Goal: Information Seeking & Learning: Check status

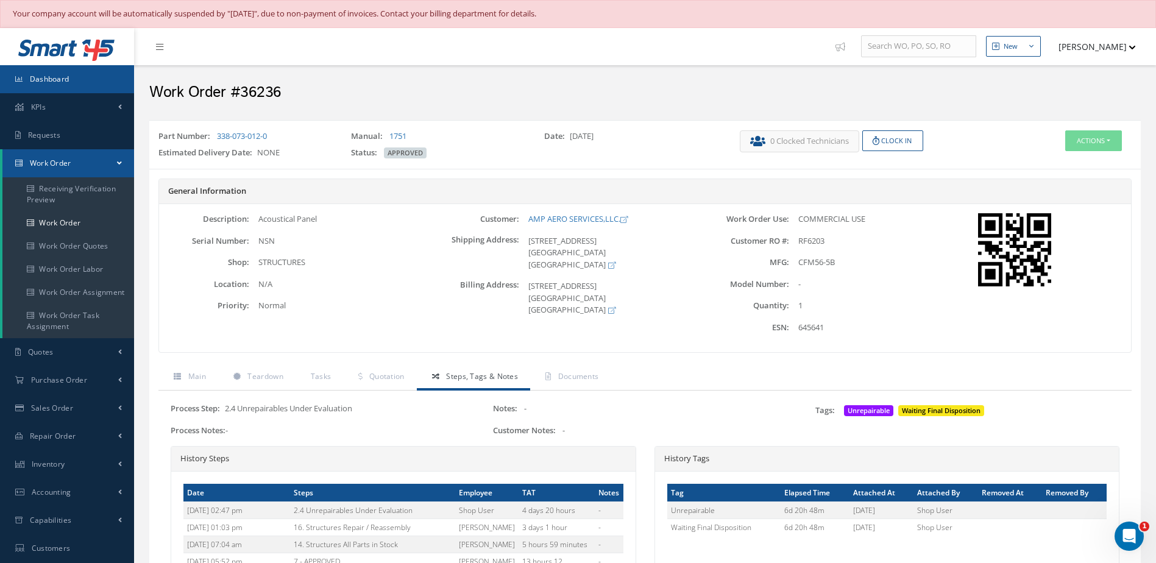
click at [65, 73] on link "Dashboard" at bounding box center [67, 79] width 134 height 28
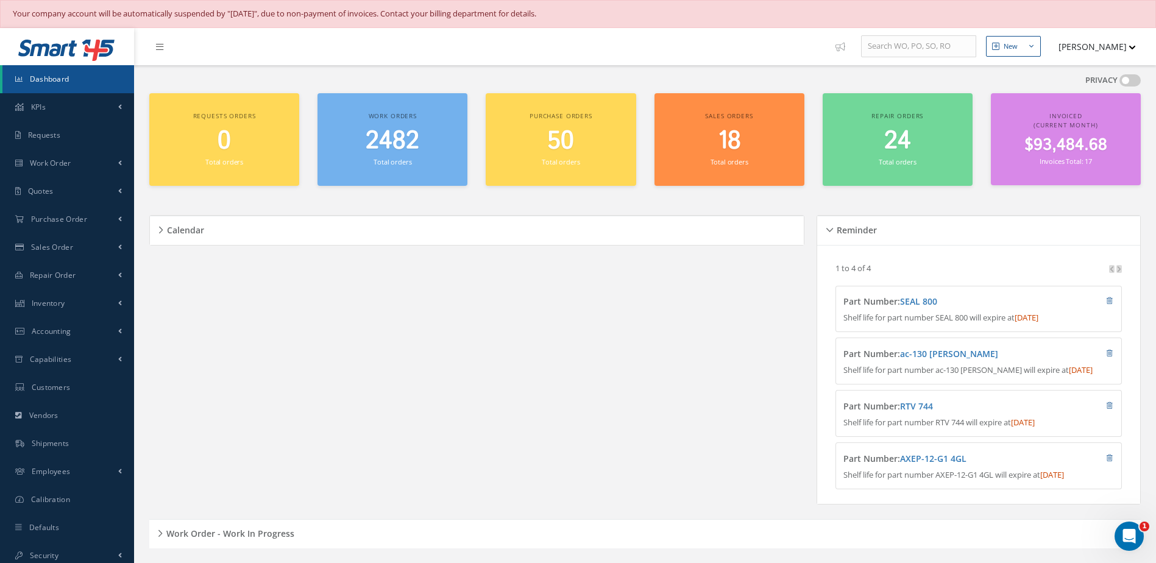
click at [70, 77] on link "Dashboard" at bounding box center [68, 79] width 132 height 28
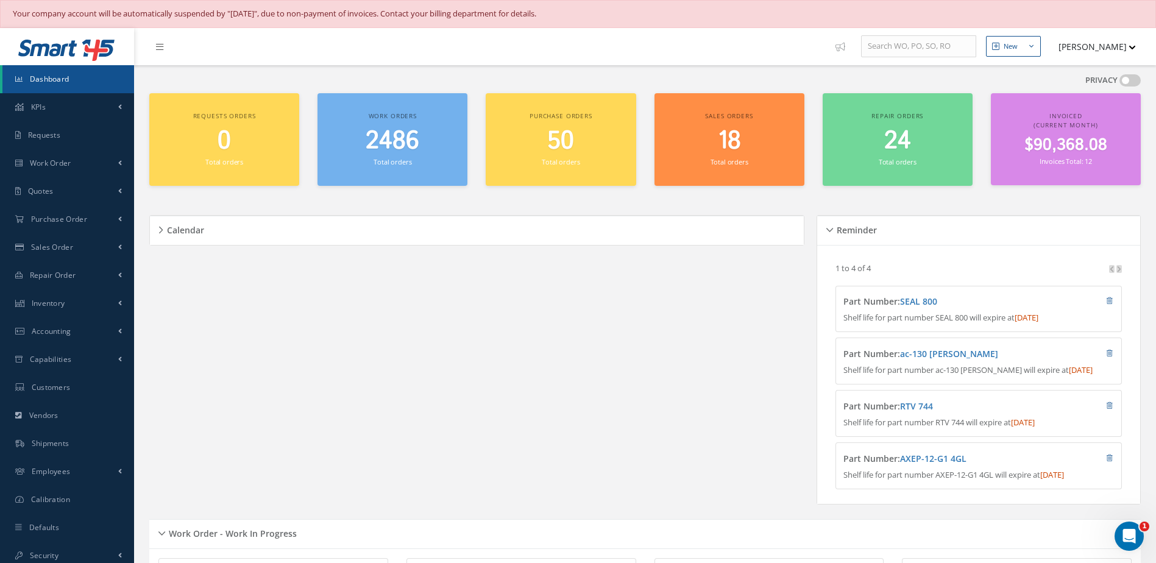
click at [93, 82] on link "Dashboard" at bounding box center [68, 79] width 132 height 28
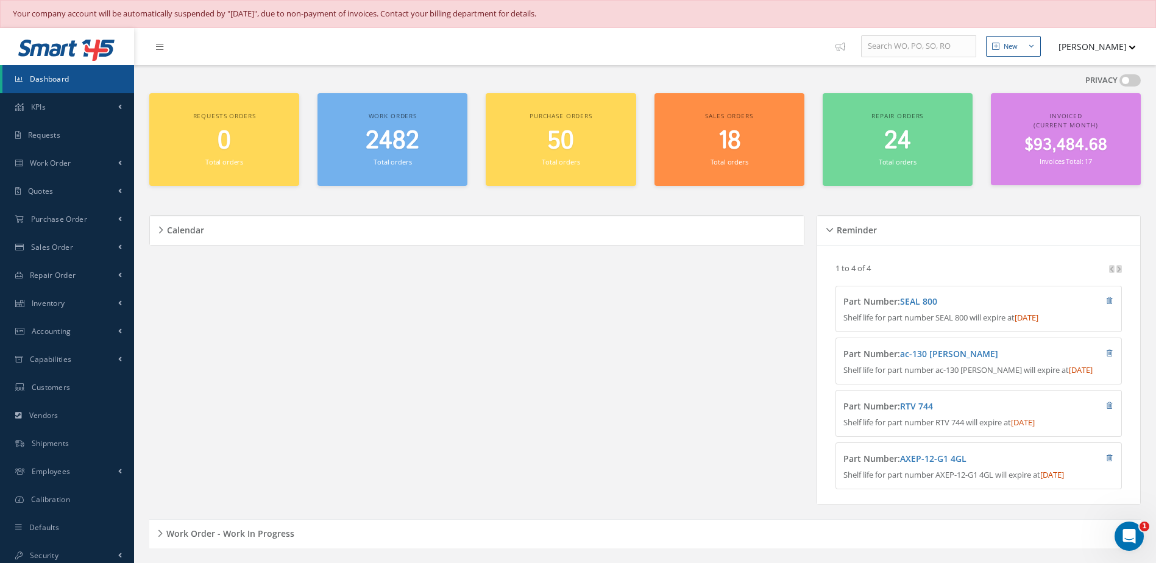
click at [404, 154] on span "2482" at bounding box center [393, 141] width 54 height 35
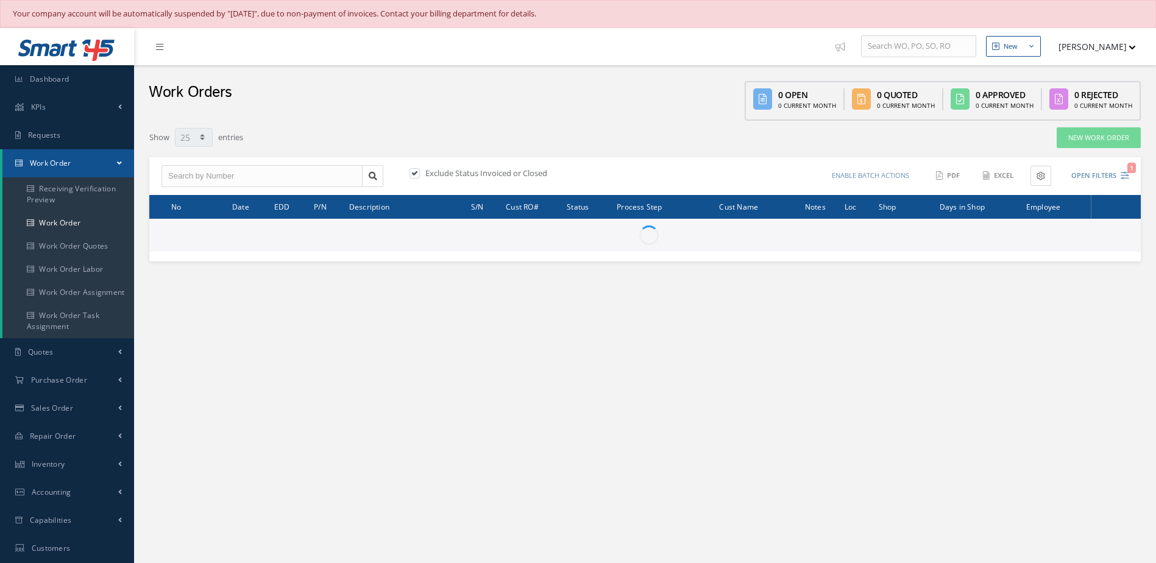
select select "25"
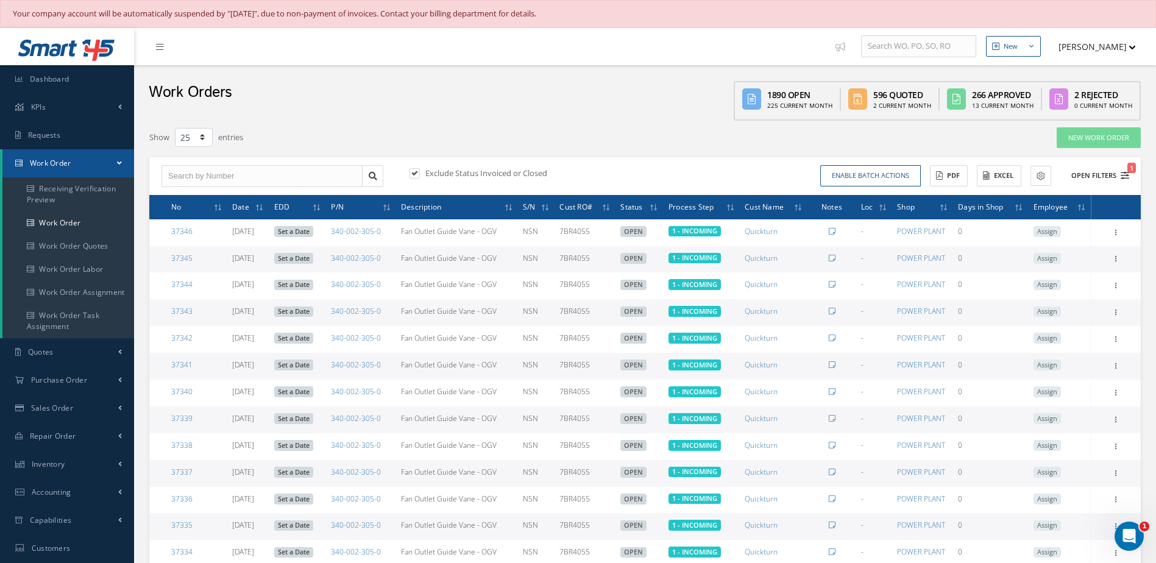
type input "All Work Request"
type input "All Work Performed"
type input "All Status"
type input "WO Part Status"
click at [1089, 181] on button "Open Filters 1" at bounding box center [1095, 176] width 69 height 20
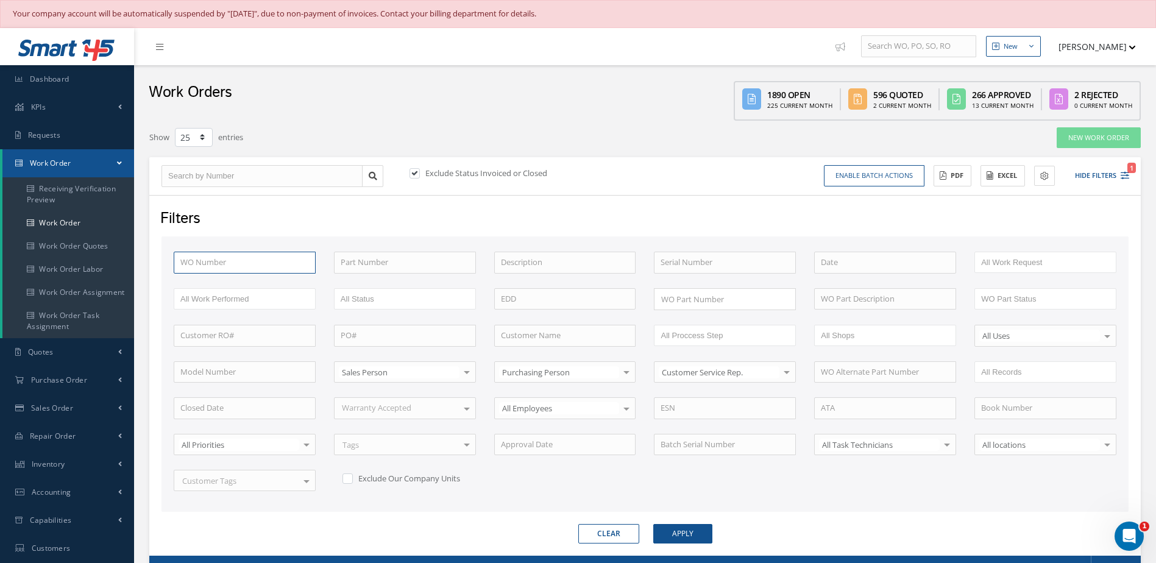
click at [281, 268] on input "text" at bounding box center [245, 263] width 142 height 22
type input "3"
type input "36"
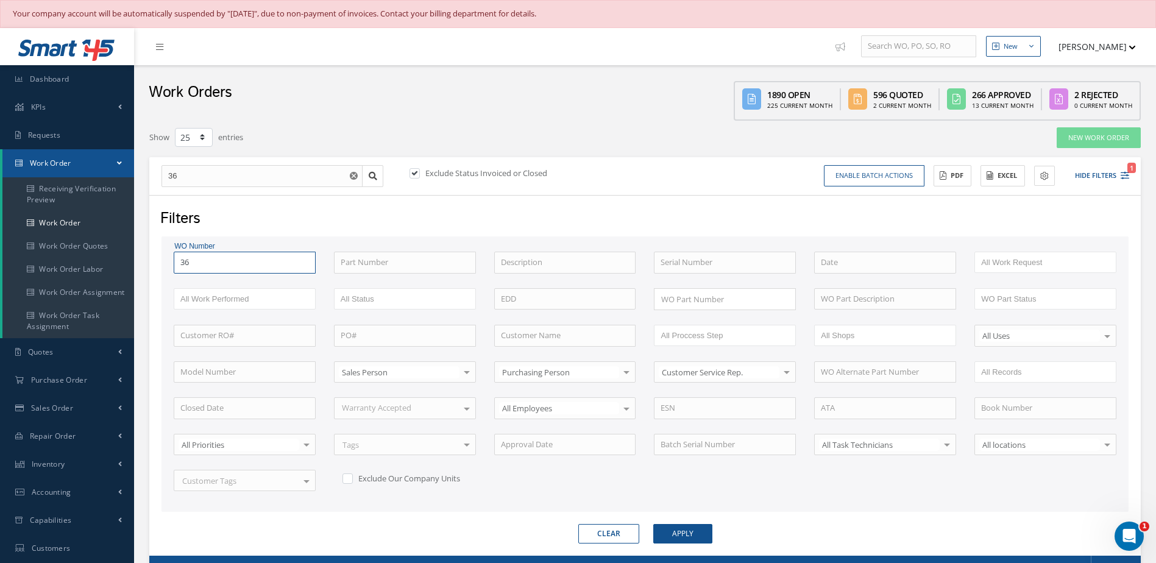
type input "362"
type input "3623"
type input "36236"
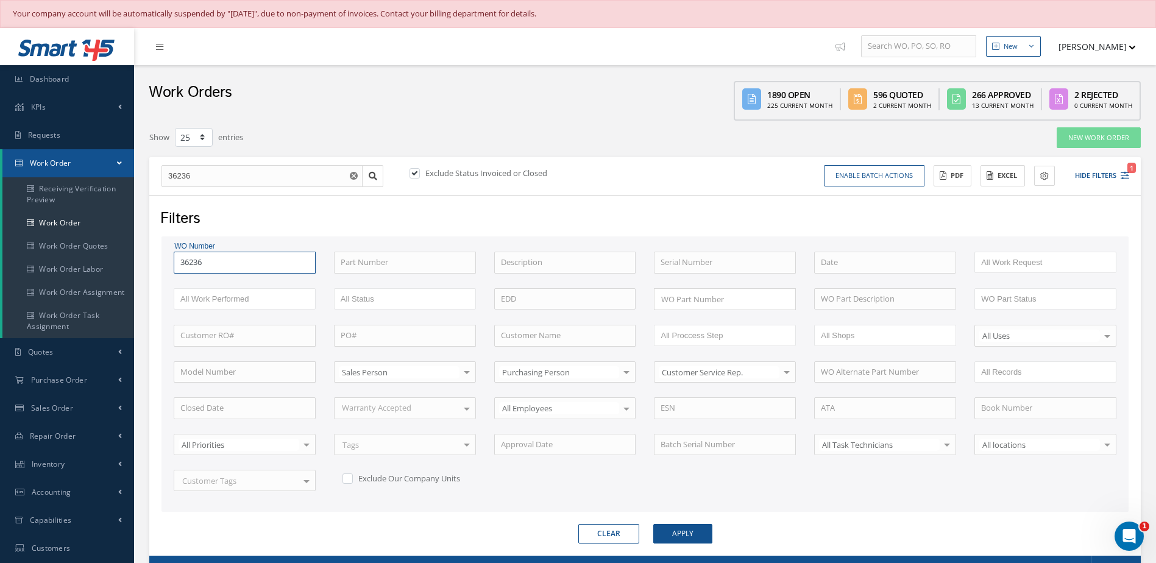
type input "36236"
click at [654, 524] on button "Apply" at bounding box center [683, 534] width 59 height 20
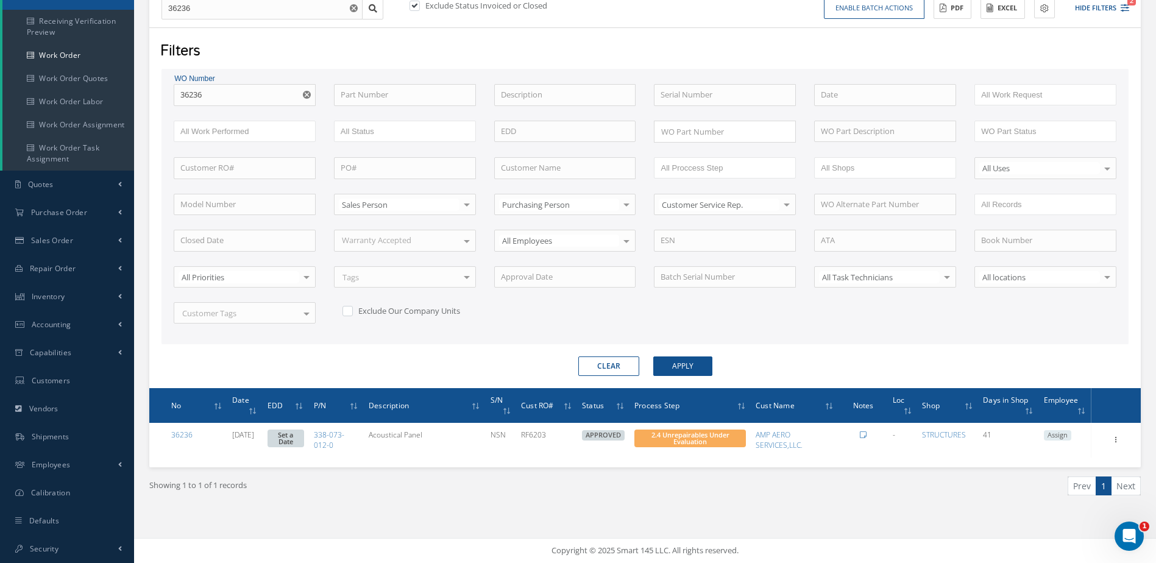
drag, startPoint x: 186, startPoint y: 432, endPoint x: 210, endPoint y: 422, distance: 25.7
click at [186, 432] on link "36236" at bounding box center [181, 435] width 21 height 10
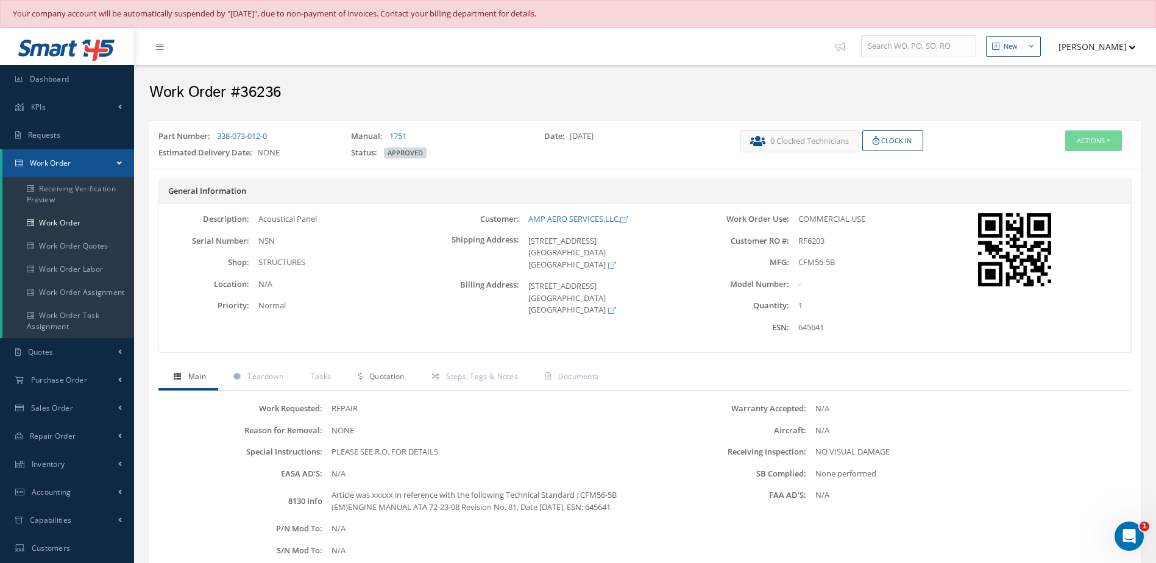
click at [393, 380] on span "Quotation" at bounding box center [386, 376] width 35 height 10
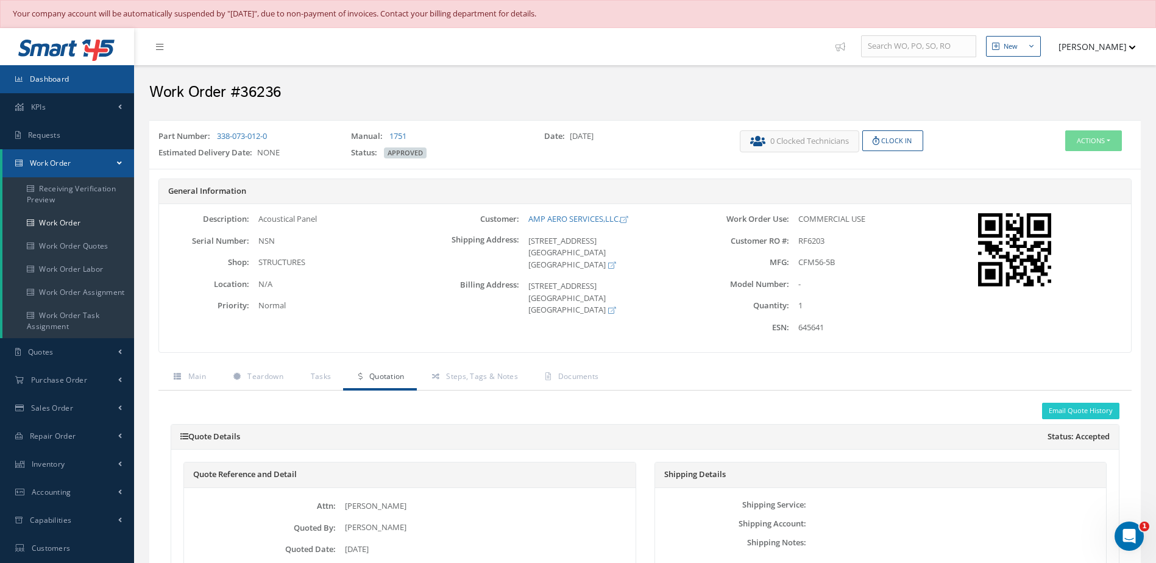
click at [90, 77] on link "Dashboard" at bounding box center [67, 79] width 134 height 28
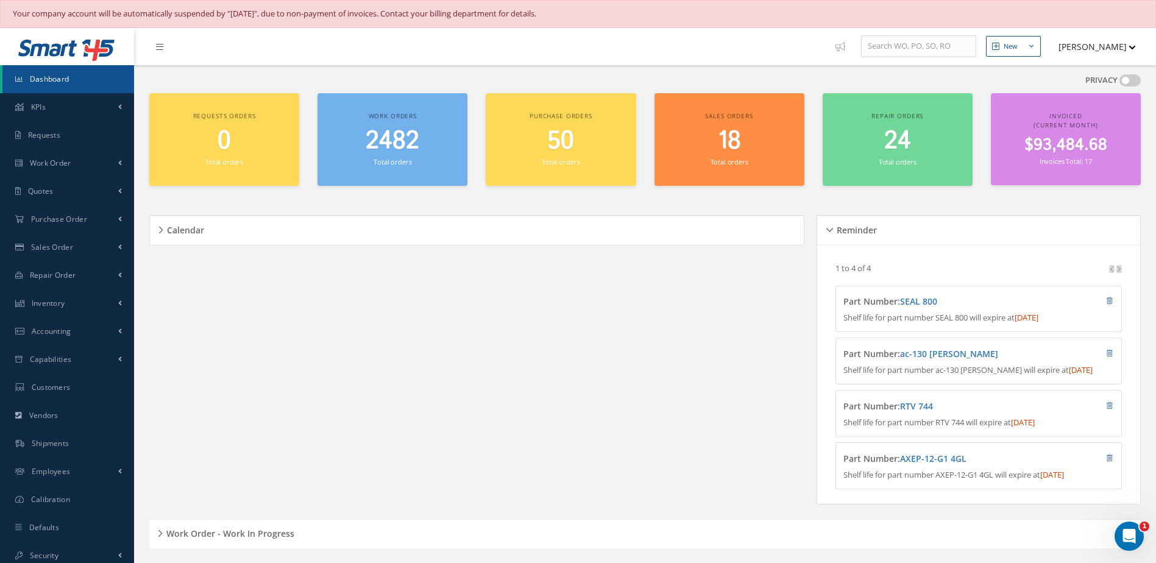
click at [383, 162] on small "Total orders" at bounding box center [393, 161] width 38 height 9
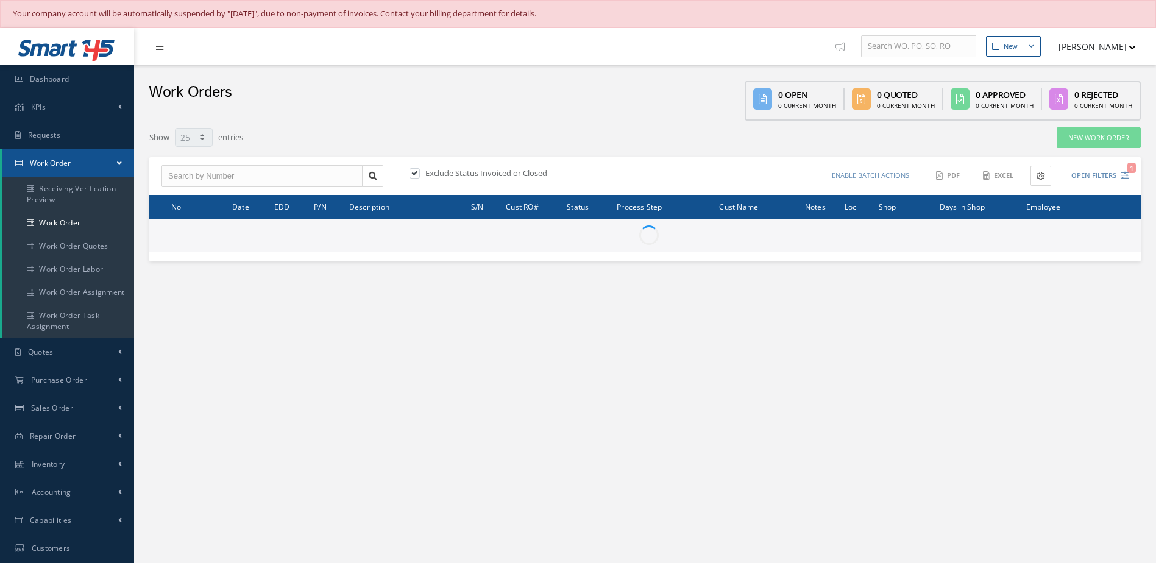
select select "25"
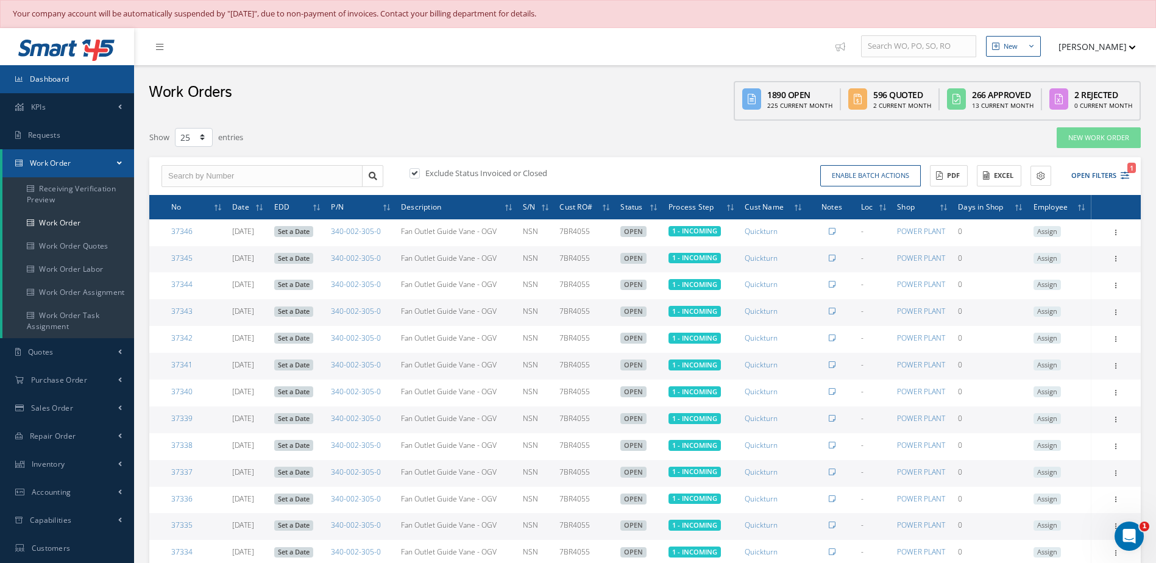
click at [52, 87] on link "Dashboard" at bounding box center [67, 79] width 134 height 28
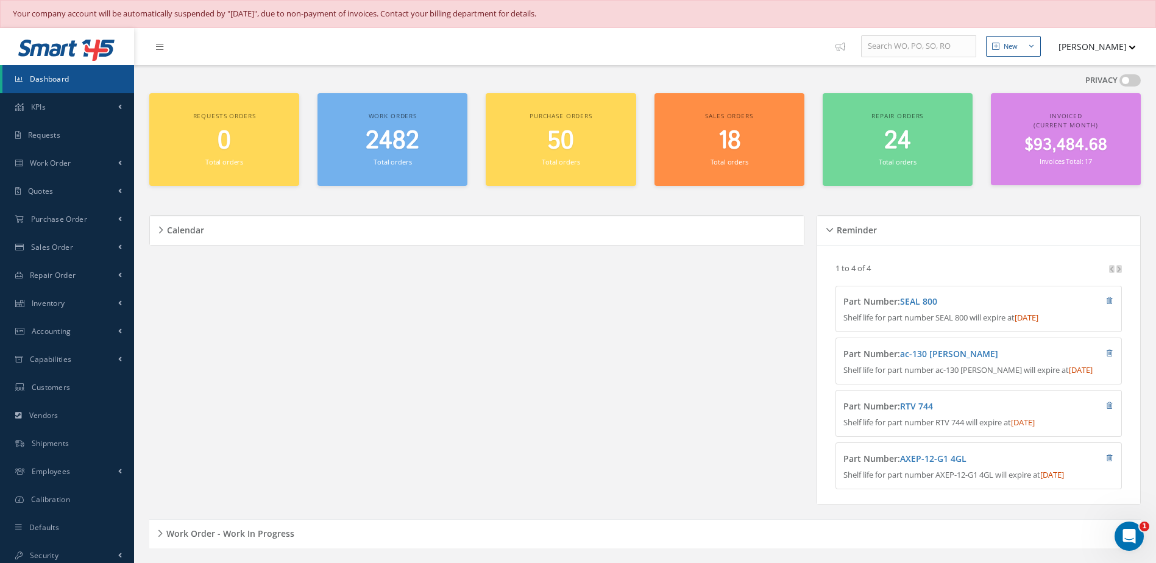
scroll to position [427, 0]
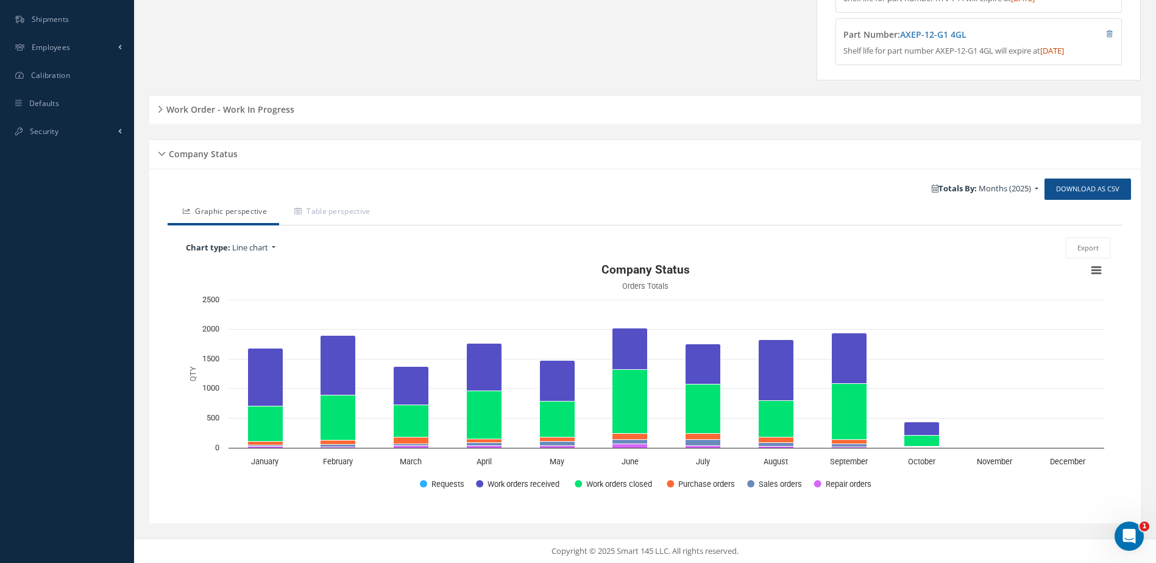
click at [203, 115] on h5 "Work Order - Work In Progress" at bounding box center [229, 108] width 132 height 15
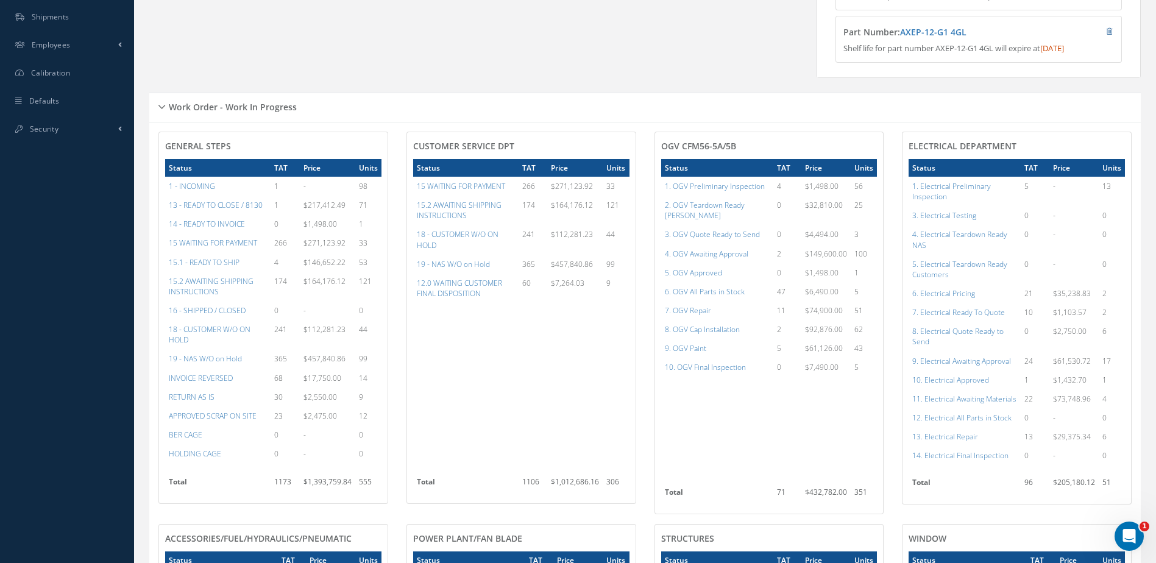
scroll to position [0, 0]
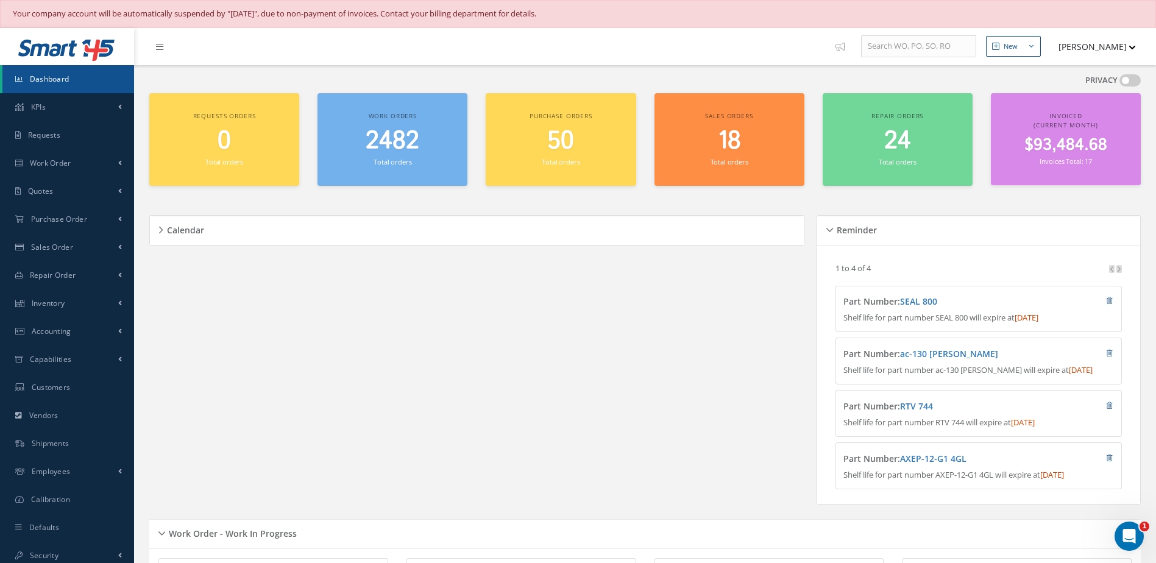
click at [58, 77] on span "Dashboard" at bounding box center [50, 79] width 40 height 10
click at [71, 77] on link "Dashboard" at bounding box center [68, 79] width 132 height 28
click at [90, 77] on link "Dashboard" at bounding box center [68, 79] width 132 height 28
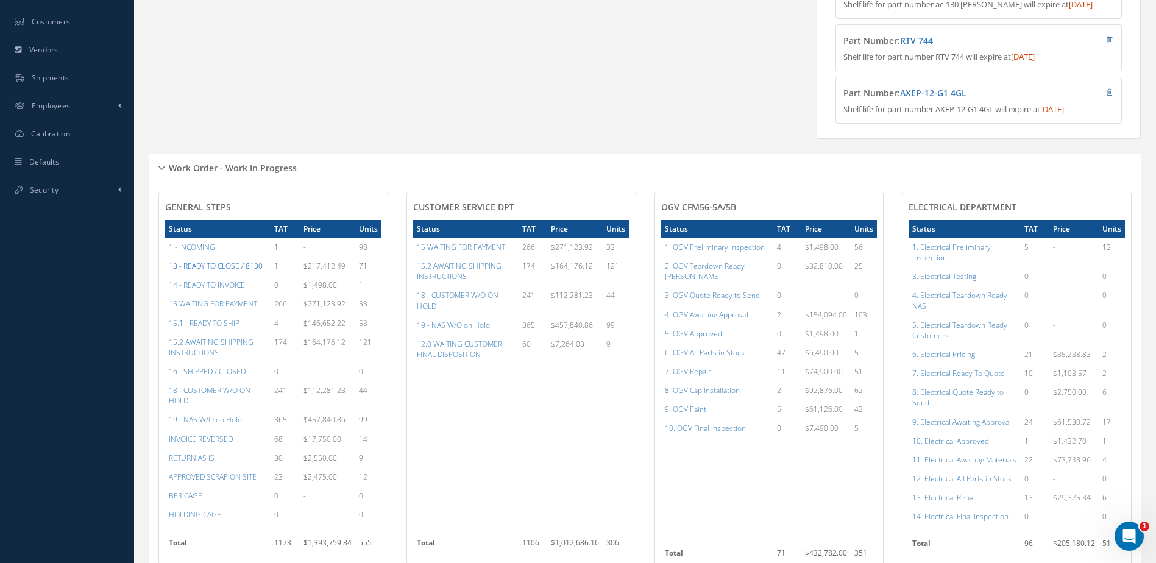
click at [227, 271] on a=20&excludeInternalCustomer=false&excludeInvoicedOrClosed=true&&filtersHidded"] "13 - READY TO CLOSE / 8130" at bounding box center [216, 266] width 94 height 10
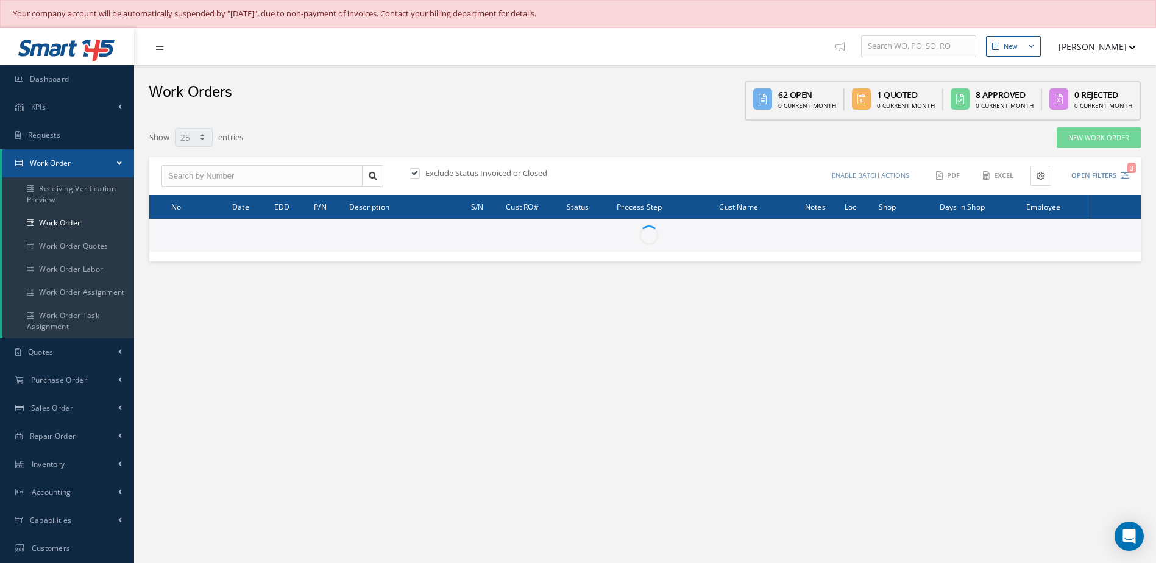
select select "25"
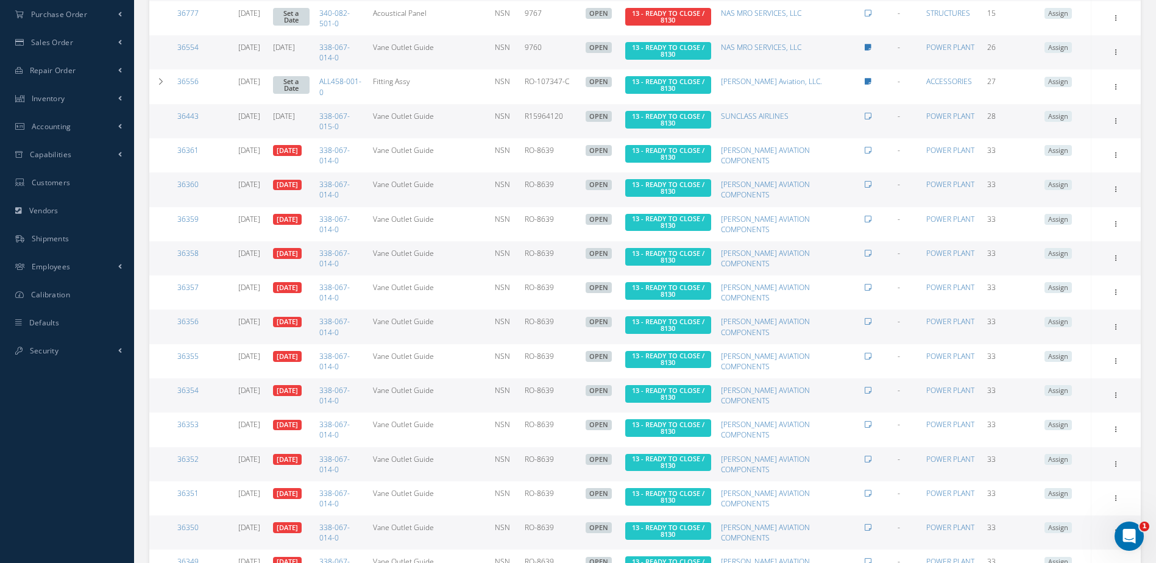
scroll to position [618, 0]
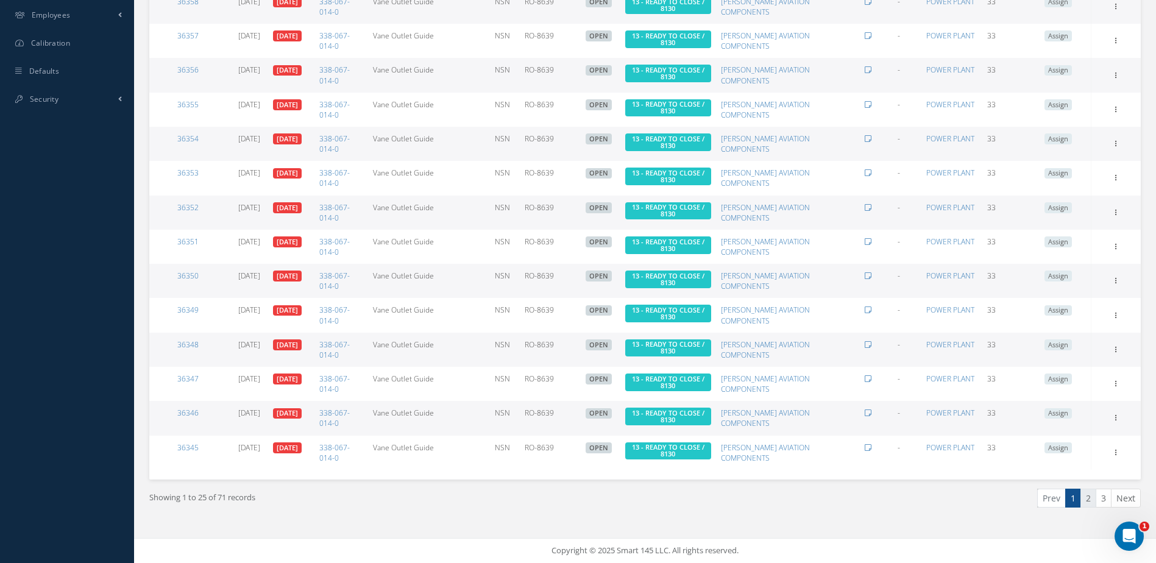
click at [1089, 493] on link "2" at bounding box center [1089, 498] width 16 height 19
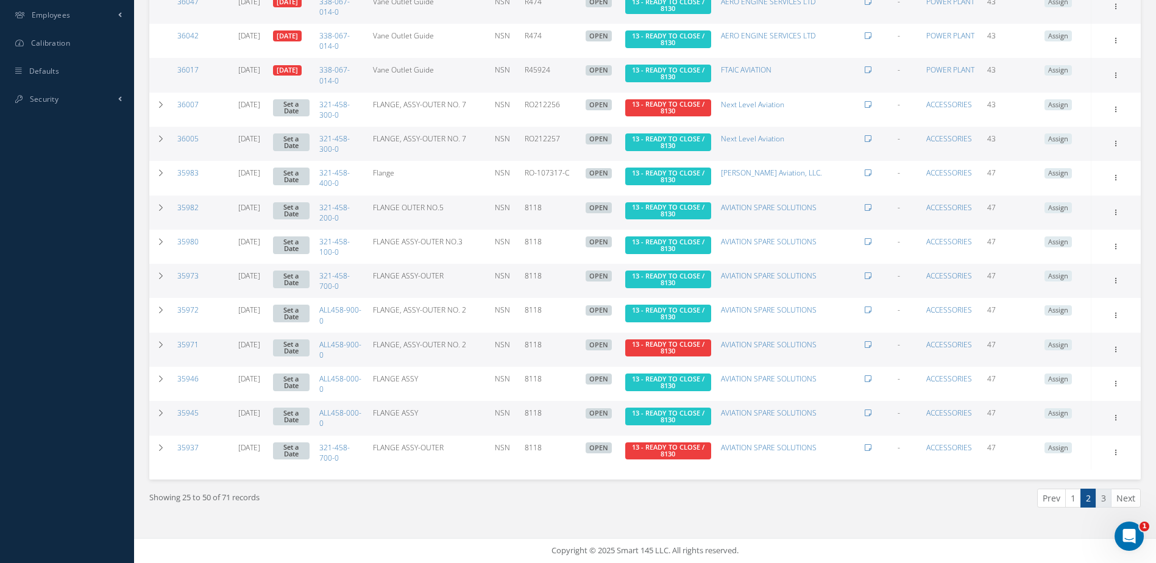
click at [1103, 497] on link "3" at bounding box center [1104, 498] width 16 height 19
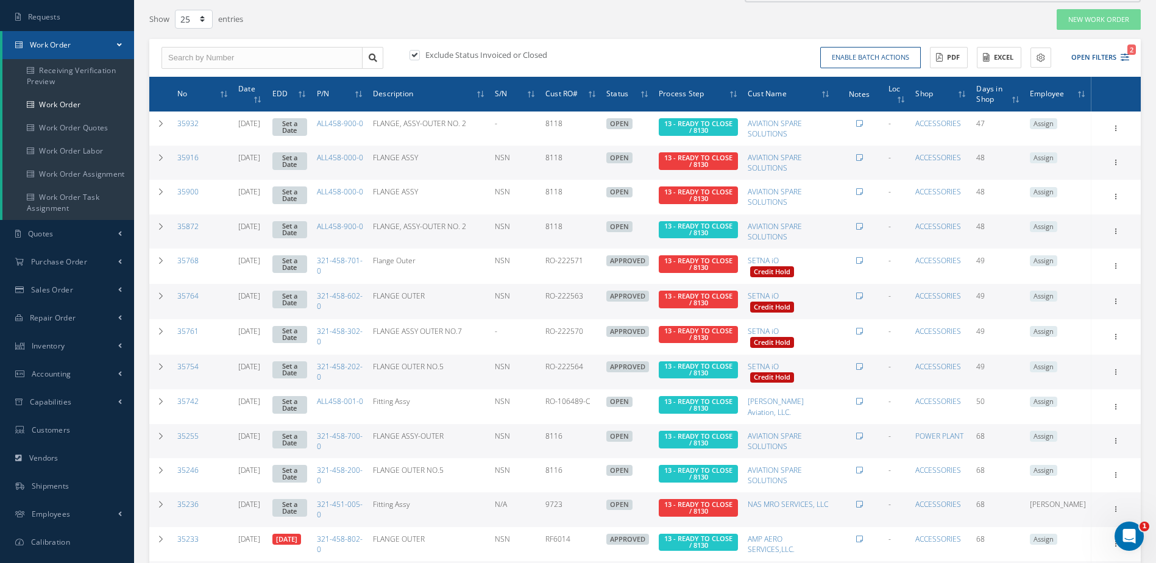
scroll to position [0, 0]
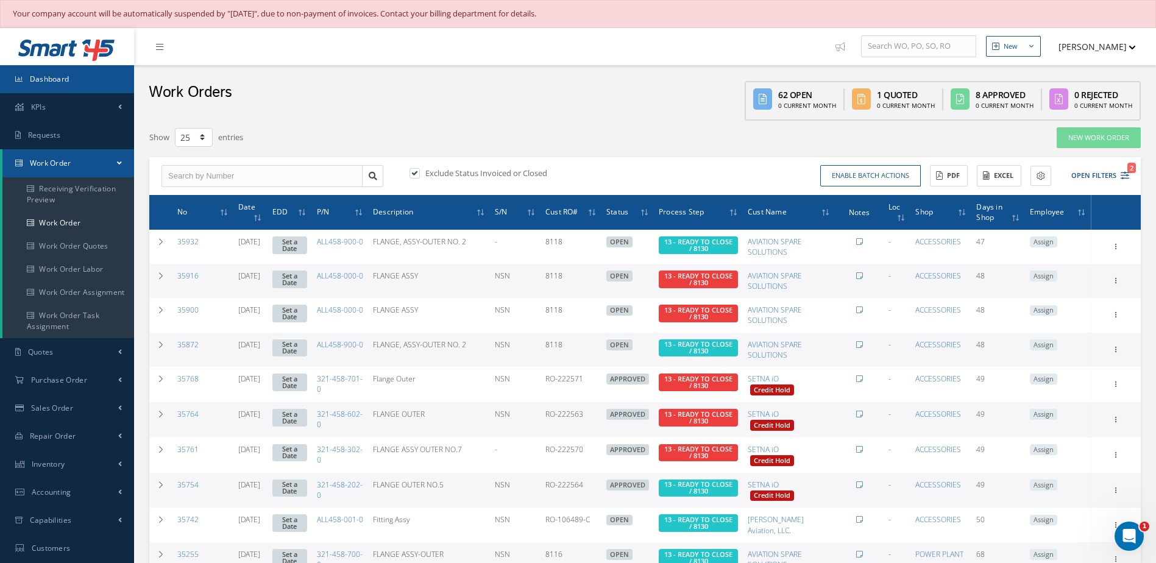
click at [107, 82] on link "Dashboard" at bounding box center [67, 79] width 134 height 28
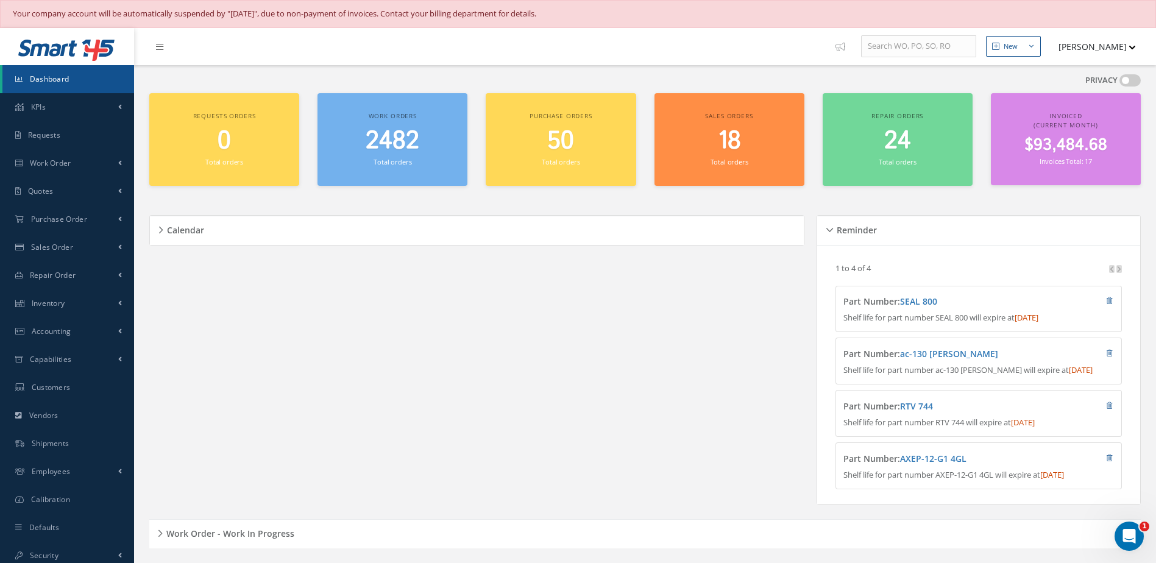
click at [401, 160] on small "Total orders" at bounding box center [393, 161] width 38 height 9
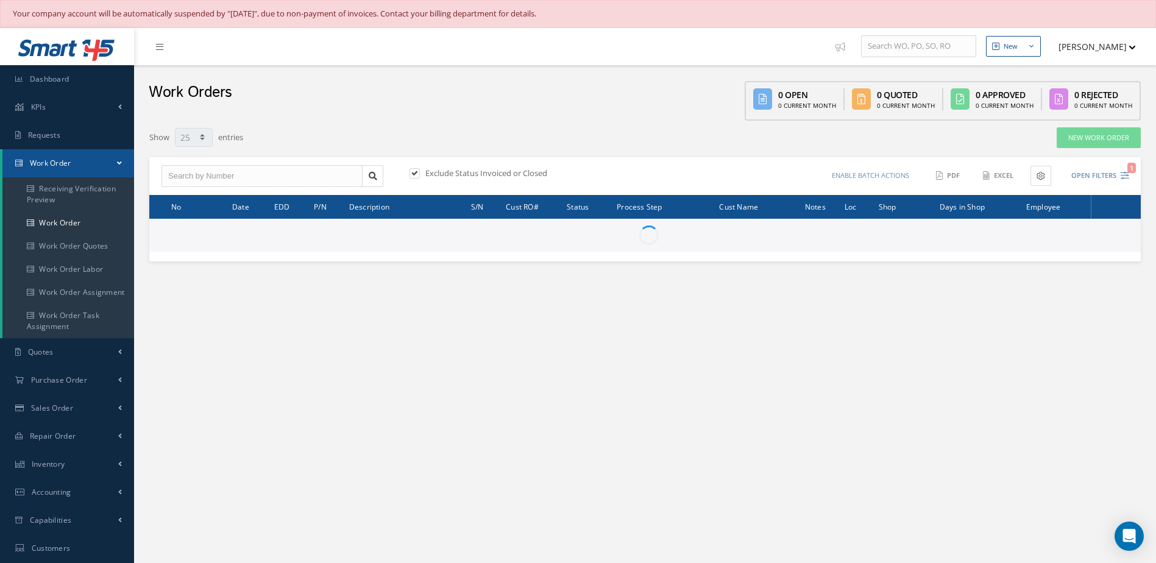
select select "25"
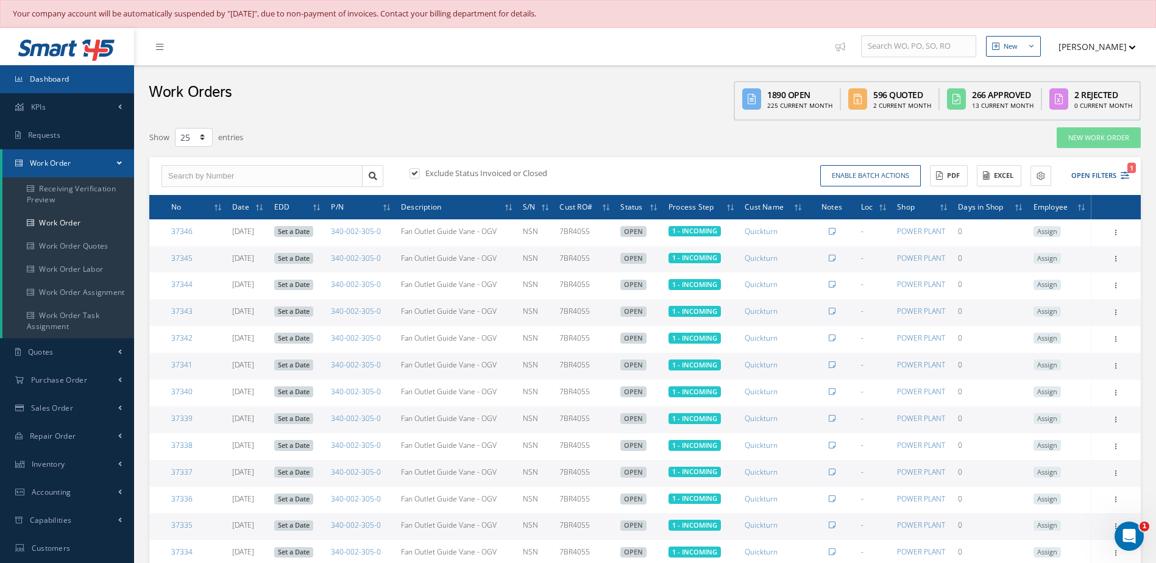
click at [57, 78] on span "Dashboard" at bounding box center [50, 79] width 40 height 10
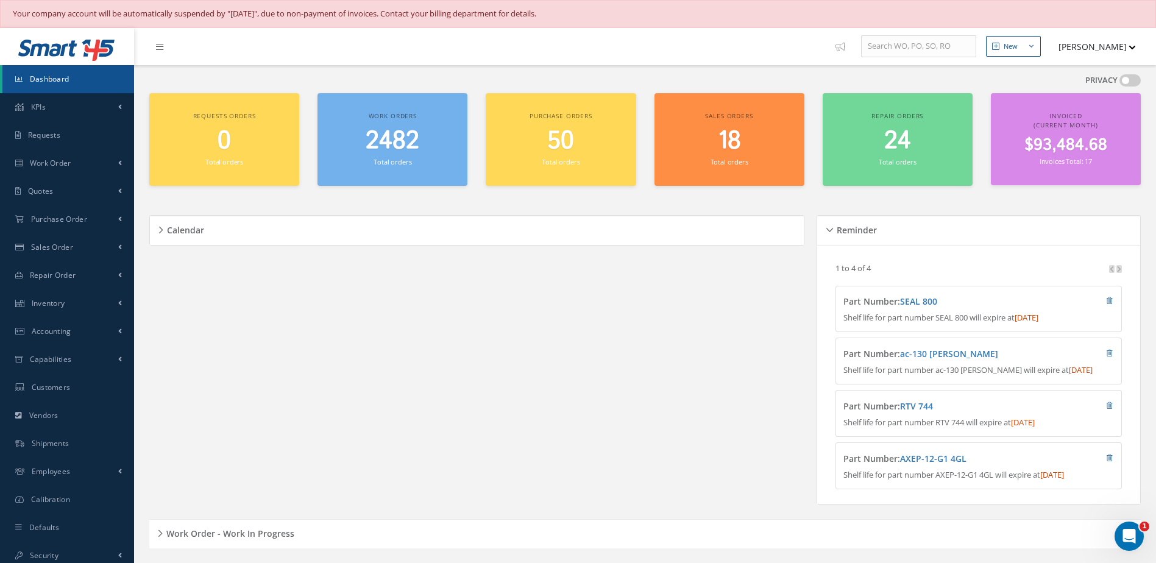
click at [385, 156] on div "2482 Total orders" at bounding box center [393, 147] width 138 height 41
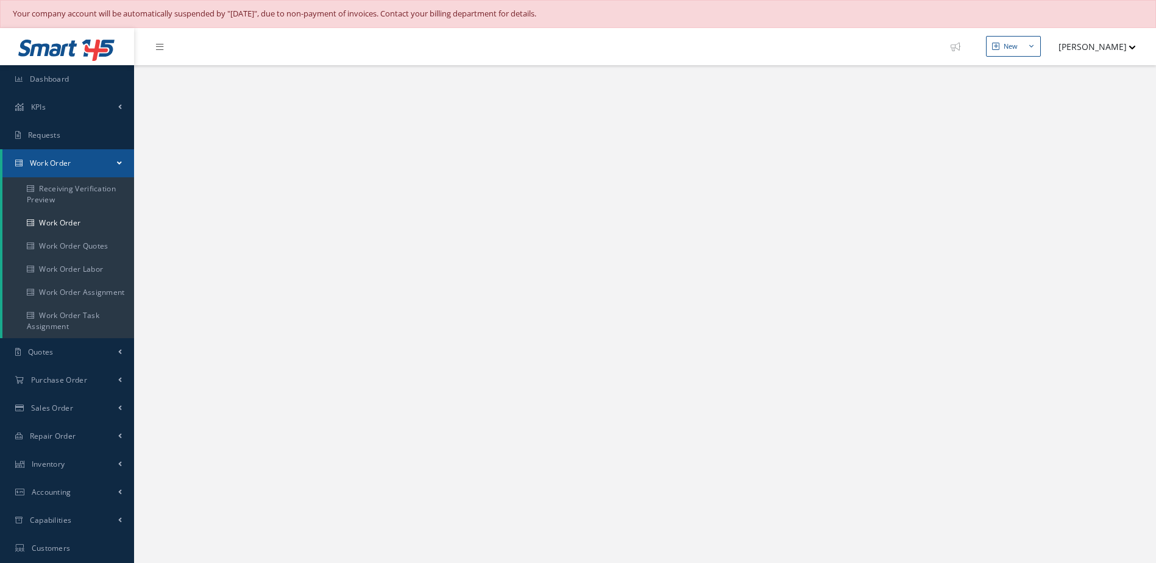
select select "25"
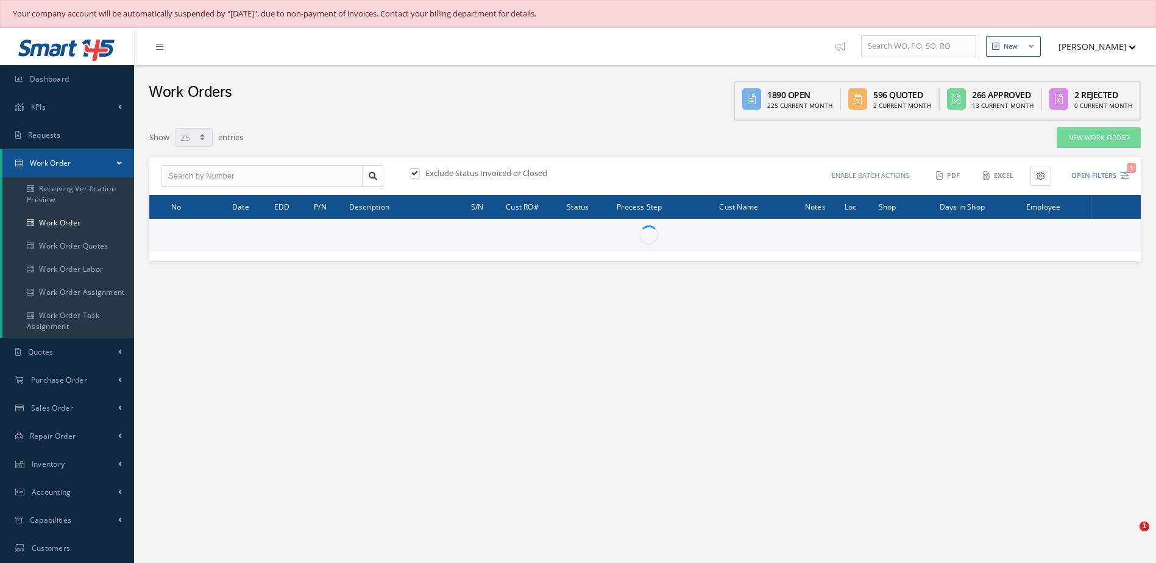
type input "All Work Request"
type input "All Work Performed"
type input "All Status"
type input "WO Part Status"
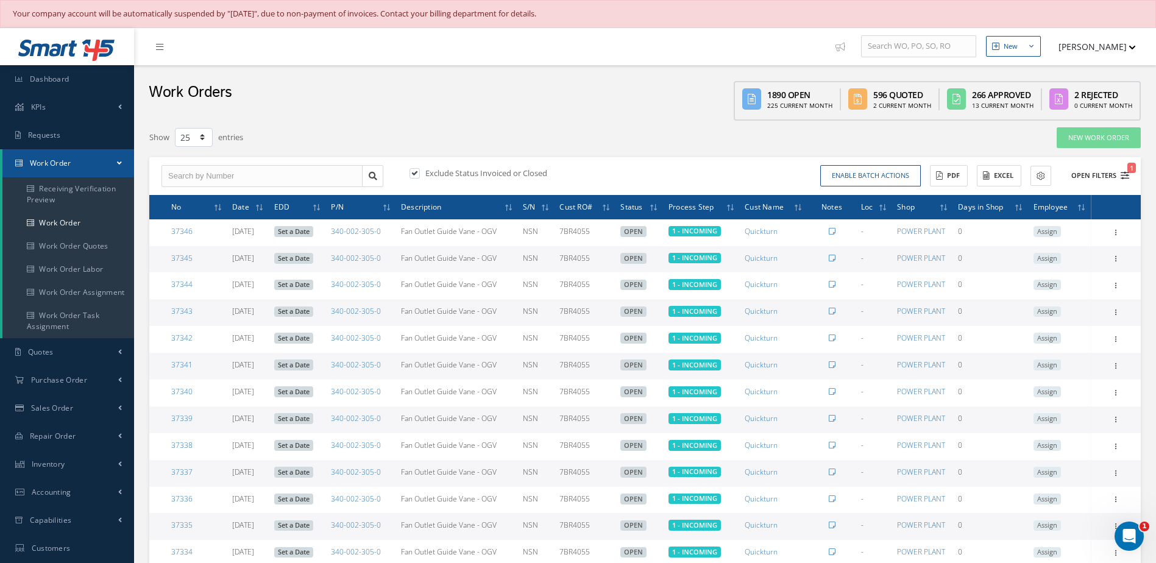
click at [1085, 178] on button "Open Filters 1" at bounding box center [1095, 176] width 69 height 20
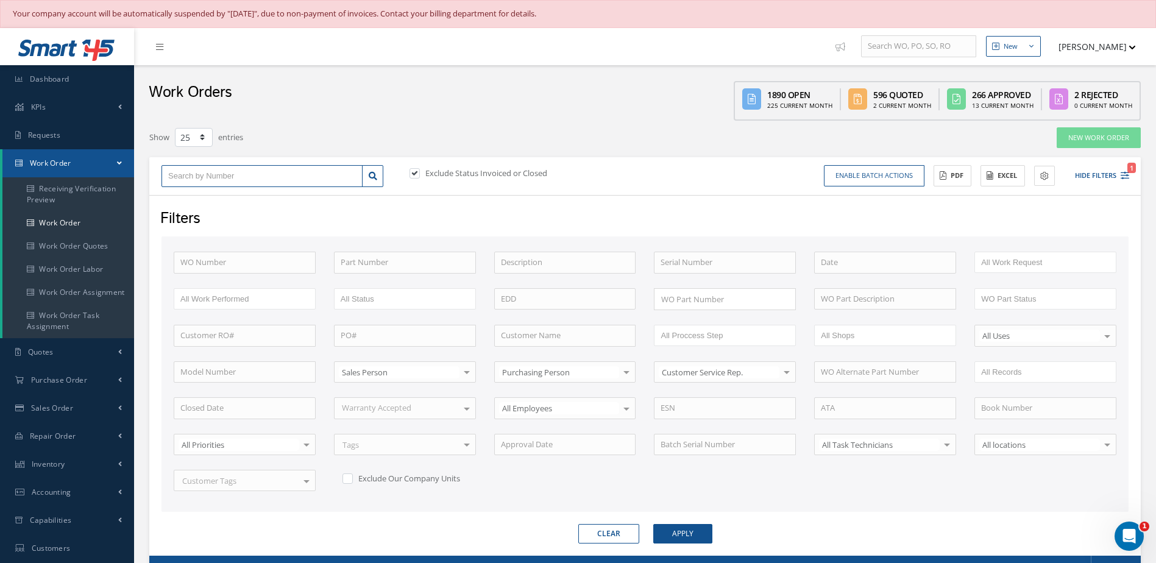
click at [287, 183] on input "text" at bounding box center [262, 176] width 201 height 22
type input "3"
type input "36"
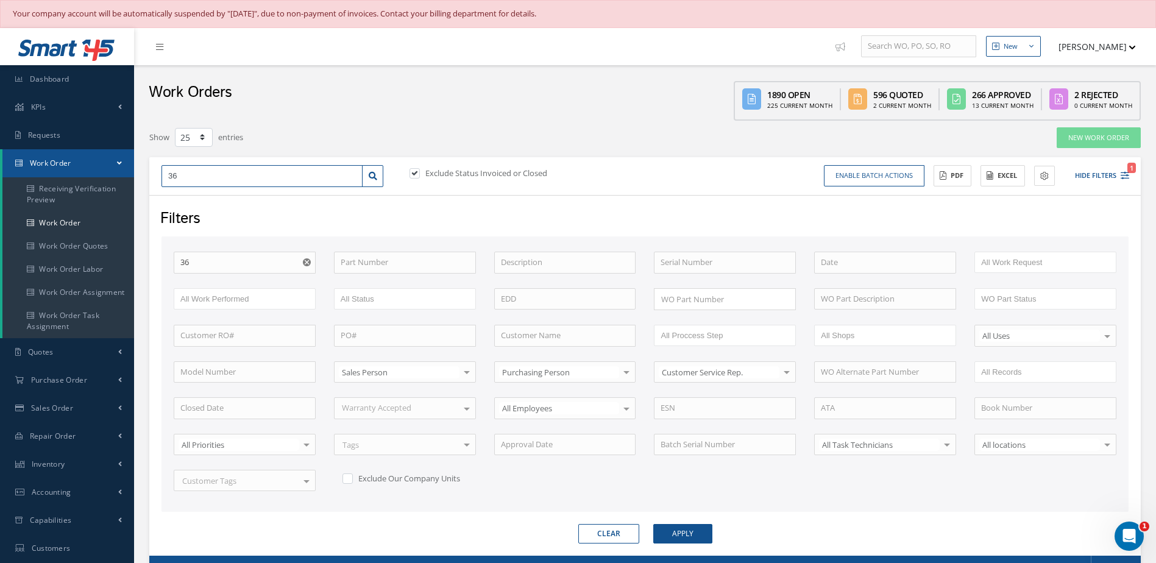
type input "362"
type input "3623"
type input "36236"
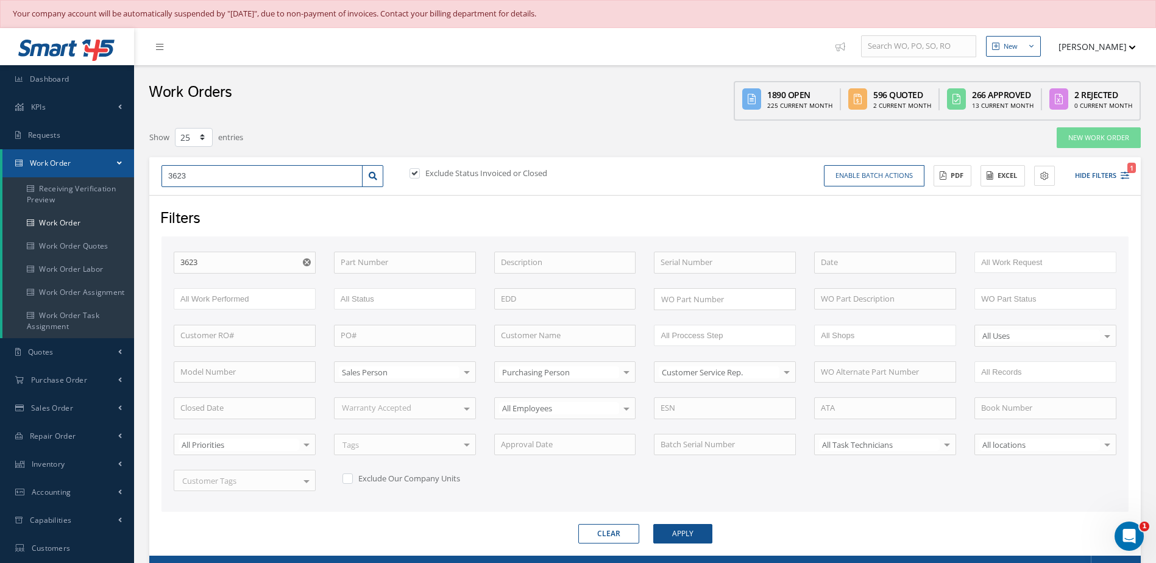
type input "36236"
click at [281, 192] on div "36236" at bounding box center [262, 198] width 188 height 12
click at [680, 537] on button "Apply" at bounding box center [683, 534] width 59 height 20
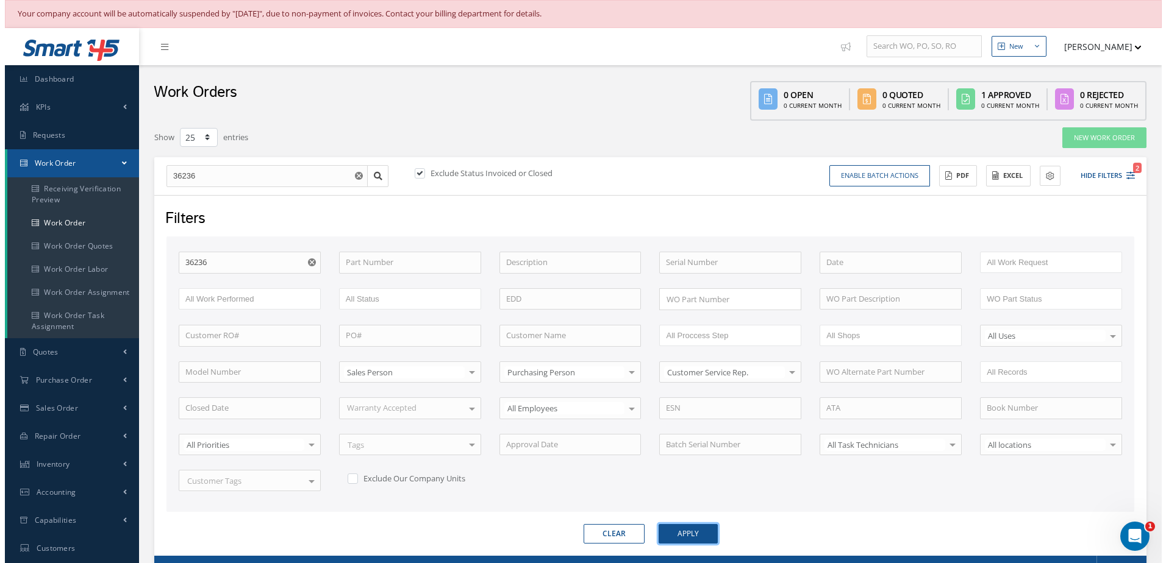
scroll to position [168, 0]
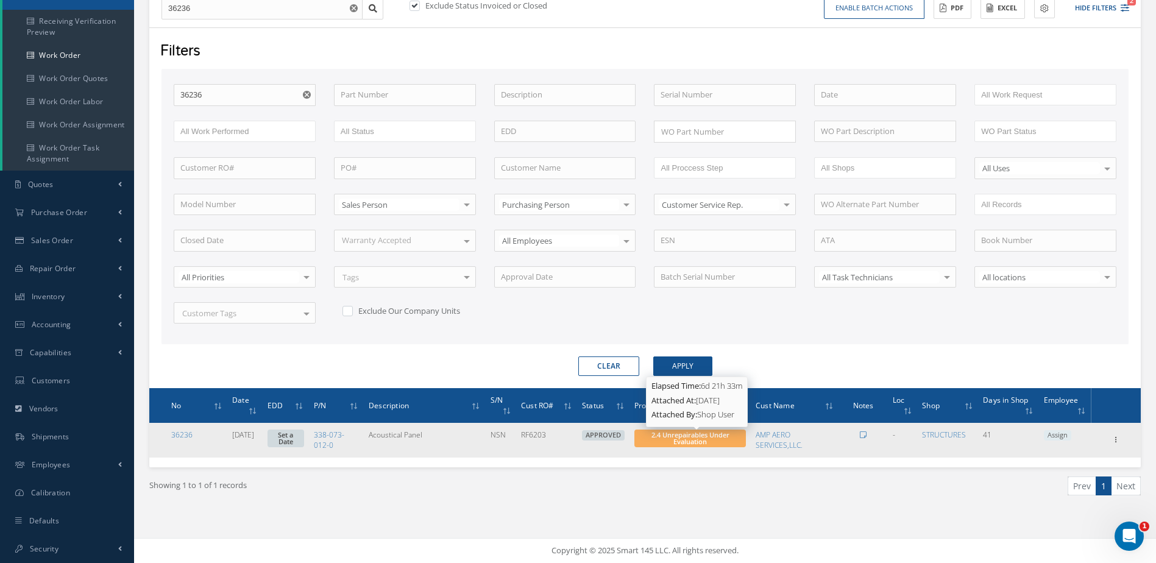
click at [711, 438] on span "2.4 Unrepairables Under Evaluation" at bounding box center [691, 438] width 78 height 16
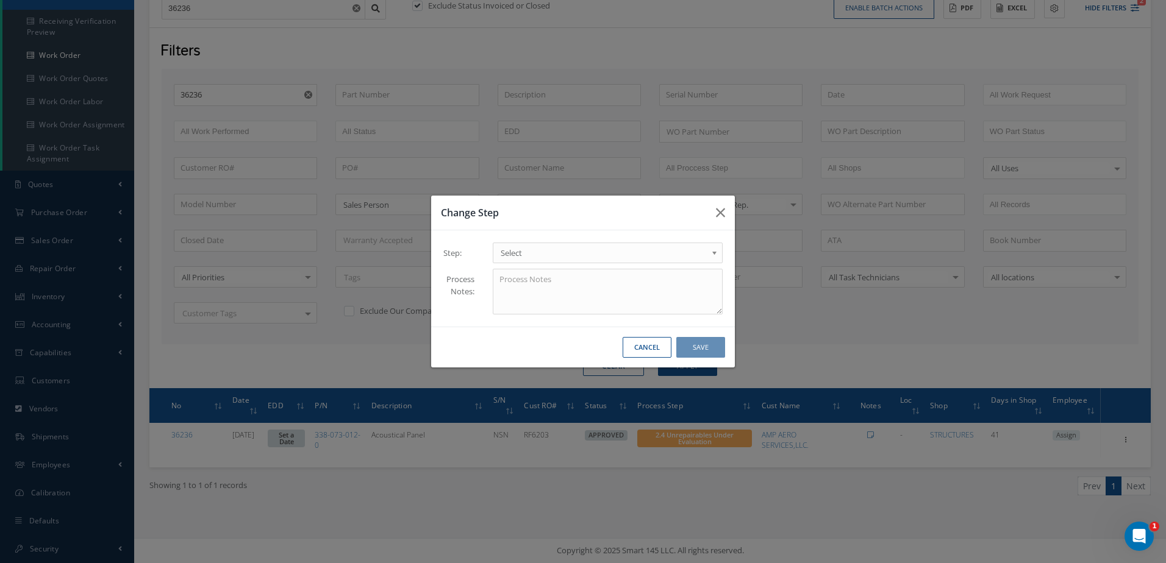
click at [549, 254] on span "Select" at bounding box center [604, 253] width 206 height 15
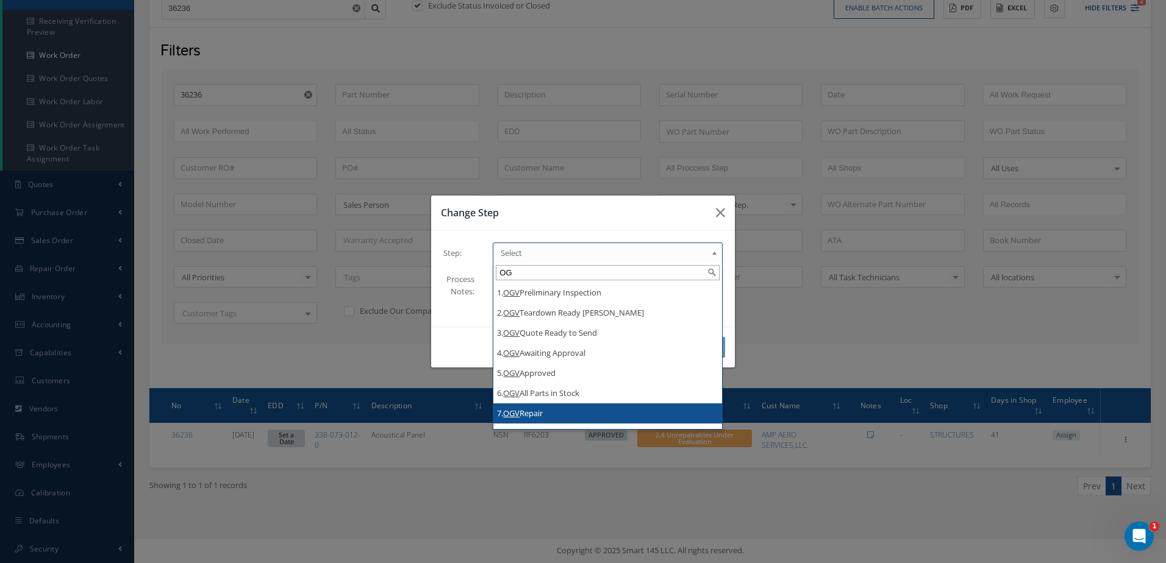
type input "O"
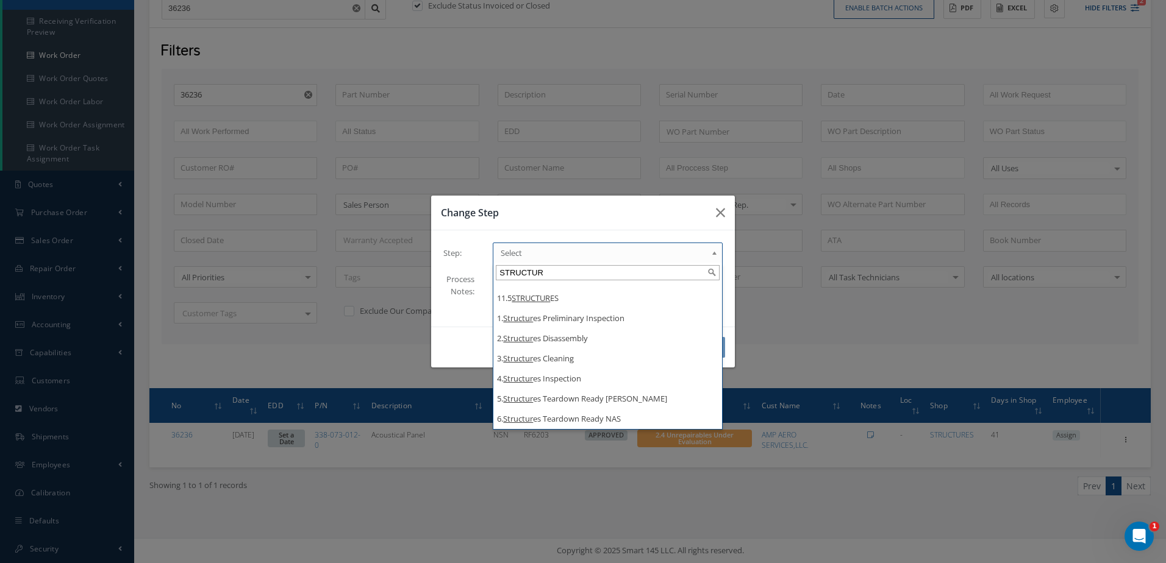
type input "STRUCTUR"
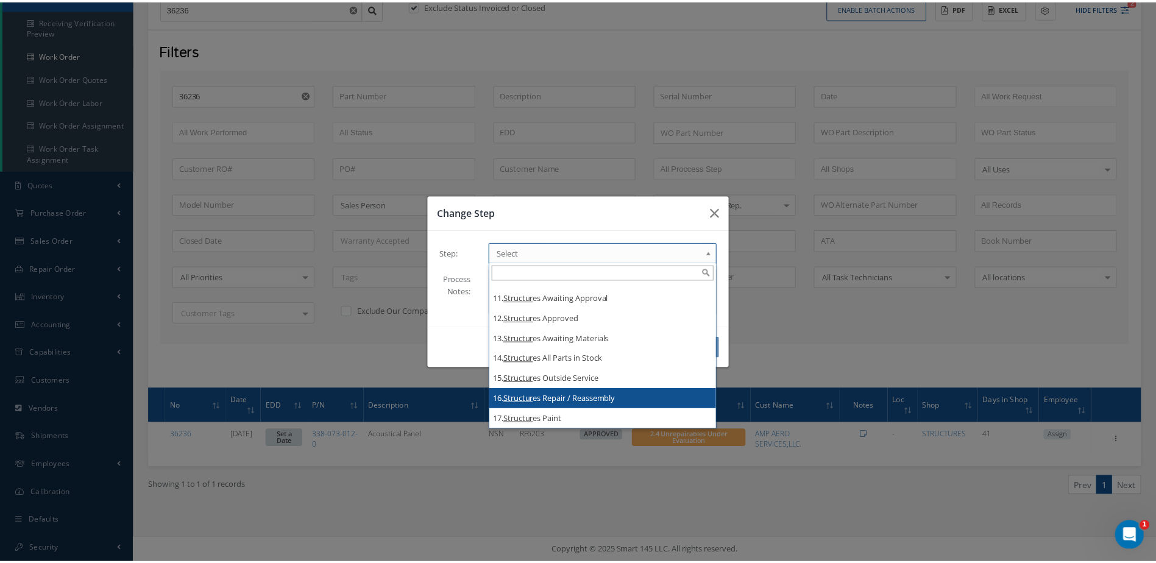
scroll to position [0, 0]
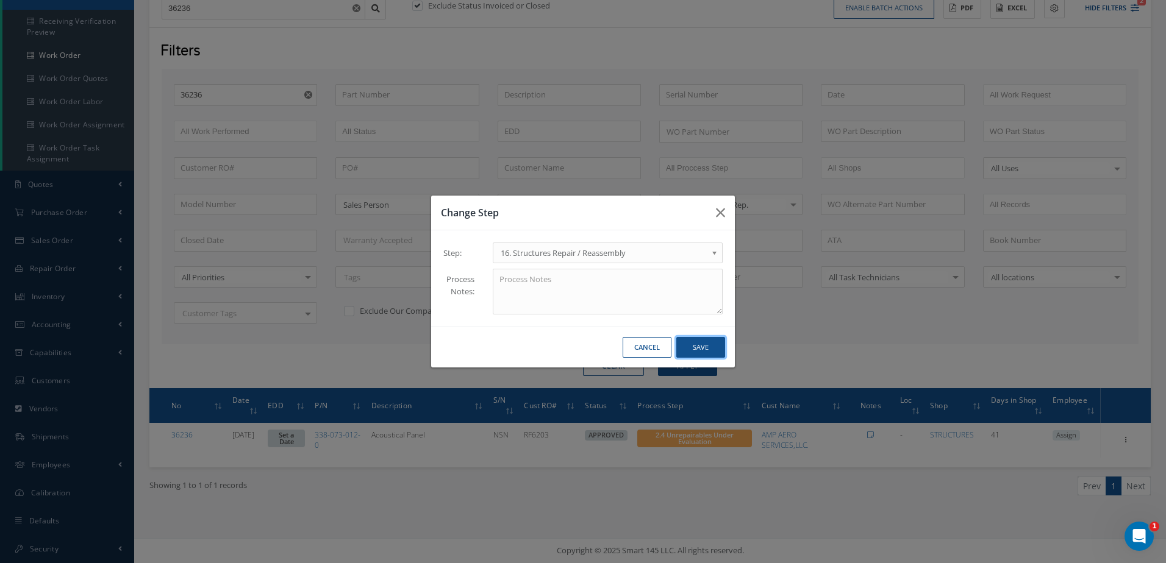
click at [710, 348] on button "Save" at bounding box center [700, 347] width 49 height 21
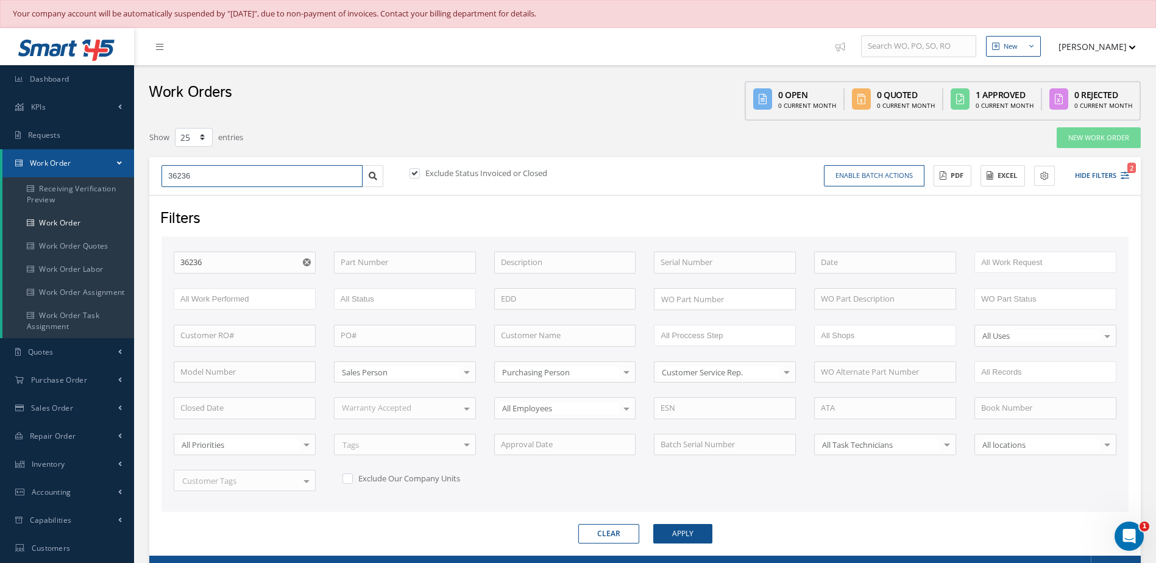
click at [225, 179] on input "36236" at bounding box center [262, 176] width 201 height 22
type input "3623"
type input "36235"
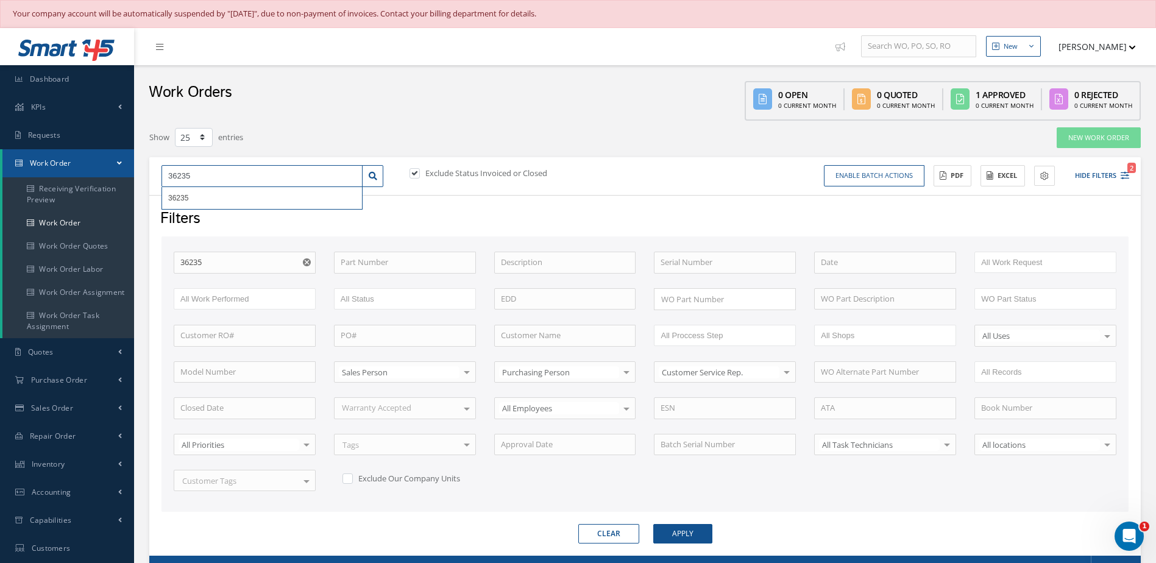
type input "36235"
click at [365, 175] on link at bounding box center [372, 176] width 21 height 22
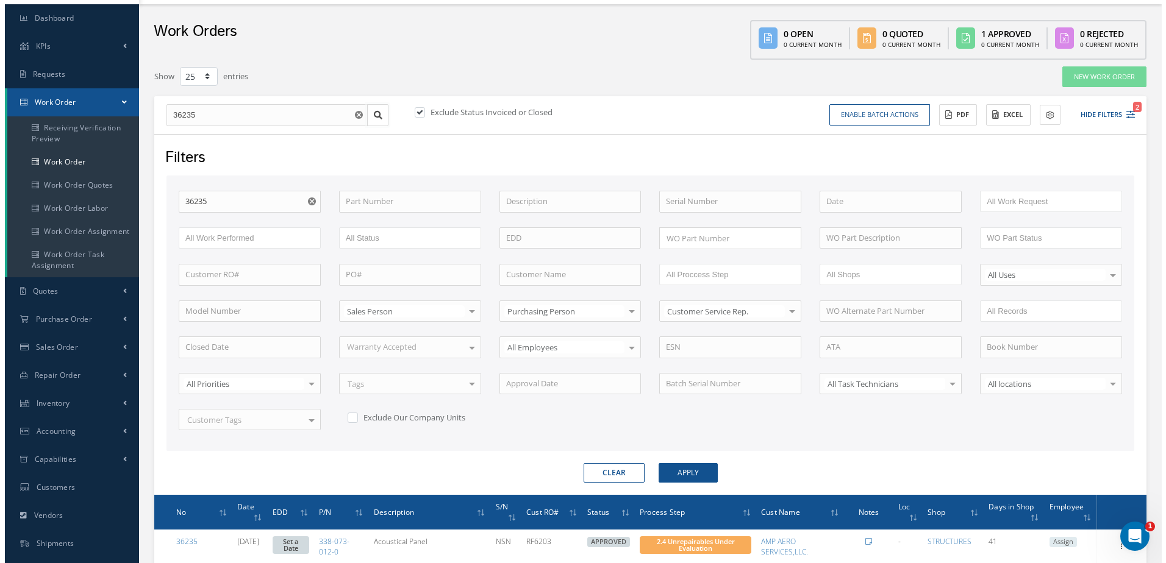
scroll to position [168, 0]
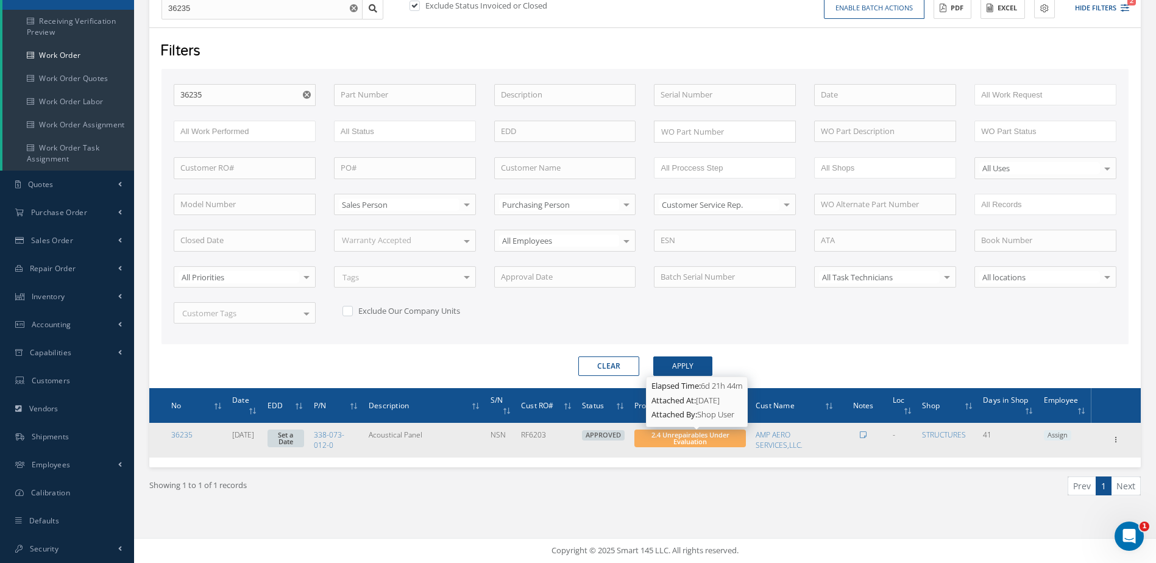
click at [688, 443] on span "2.4 Unrepairables Under Evaluation" at bounding box center [691, 438] width 78 height 16
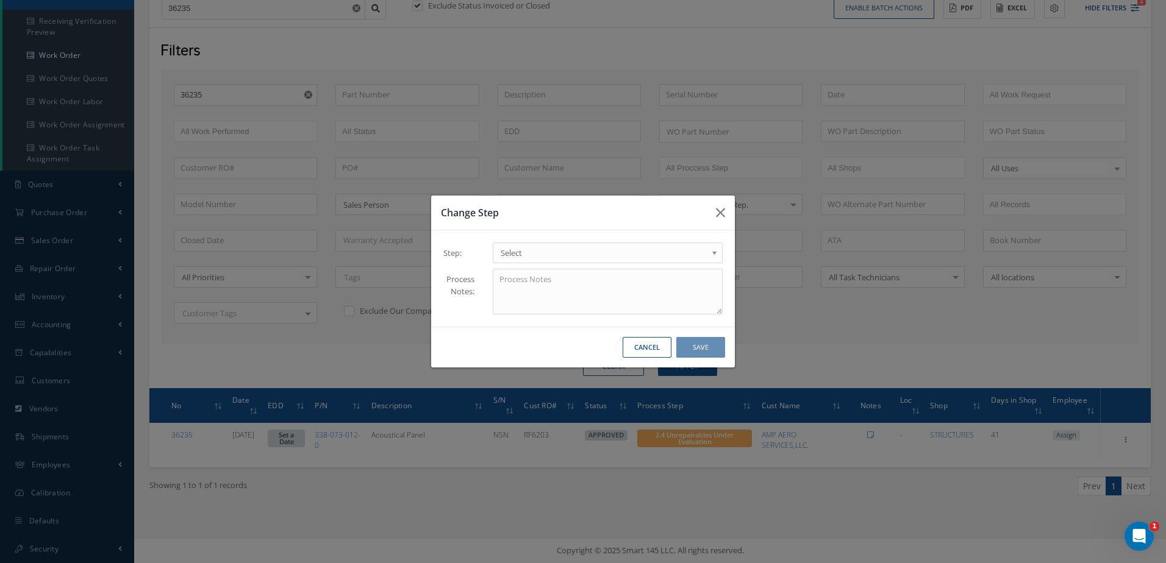
click at [556, 254] on span "Select" at bounding box center [604, 253] width 206 height 15
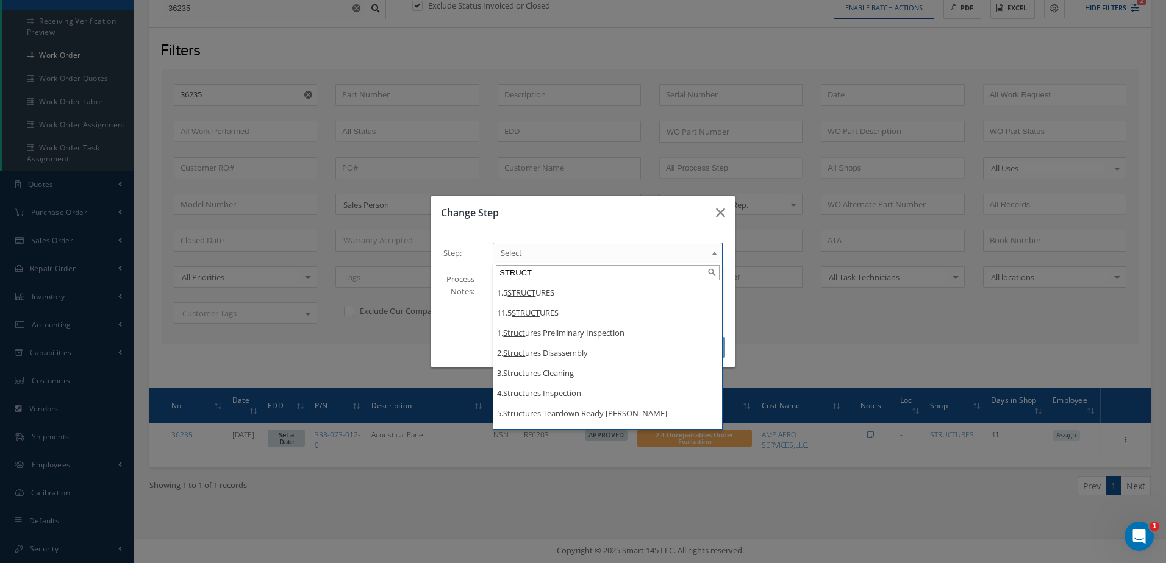
type input "STRUCT"
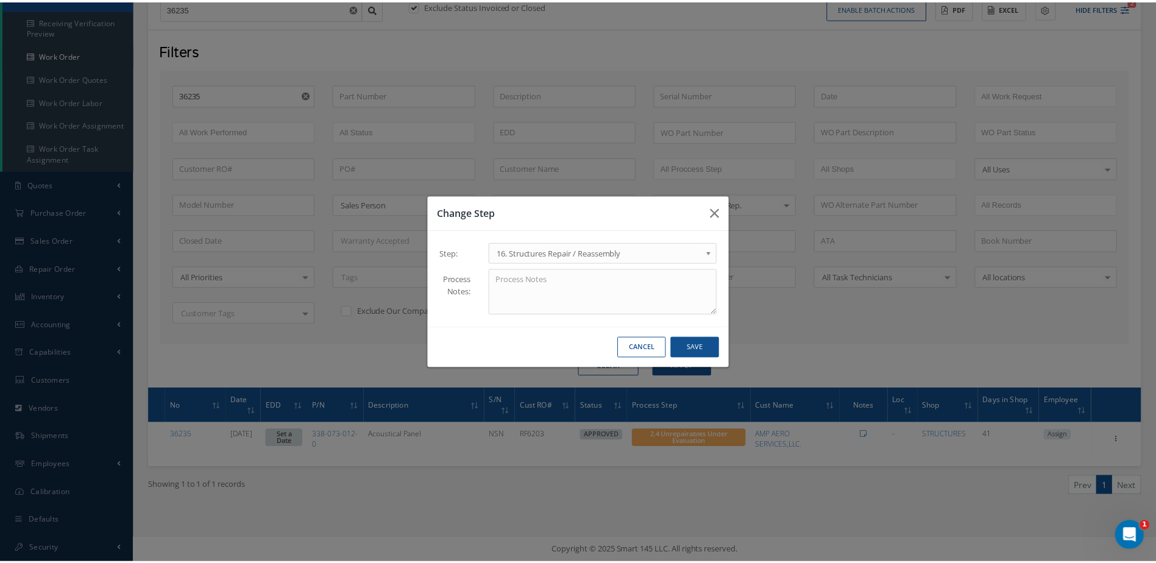
scroll to position [0, 0]
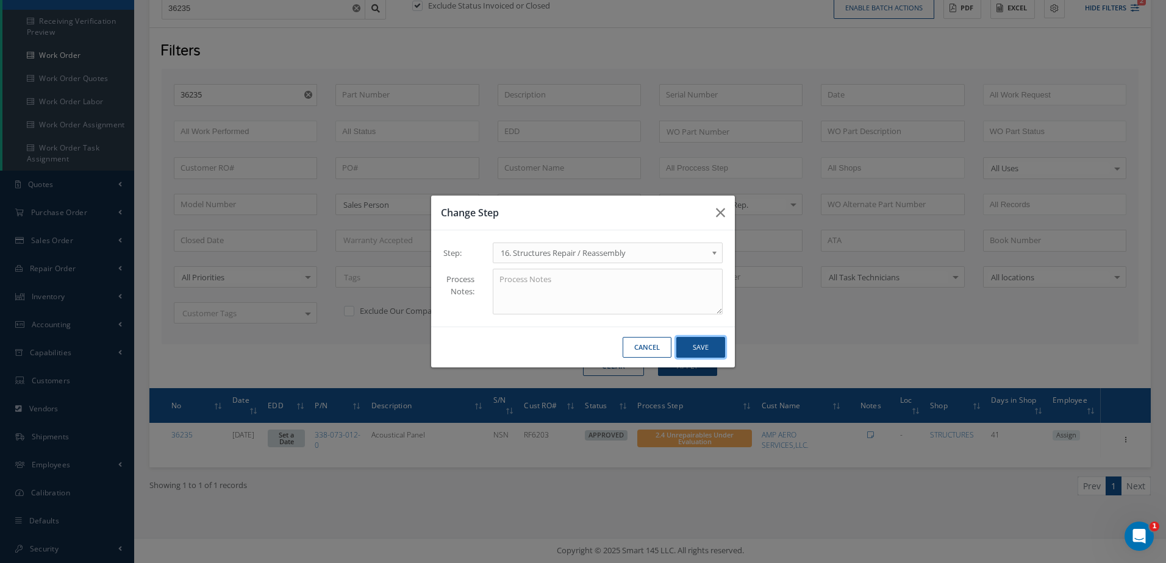
click at [711, 356] on button "Save" at bounding box center [700, 347] width 49 height 21
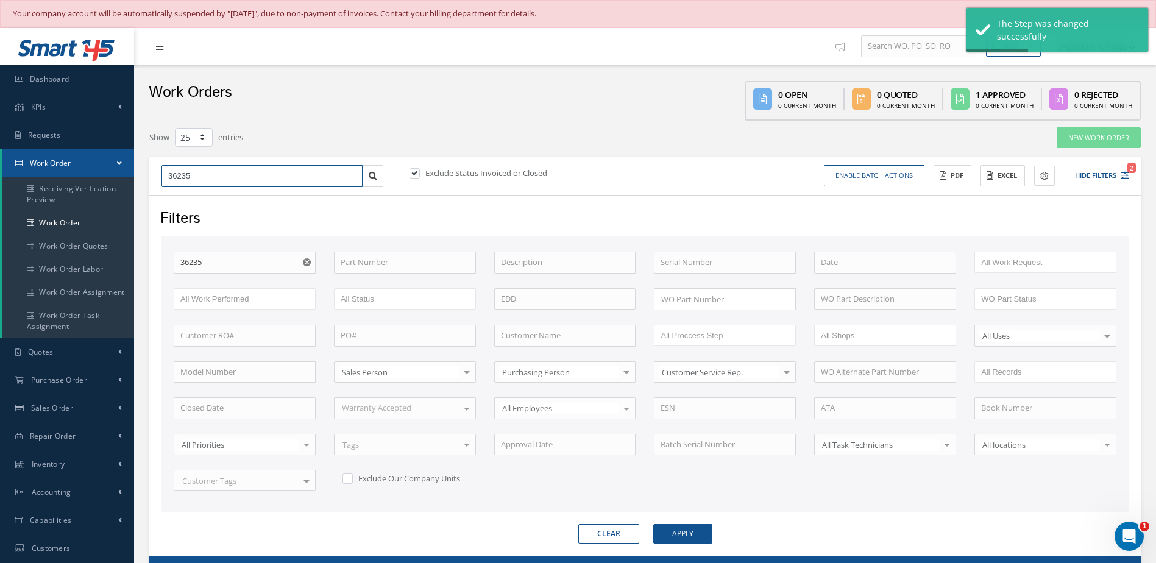
click at [265, 180] on input "36235" at bounding box center [262, 176] width 201 height 22
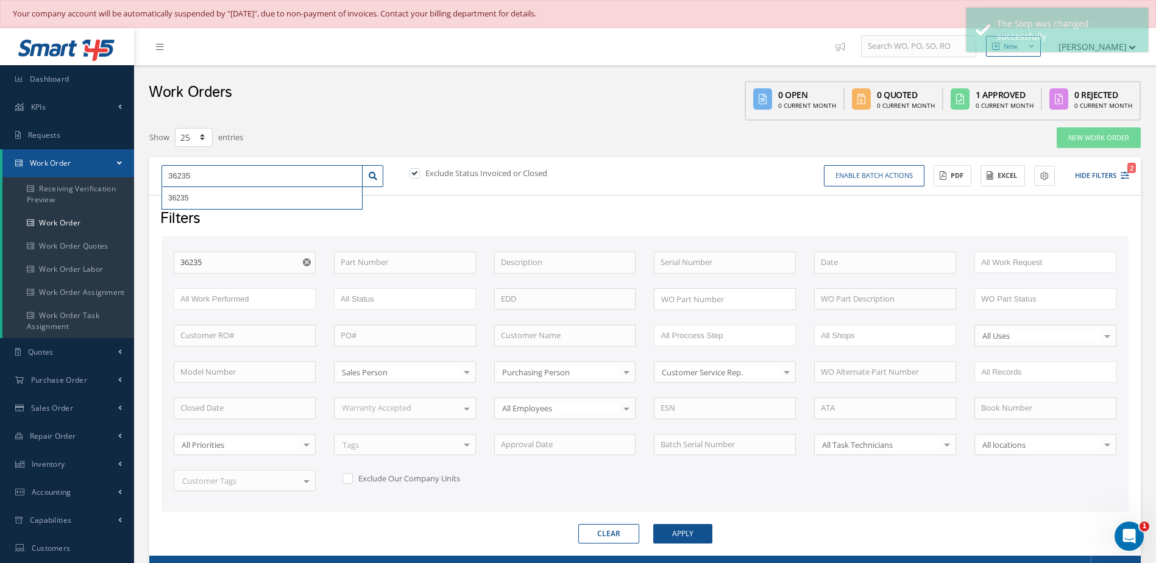
type input "3623"
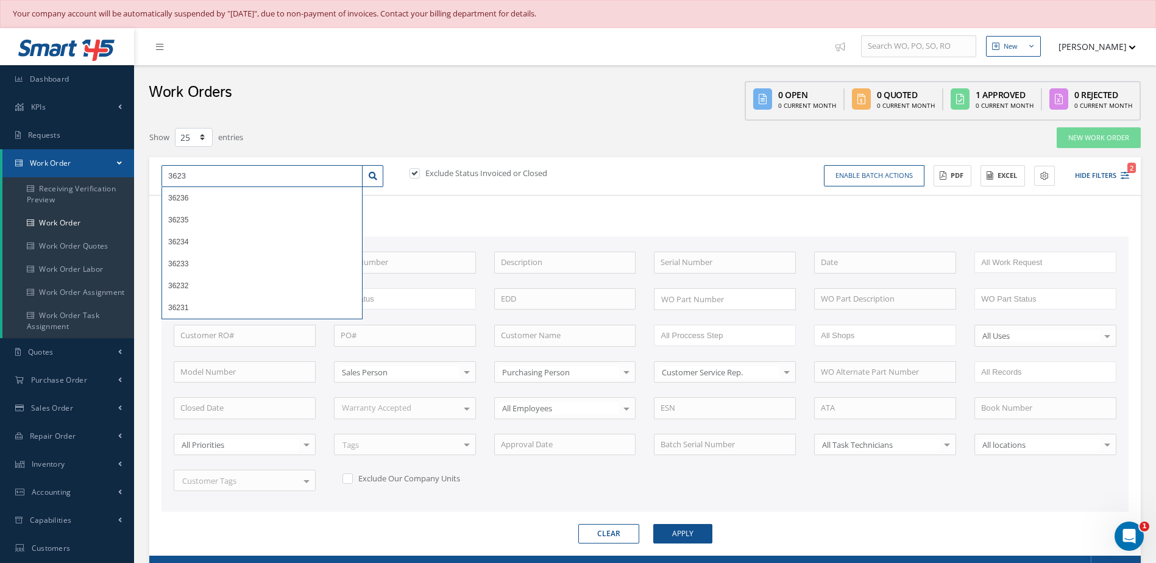
type input "36233"
type input "362331"
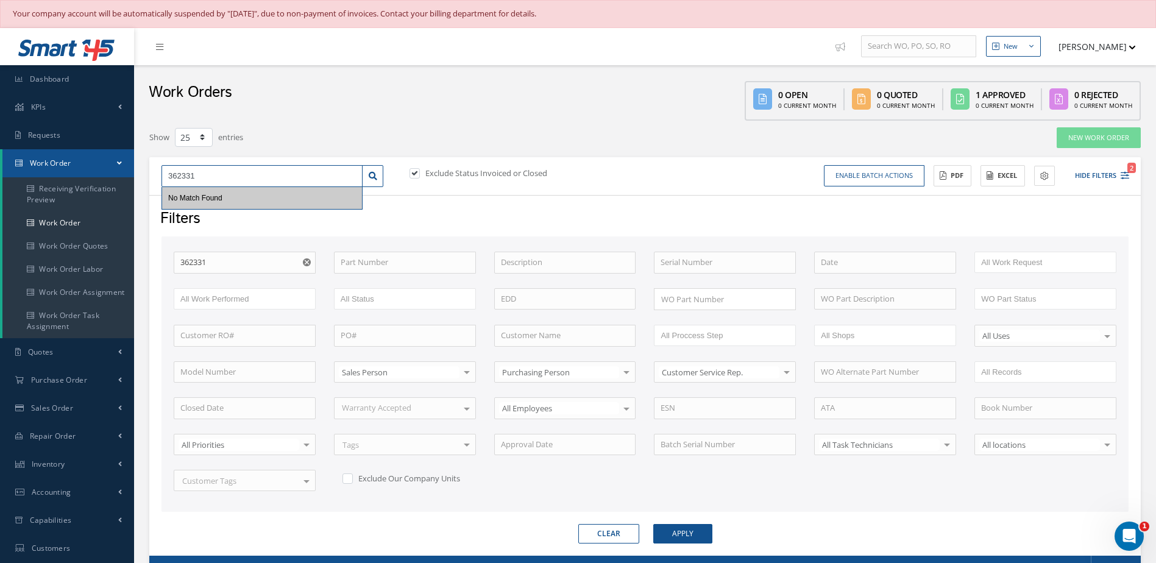
type input "36233"
type input "3623"
type input "362"
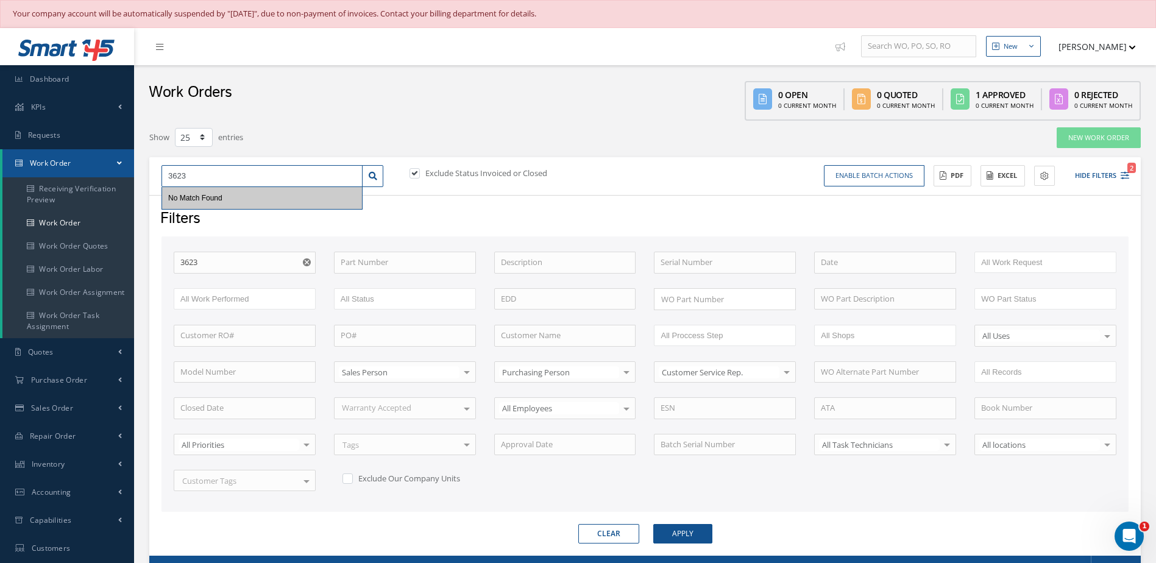
type input "362"
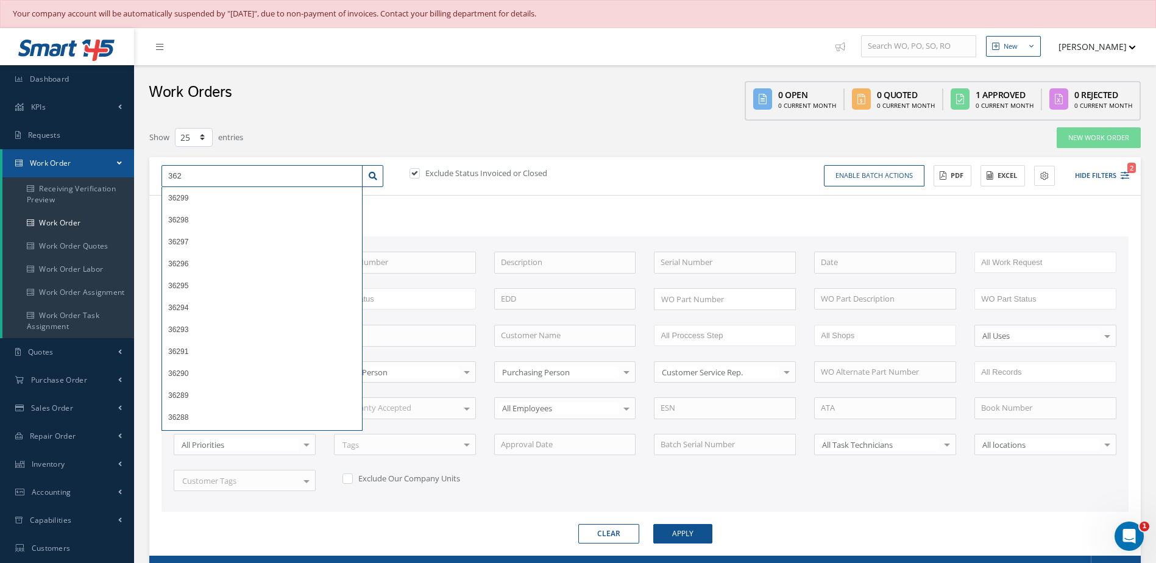
type input "3623"
type input "36231"
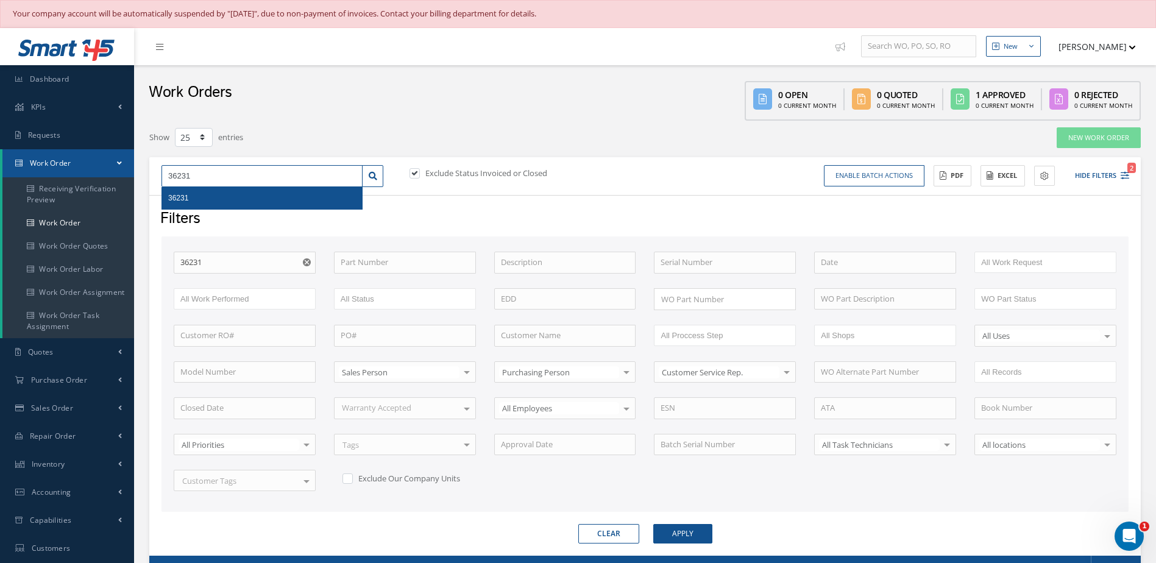
type input "36231"
click at [268, 195] on div "36231" at bounding box center [262, 198] width 188 height 12
click at [379, 178] on link at bounding box center [372, 176] width 21 height 22
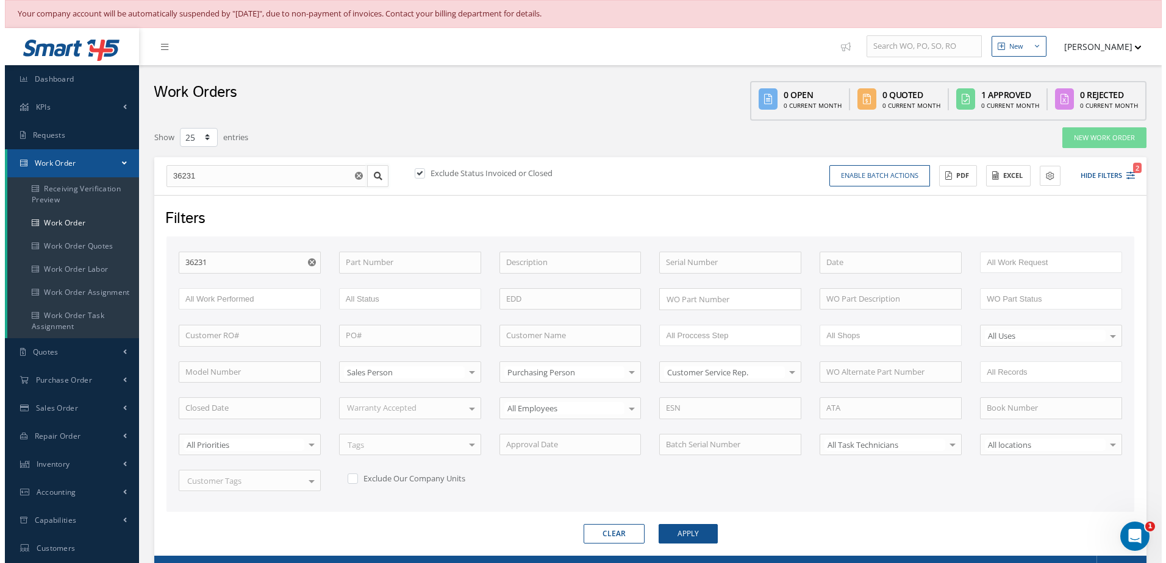
scroll to position [168, 0]
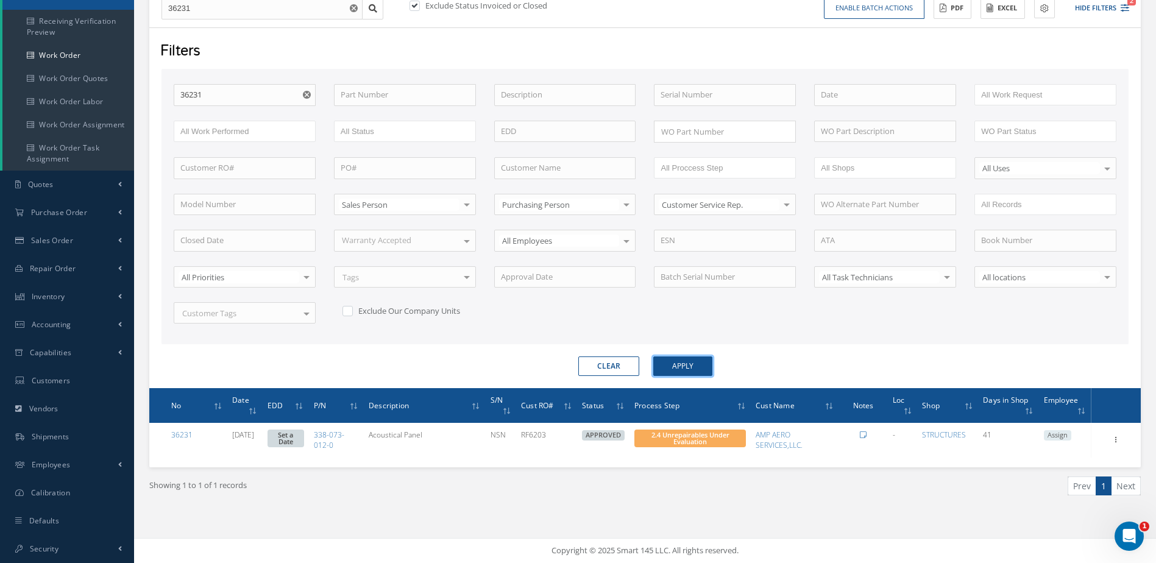
click at [696, 368] on button "Apply" at bounding box center [683, 367] width 59 height 20
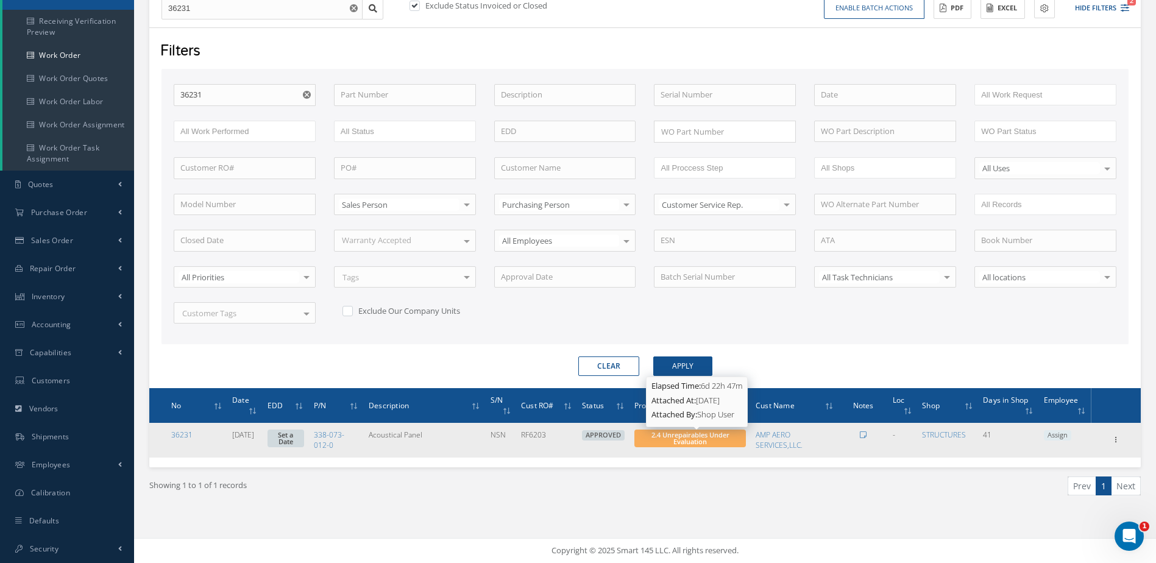
click at [727, 439] on span "2.4 Unrepairables Under Evaluation" at bounding box center [691, 438] width 78 height 16
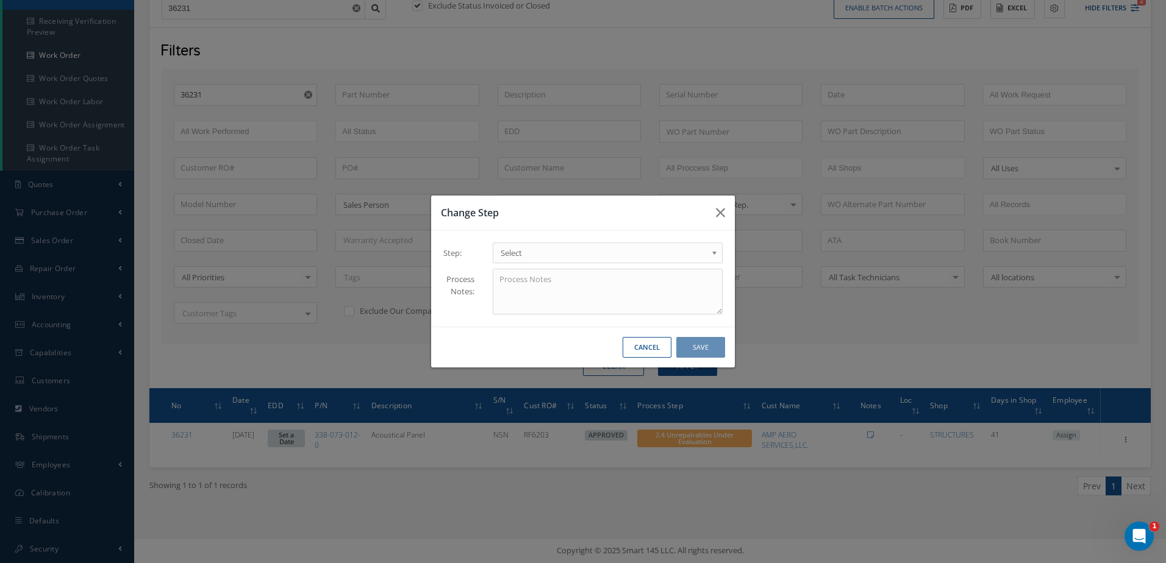
click at [602, 259] on span "Select" at bounding box center [604, 253] width 206 height 15
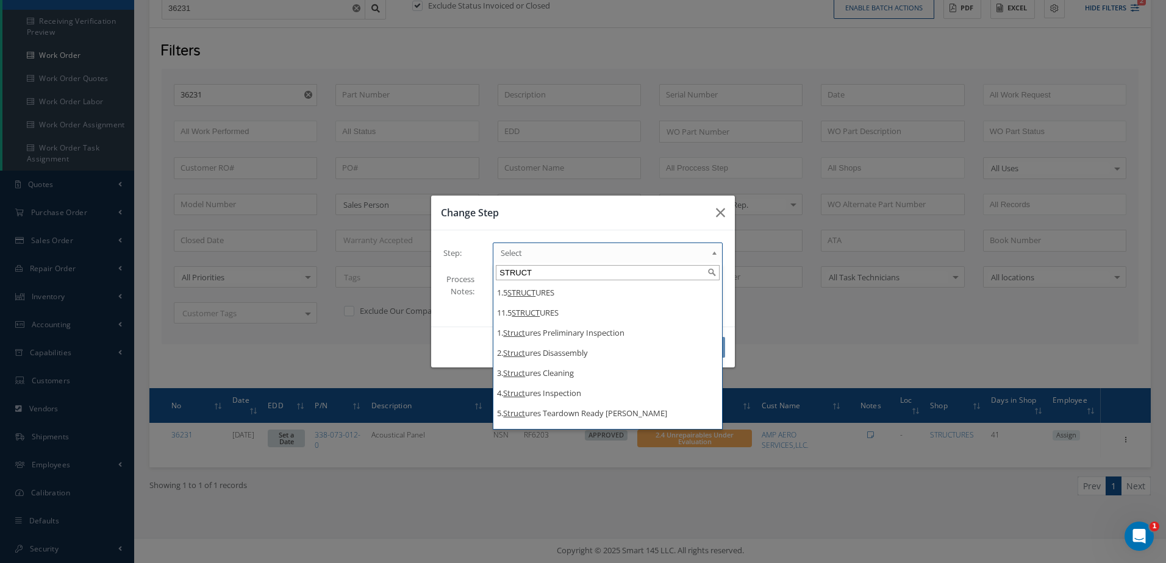
type input "STRUCT"
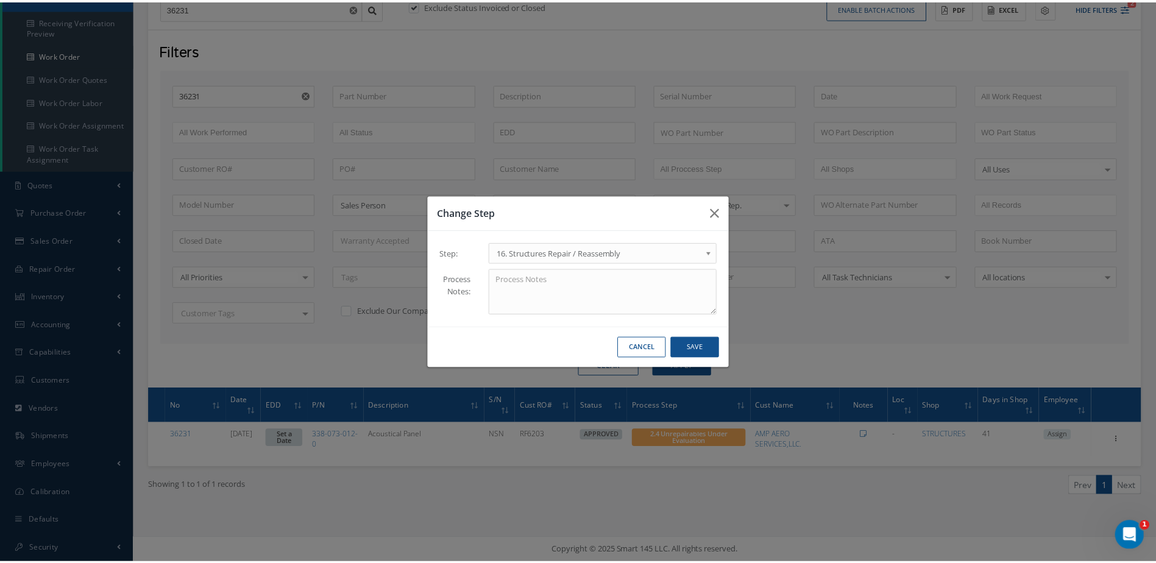
scroll to position [0, 0]
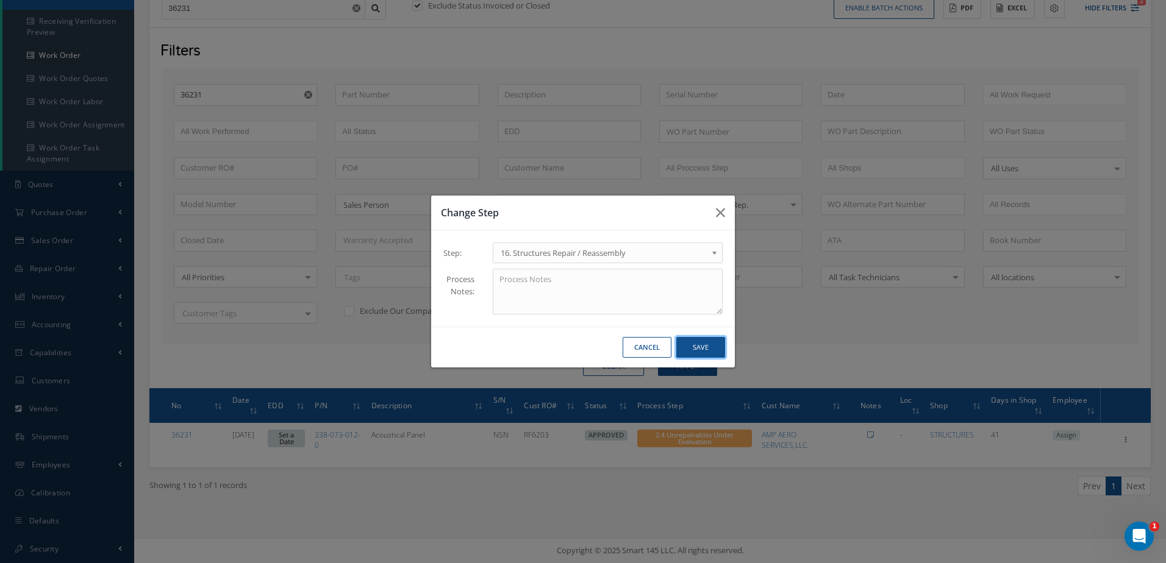
click at [710, 347] on button "Save" at bounding box center [700, 347] width 49 height 21
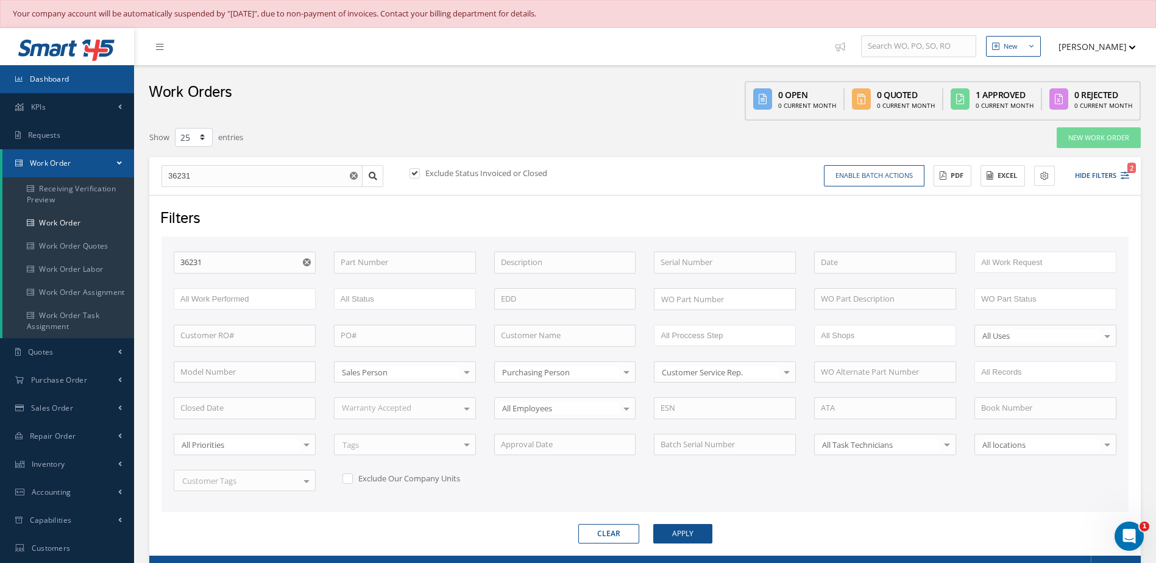
click at [91, 74] on link "Dashboard" at bounding box center [67, 79] width 134 height 28
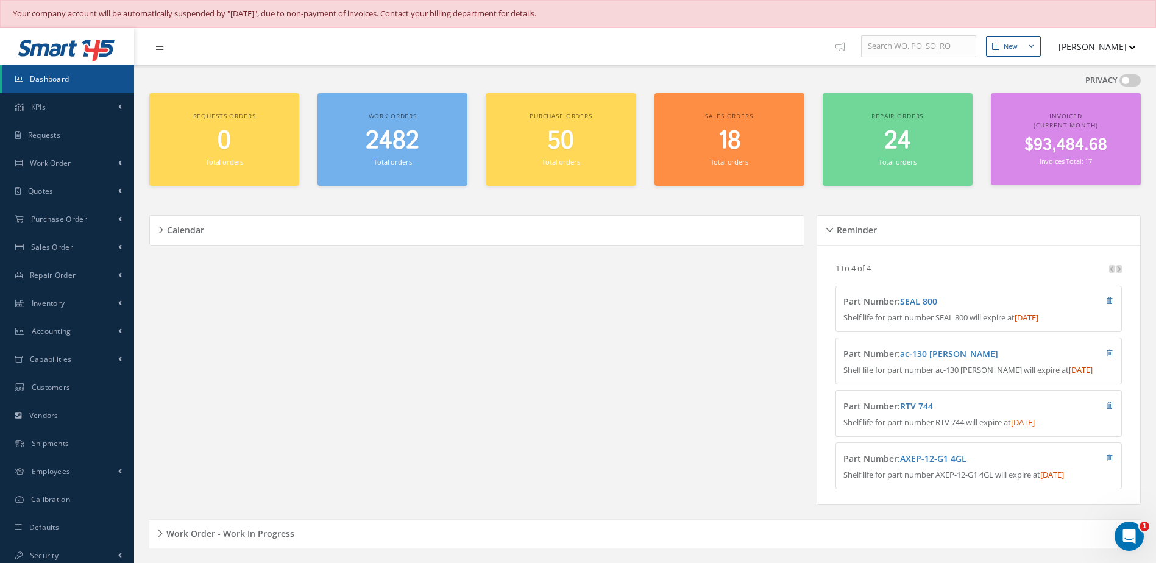
scroll to position [305, 0]
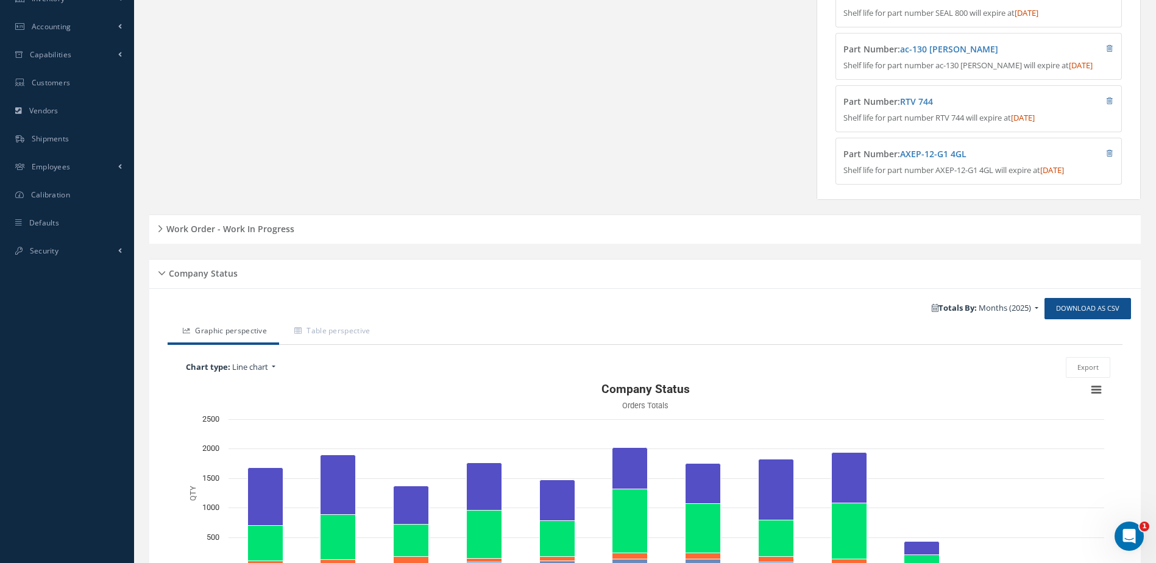
click at [226, 235] on h5 "Work Order - Work In Progress" at bounding box center [229, 227] width 132 height 15
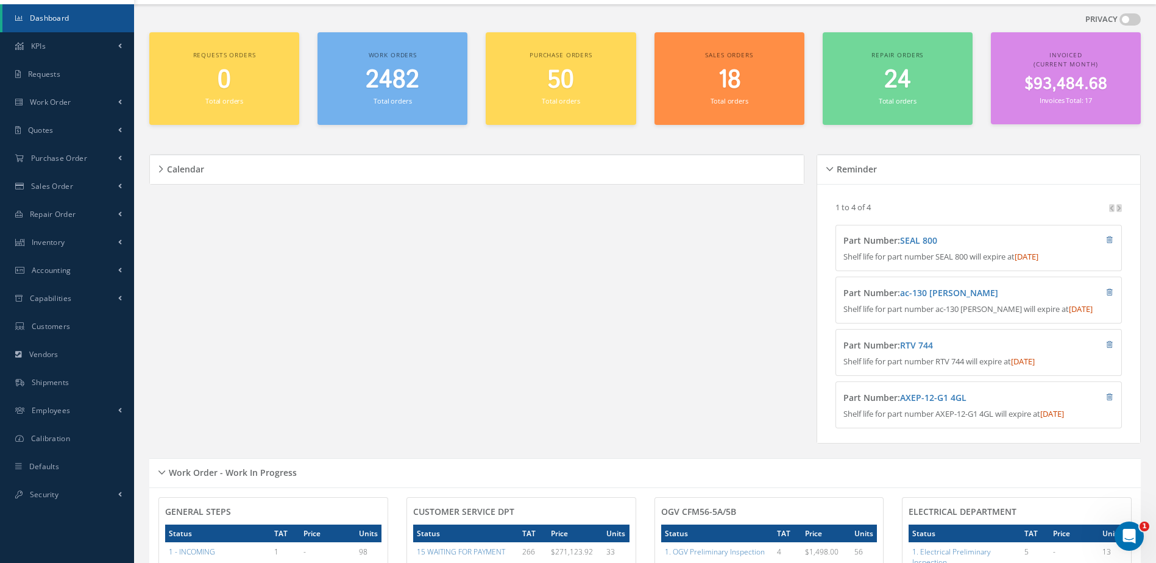
scroll to position [0, 0]
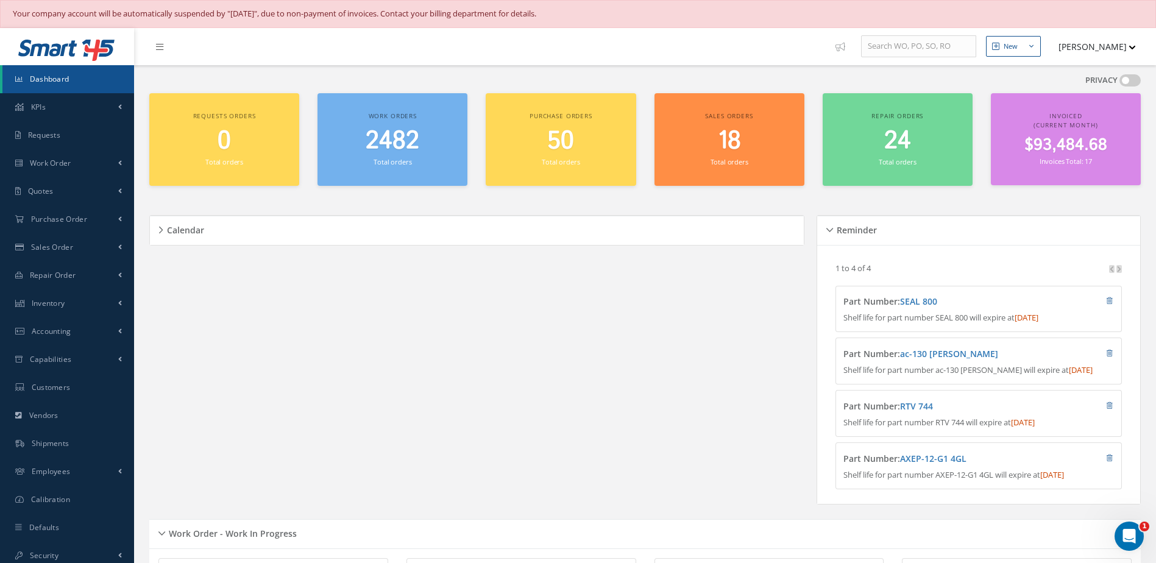
click at [39, 74] on span "Dashboard" at bounding box center [50, 79] width 40 height 10
click at [61, 82] on span "Dashboard" at bounding box center [50, 79] width 40 height 10
click at [60, 251] on span "Sales Order" at bounding box center [52, 247] width 42 height 10
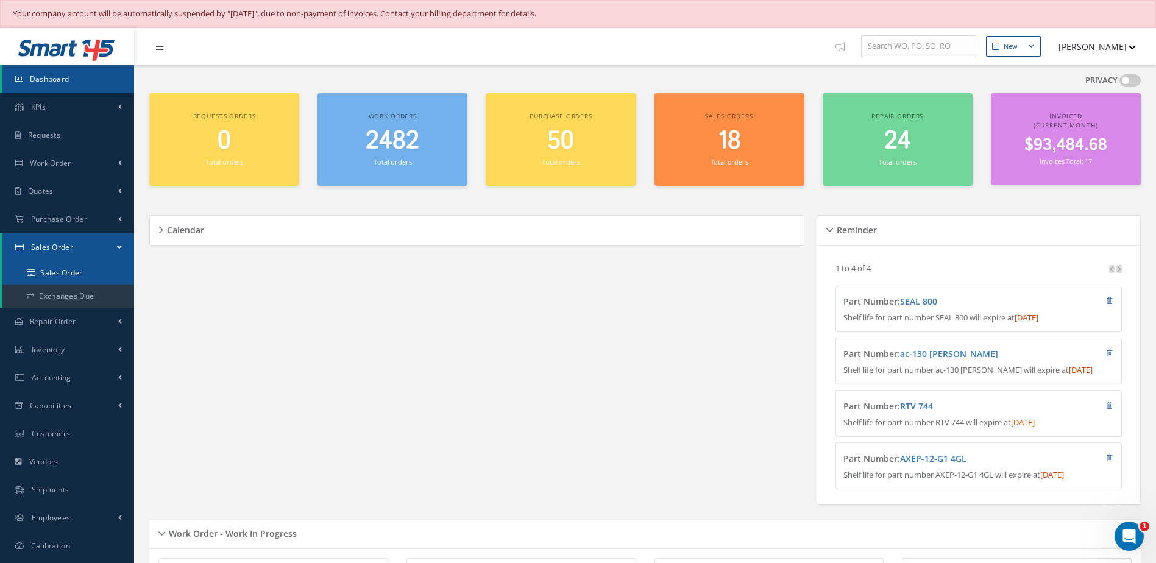
click at [69, 275] on link "Sales Order" at bounding box center [68, 273] width 132 height 23
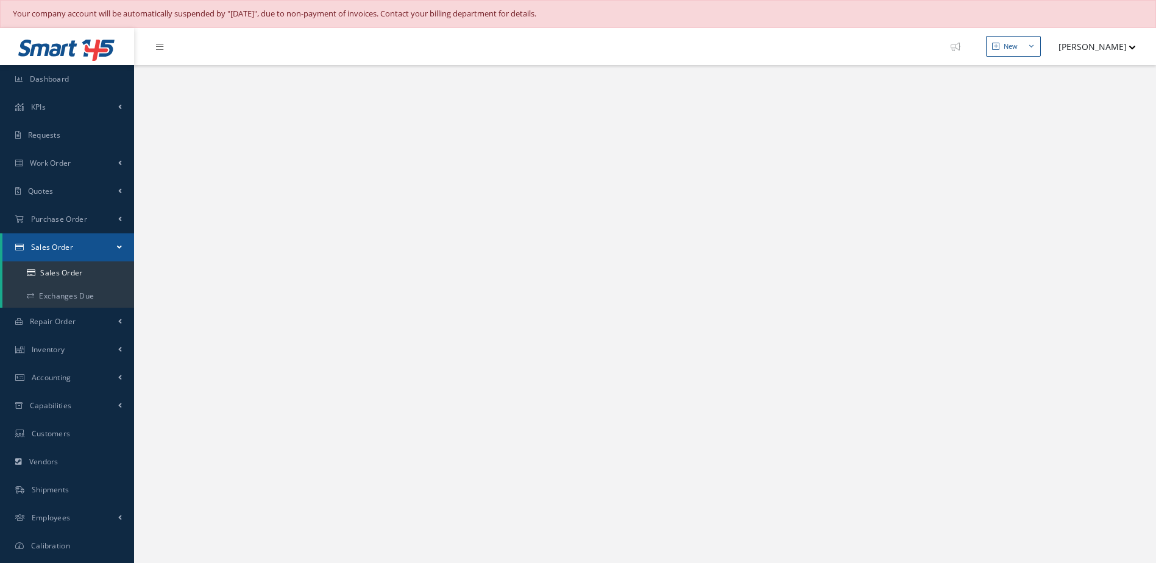
select select "25"
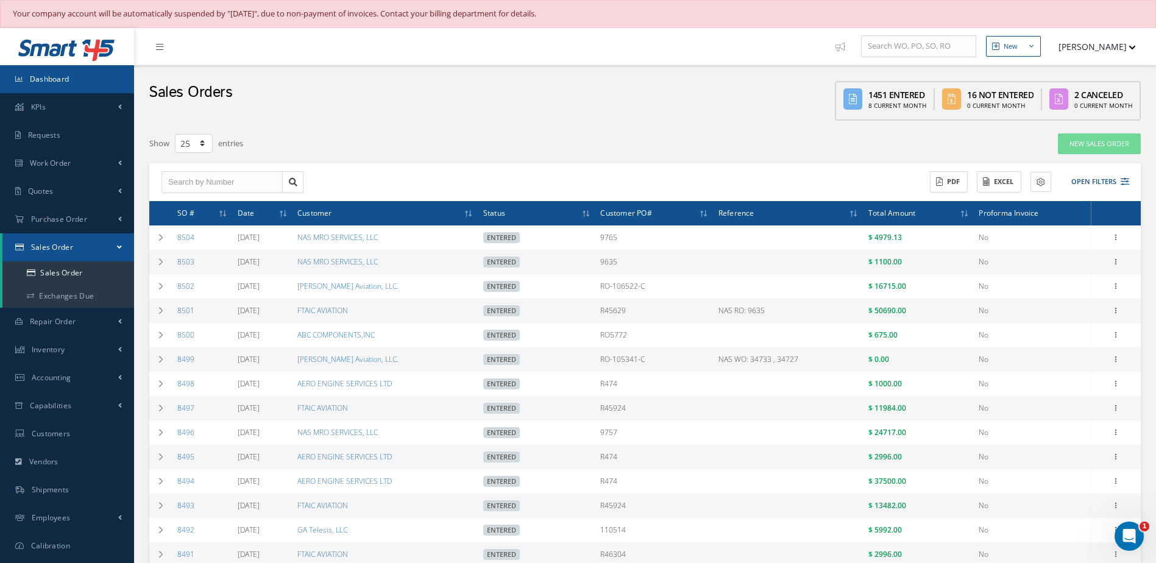
click at [89, 71] on link "Dashboard" at bounding box center [67, 79] width 134 height 28
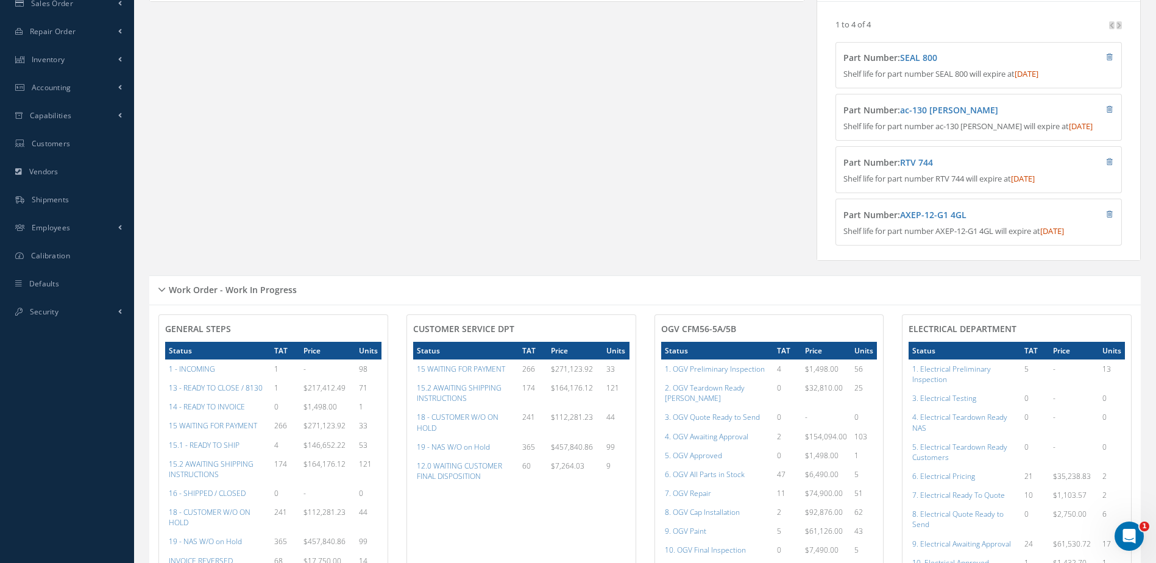
scroll to position [488, 0]
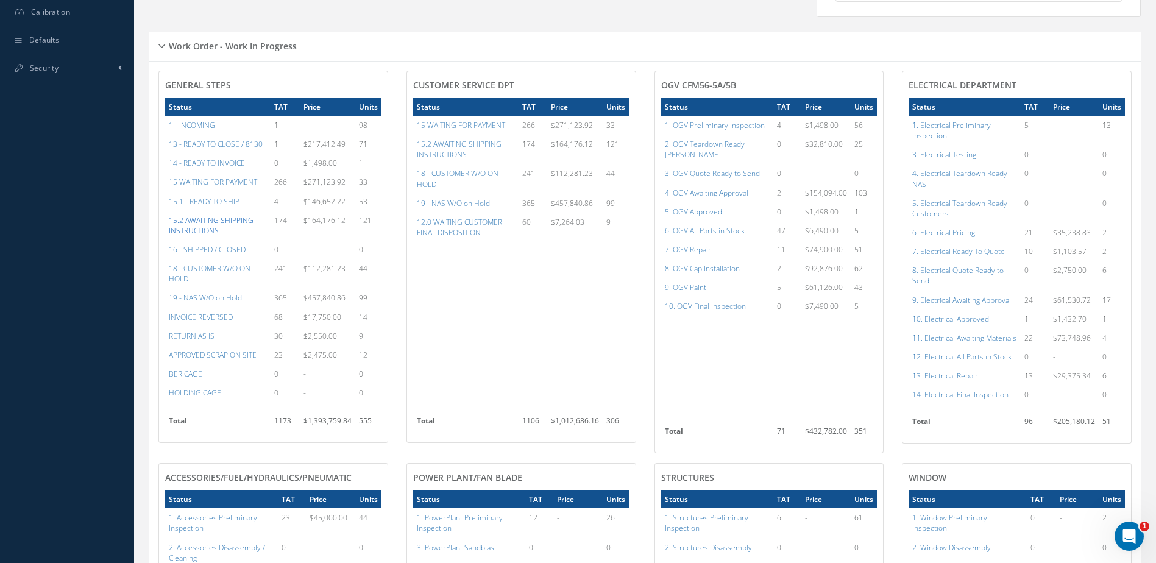
click at [206, 231] on a=62&excludeInternalCustomer=false&excludeInvoicedOrClosed=true&&filtersHidded"] "15.2 AWAITING SHIPPING INSTRUCTIONS" at bounding box center [211, 225] width 85 height 21
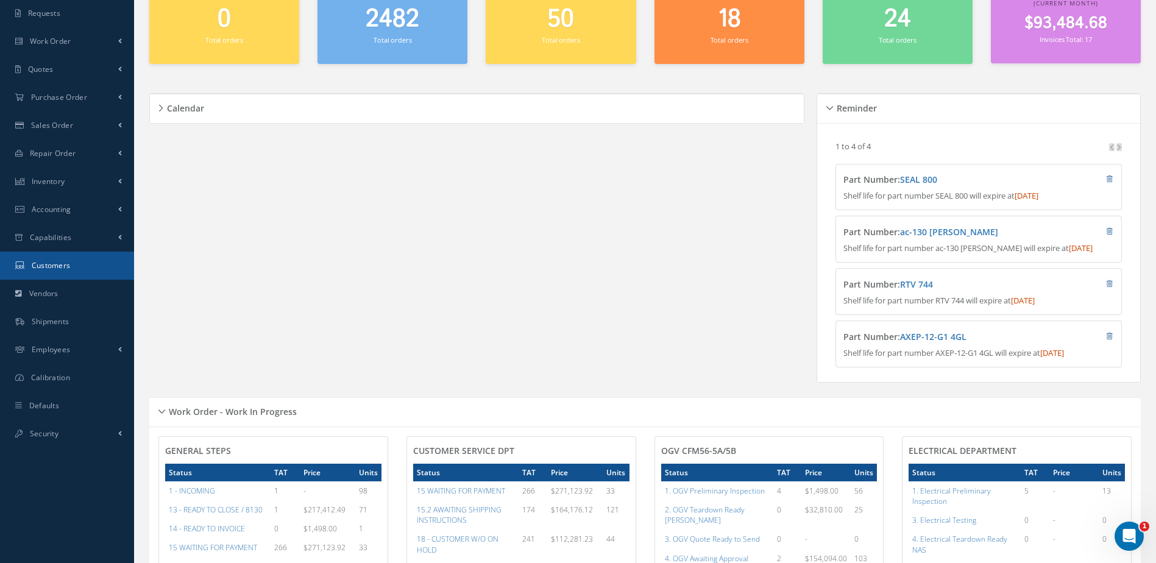
scroll to position [0, 0]
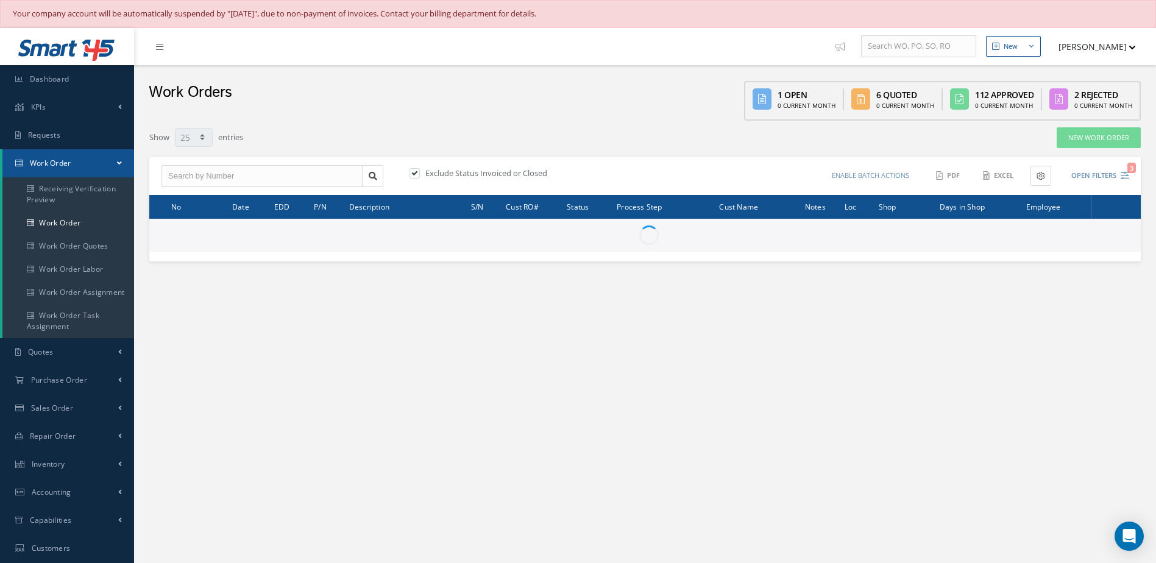
select select "25"
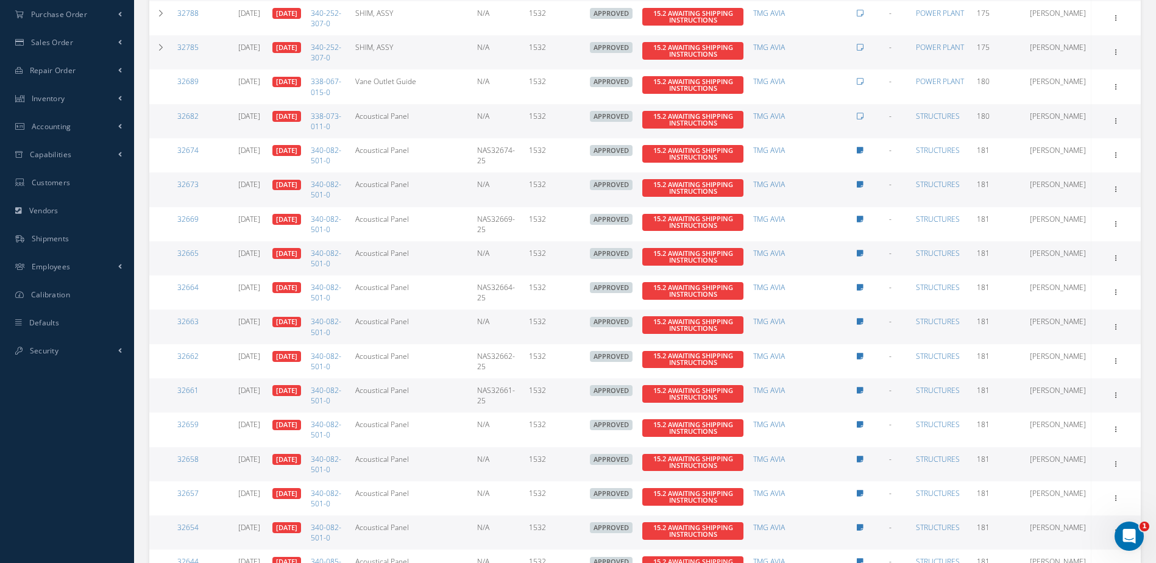
scroll to position [618, 0]
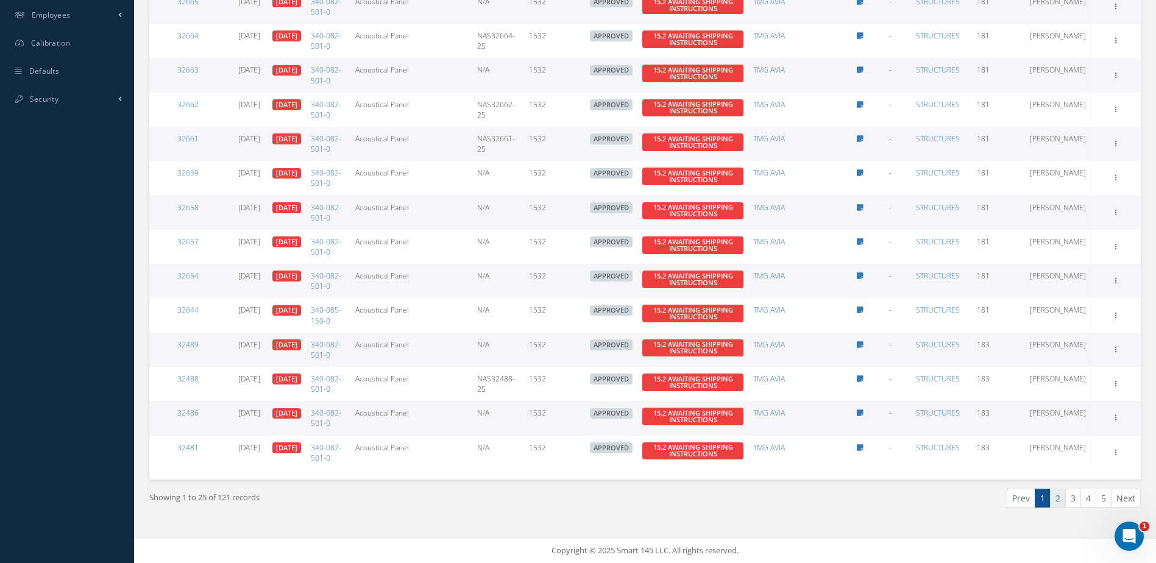
click at [1056, 501] on link "2" at bounding box center [1058, 498] width 16 height 19
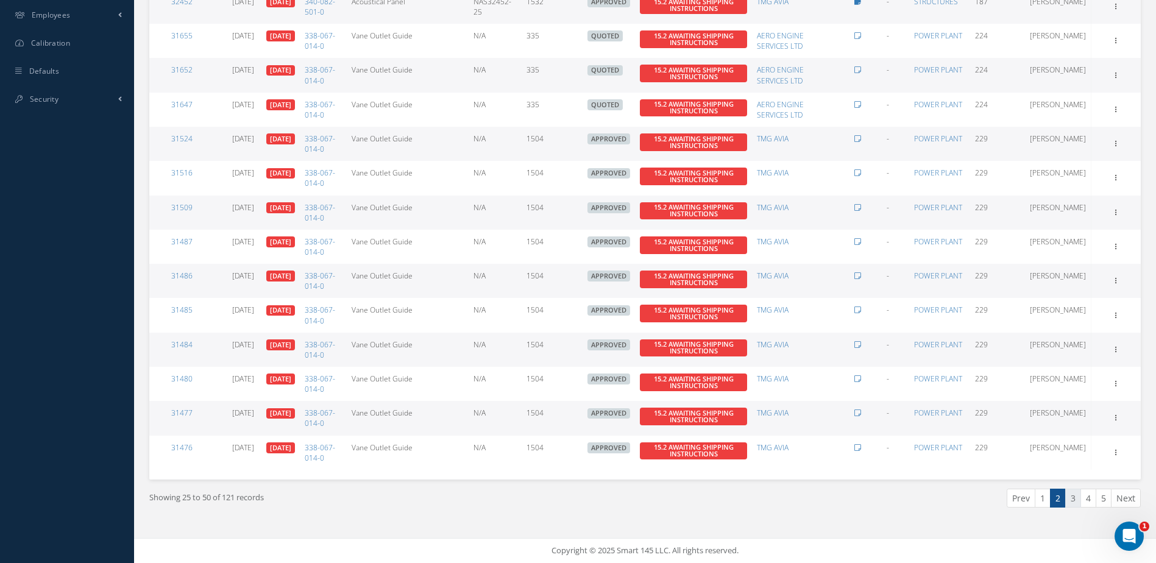
click at [1078, 501] on link "3" at bounding box center [1074, 498] width 16 height 19
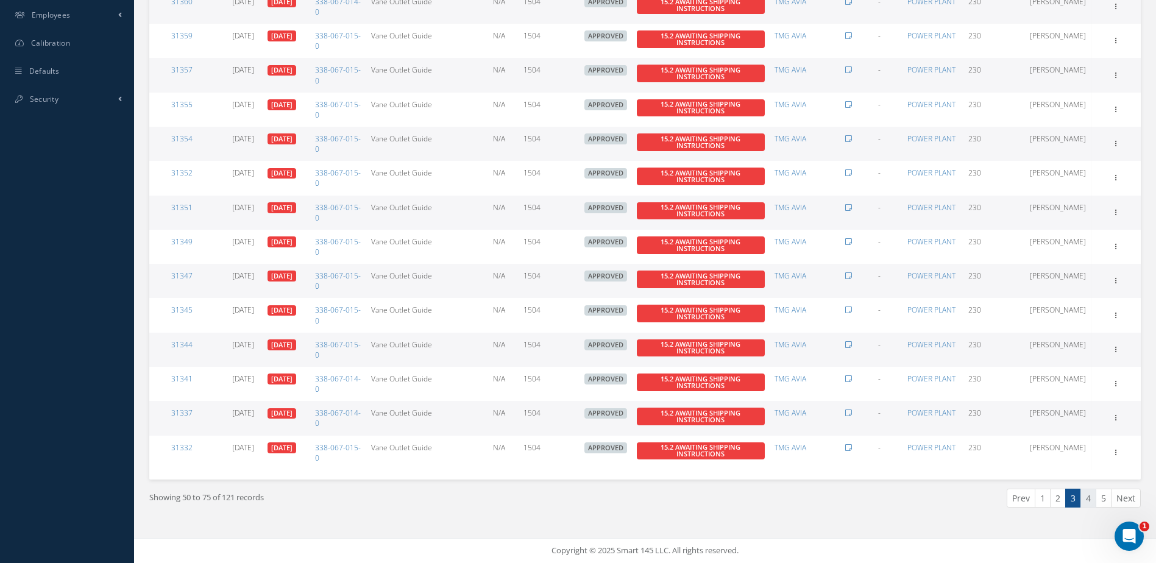
click at [1092, 507] on link "4" at bounding box center [1089, 498] width 16 height 19
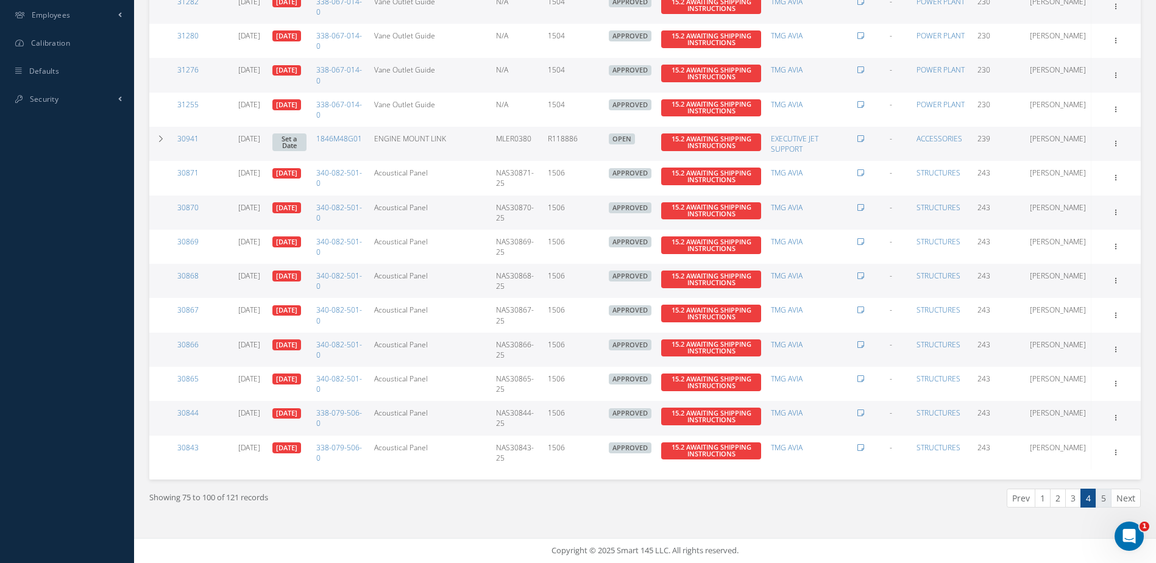
click at [1104, 501] on link "5" at bounding box center [1104, 498] width 16 height 19
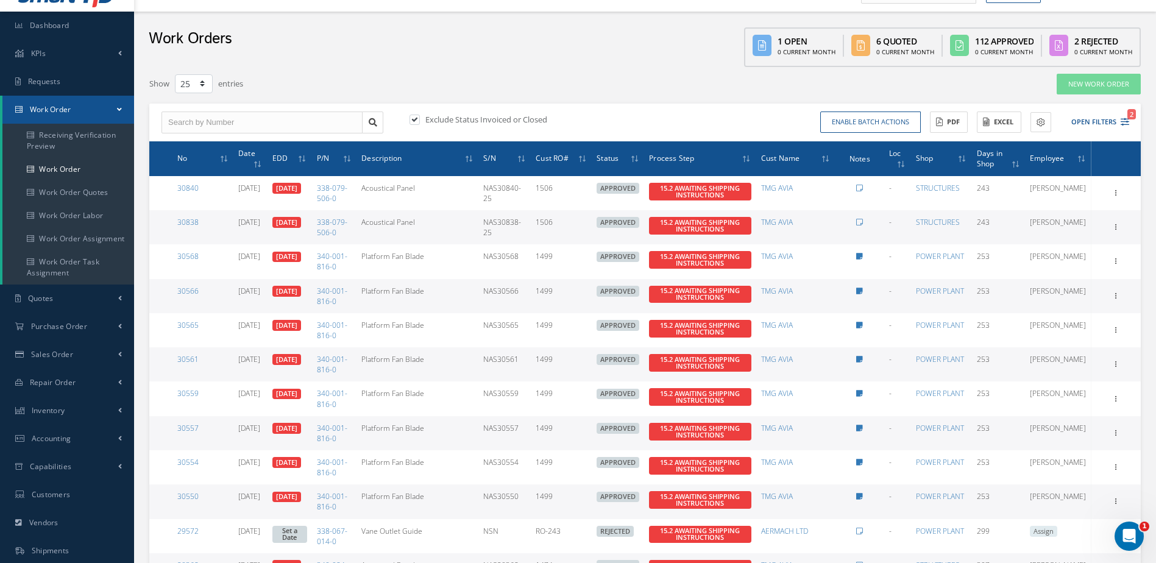
scroll to position [0, 0]
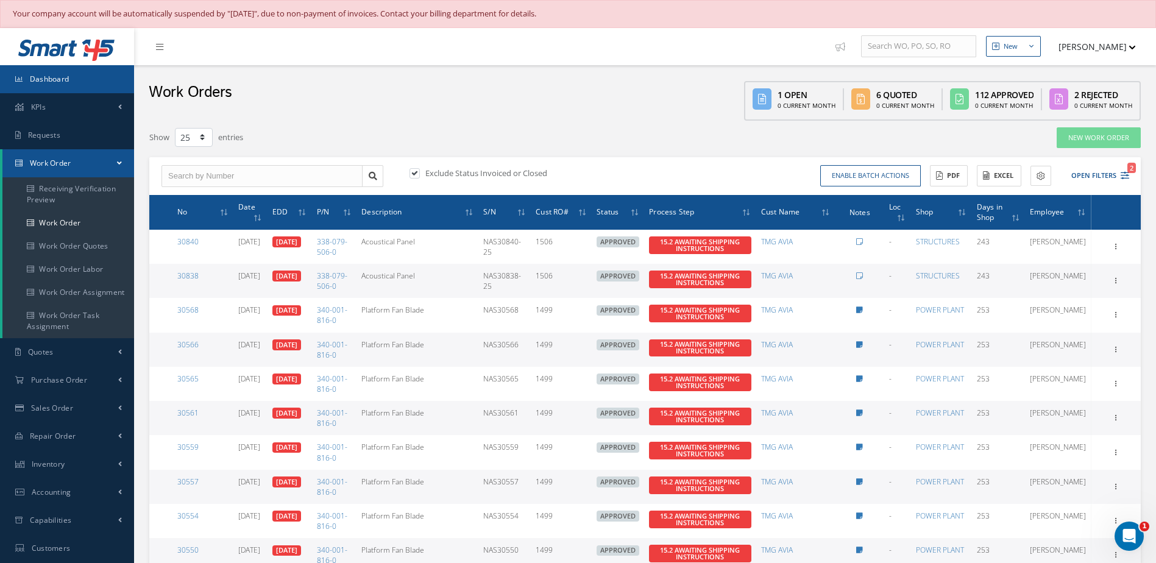
click at [73, 88] on link "Dashboard" at bounding box center [67, 79] width 134 height 28
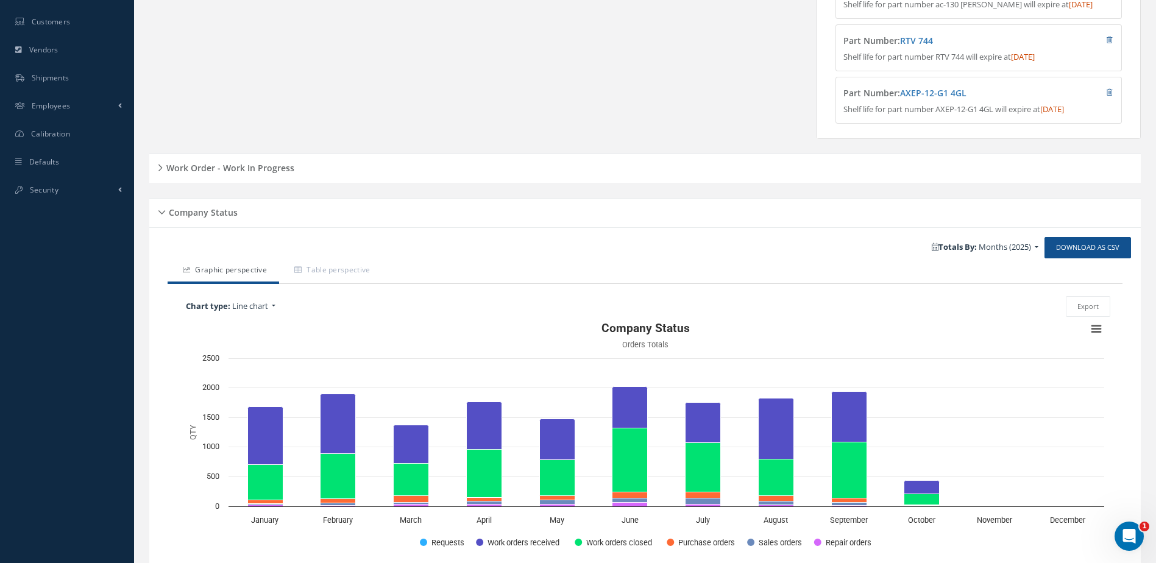
scroll to position [433, 0]
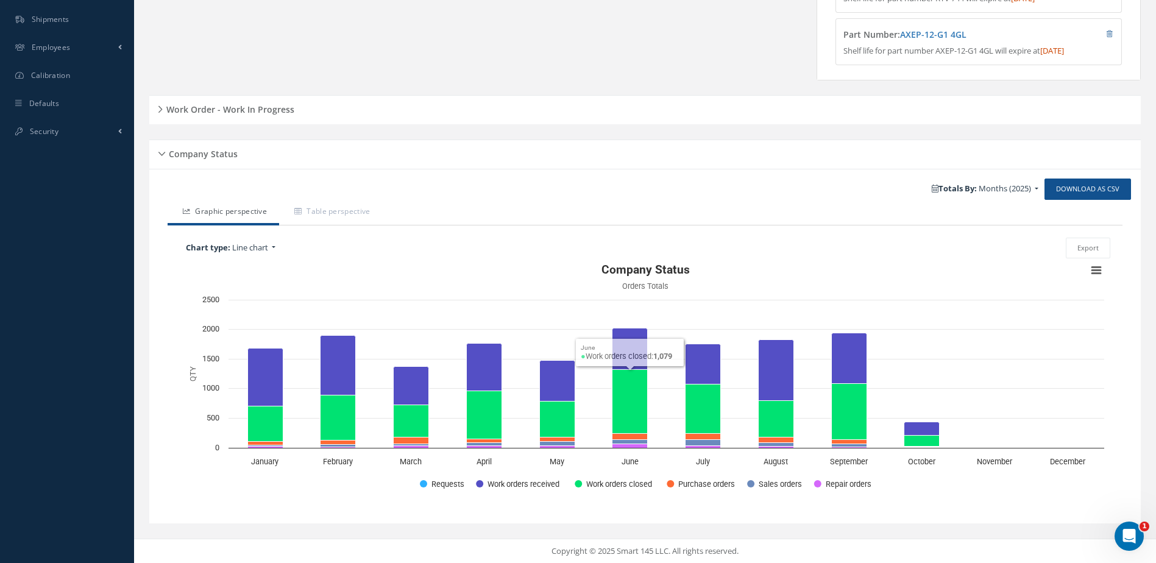
click at [260, 113] on h5 "Work Order - Work In Progress" at bounding box center [229, 108] width 132 height 15
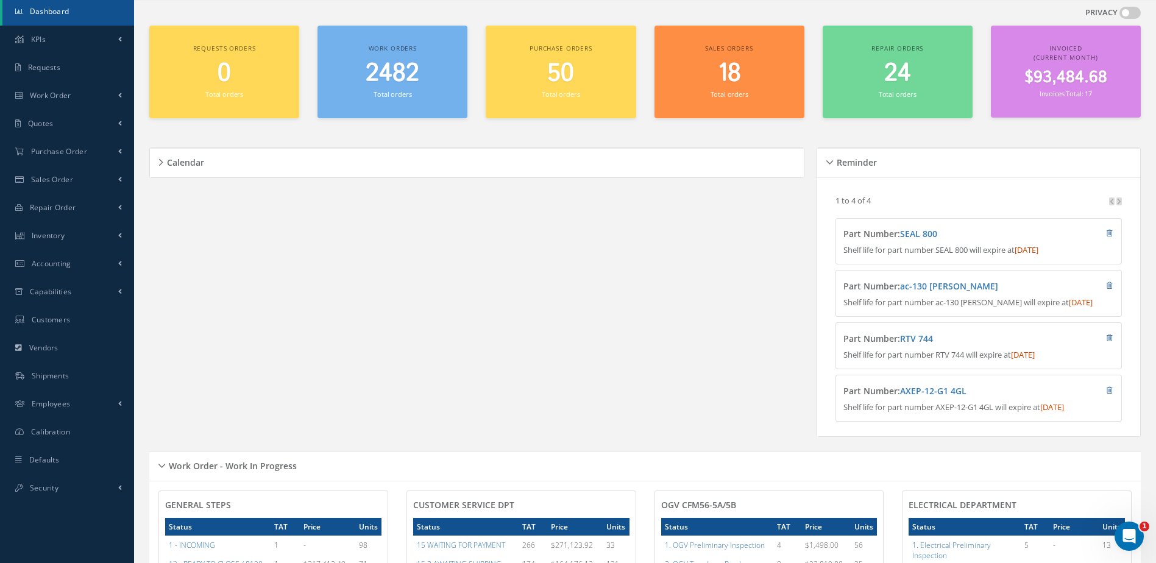
scroll to position [0, 0]
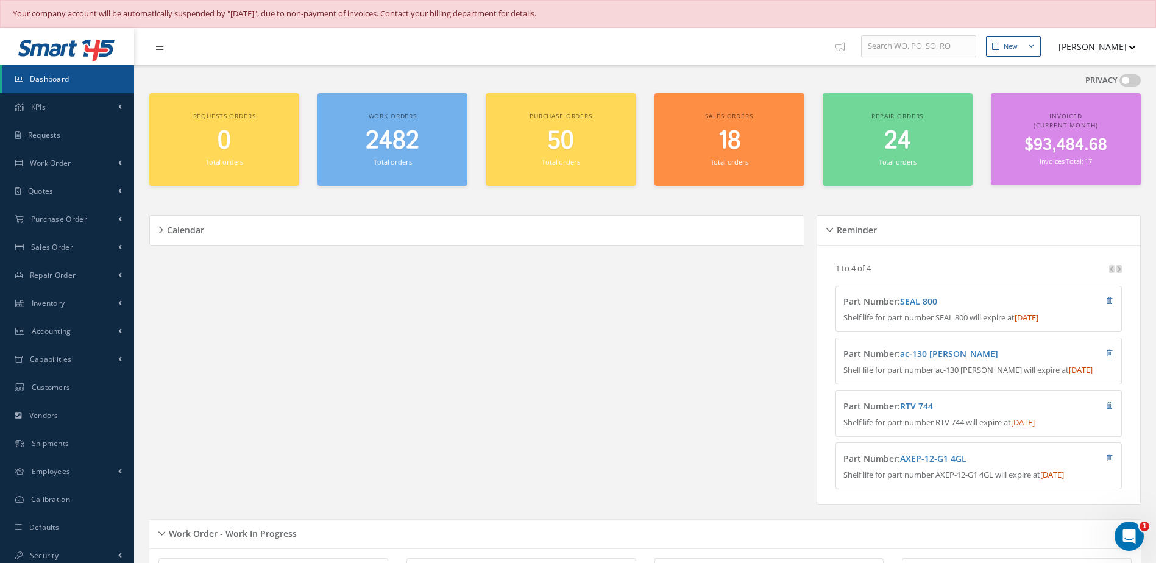
click at [81, 79] on link "Dashboard" at bounding box center [68, 79] width 132 height 28
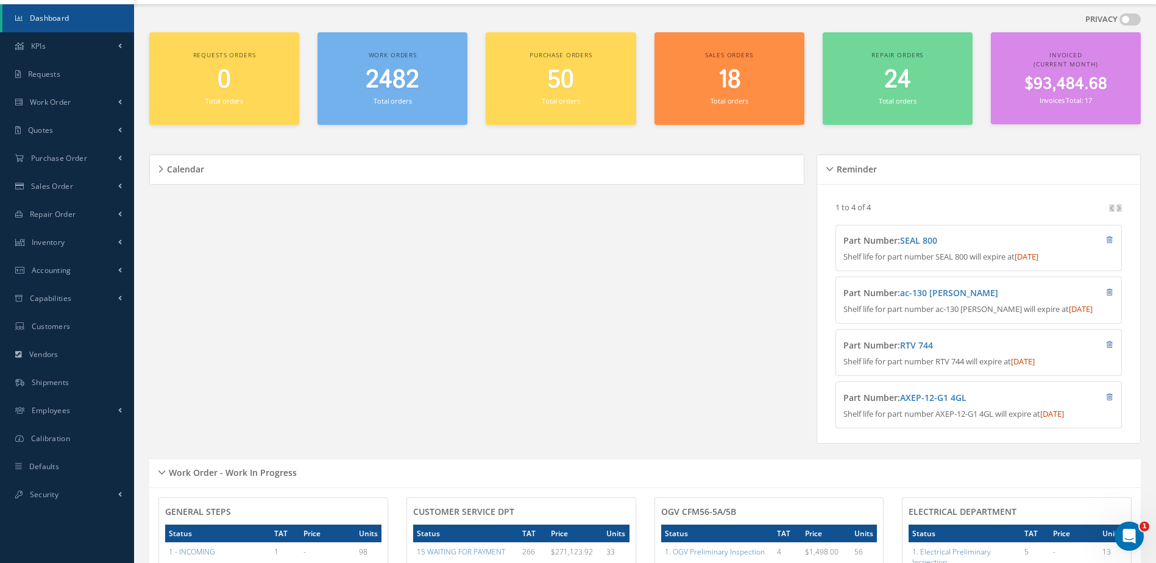
scroll to position [366, 0]
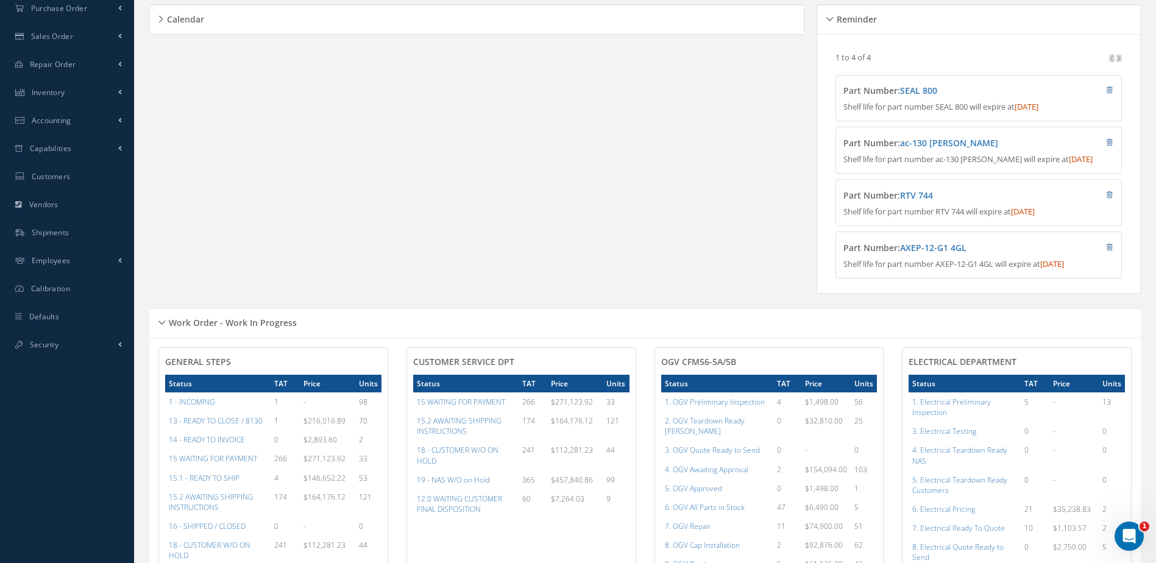
scroll to position [394, 0]
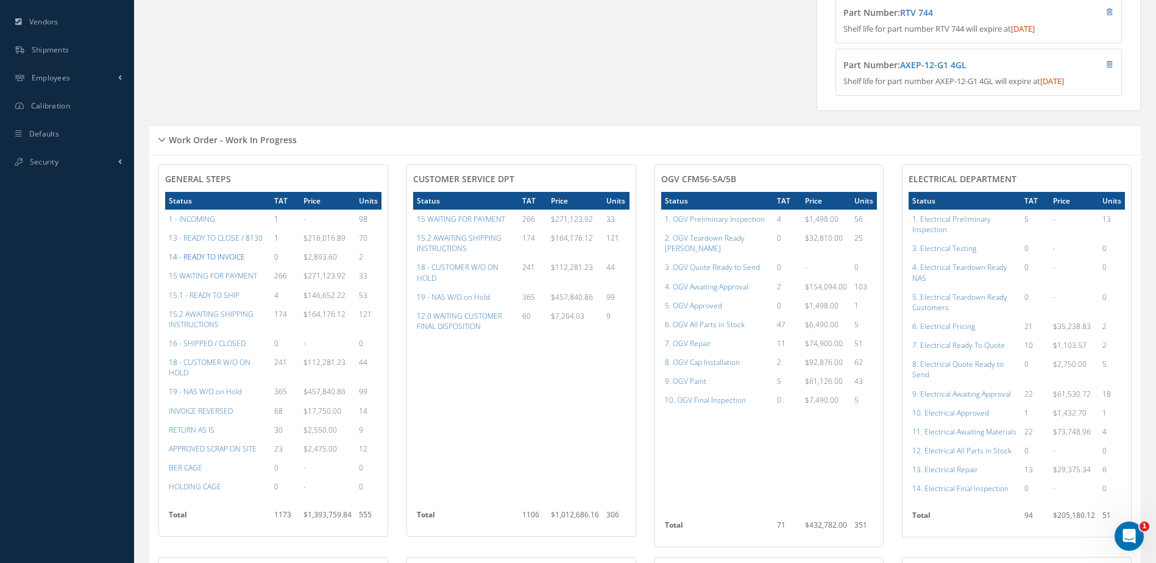
click at [211, 262] on a=21&excludeInternalCustomer=false&excludeInvoicedOrClosed=true&&filtersHidded"] "14 - READY TO INVOICE" at bounding box center [207, 257] width 76 height 10
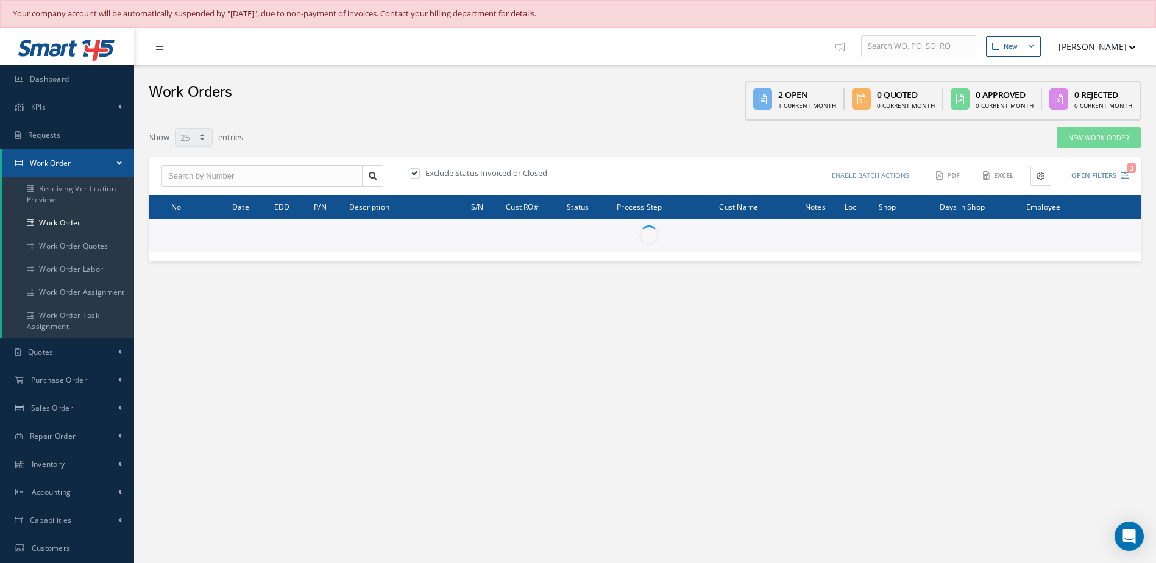
select select "25"
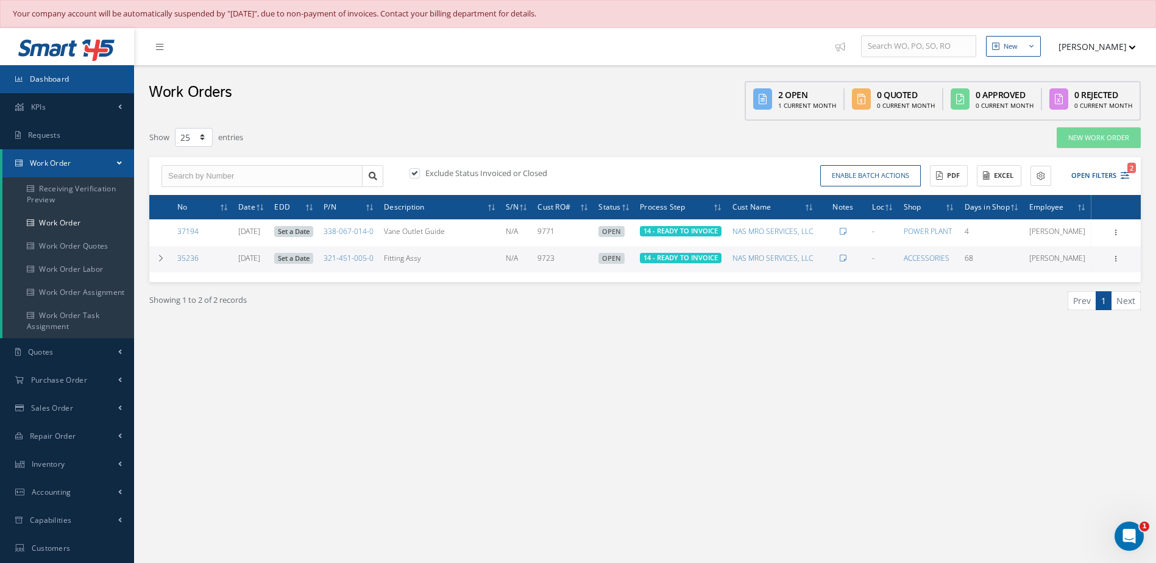
click at [64, 77] on span "Dashboard" at bounding box center [50, 79] width 40 height 10
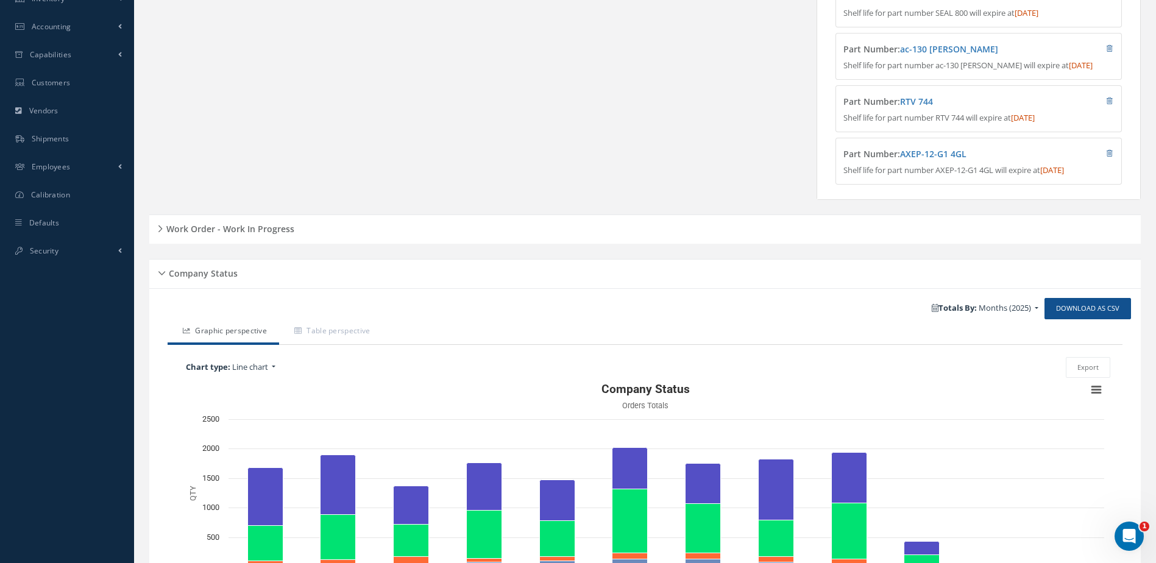
scroll to position [366, 0]
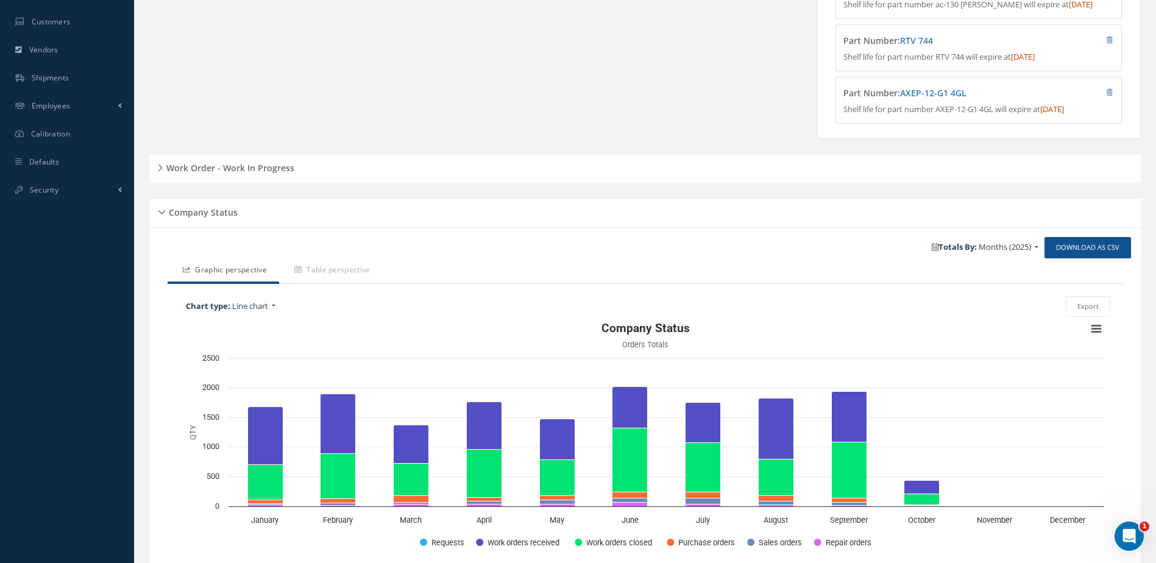
click at [251, 174] on h5 "Work Order - Work In Progress" at bounding box center [229, 166] width 132 height 15
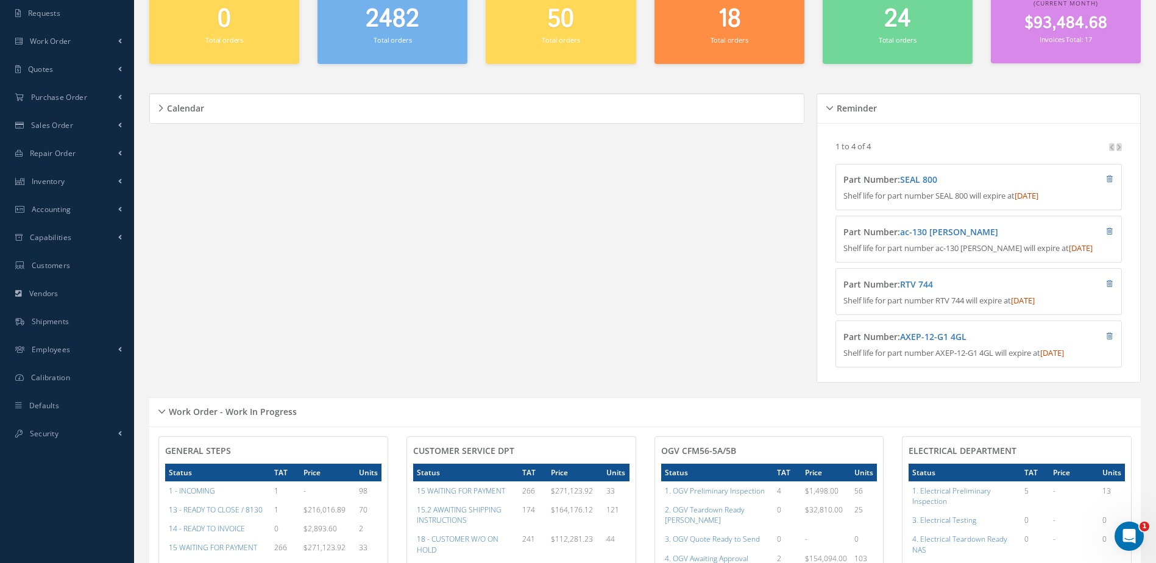
scroll to position [61, 0]
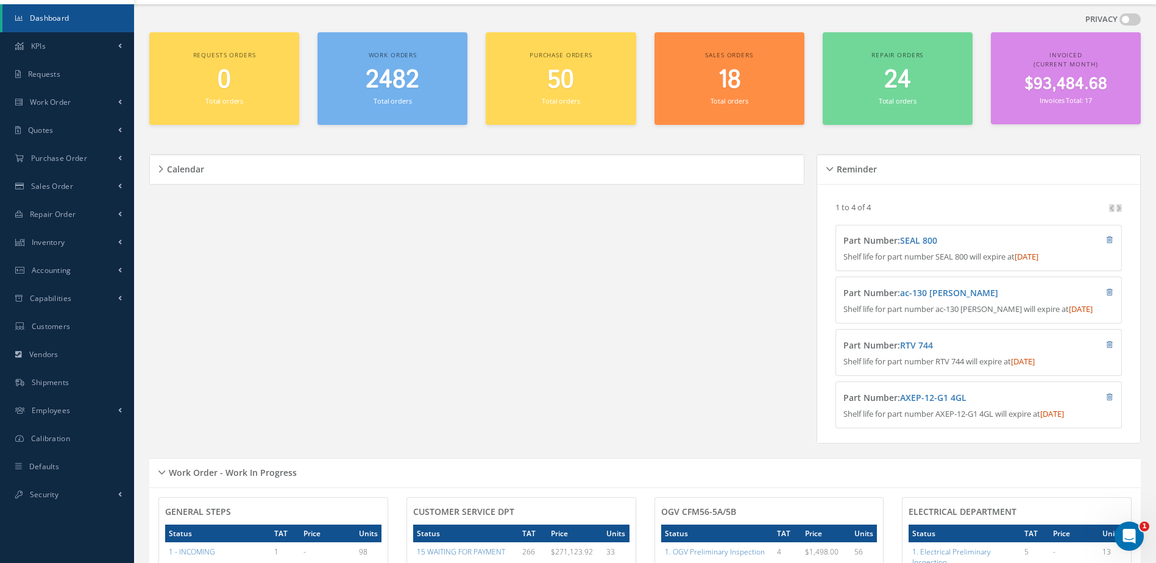
click at [79, 16] on link "Dashboard" at bounding box center [68, 18] width 132 height 28
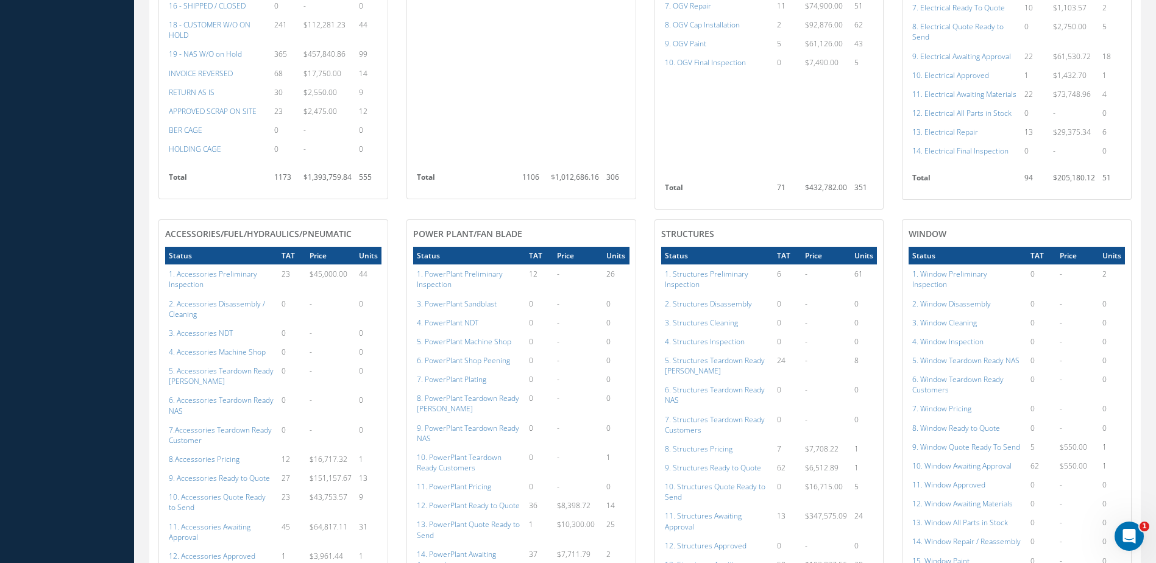
scroll to position [1097, 0]
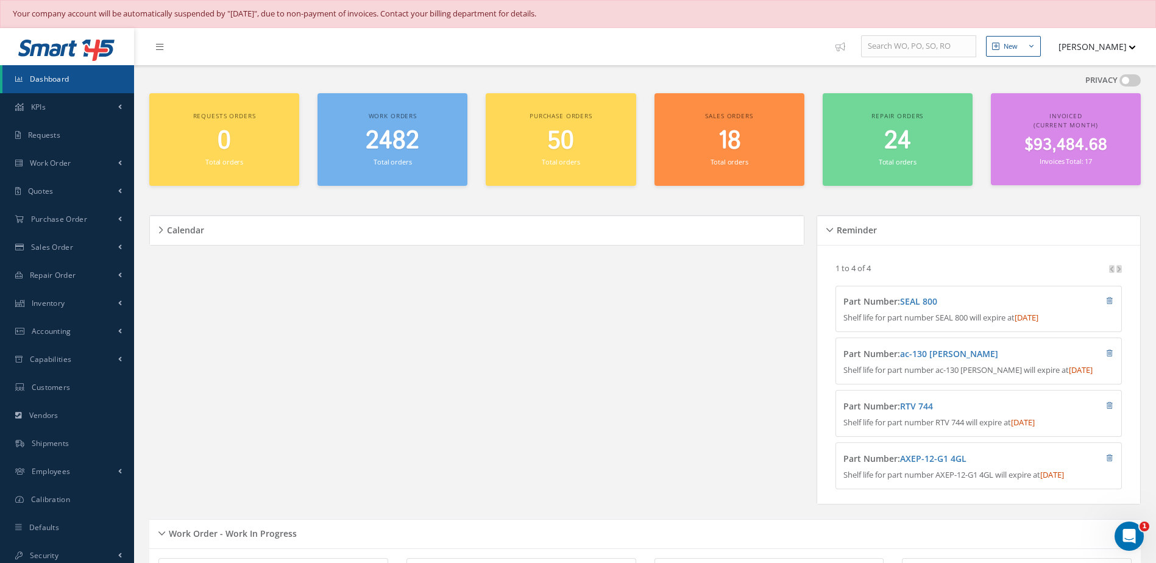
click at [73, 76] on link "Dashboard" at bounding box center [68, 79] width 132 height 28
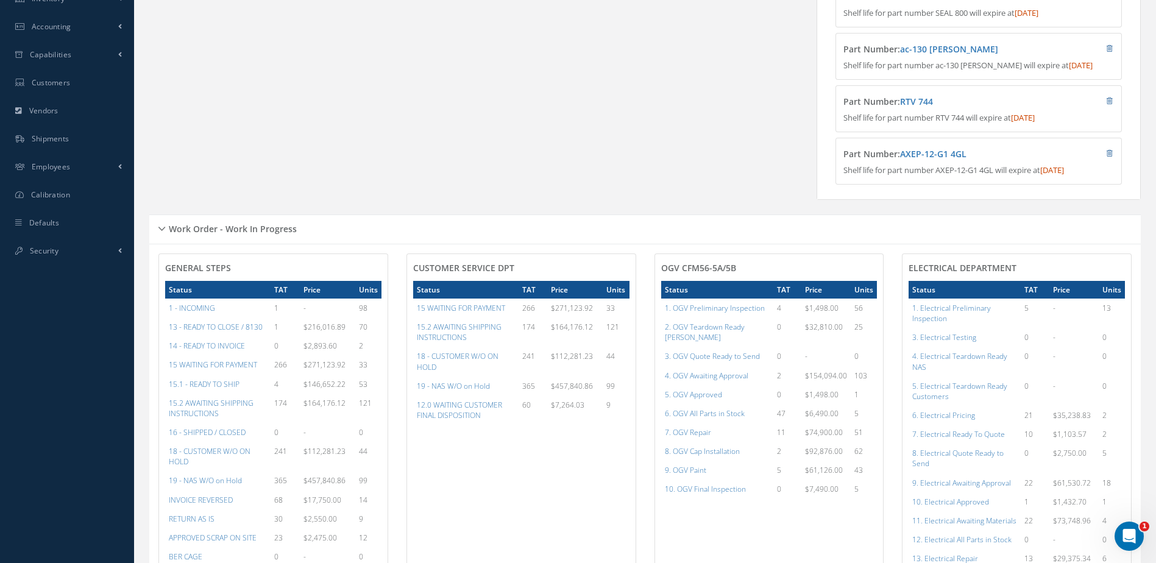
scroll to position [610, 0]
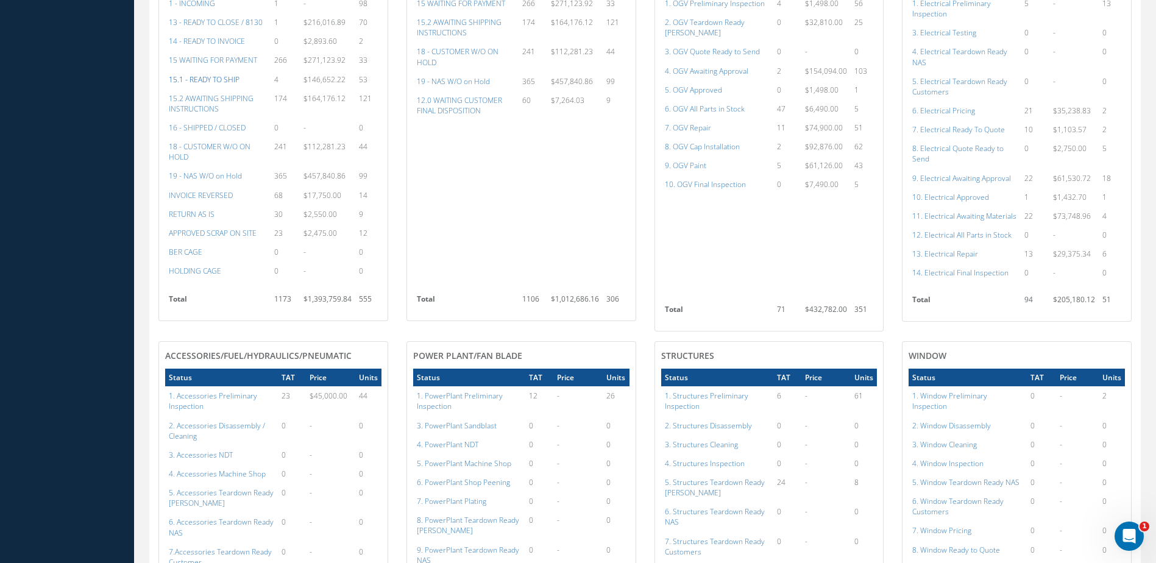
click at [221, 85] on a=12&excludeInternalCustomer=false&excludeInvoicedOrClosed=false&&filtersHidded"] "15.1 - READY TO SHIP" at bounding box center [204, 79] width 71 height 10
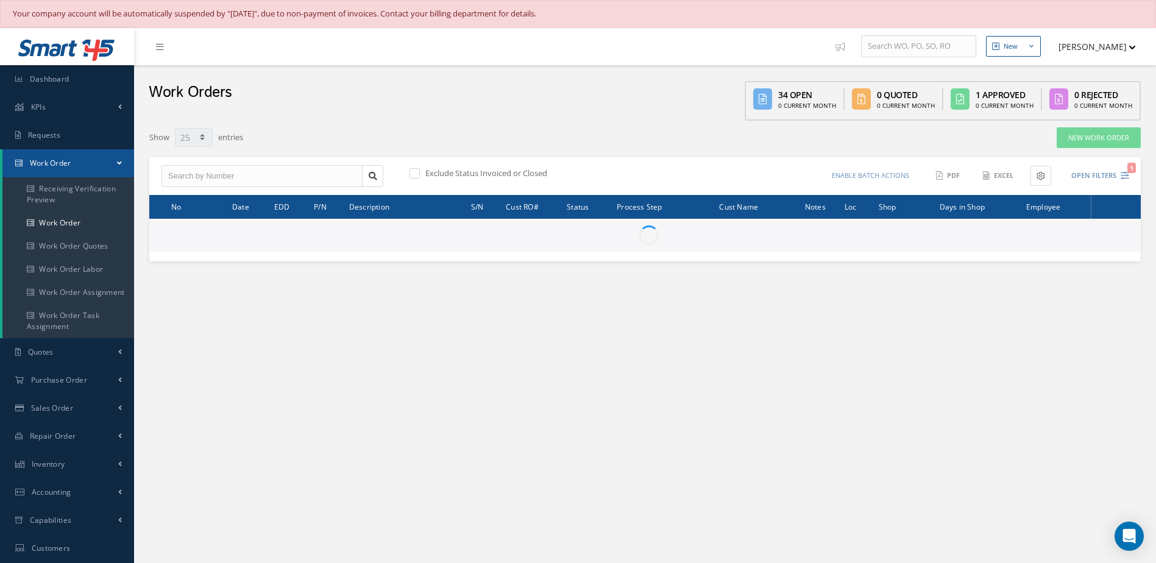
select select "25"
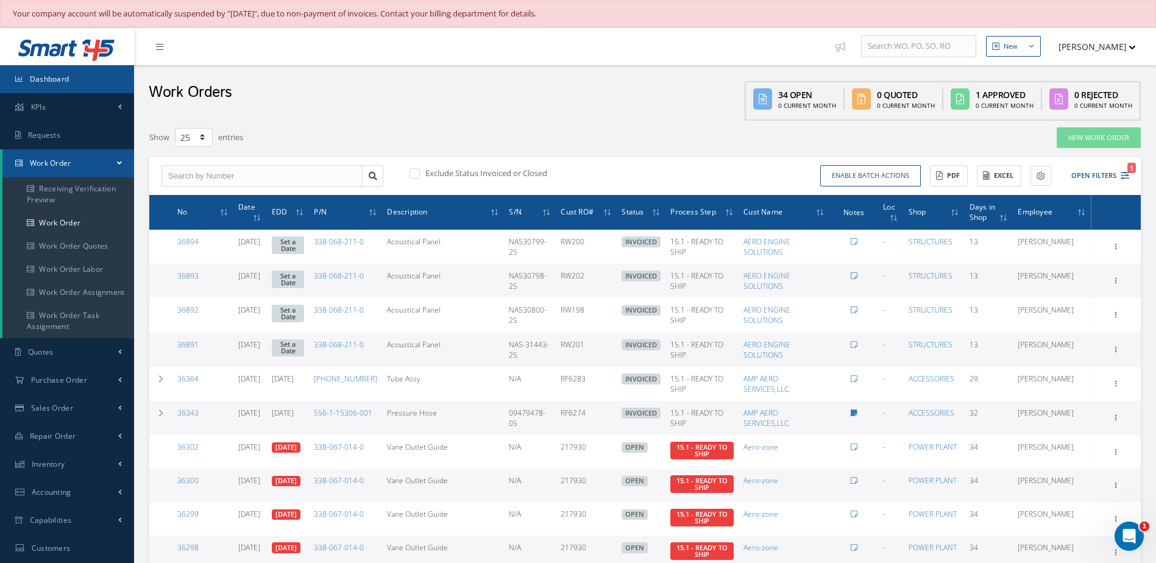
click at [93, 73] on link "Dashboard" at bounding box center [67, 79] width 134 height 28
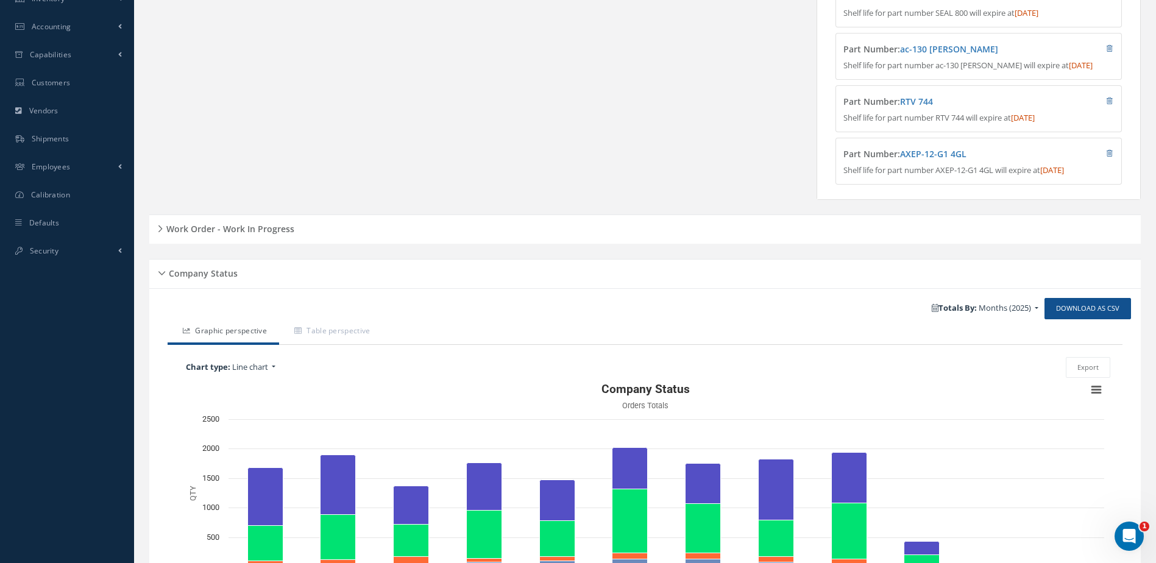
scroll to position [433, 0]
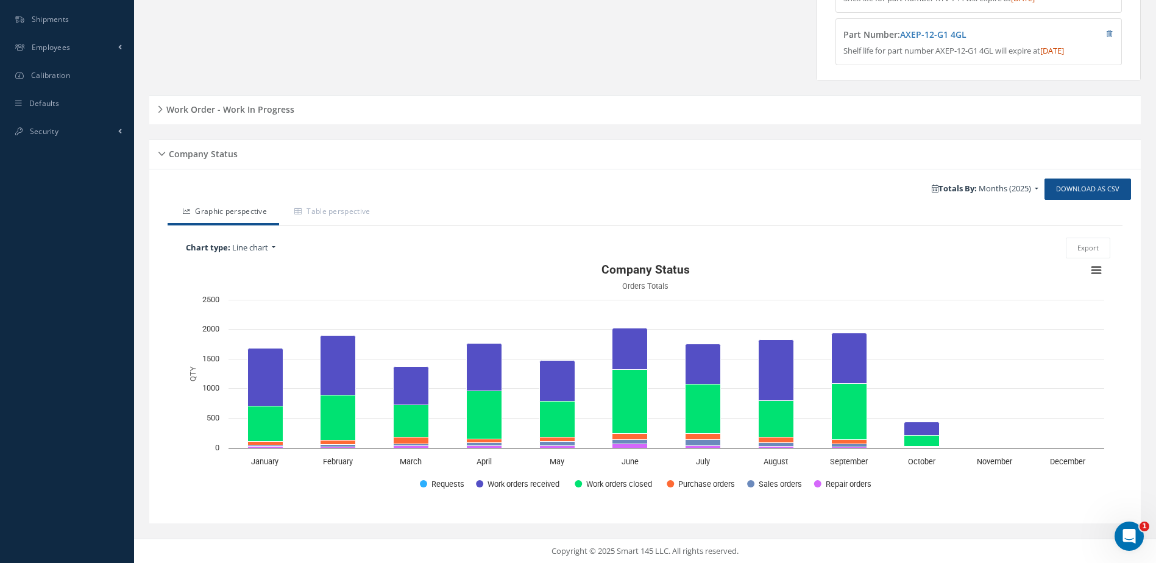
click at [269, 115] on h5 "Work Order - Work In Progress" at bounding box center [229, 108] width 132 height 15
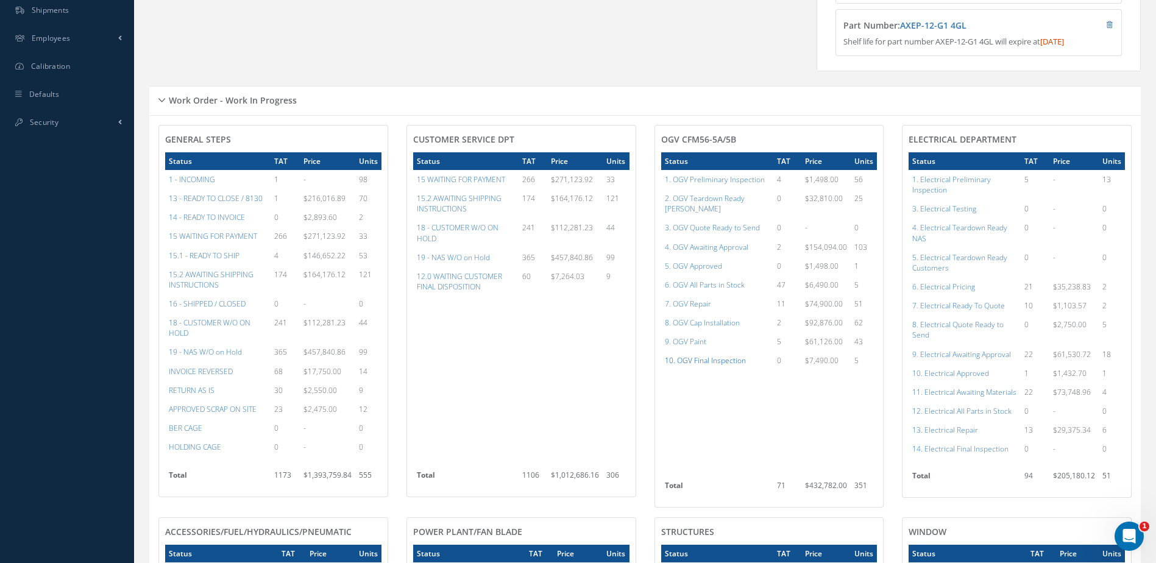
click at [707, 358] on a=86&excludeInternalCustomer=false&excludeInvoicedOrClosed=true&shop_id=15&filtersHidded"] "10. OGV Final Inspection" at bounding box center [705, 360] width 81 height 10
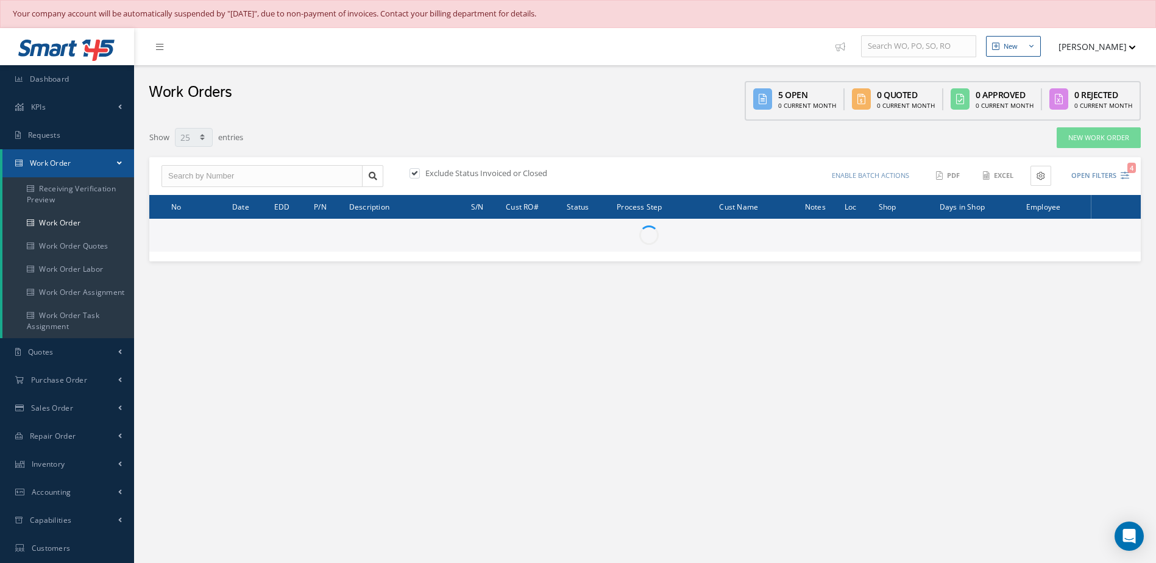
select select "25"
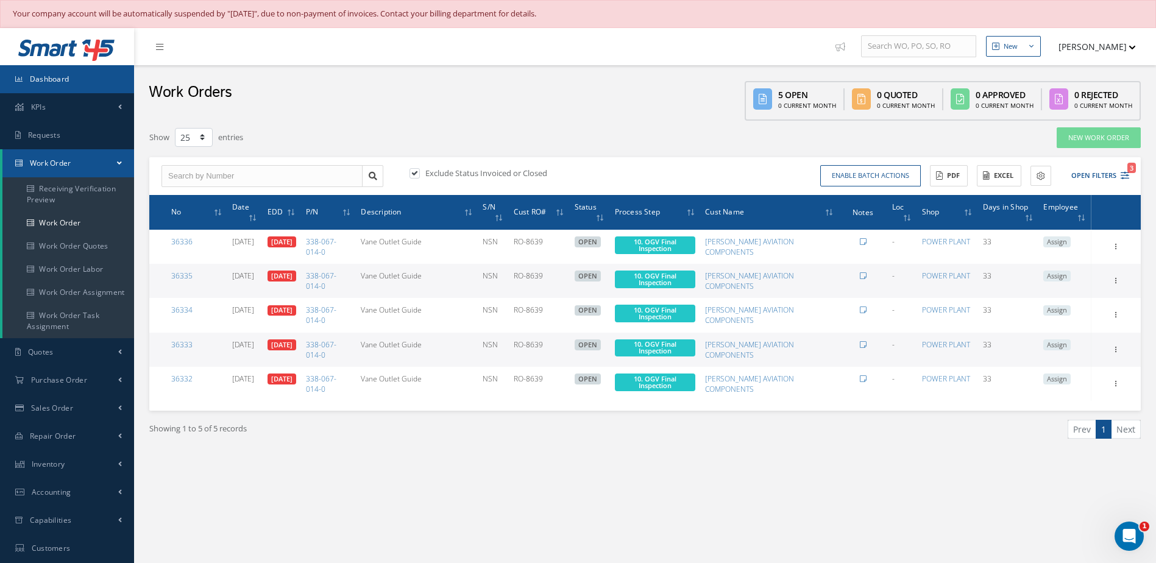
click at [91, 79] on link "Dashboard" at bounding box center [67, 79] width 134 height 28
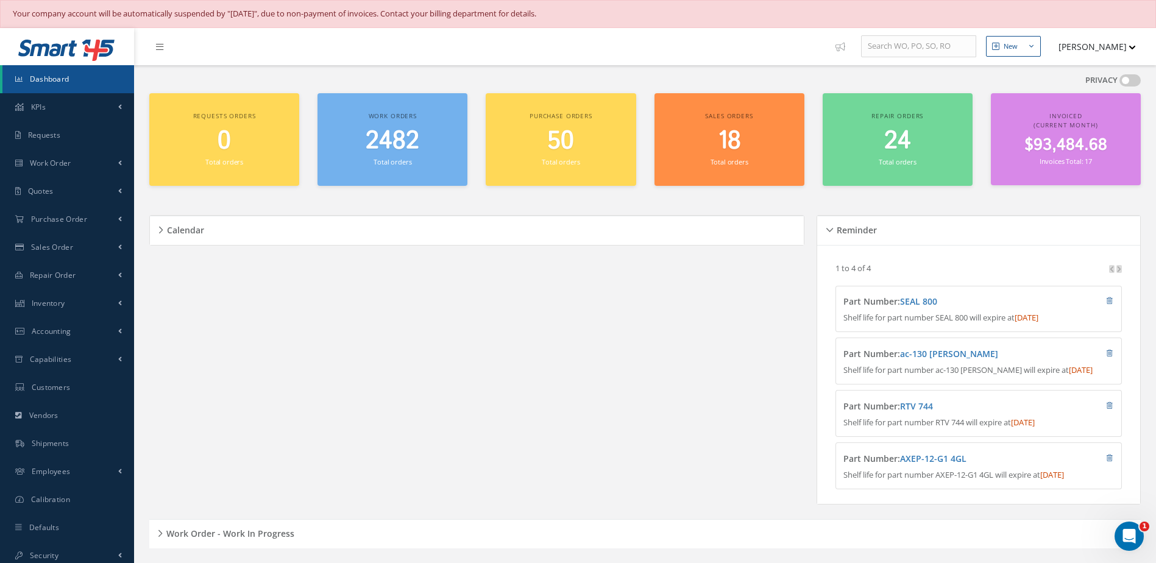
scroll to position [305, 0]
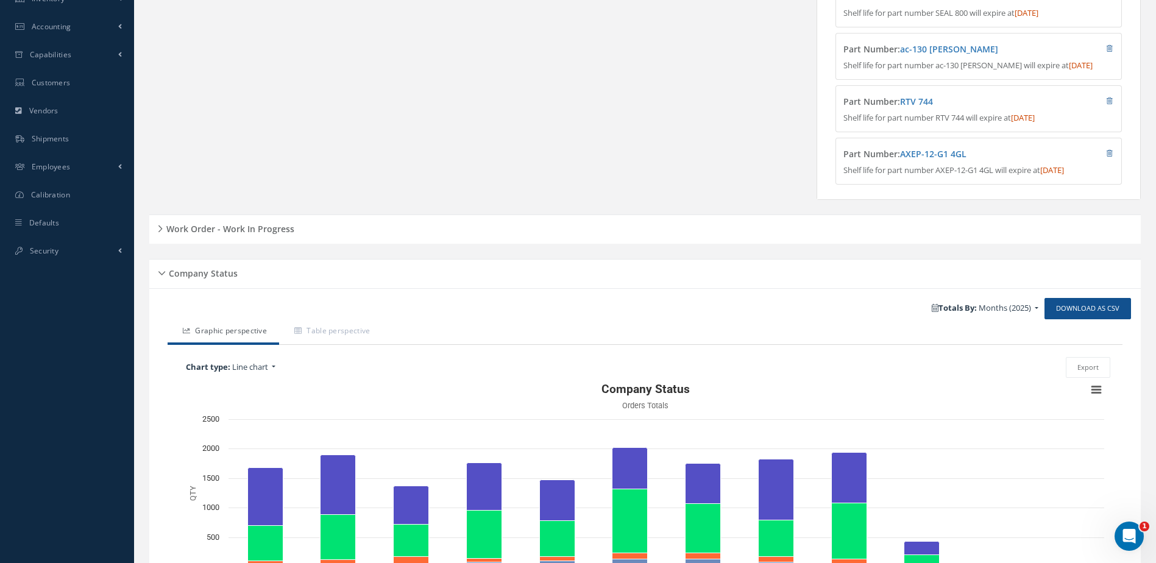
click at [255, 235] on h5 "Work Order - Work In Progress" at bounding box center [229, 227] width 132 height 15
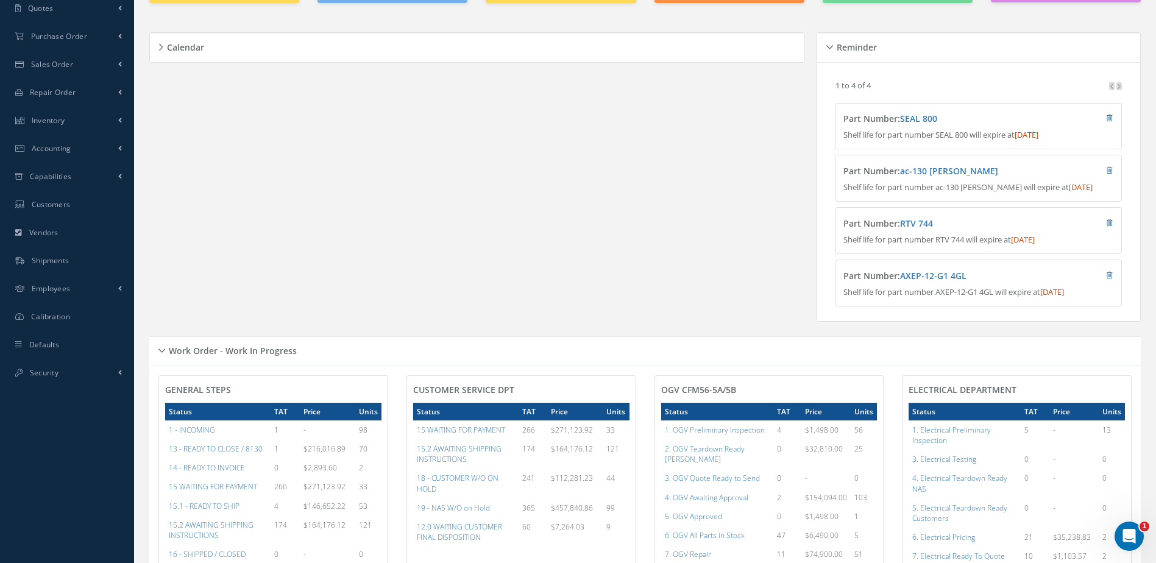
scroll to position [0, 0]
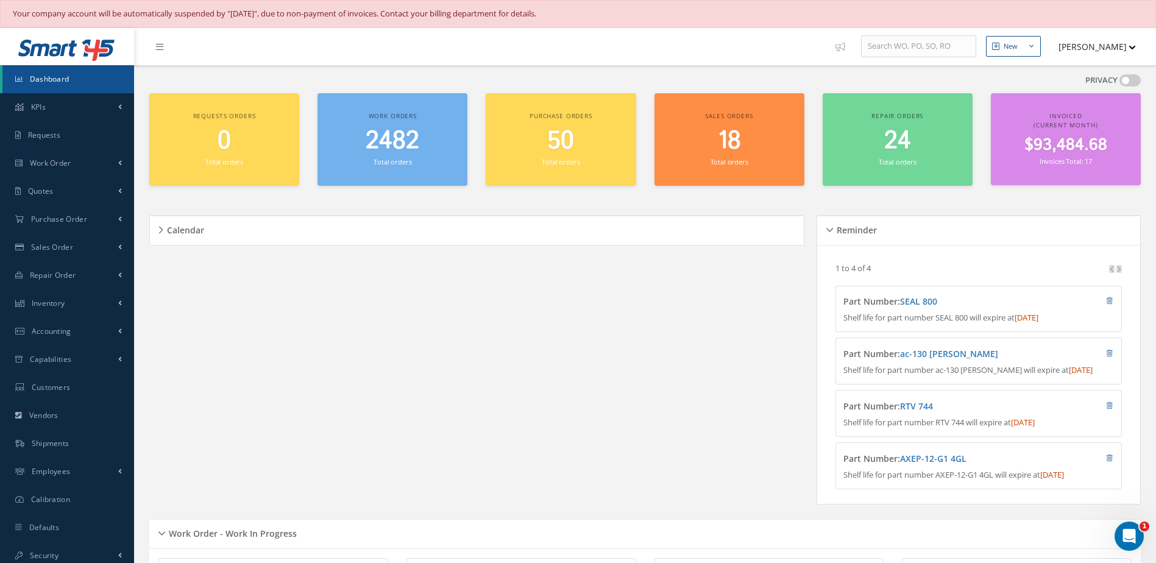
click at [95, 82] on link "Dashboard" at bounding box center [68, 79] width 132 height 28
click at [94, 82] on link "Dashboard" at bounding box center [68, 79] width 132 height 28
click at [79, 74] on link "Dashboard" at bounding box center [68, 79] width 132 height 28
click at [85, 74] on link "Dashboard" at bounding box center [68, 79] width 132 height 28
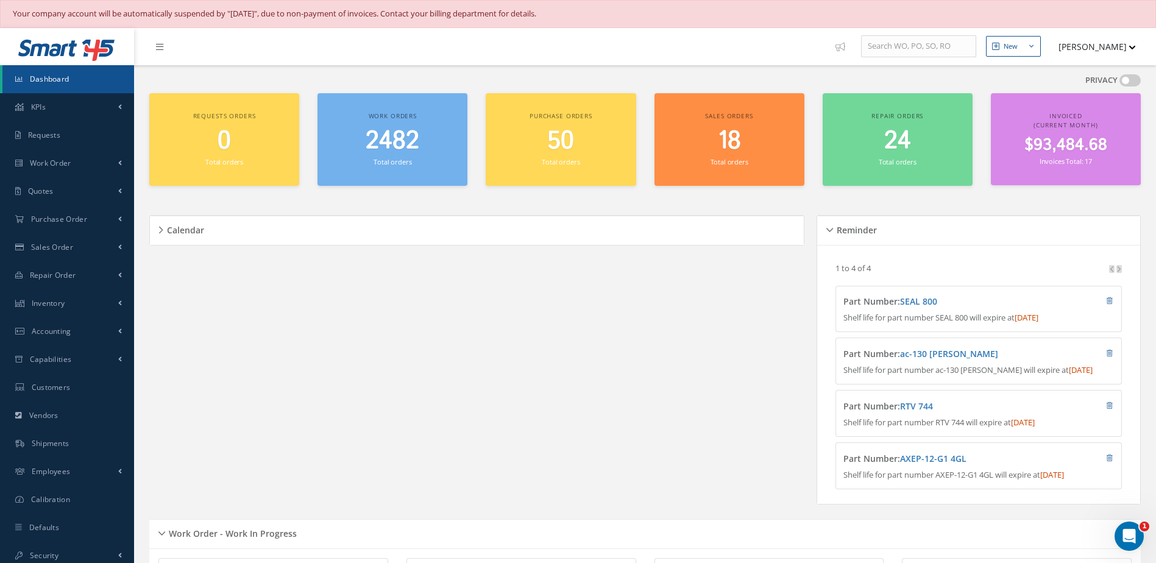
click at [87, 74] on link "Dashboard" at bounding box center [68, 79] width 132 height 28
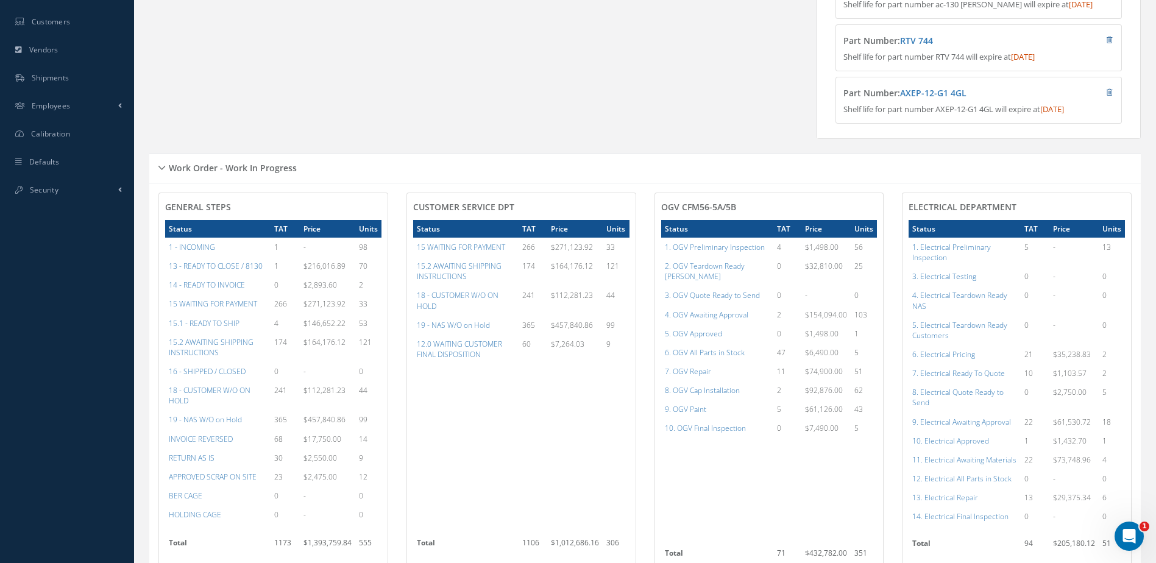
scroll to position [427, 0]
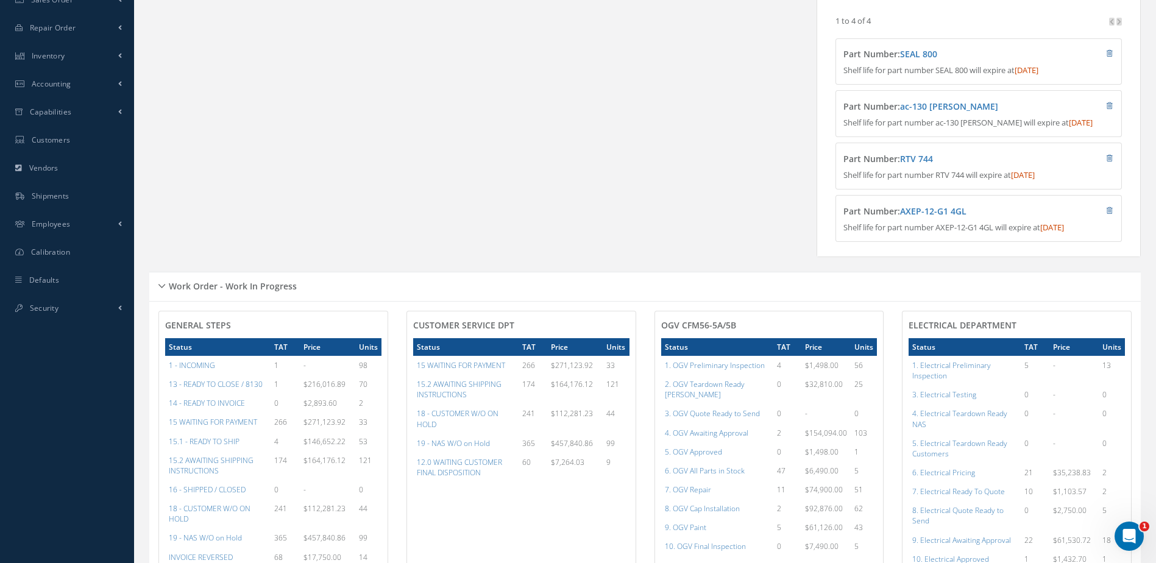
scroll to position [430, 0]
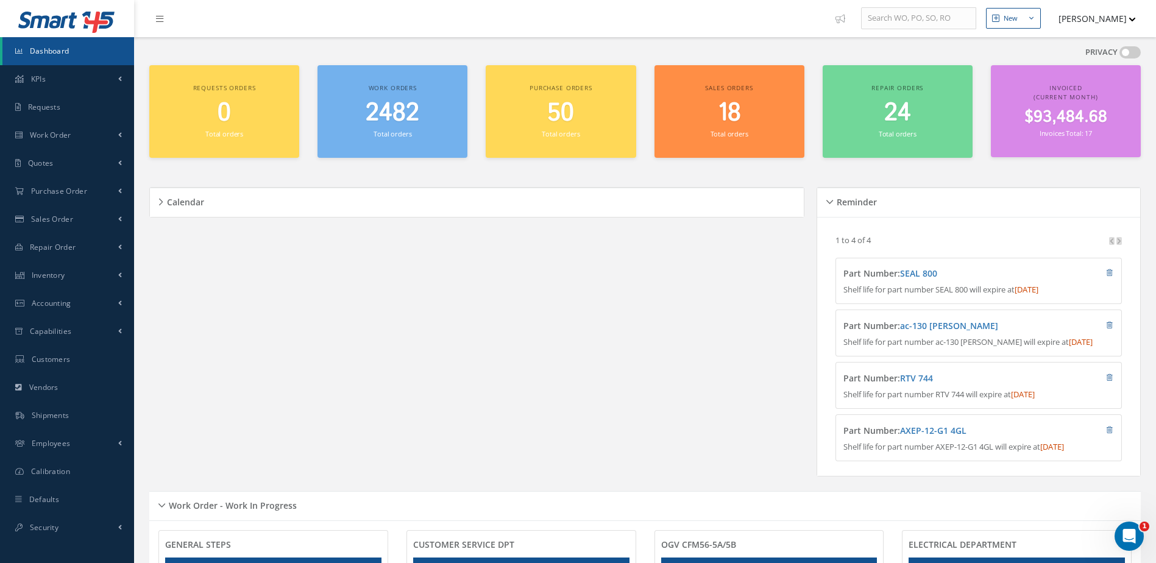
click at [393, 117] on span "2482" at bounding box center [393, 113] width 54 height 35
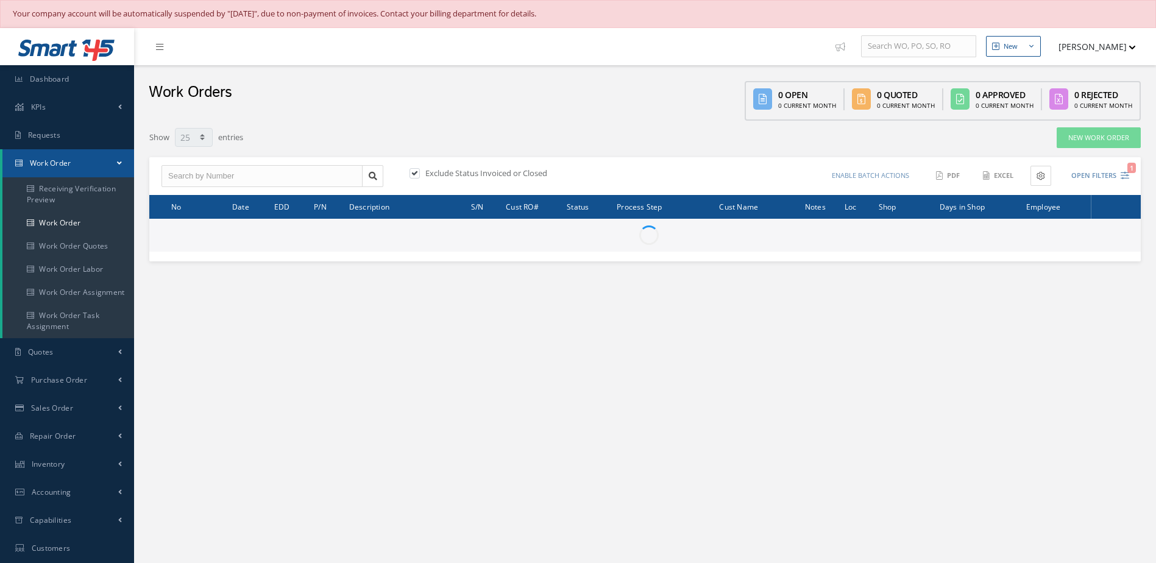
select select "25"
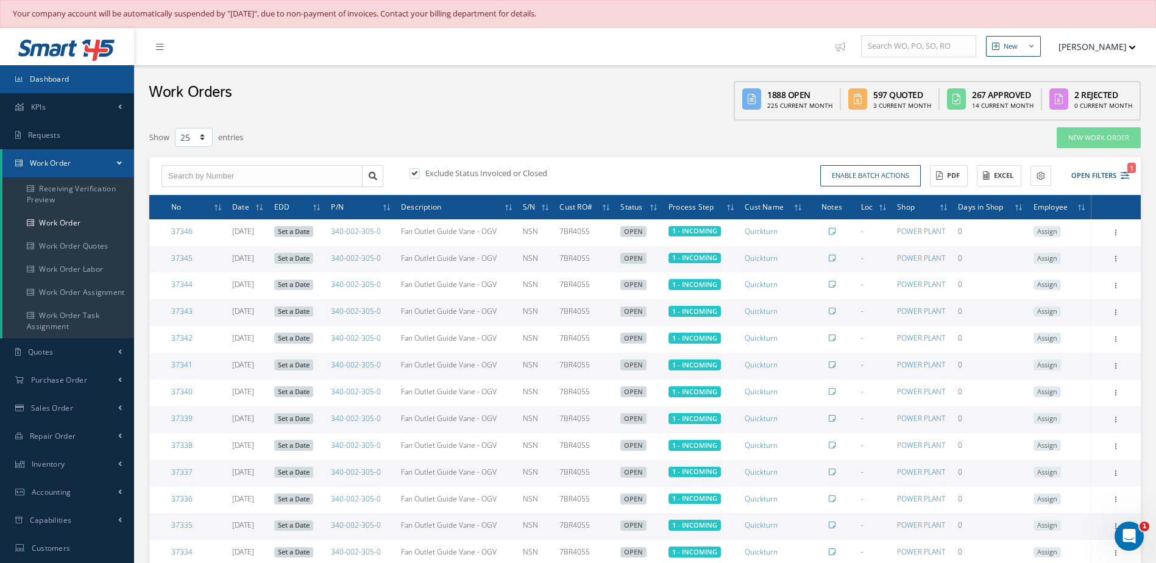
click at [60, 82] on span "Dashboard" at bounding box center [50, 79] width 40 height 10
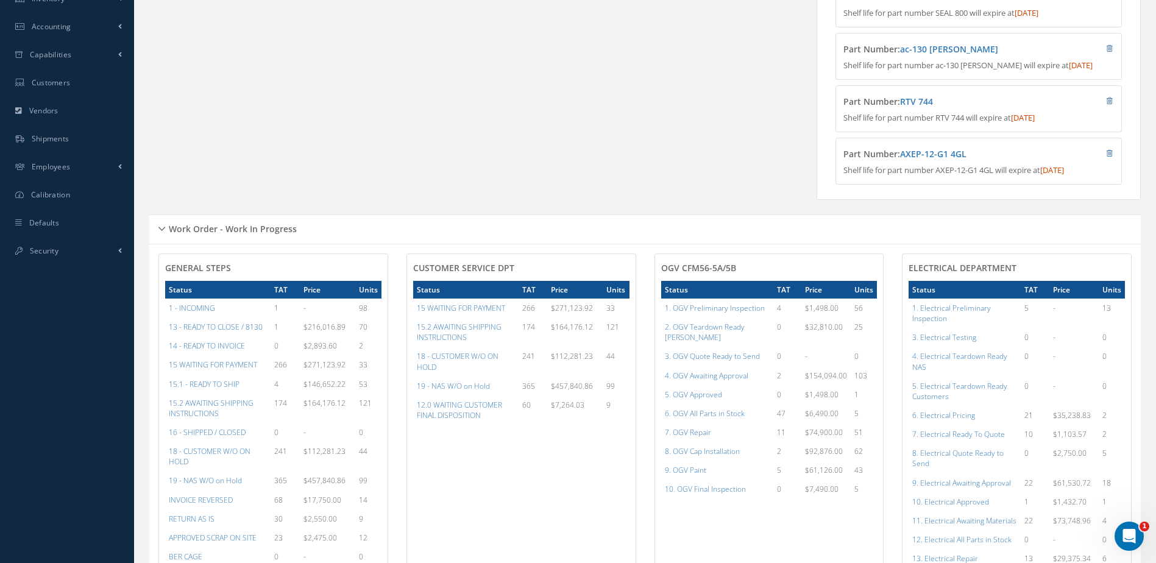
scroll to position [366, 0]
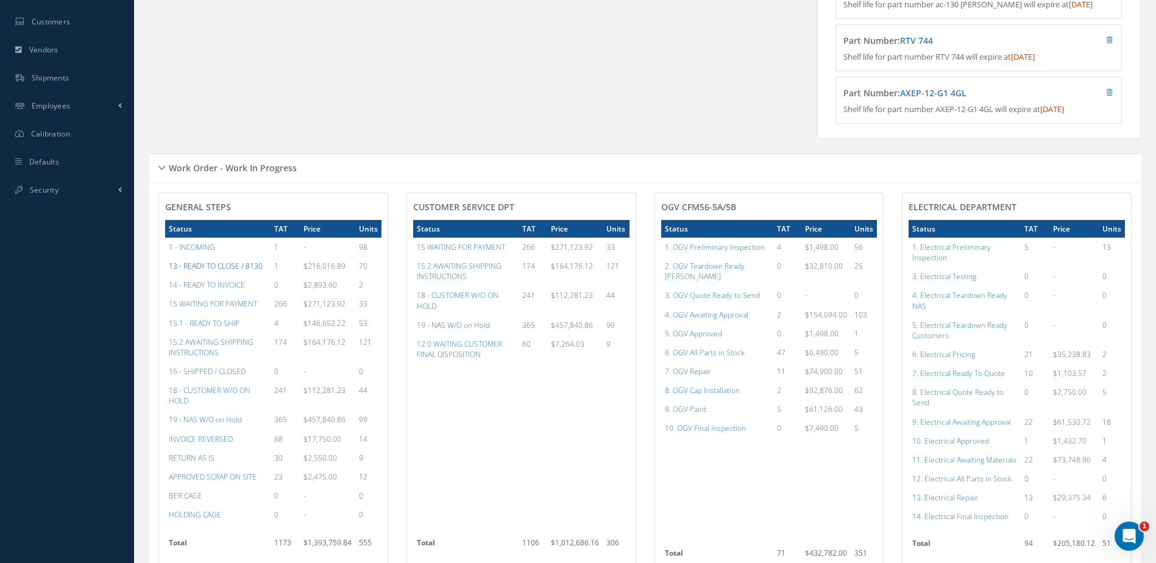
click at [226, 271] on a=20&excludeInternalCustomer=false&excludeInvoicedOrClosed=true&&filtersHidded"] "13 - READY TO CLOSE / 8130" at bounding box center [216, 266] width 94 height 10
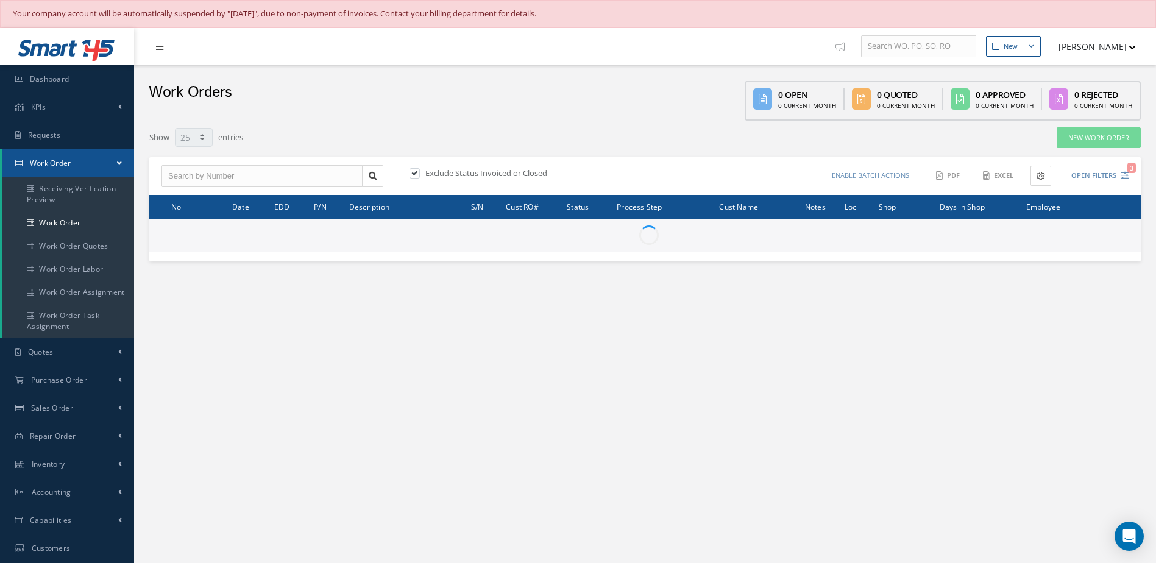
select select "25"
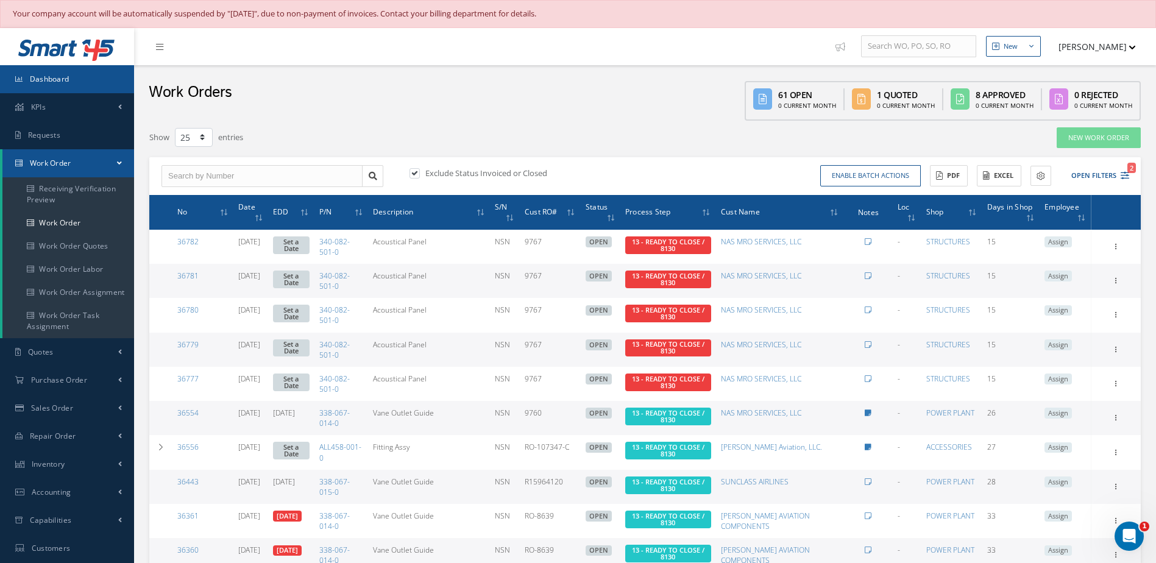
click at [115, 83] on link "Dashboard" at bounding box center [67, 79] width 134 height 28
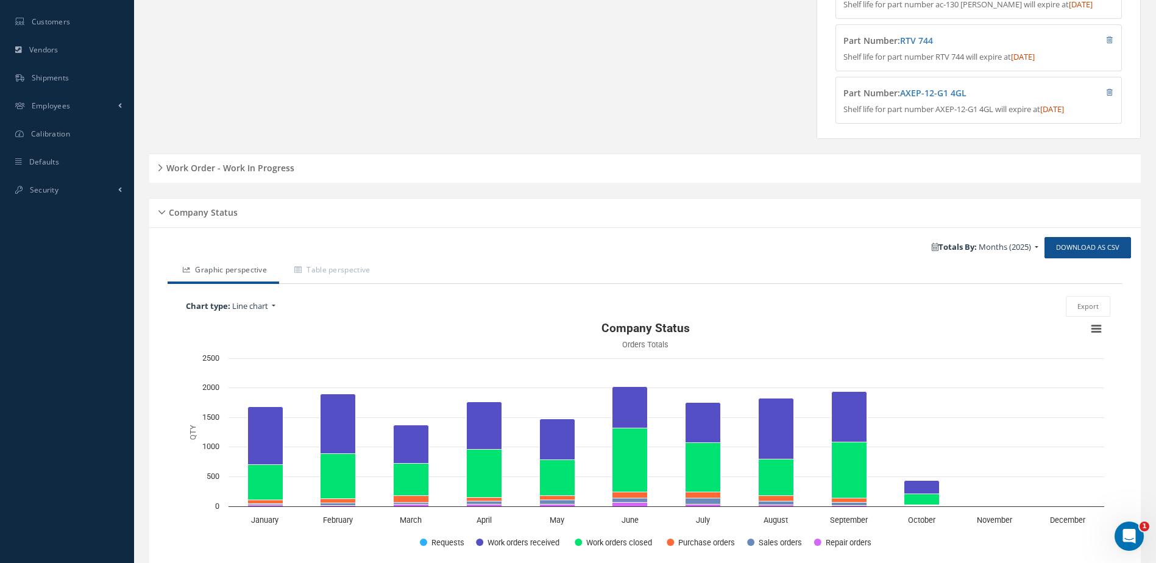
scroll to position [433, 0]
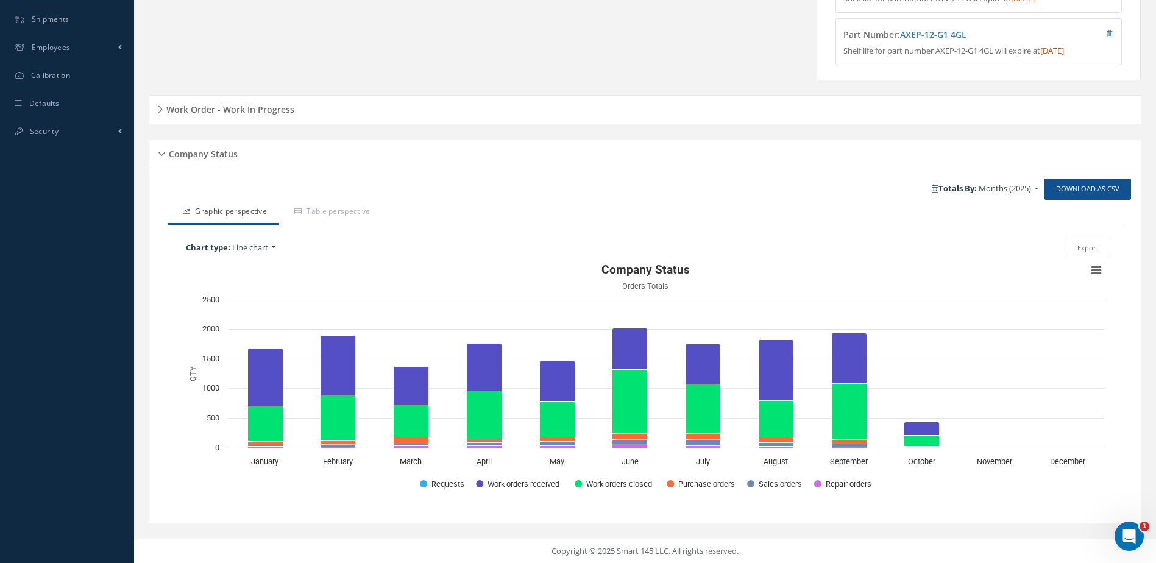
click at [290, 109] on h5 "Work Order - Work In Progress" at bounding box center [229, 108] width 132 height 15
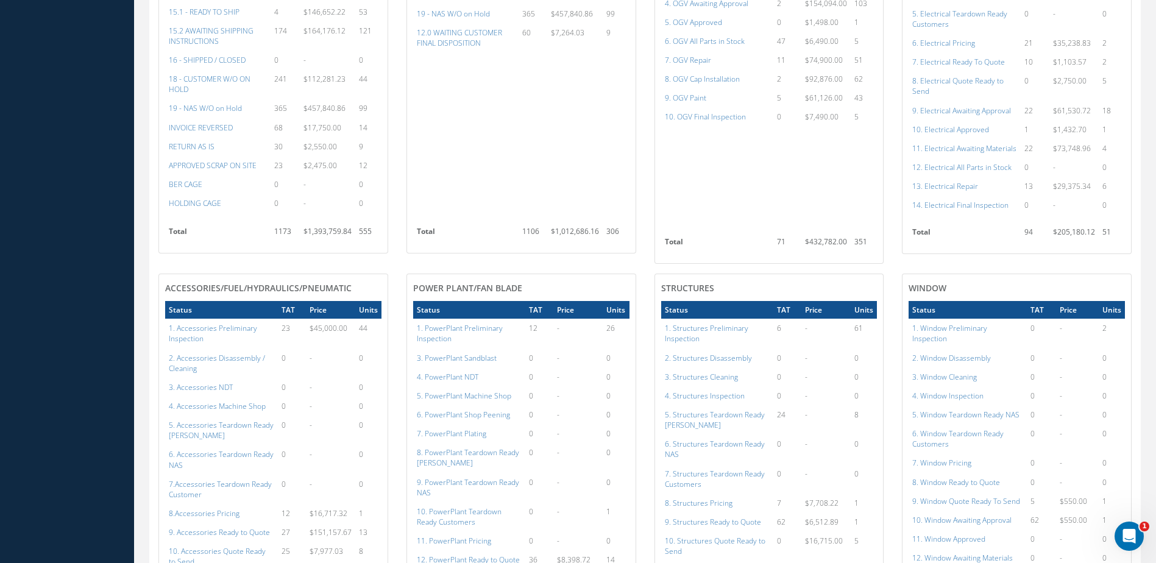
scroll to position [982, 0]
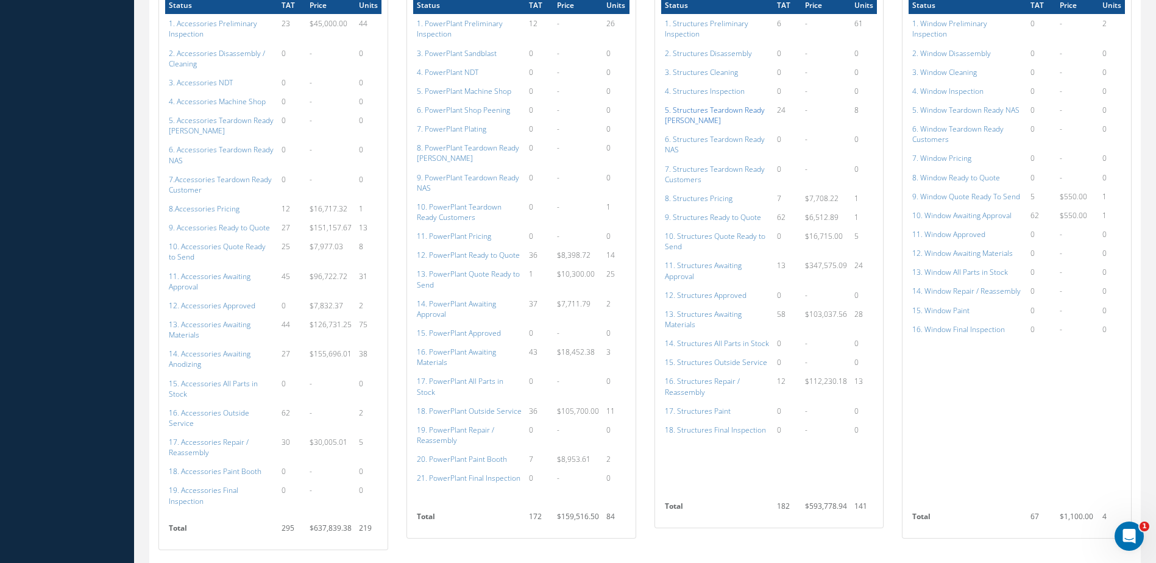
click at [705, 111] on a=145&excludeInternalCustomer=false&excludeInvoicedOrClosed=true&shop_id=3&filtersHidded"] "5. Structures Teardown Ready [PERSON_NAME]" at bounding box center [715, 115] width 100 height 21
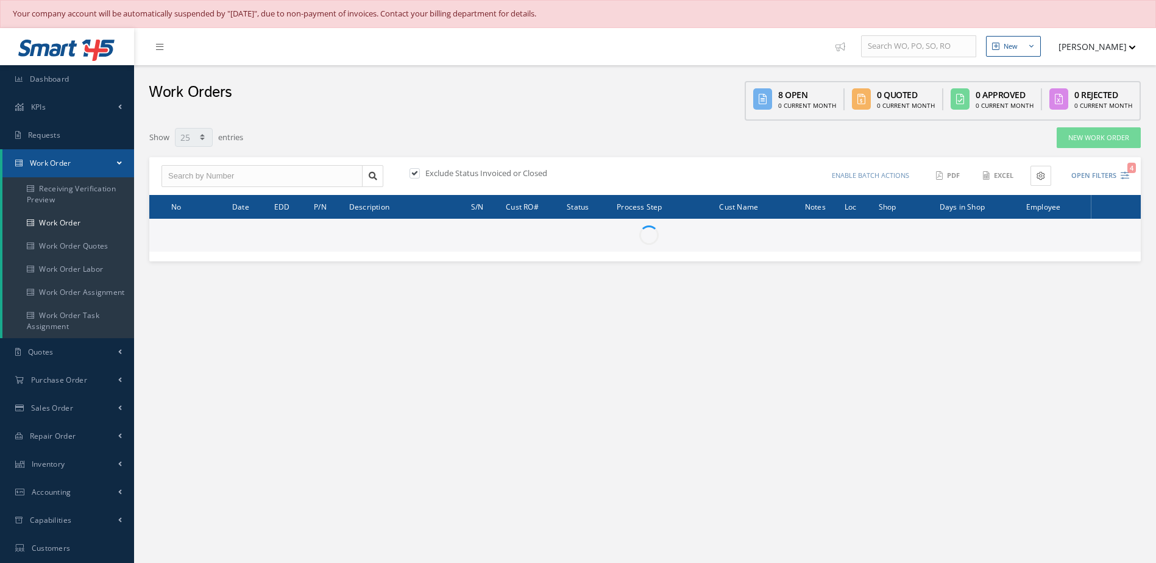
select select "25"
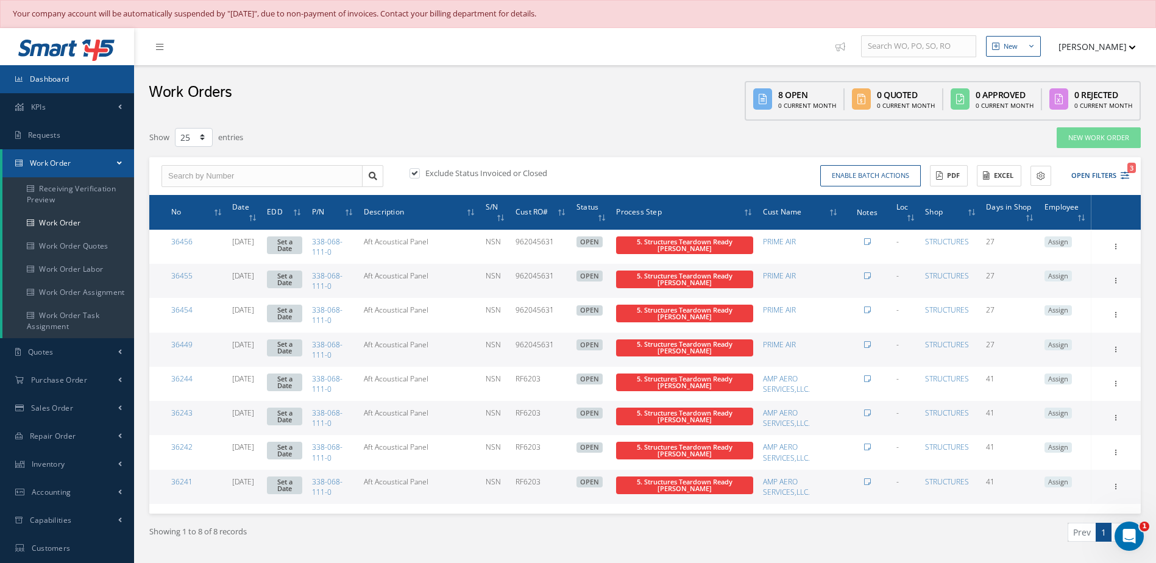
click at [69, 79] on span "Dashboard" at bounding box center [50, 79] width 40 height 10
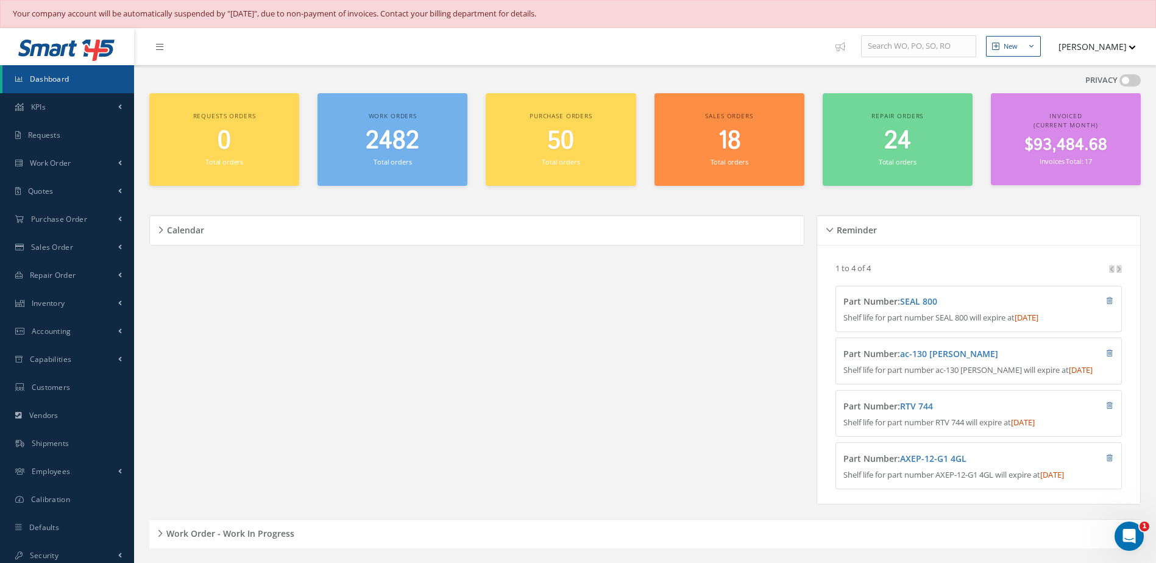
scroll to position [305, 0]
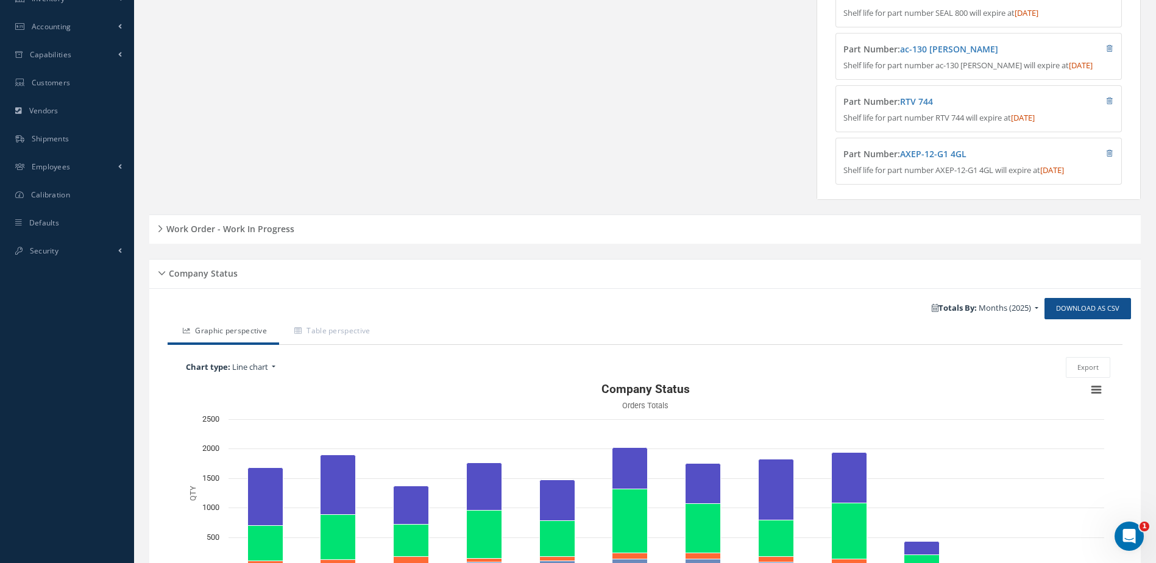
click at [324, 234] on div "Work Order - Work In Progress" at bounding box center [645, 229] width 992 height 19
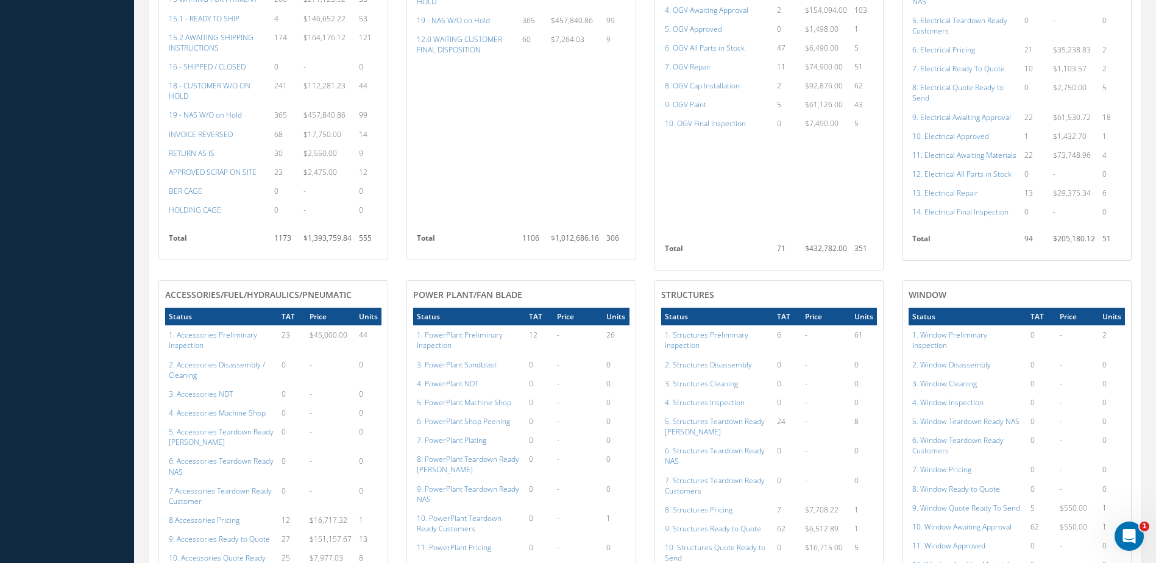
scroll to position [793, 0]
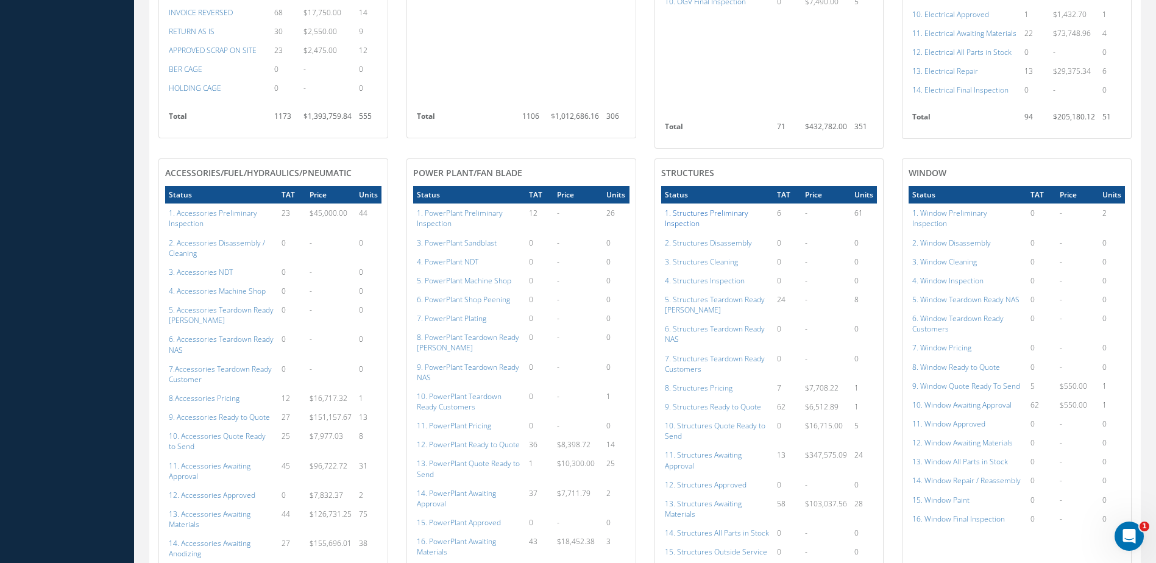
click at [708, 216] on a=141&excludeInternalCustomer=false&excludeInvoicedOrClosed=true&shop_id=3&filtersHidded"] "1. Structures Preliminary Inspection" at bounding box center [707, 218] width 84 height 21
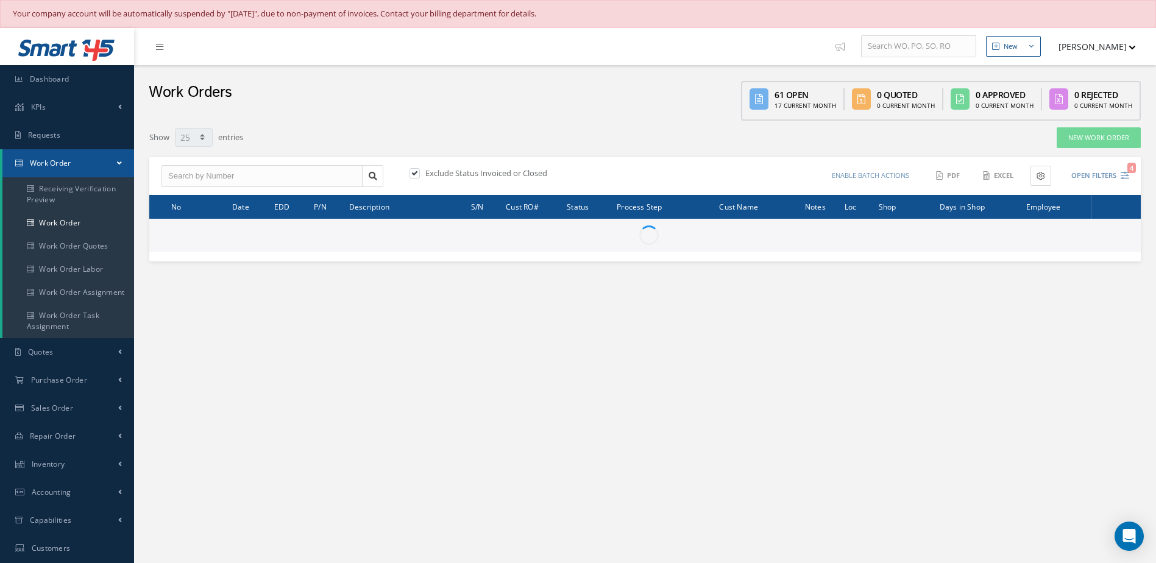
select select "25"
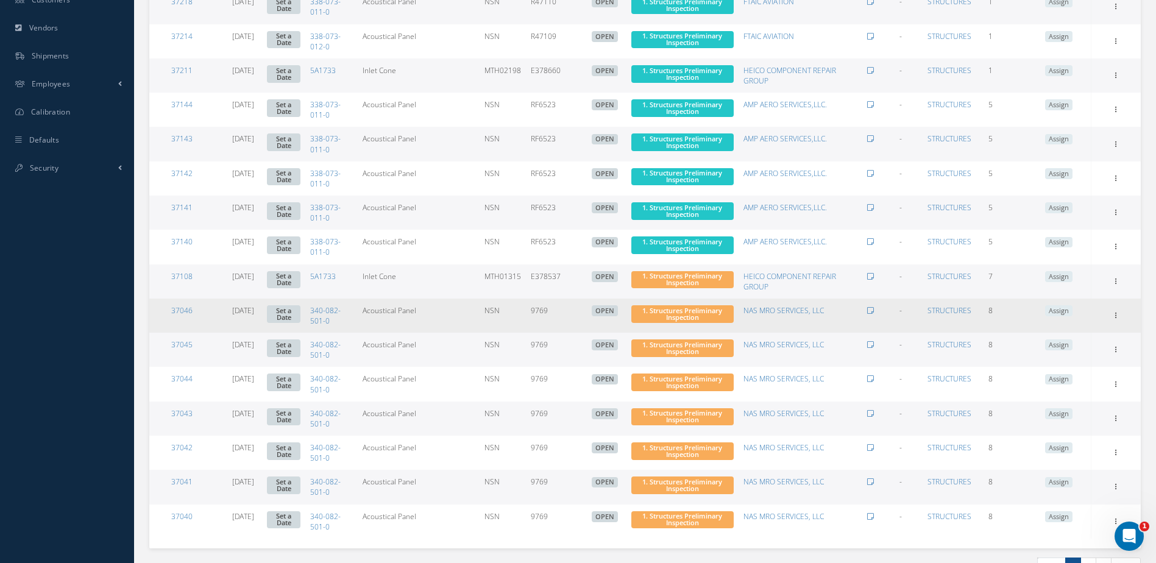
scroll to position [618, 0]
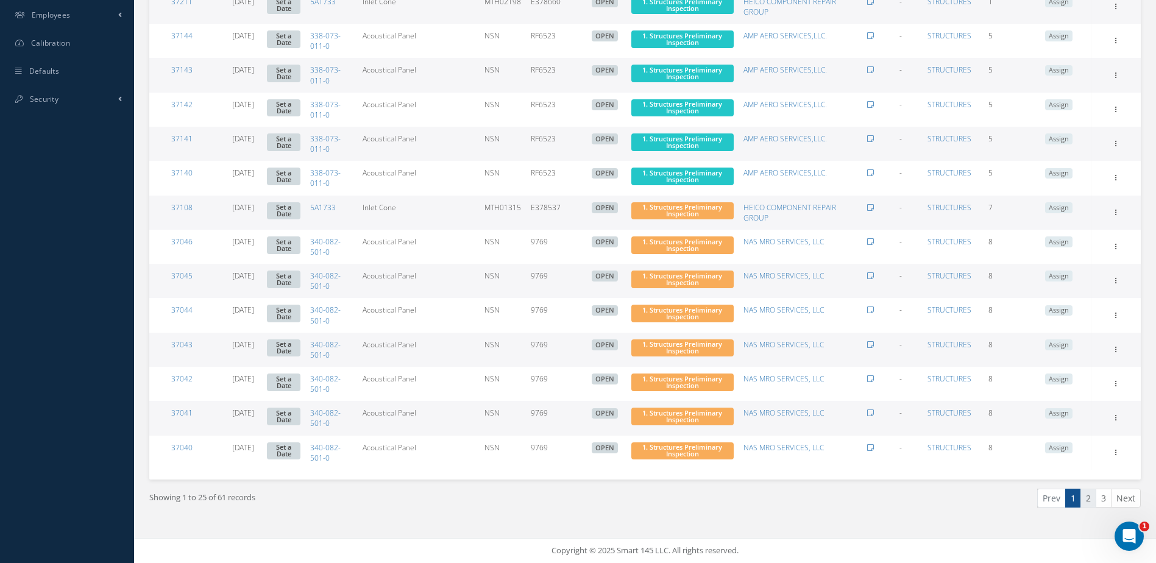
click at [1089, 499] on link "2" at bounding box center [1089, 498] width 16 height 19
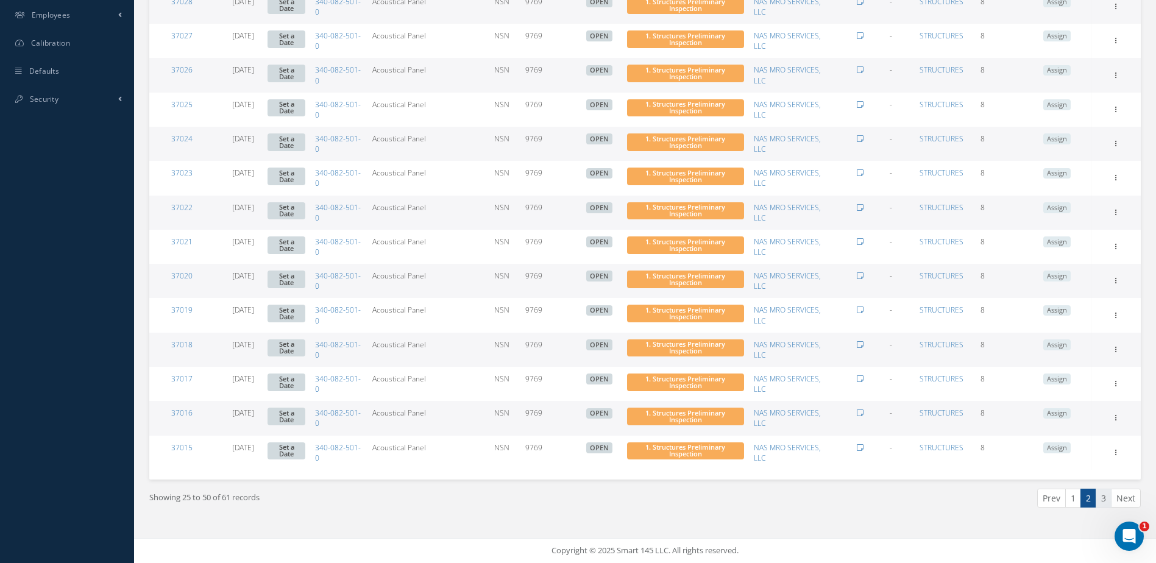
click at [1103, 502] on link "3" at bounding box center [1104, 498] width 16 height 19
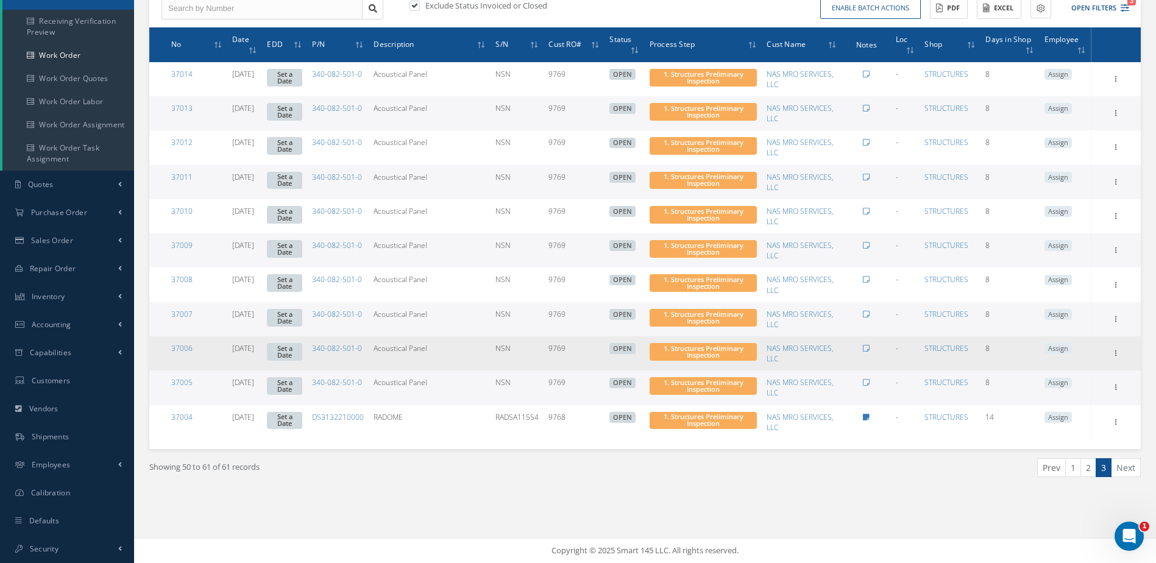
scroll to position [0, 0]
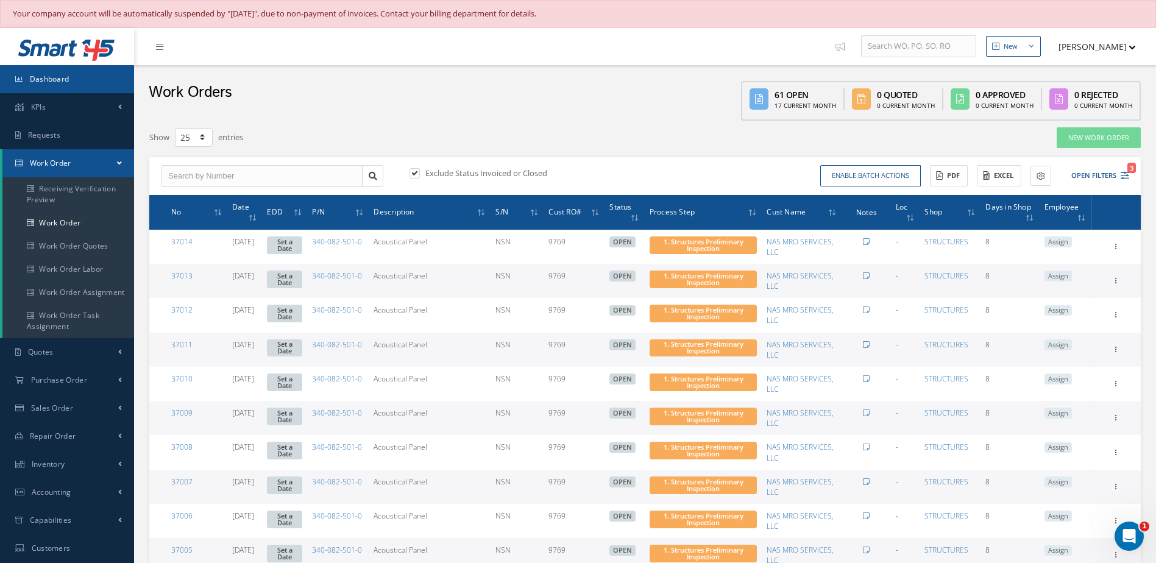
click at [74, 72] on link "Dashboard" at bounding box center [67, 79] width 134 height 28
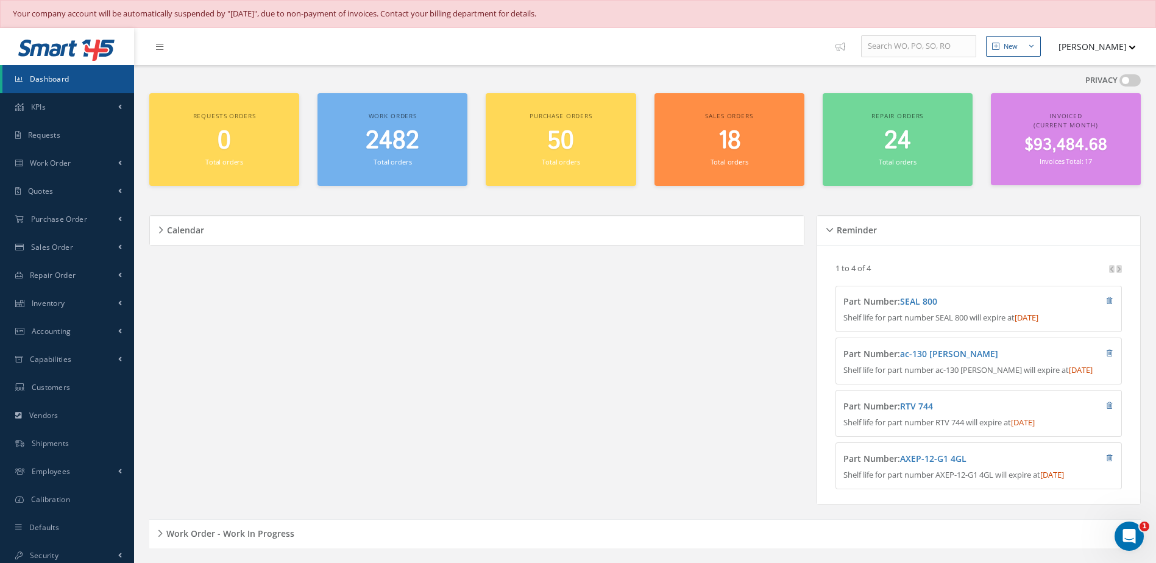
scroll to position [244, 0]
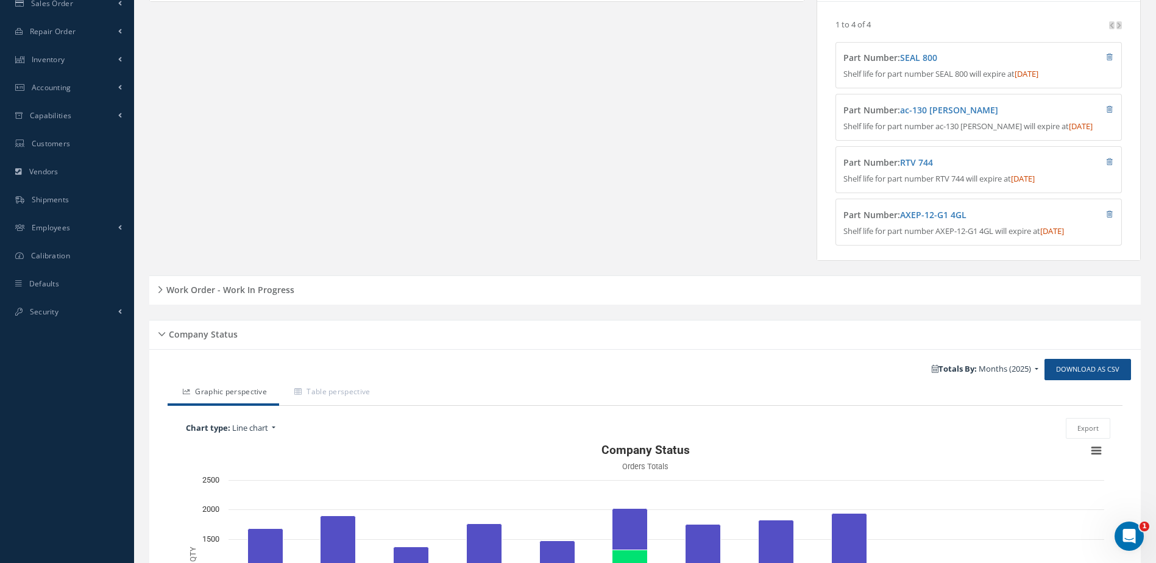
click at [290, 296] on h5 "Work Order - Work In Progress" at bounding box center [229, 288] width 132 height 15
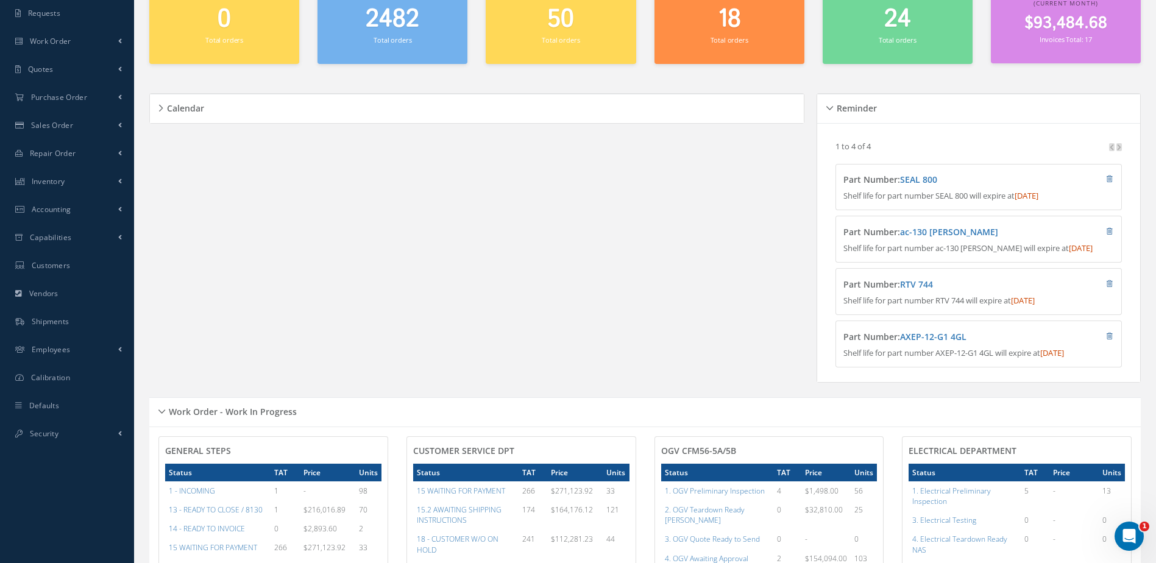
scroll to position [0, 0]
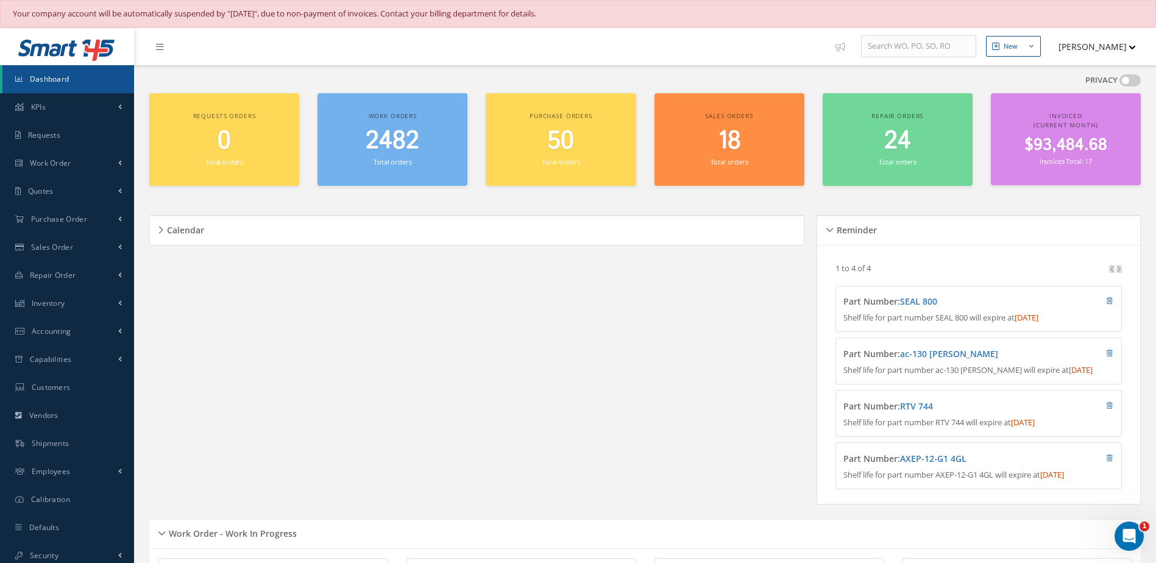
click at [73, 75] on link "Dashboard" at bounding box center [68, 79] width 132 height 28
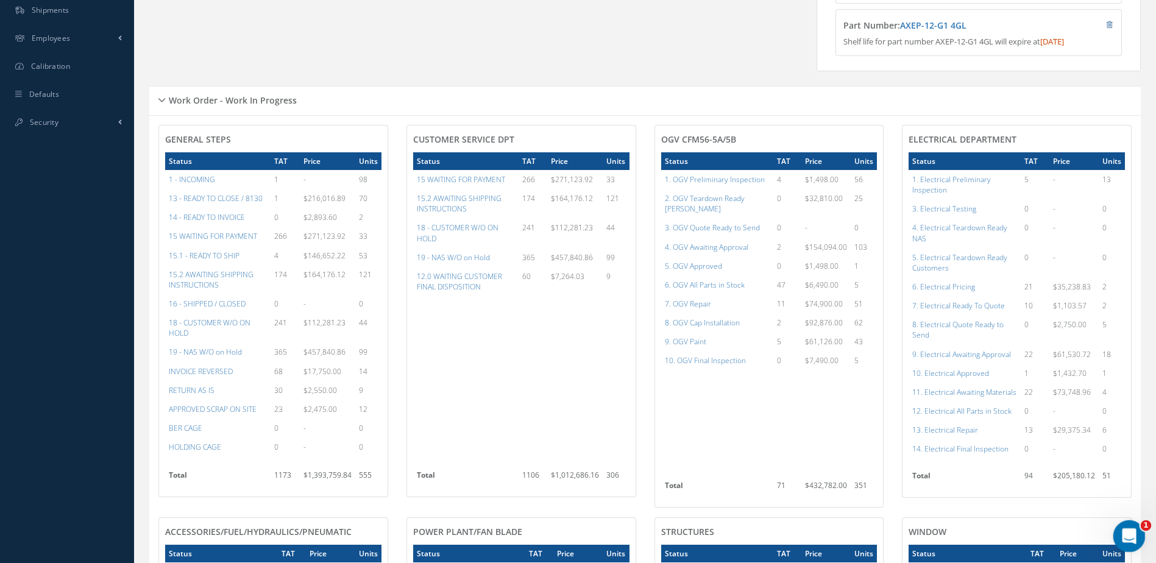
click at [1124, 535] on icon "Open Intercom Messenger" at bounding box center [1128, 535] width 20 height 20
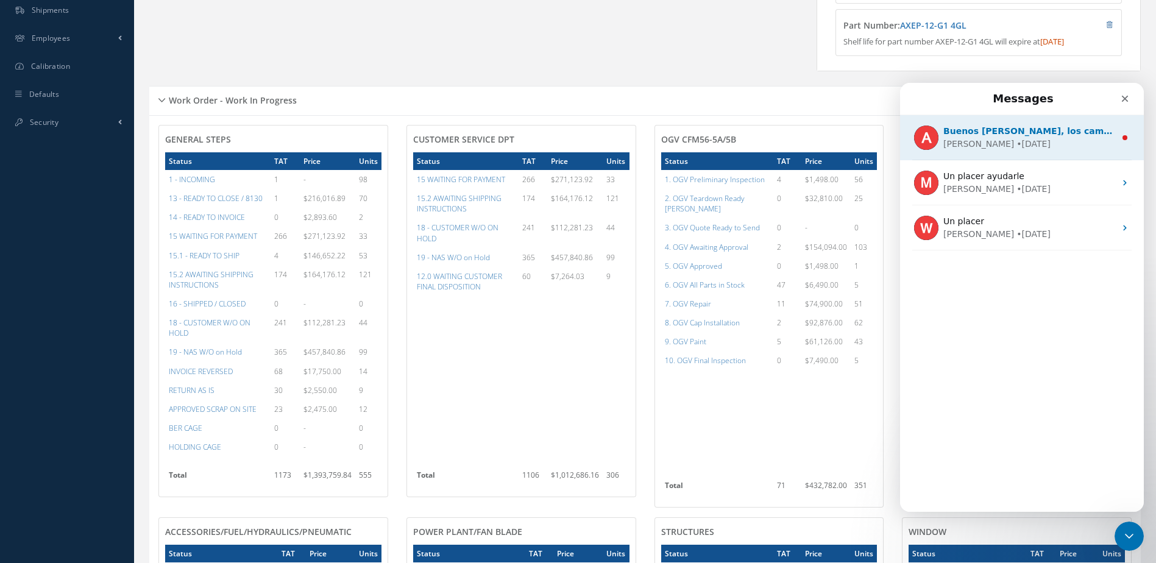
click at [1017, 141] on div "• 4d ago" at bounding box center [1034, 144] width 34 height 13
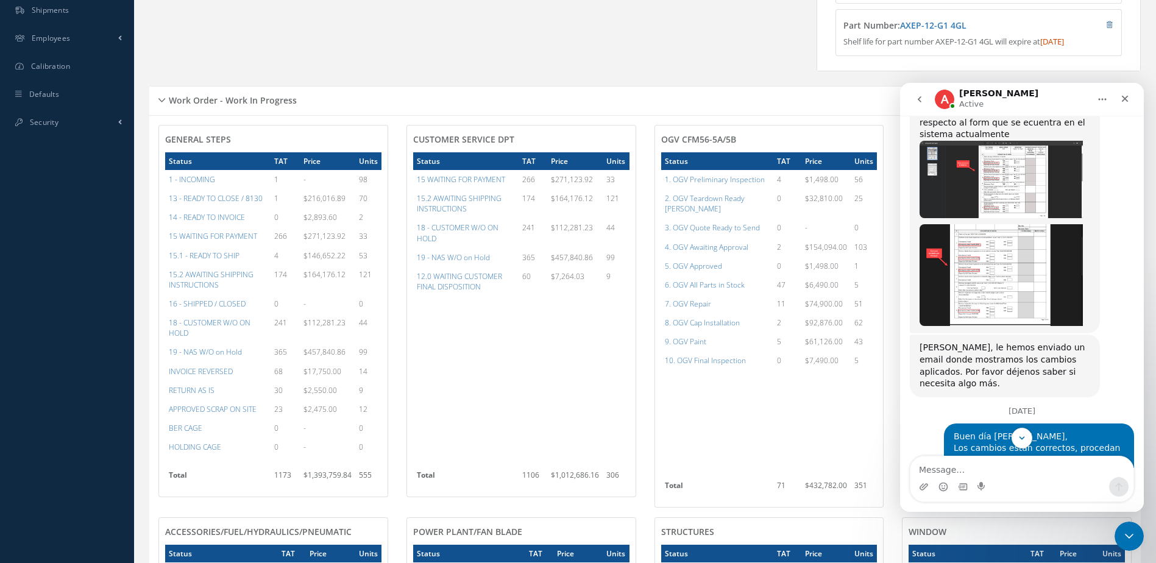
scroll to position [809, 0]
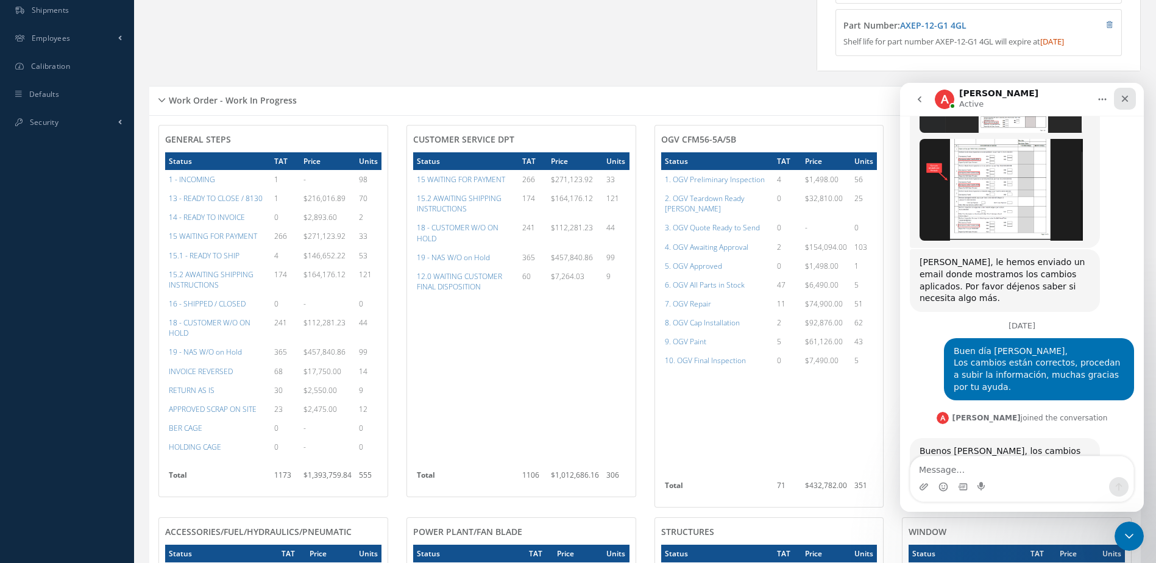
click at [1123, 101] on icon "Close" at bounding box center [1125, 99] width 7 height 7
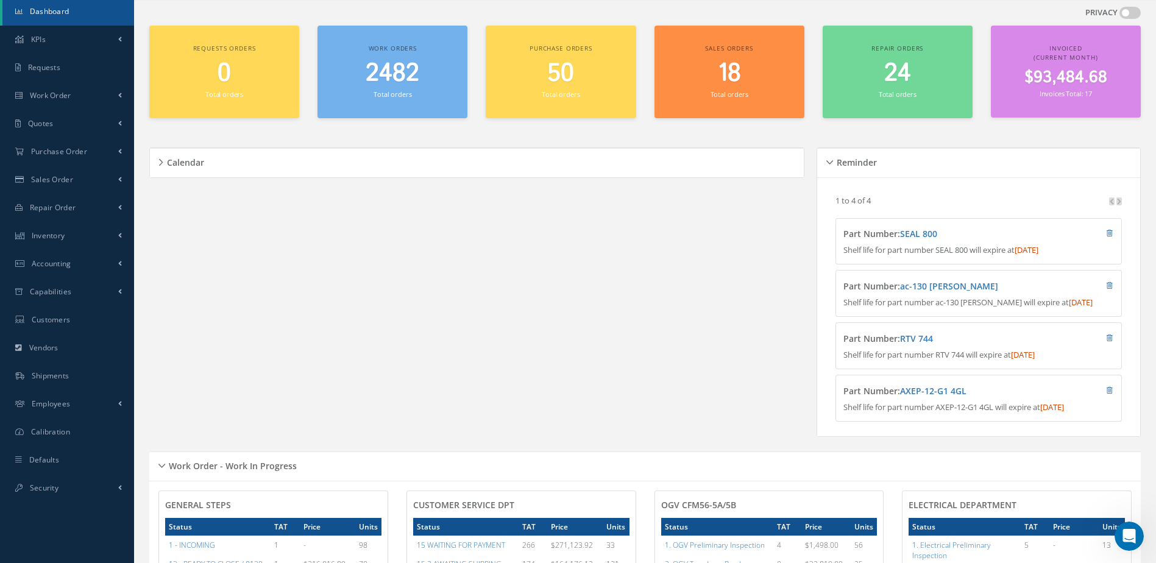
scroll to position [0, 0]
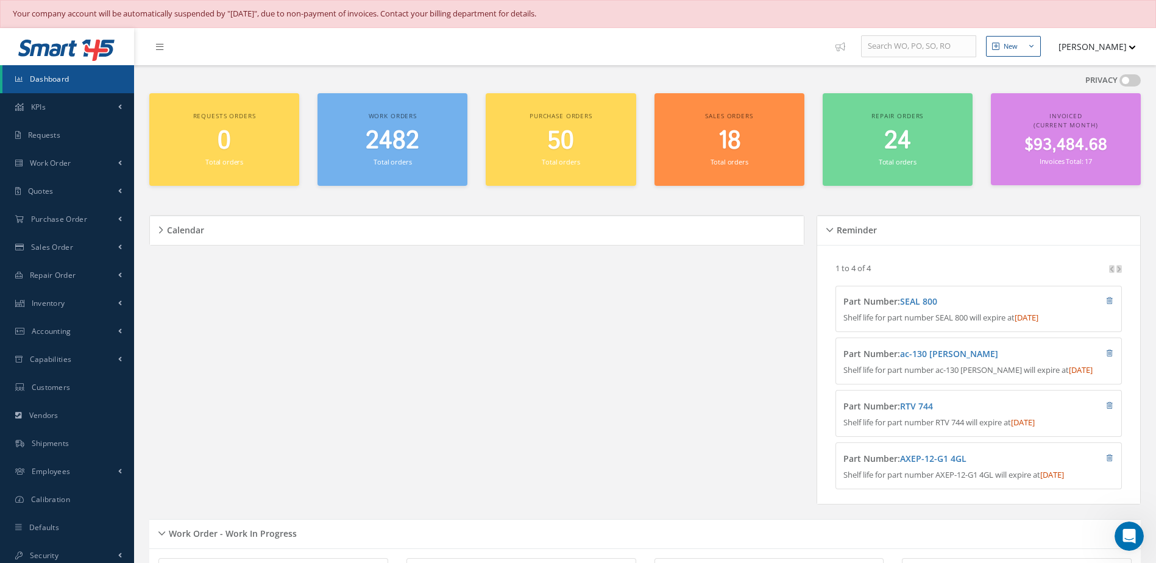
click at [69, 77] on span "Dashboard" at bounding box center [50, 79] width 40 height 10
click at [383, 155] on span "2482" at bounding box center [393, 141] width 54 height 35
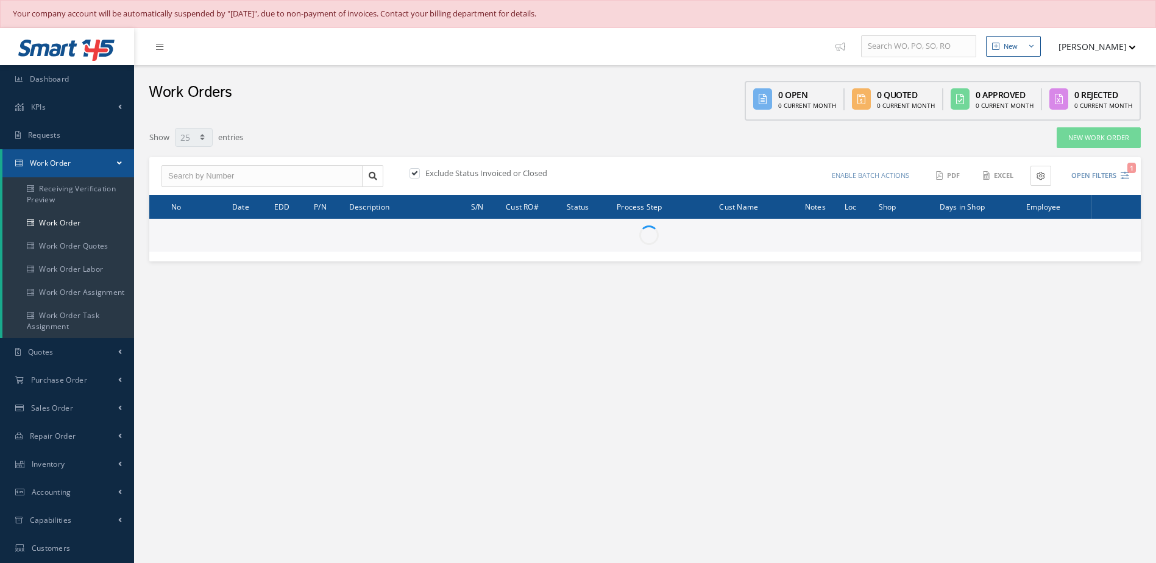
select select "25"
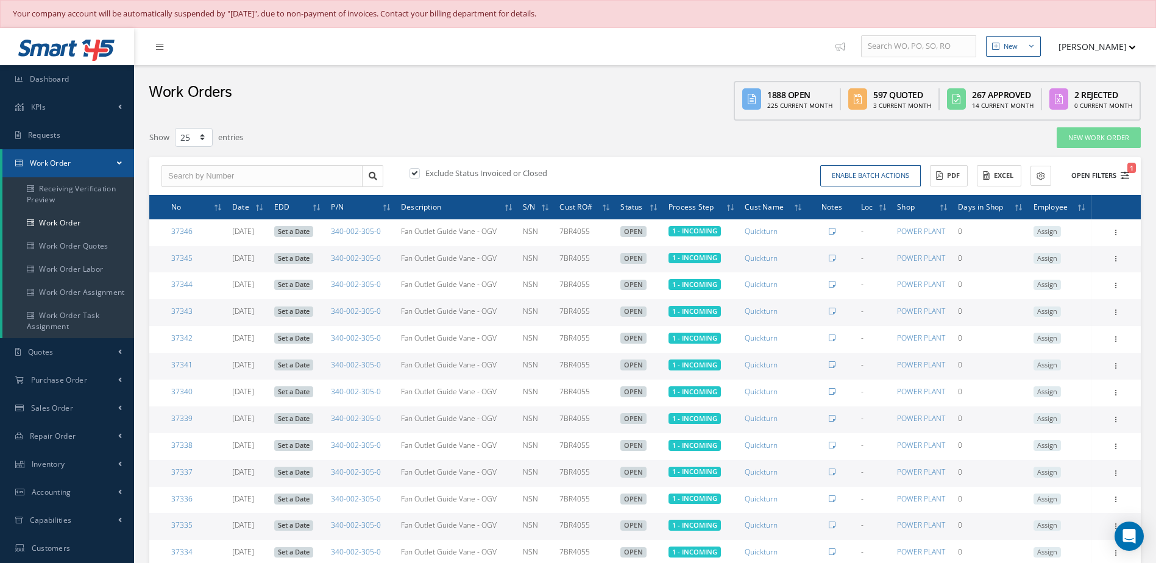
type input "All Work Request"
type input "All Work Performed"
type input "All Status"
type input "WO Part Status"
click at [1094, 174] on button "Open Filters 1" at bounding box center [1095, 176] width 69 height 20
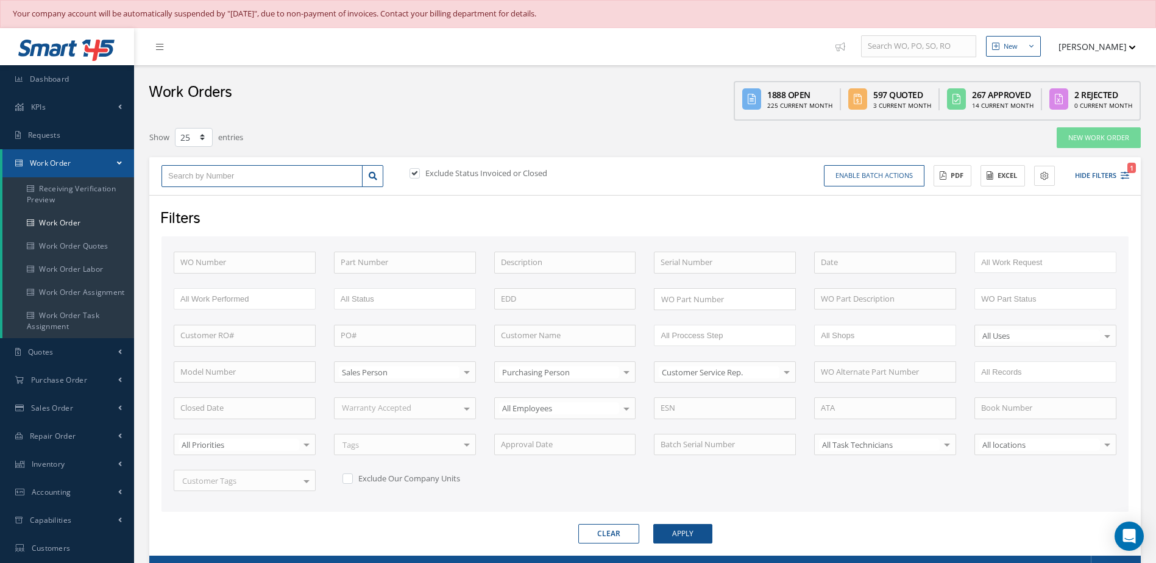
click at [287, 173] on input "text" at bounding box center [262, 176] width 201 height 22
type input "3"
type input "36"
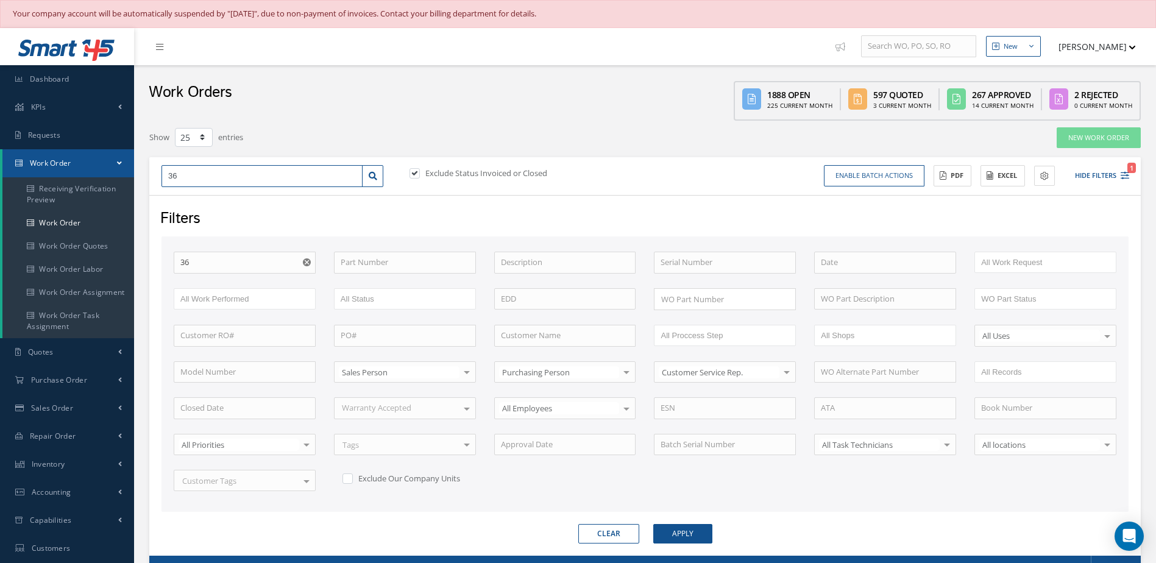
type input "363"
type input "3633"
type input "36334"
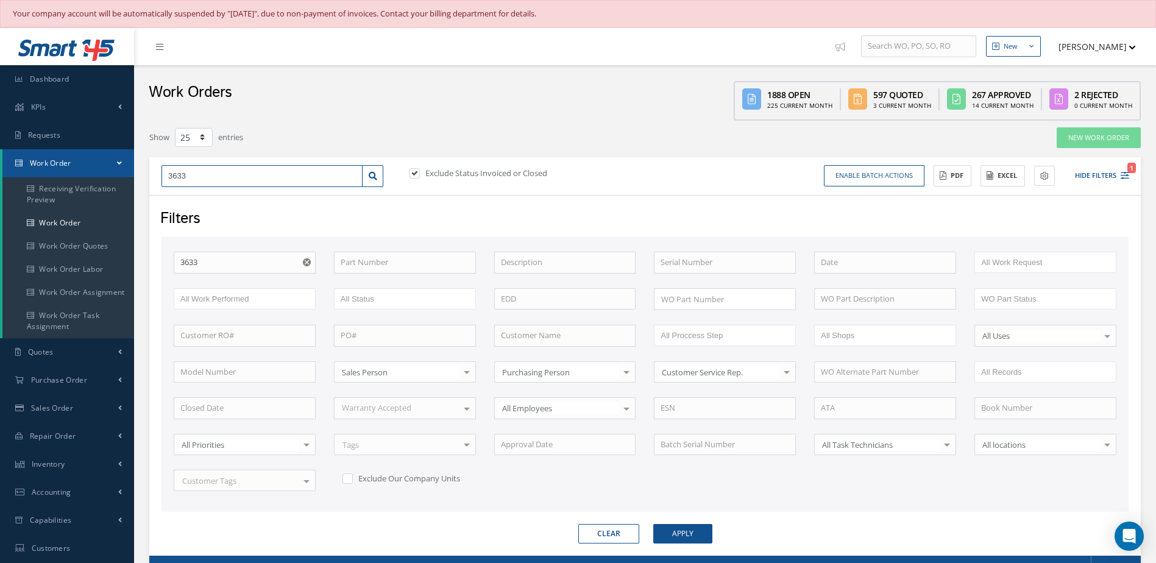
type input "36334"
type input "3633"
type input "363"
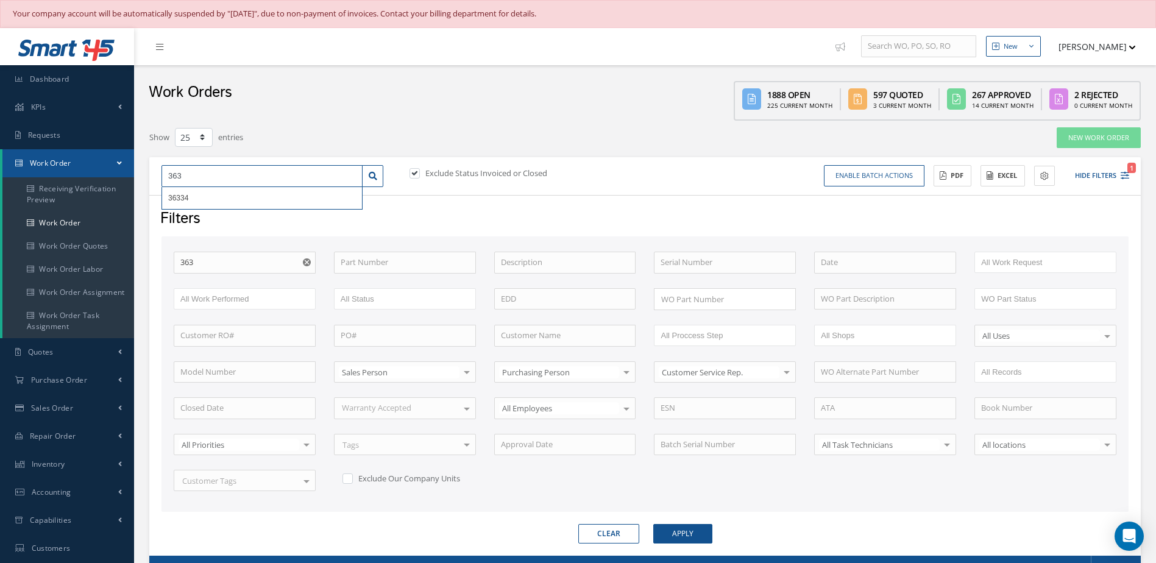
type input "36"
type input "362"
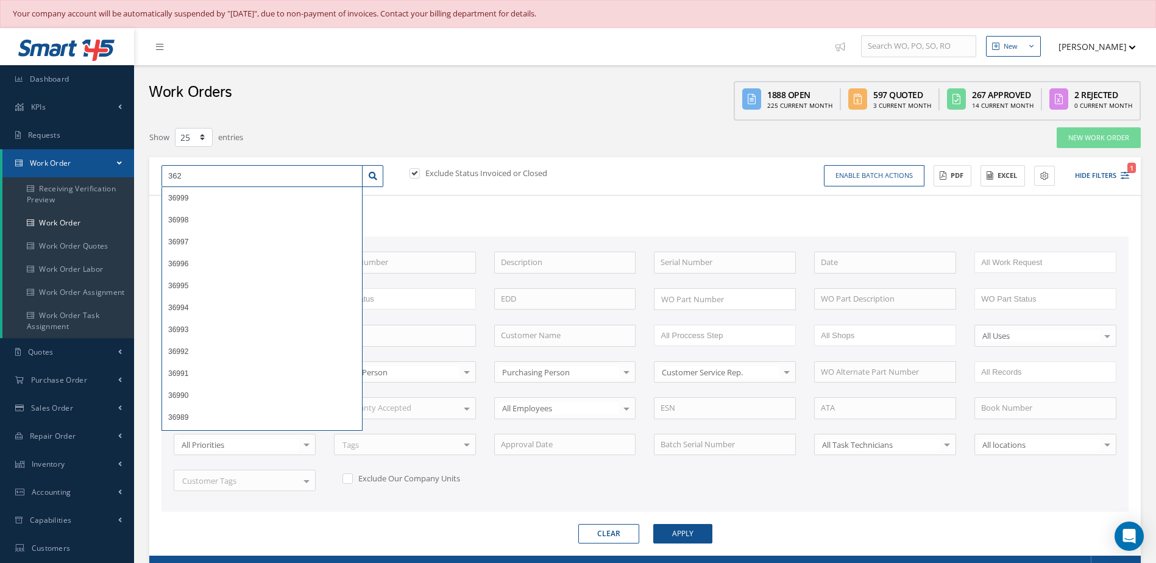
type input "3623"
type input "36234"
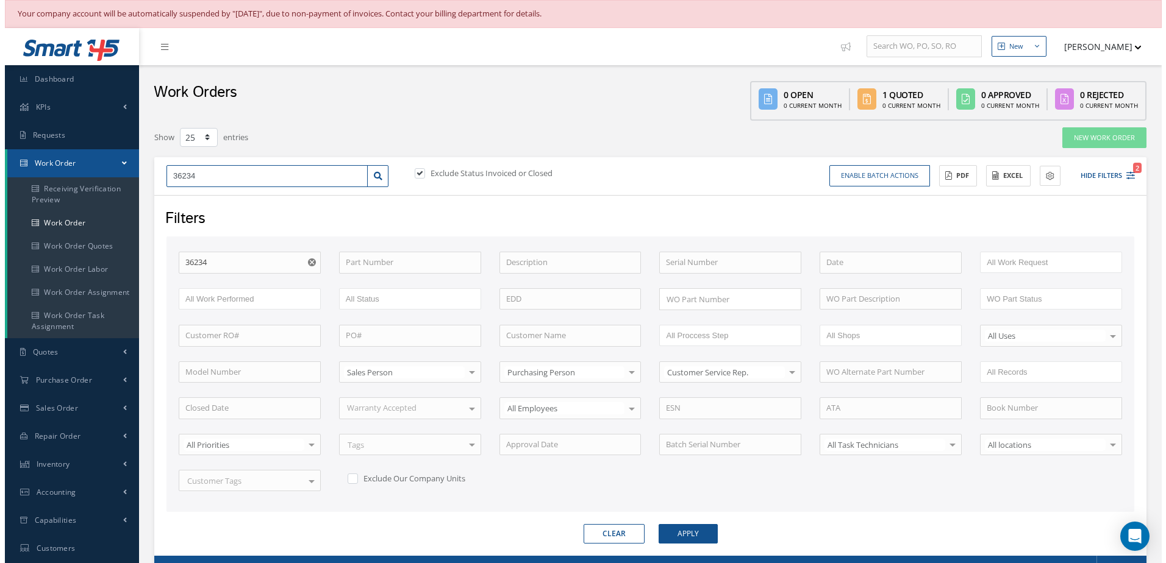
scroll to position [168, 0]
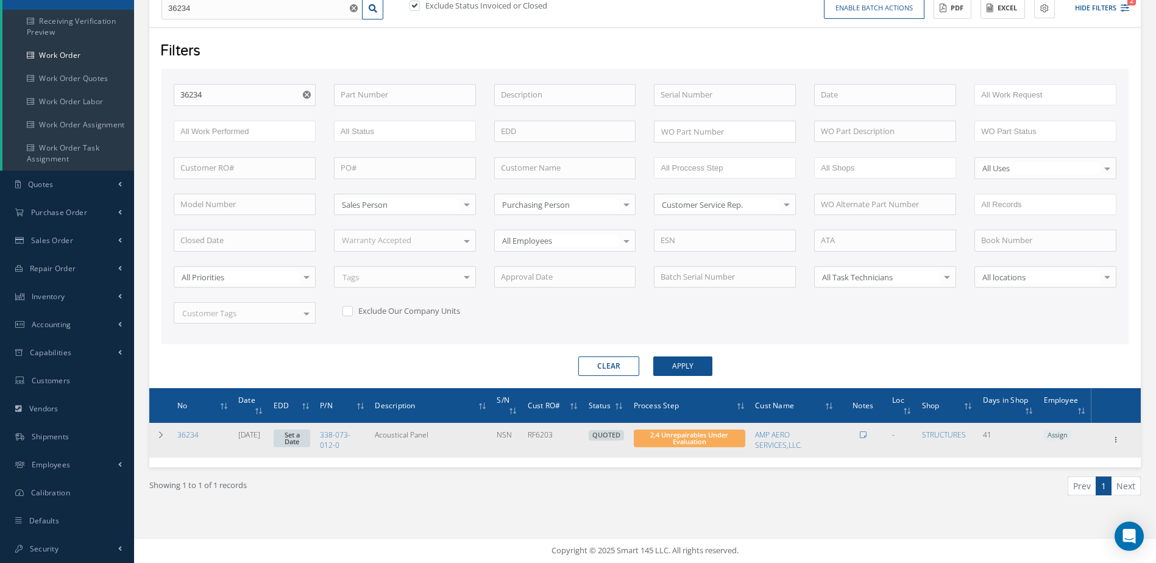
click at [706, 445] on span "2.4 Unrepairables Under Evaluation" at bounding box center [689, 438] width 78 height 16
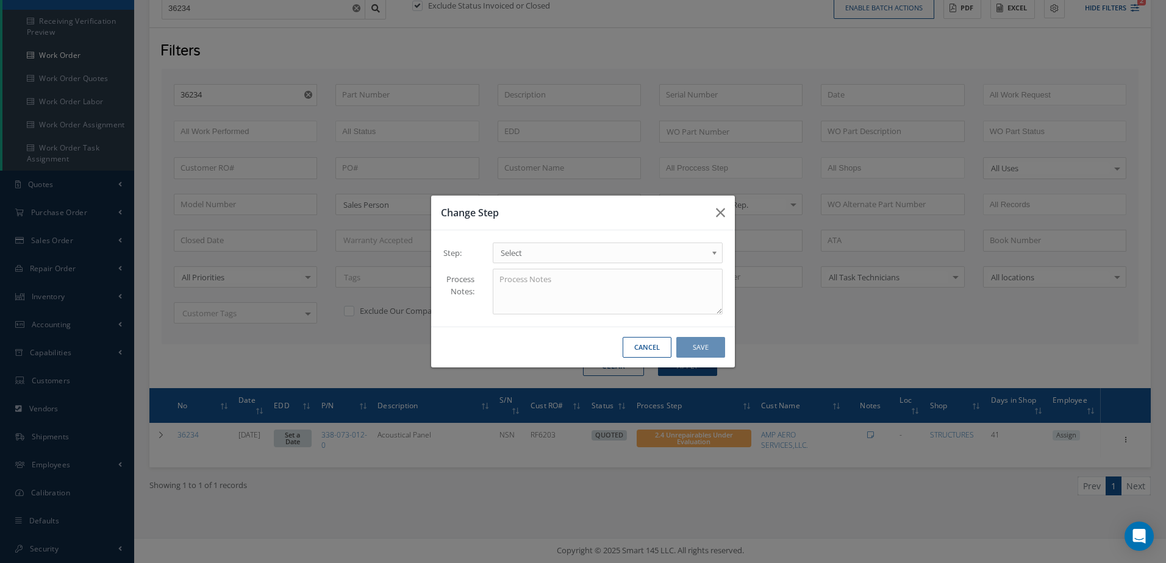
click at [538, 259] on span "Select" at bounding box center [604, 253] width 206 height 15
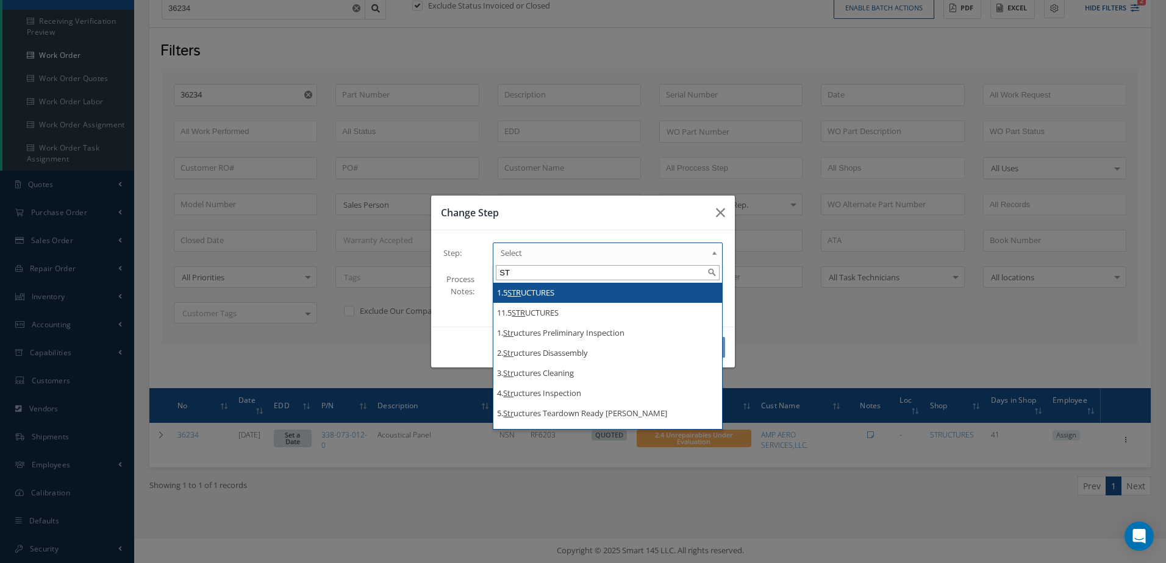
type input "S"
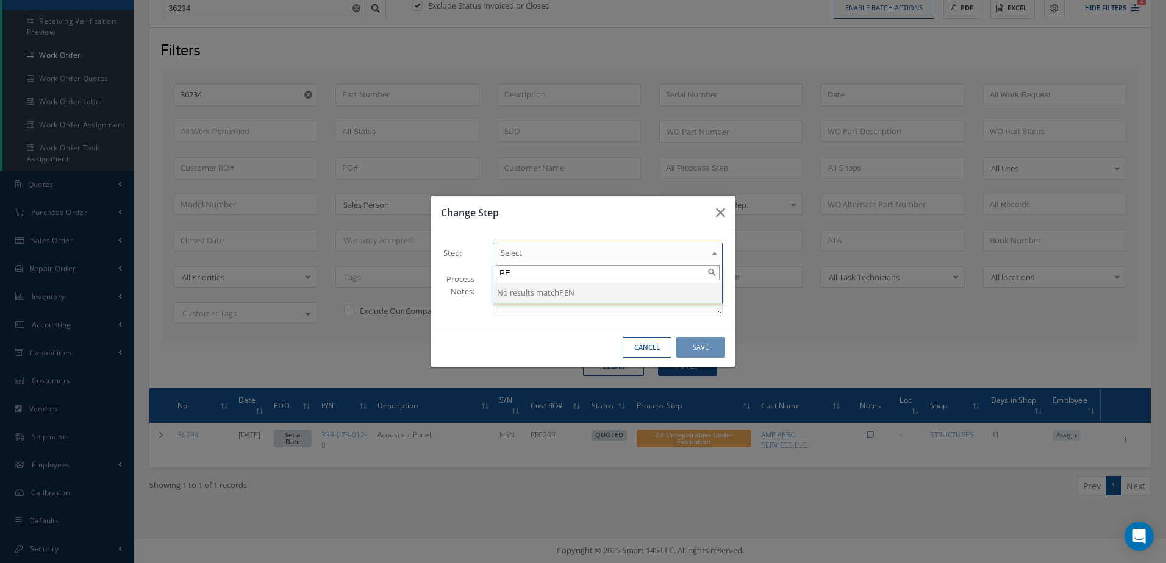
type input "P"
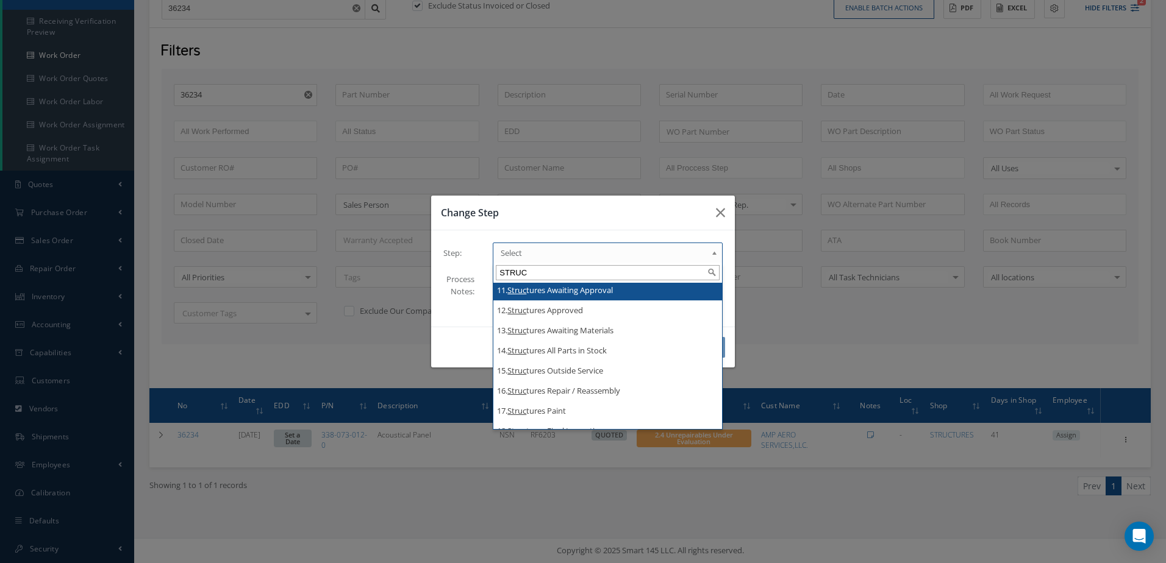
scroll to position [241, 0]
type input "STRUC"
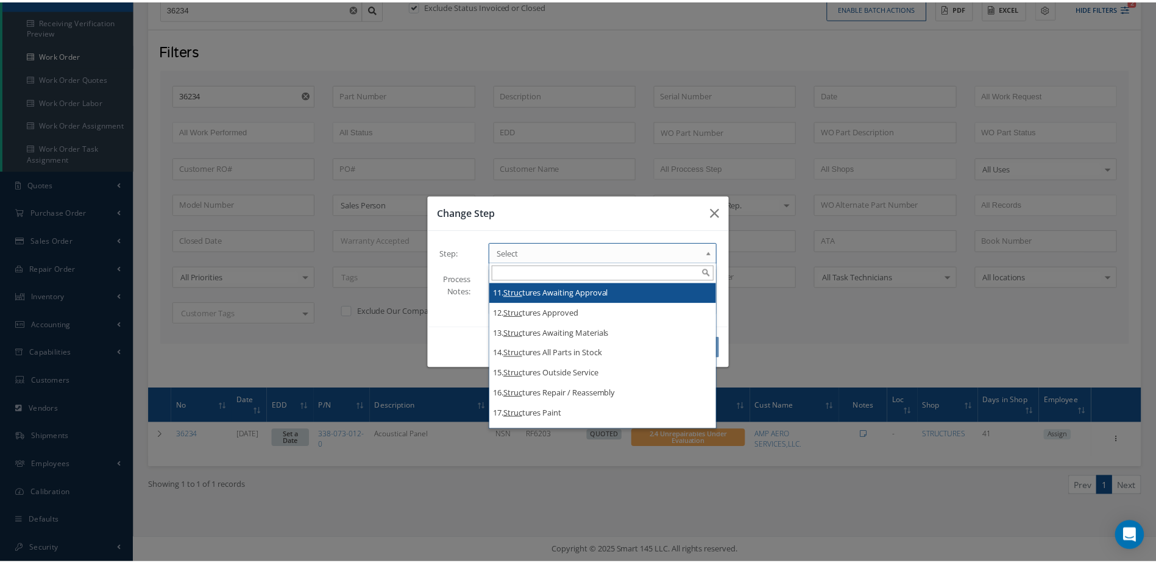
scroll to position [0, 0]
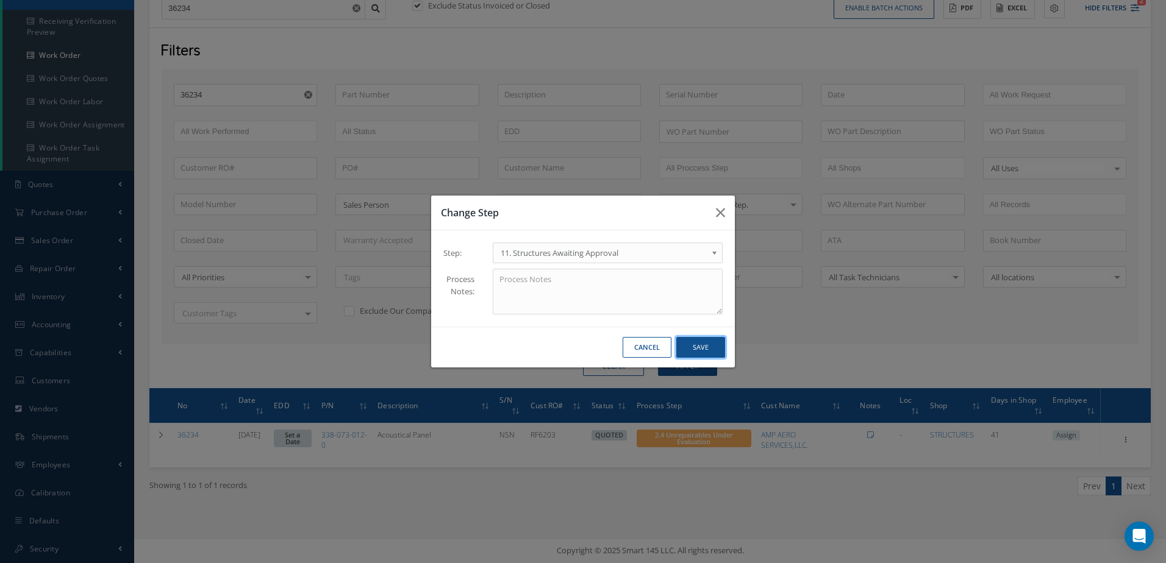
click at [713, 354] on button "Save" at bounding box center [700, 347] width 49 height 21
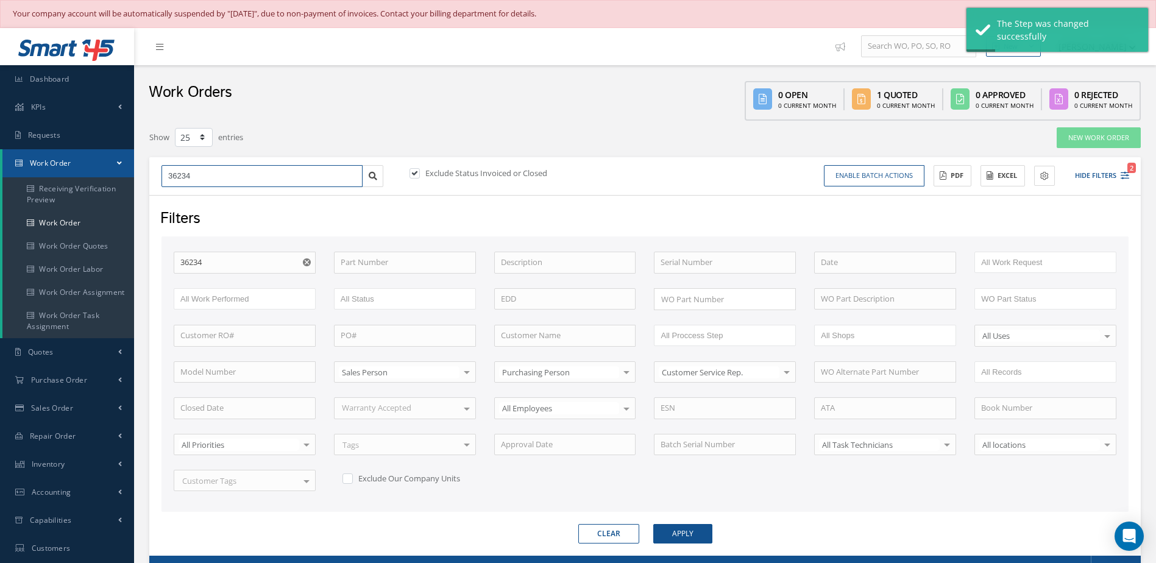
click at [249, 176] on input "36234" at bounding box center [262, 176] width 201 height 22
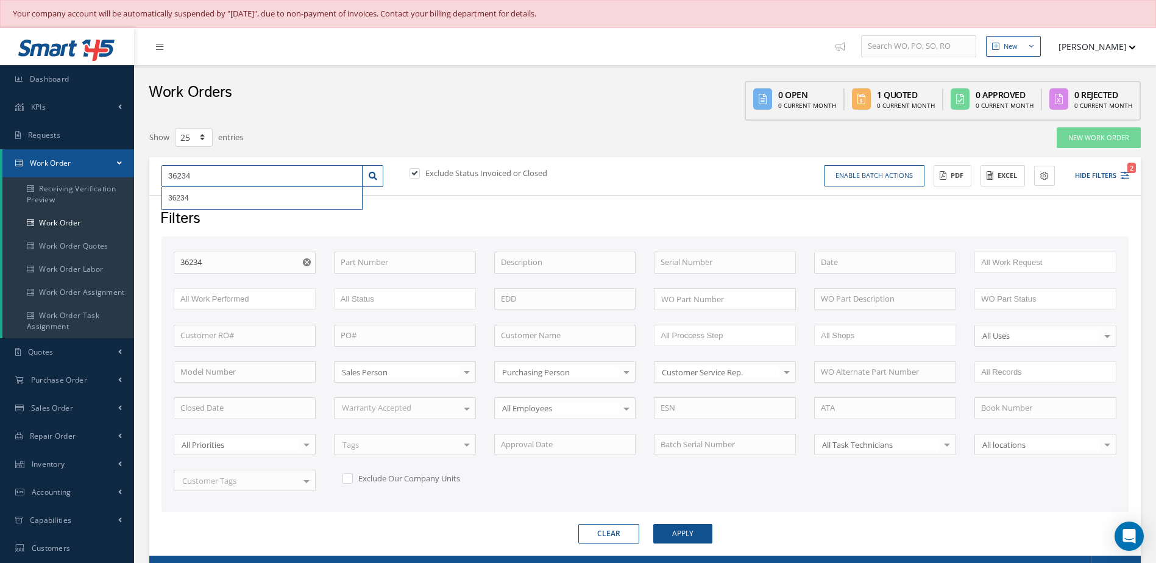
type input "3623"
type input "36233"
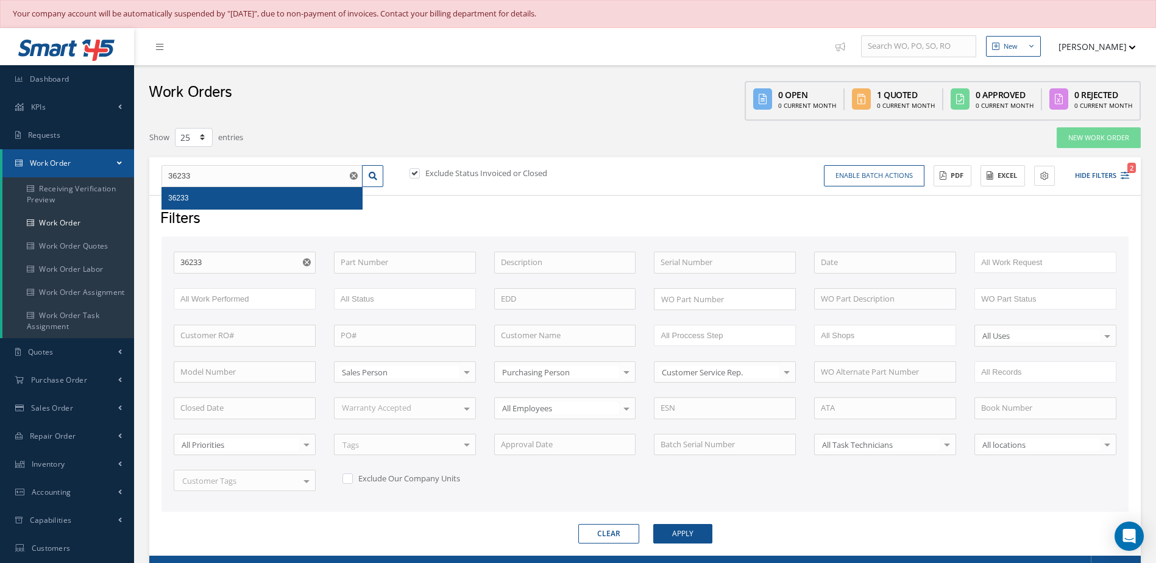
click at [246, 193] on div "36233" at bounding box center [262, 198] width 188 height 12
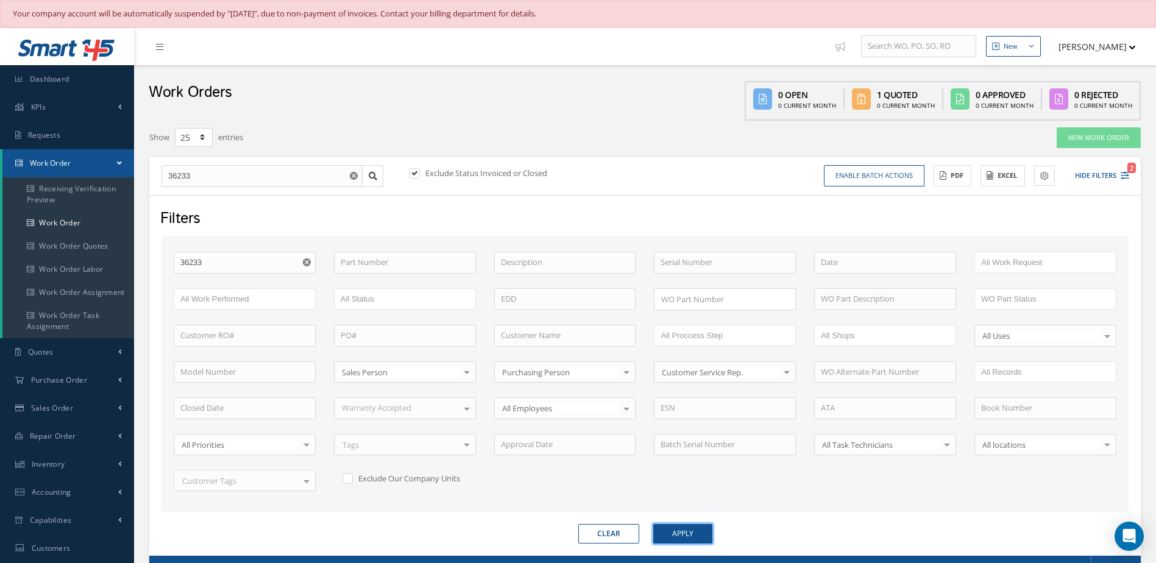
click at [658, 538] on button "Apply" at bounding box center [683, 534] width 59 height 20
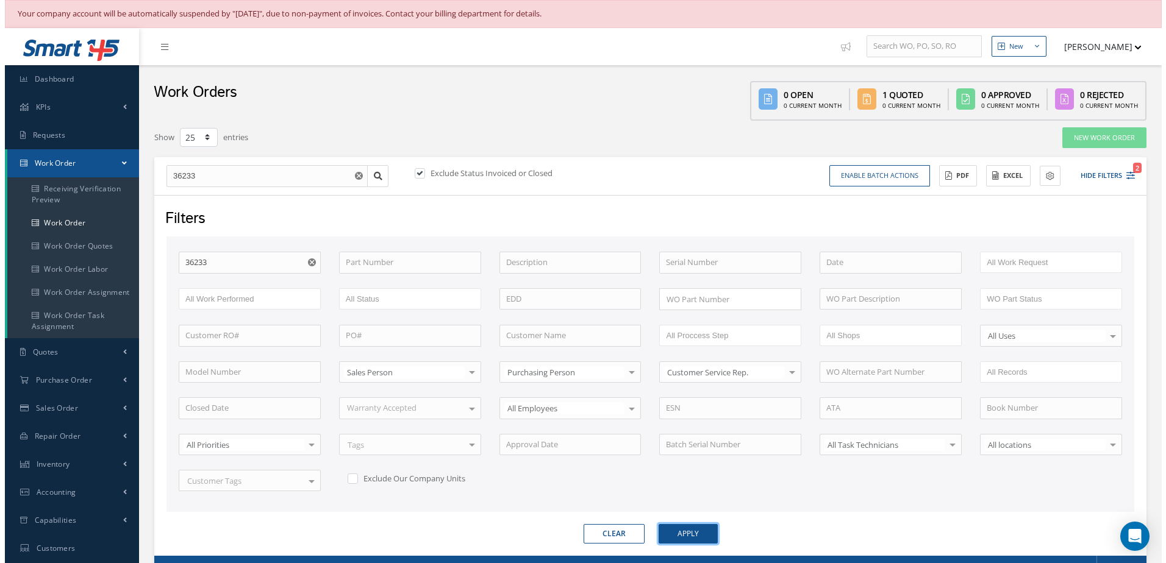
scroll to position [168, 0]
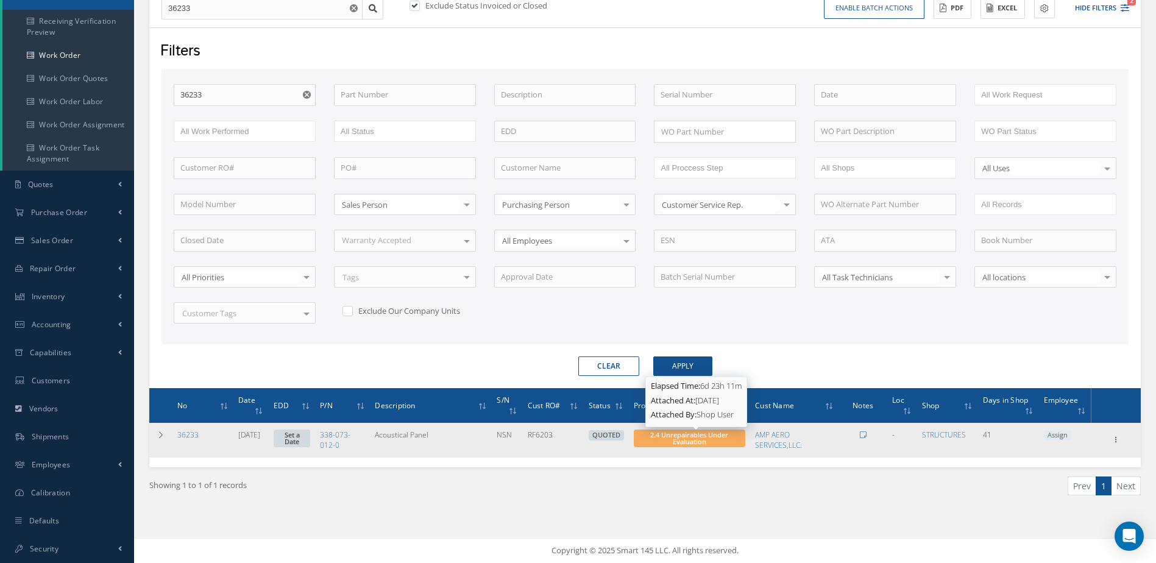
click at [707, 441] on span "2.4 Unrepairables Under Evaluation" at bounding box center [689, 438] width 78 height 16
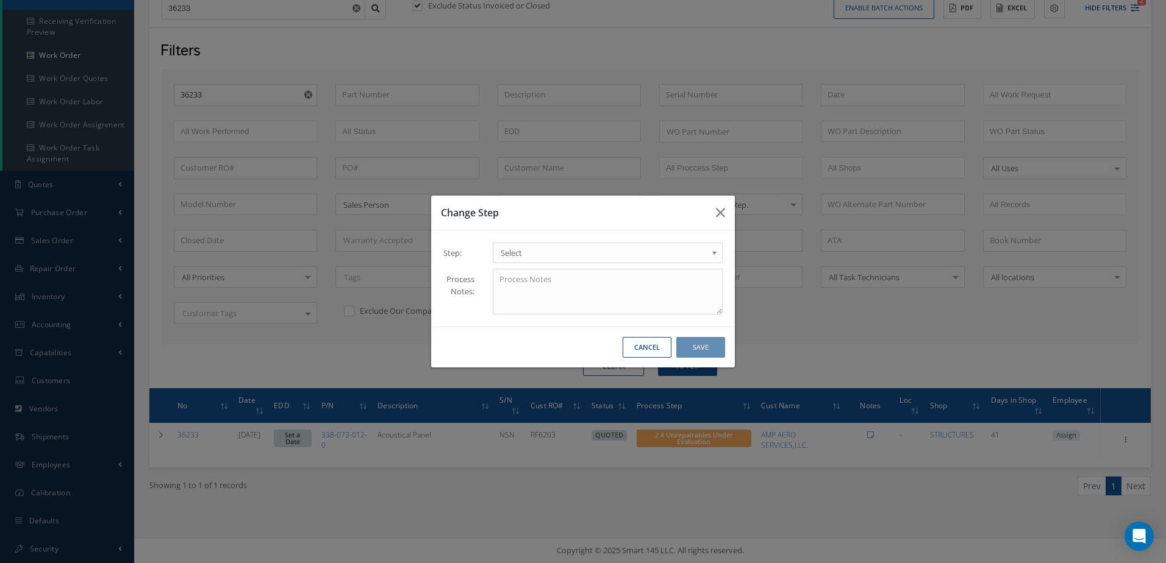
click at [538, 255] on span "Select" at bounding box center [604, 253] width 206 height 15
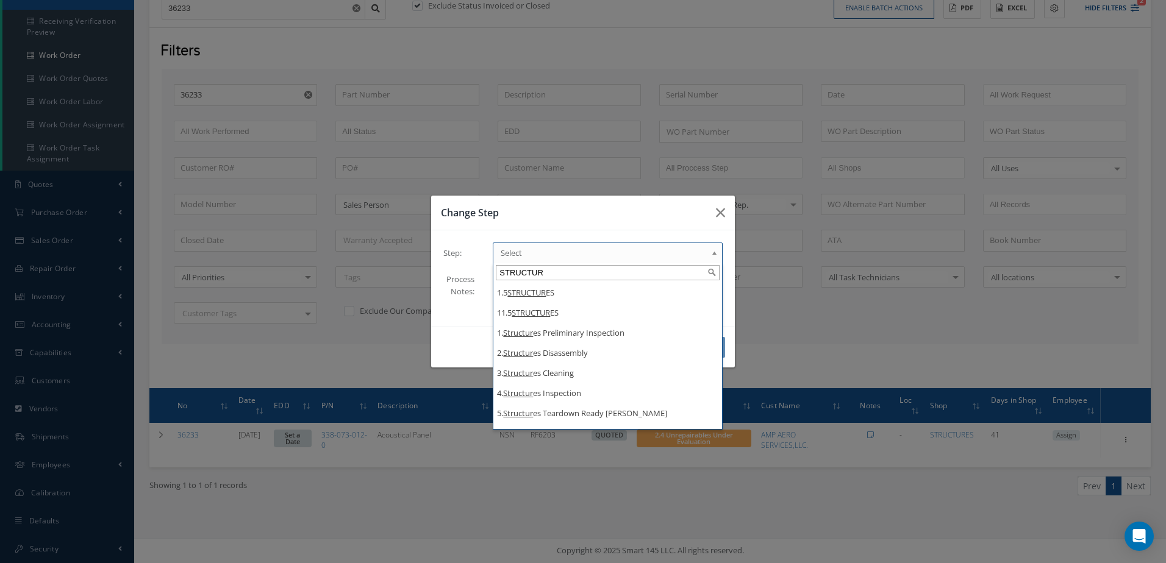
type input "STRUCTUR"
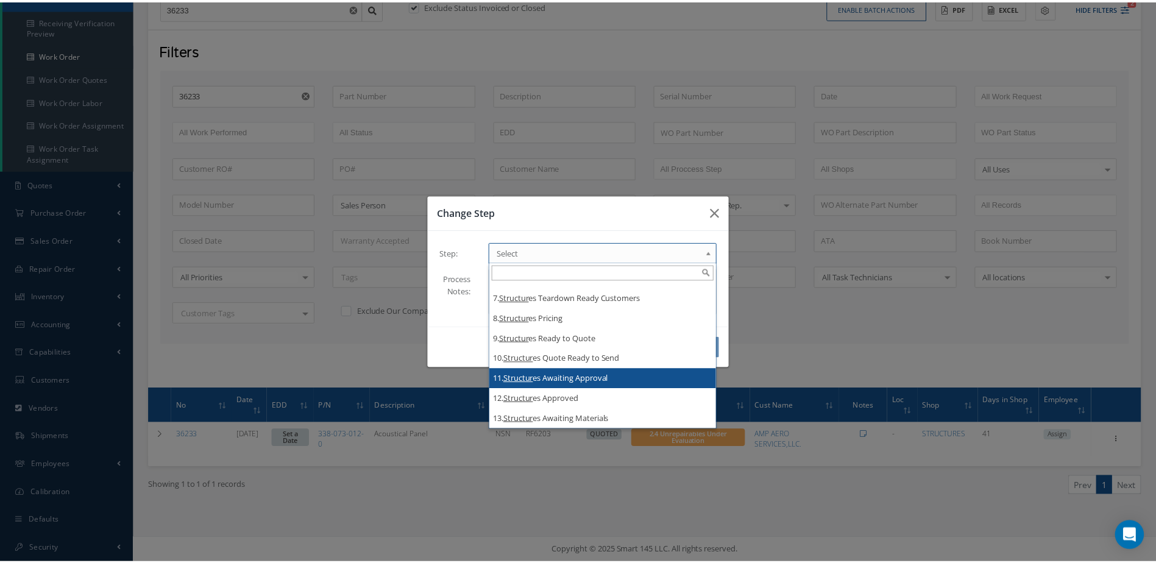
scroll to position [0, 0]
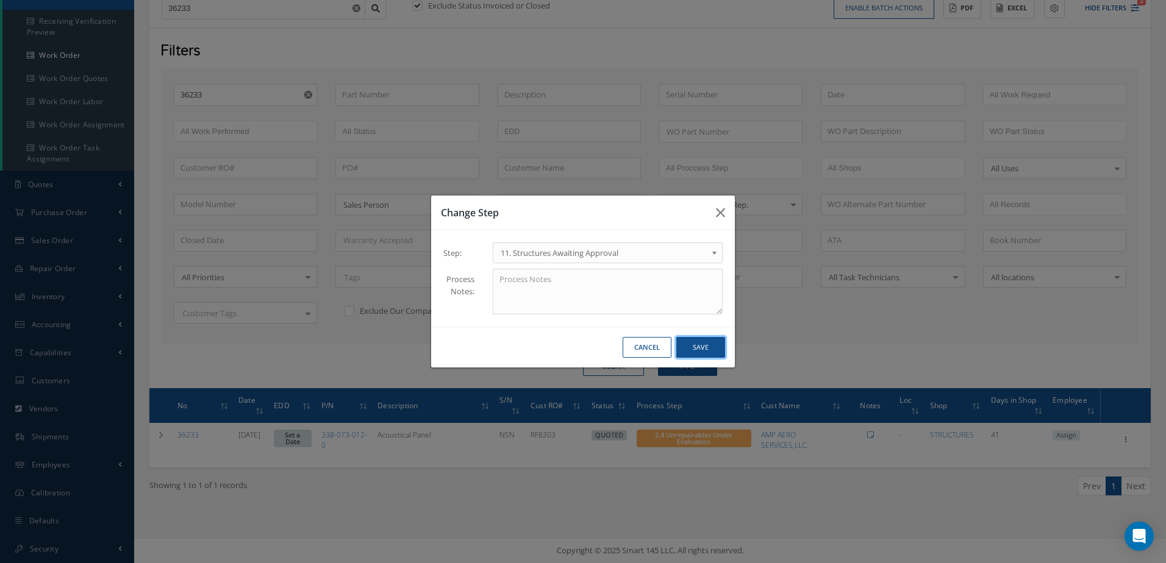
click at [711, 350] on button "Save" at bounding box center [700, 347] width 49 height 21
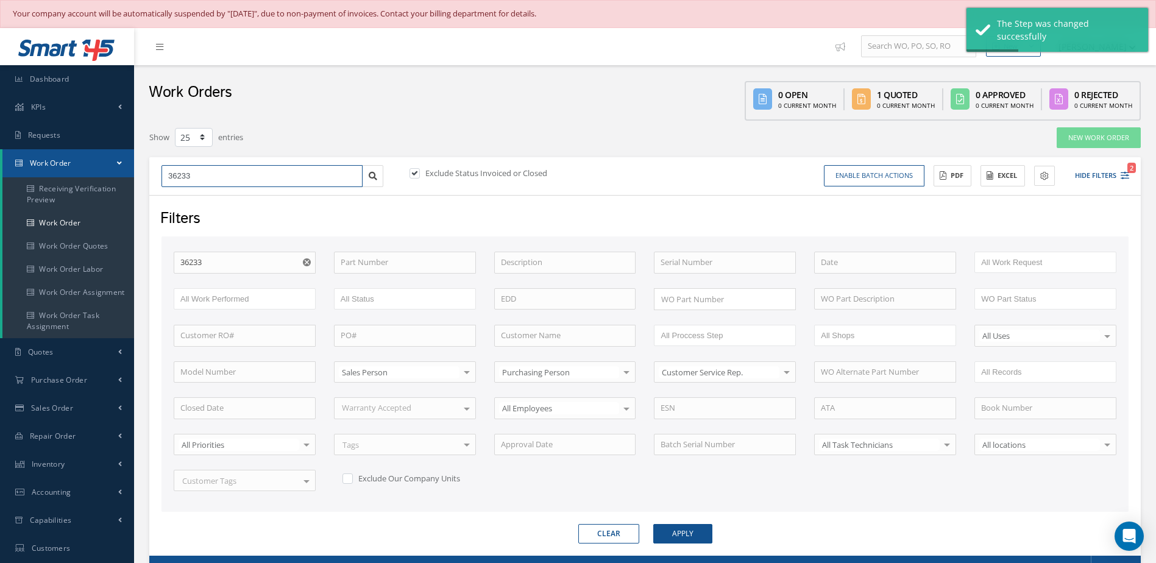
click at [245, 177] on input "36233" at bounding box center [262, 176] width 201 height 22
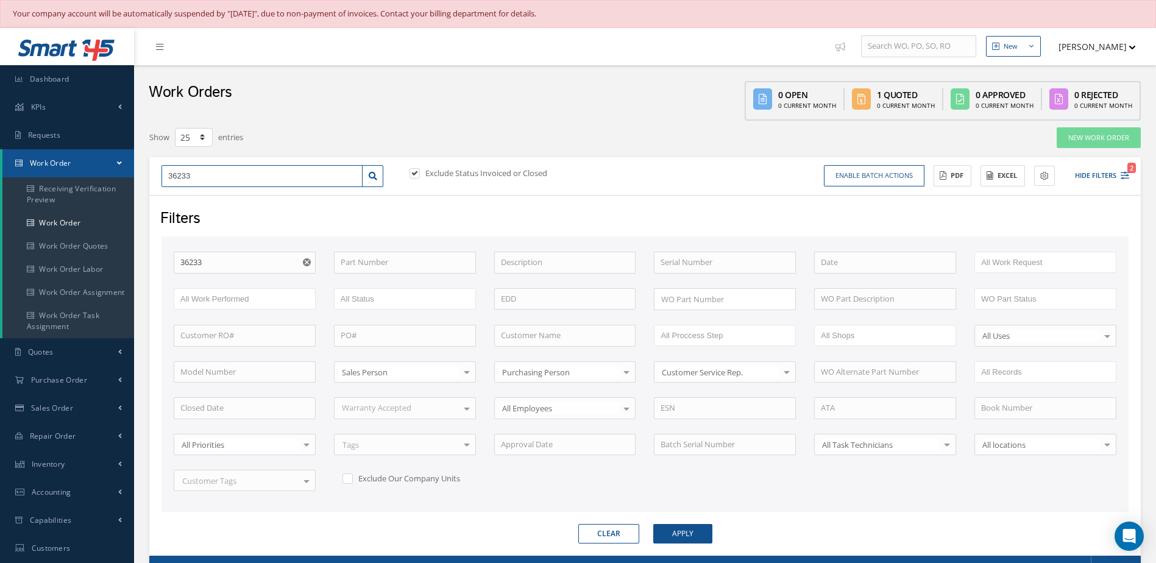
type input "3623"
type input "36232"
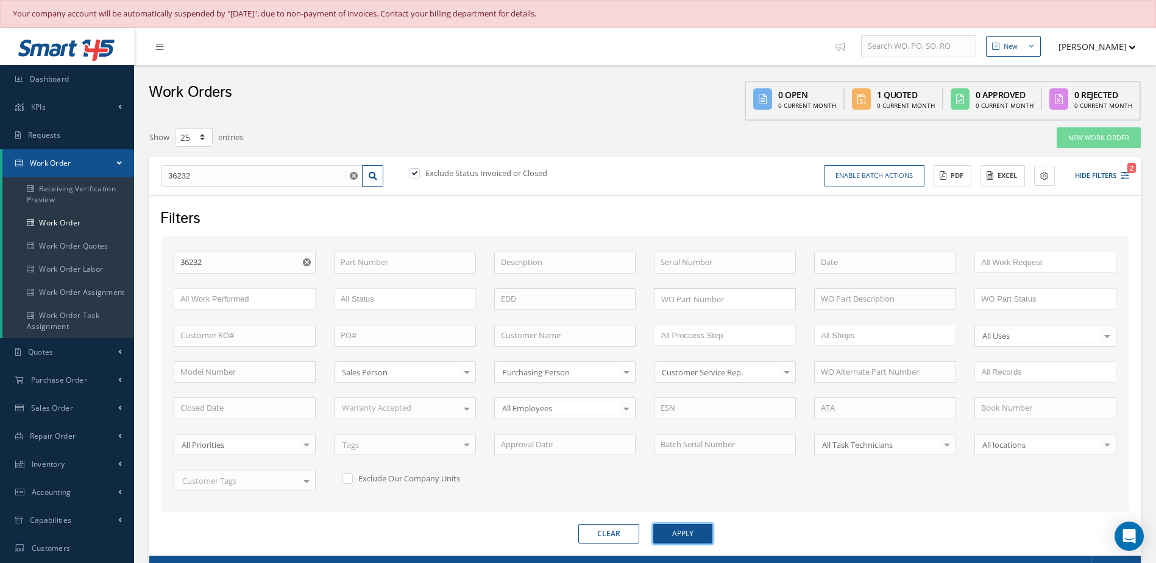
click at [700, 534] on button "Apply" at bounding box center [683, 534] width 59 height 20
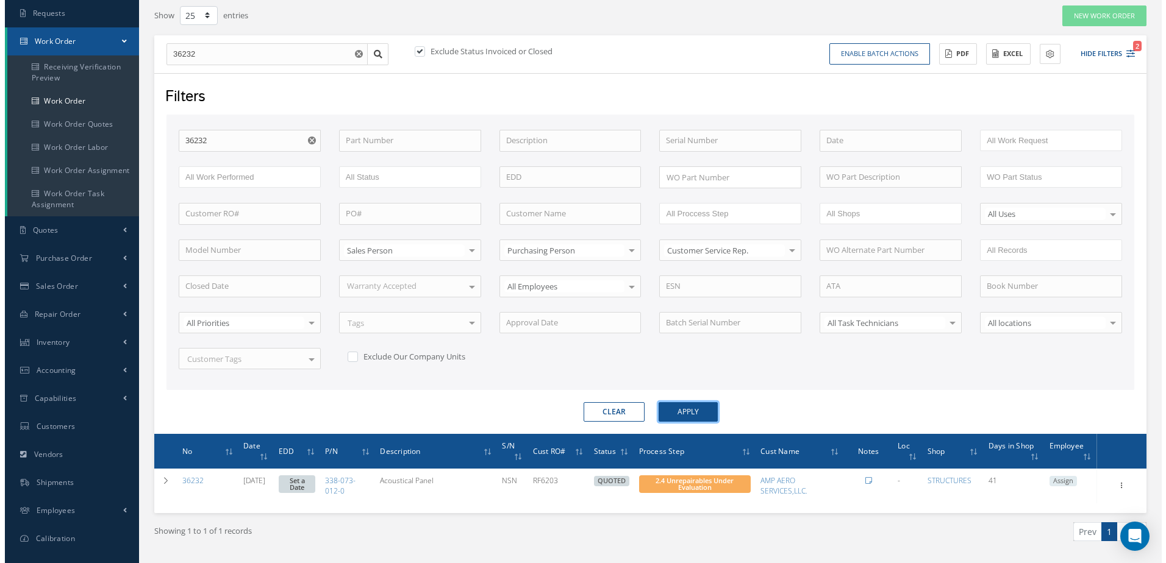
scroll to position [168, 0]
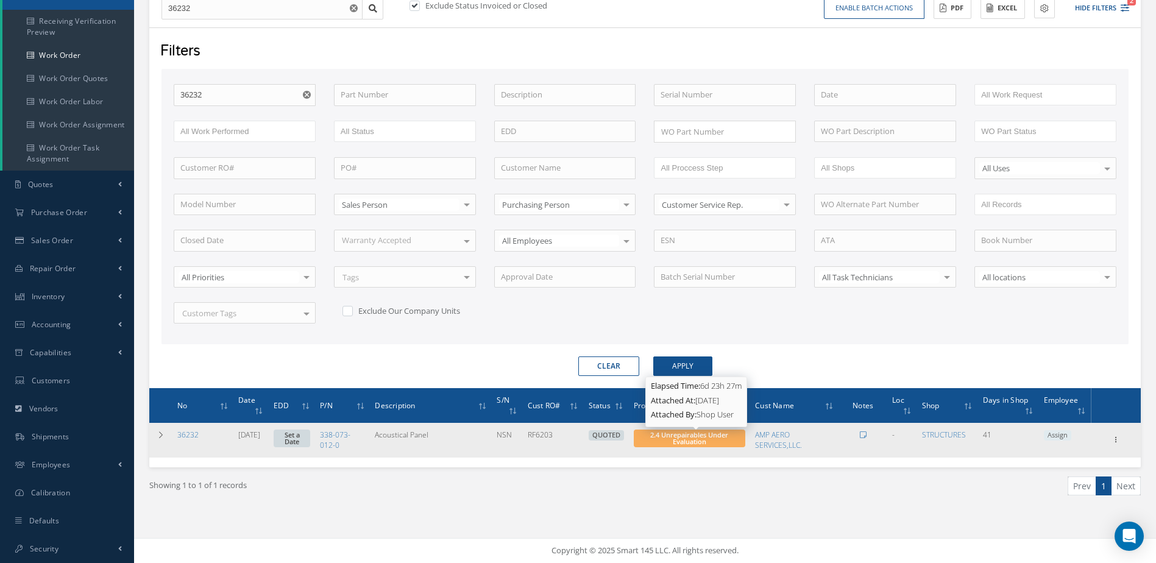
click at [704, 435] on span "2.4 Unrepairables Under Evaluation" at bounding box center [689, 438] width 78 height 16
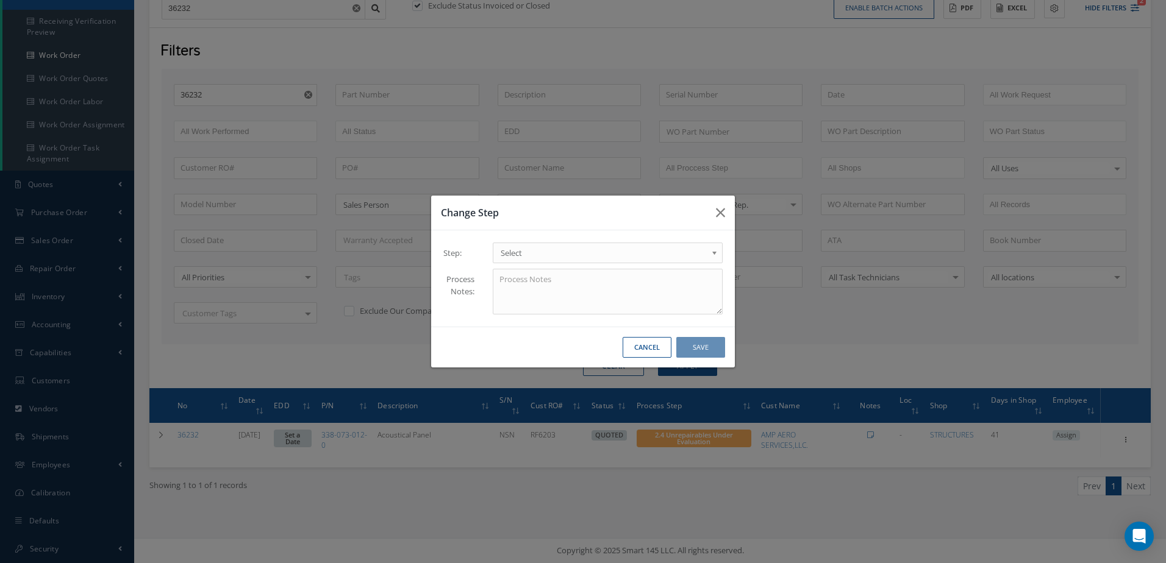
click at [522, 257] on span "Select" at bounding box center [604, 253] width 206 height 15
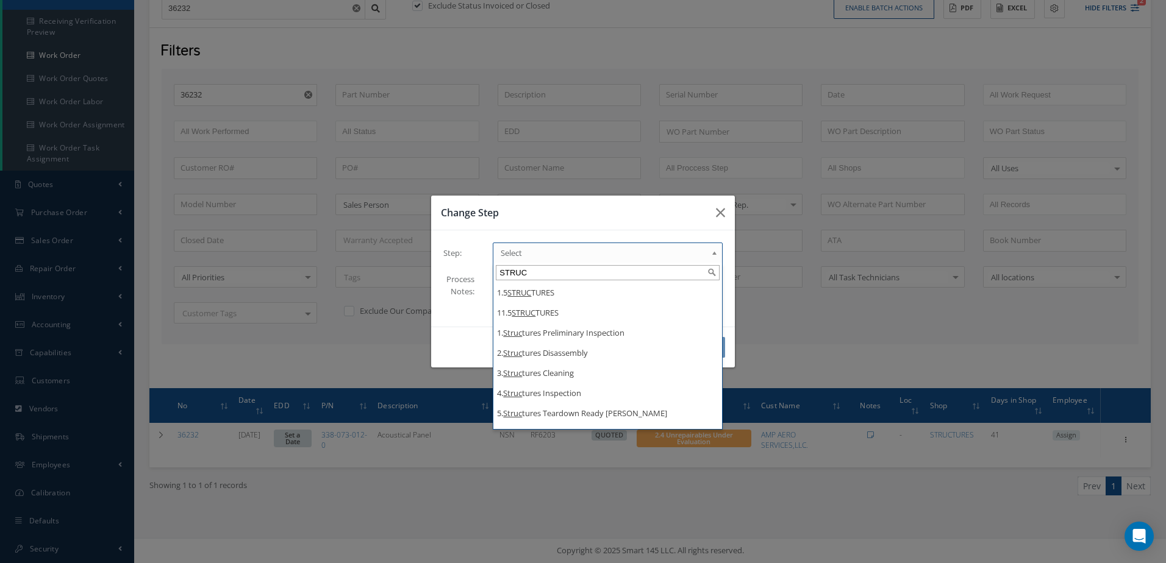
type input "STRUC"
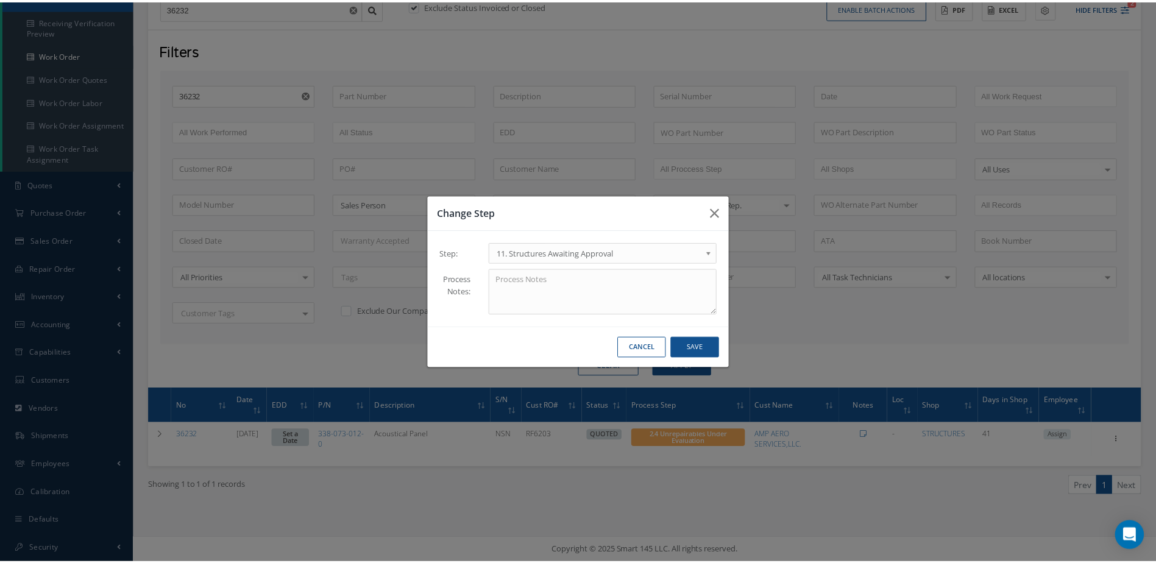
scroll to position [0, 0]
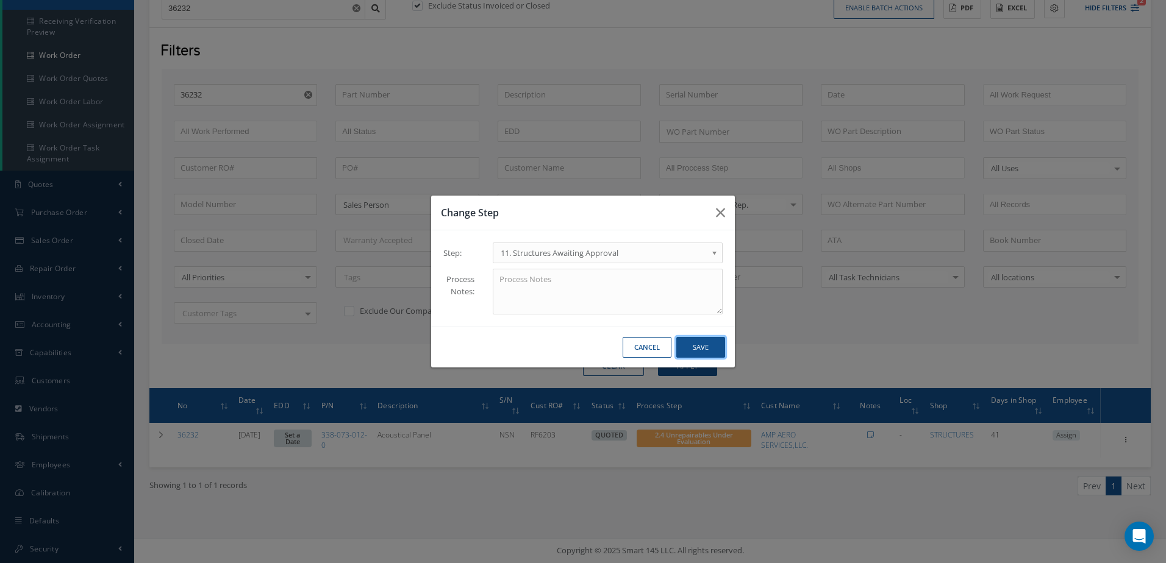
click at [709, 350] on button "Save" at bounding box center [700, 347] width 49 height 21
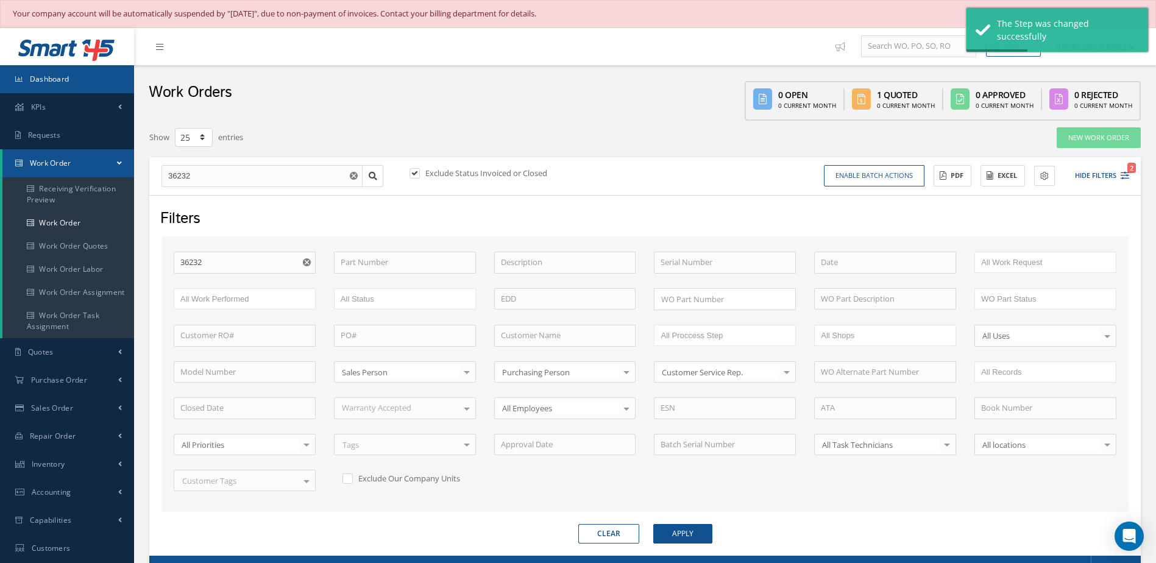
click at [85, 82] on link "Dashboard" at bounding box center [67, 79] width 134 height 28
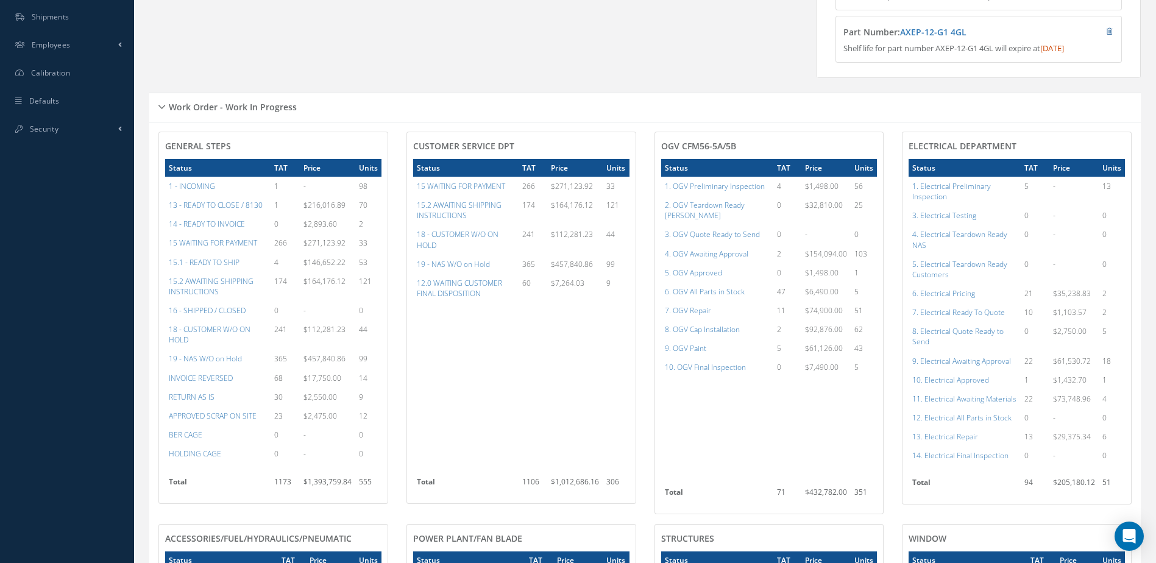
scroll to position [610, 0]
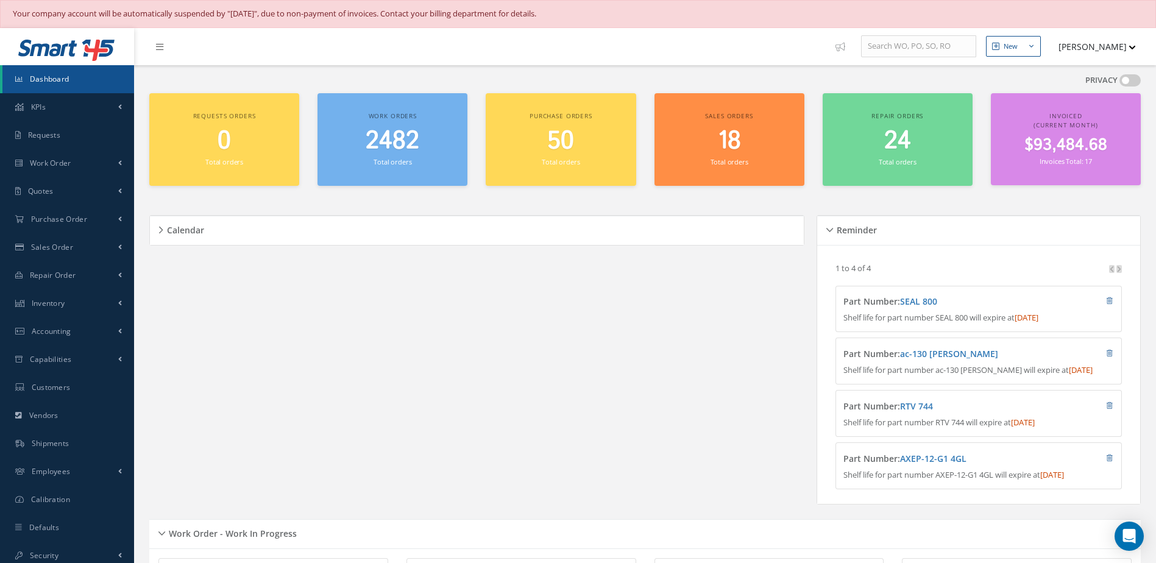
click at [88, 80] on link "Dashboard" at bounding box center [68, 79] width 132 height 28
click at [43, 74] on span "Dashboard" at bounding box center [50, 79] width 40 height 10
click at [45, 83] on span "Dashboard" at bounding box center [50, 79] width 40 height 10
click at [404, 144] on span "2482" at bounding box center [393, 141] width 54 height 35
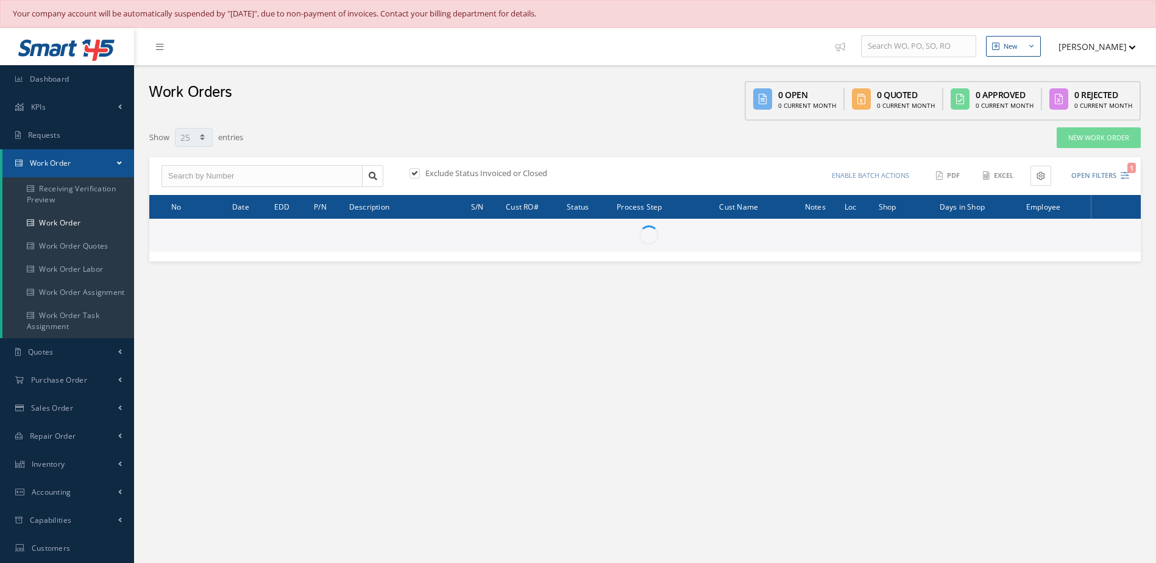
select select "25"
type input "All Work Request"
type input "All Work Performed"
type input "All Status"
type input "WO Part Status"
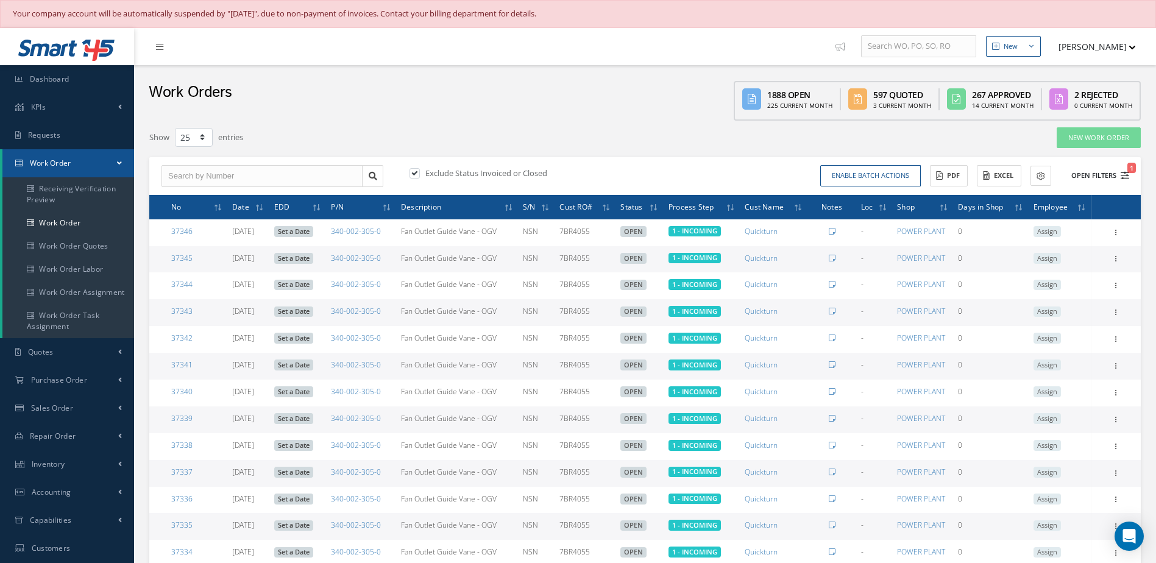
click at [1078, 174] on button "Open Filters 1" at bounding box center [1095, 176] width 69 height 20
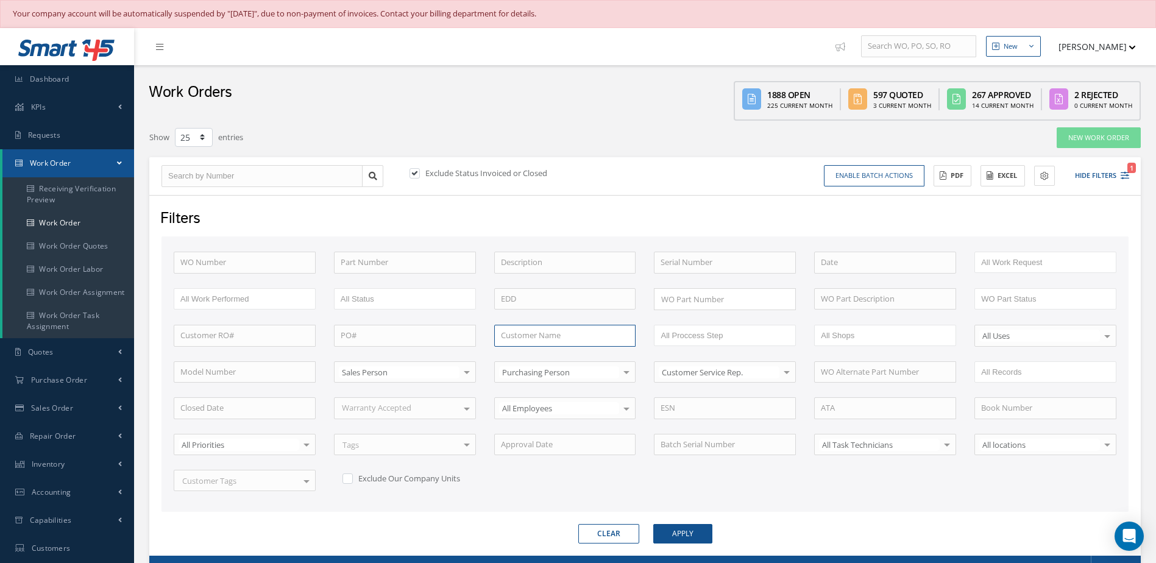
click at [563, 343] on input "text" at bounding box center [565, 336] width 142 height 22
click at [555, 352] on div "Quickturn" at bounding box center [565, 358] width 129 height 12
type input "Quickturn"
click at [694, 544] on button "Apply" at bounding box center [683, 534] width 59 height 20
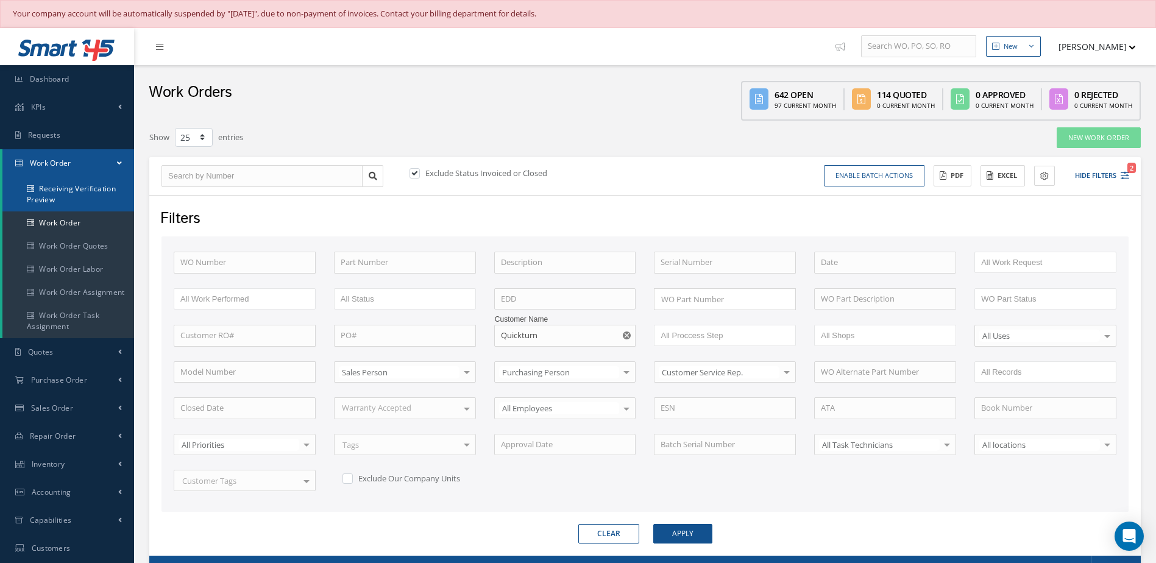
click at [71, 191] on link "Receiving Verification Preview" at bounding box center [68, 194] width 132 height 34
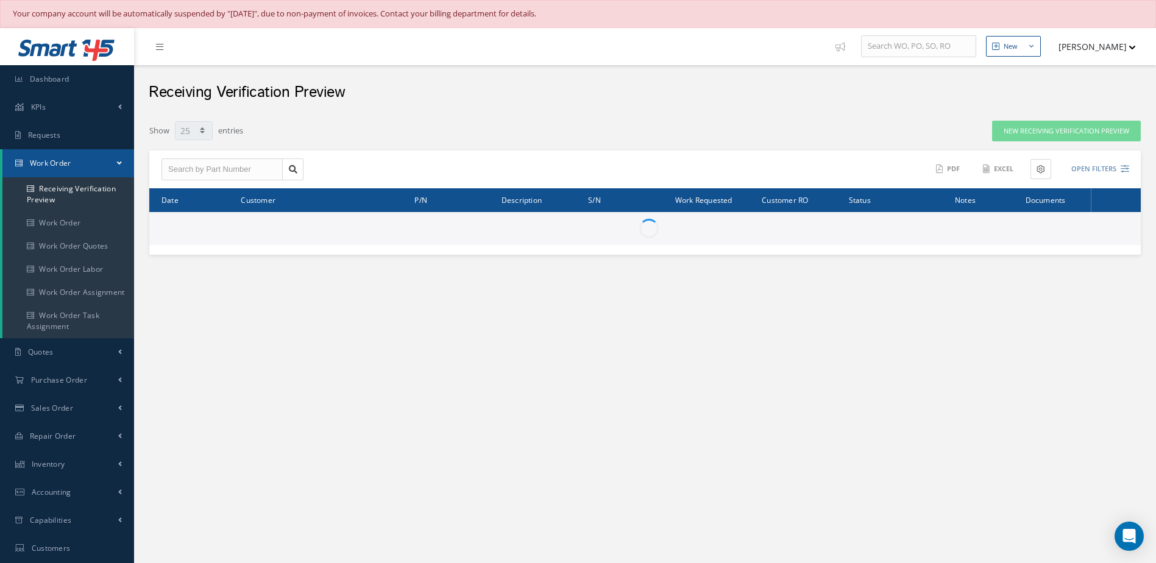
select select "25"
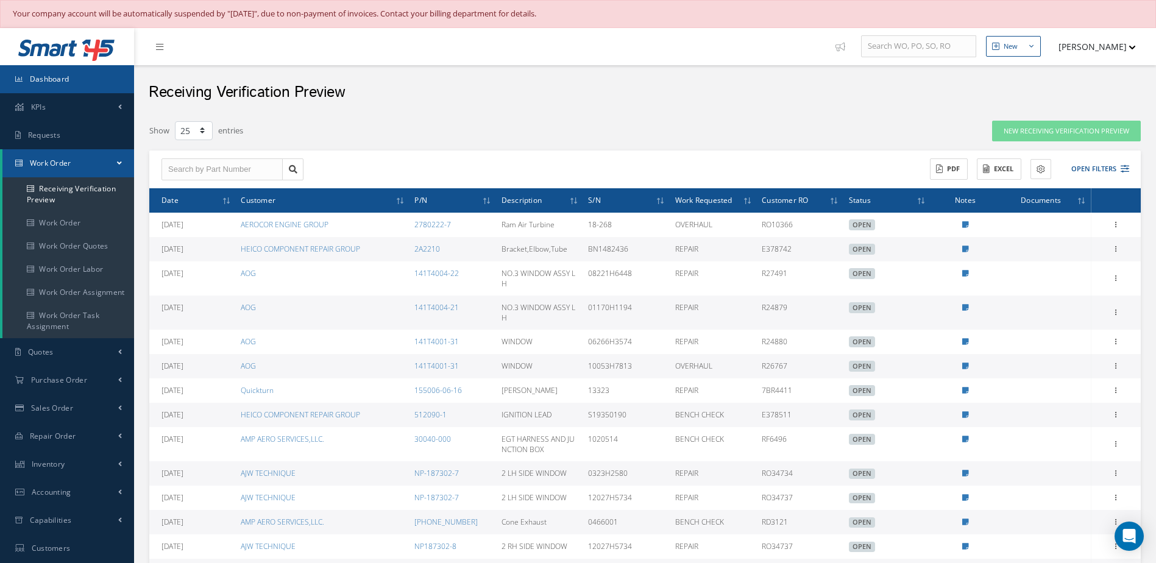
click at [90, 84] on link "Dashboard" at bounding box center [67, 79] width 134 height 28
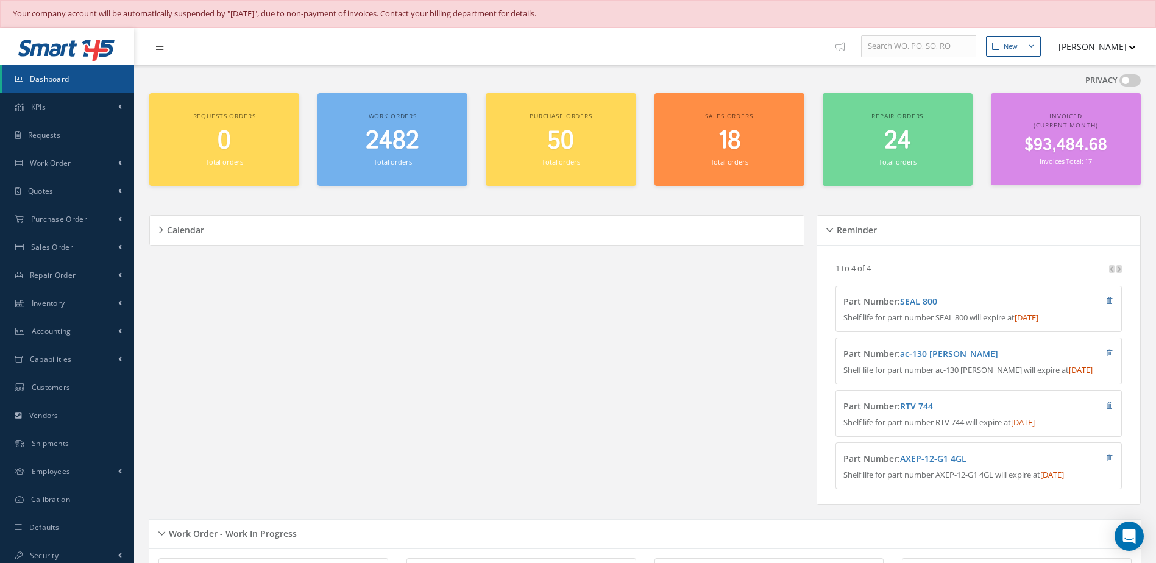
click at [402, 159] on small "Total orders" at bounding box center [393, 161] width 38 height 9
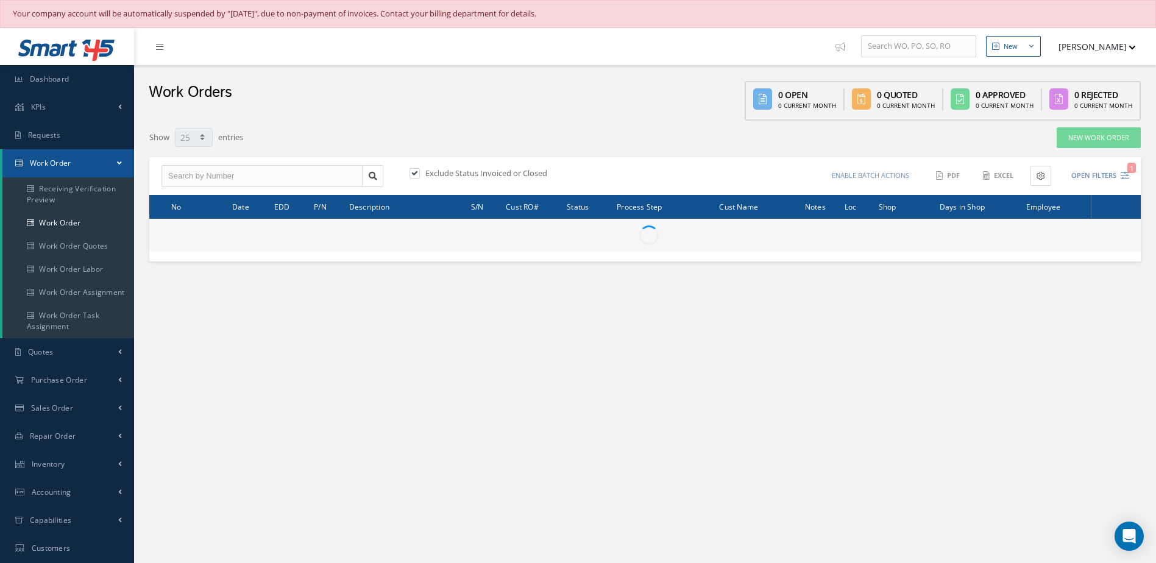
select select "25"
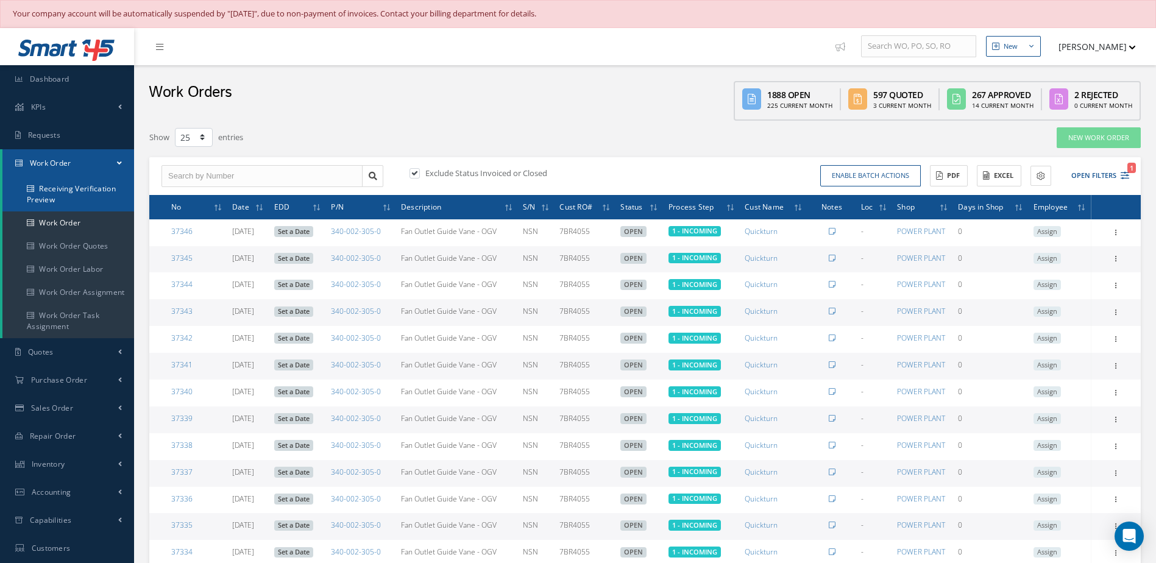
click at [72, 196] on link "Receiving Verification Preview" at bounding box center [68, 194] width 132 height 34
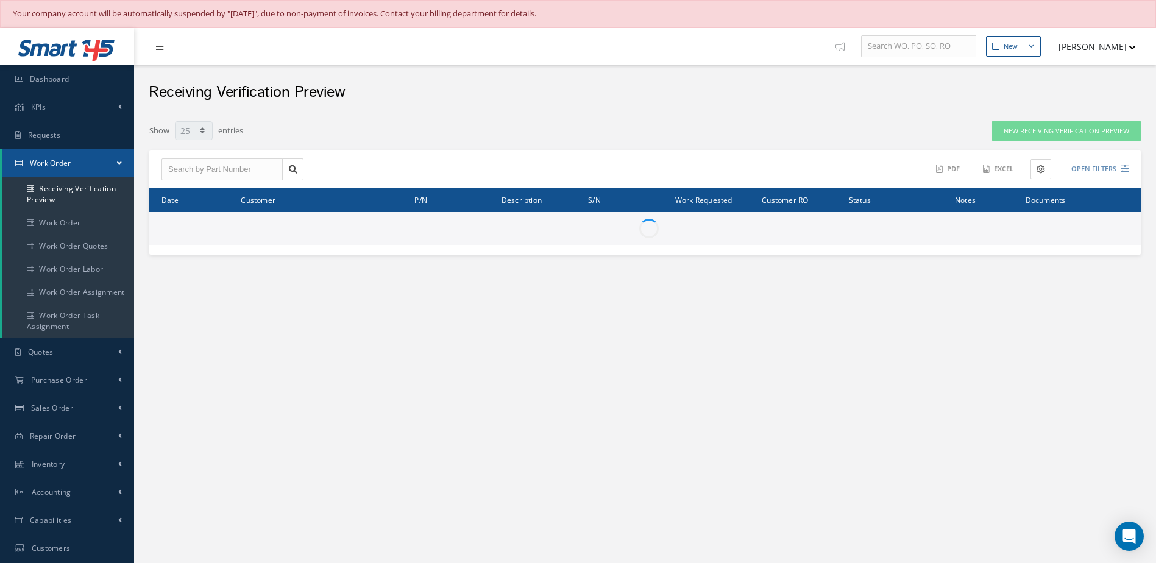
select select "25"
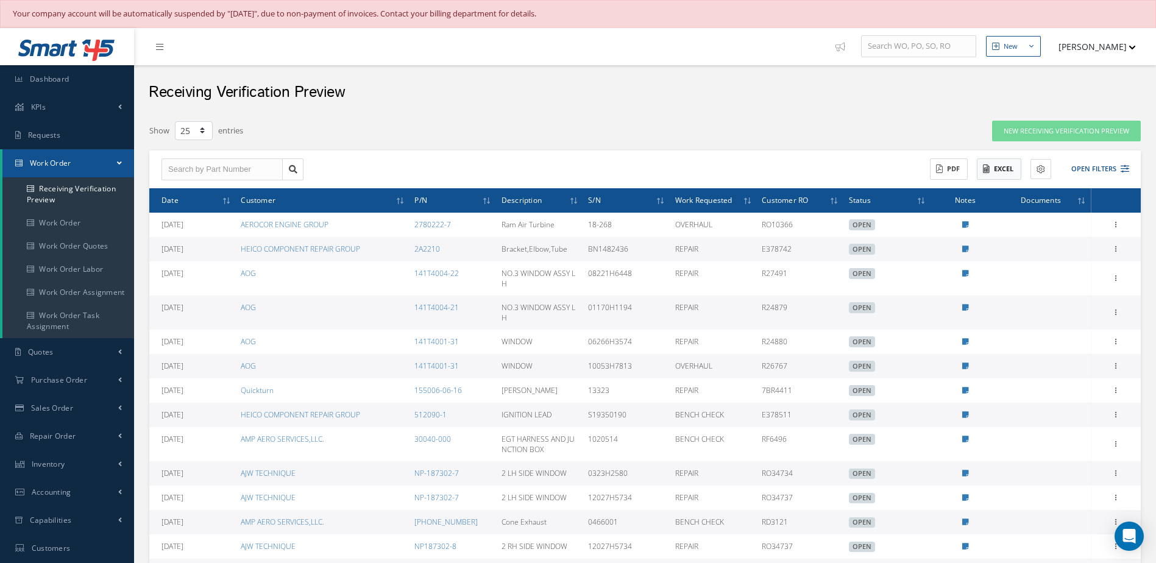
click at [1000, 172] on button "Excel" at bounding box center [999, 169] width 45 height 21
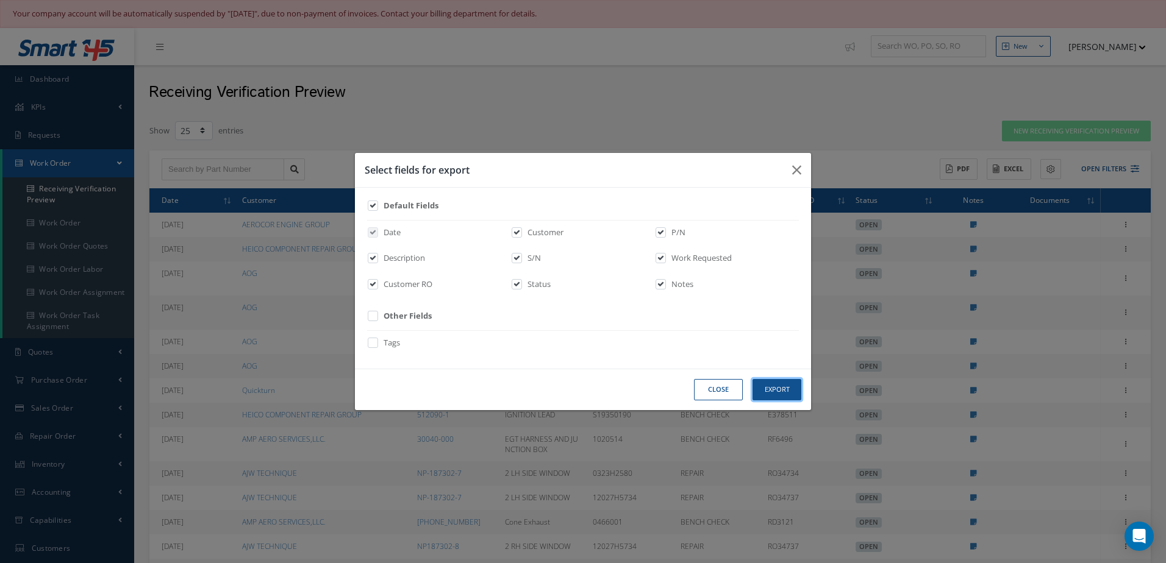
click at [778, 390] on button "Export" at bounding box center [776, 389] width 49 height 21
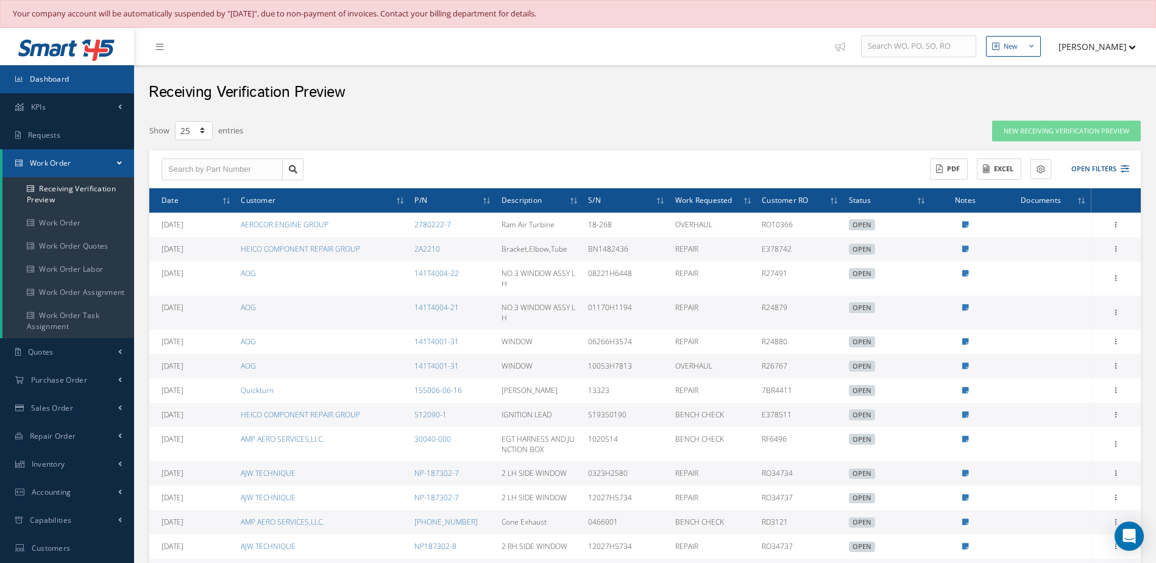
click at [40, 72] on link "Dashboard" at bounding box center [67, 79] width 134 height 28
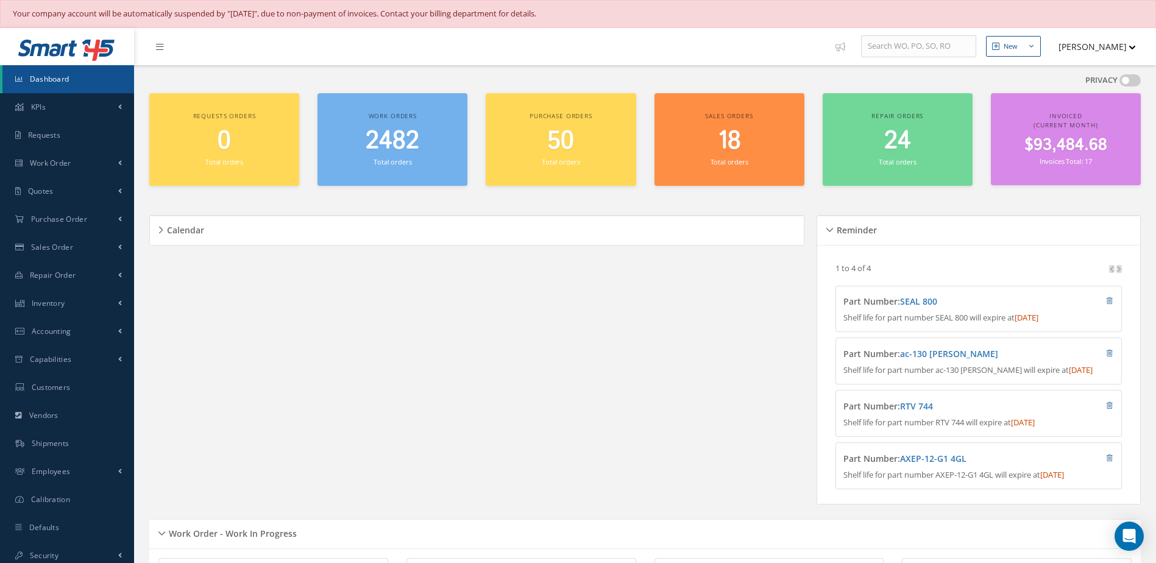
click at [391, 152] on span "2482" at bounding box center [393, 141] width 54 height 35
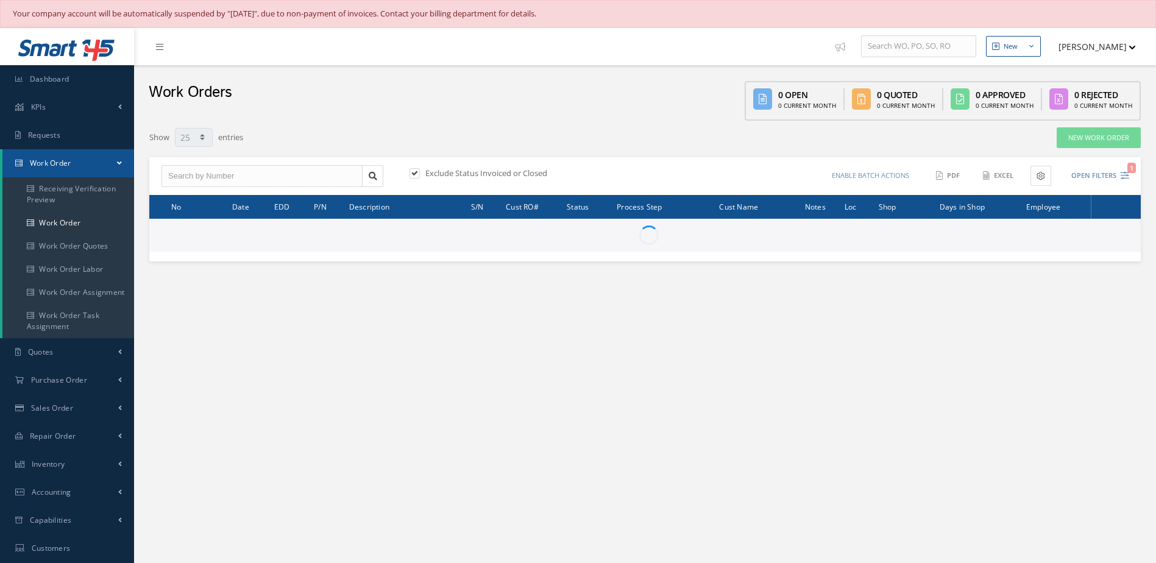
select select "25"
click at [287, 174] on input "text" at bounding box center [262, 176] width 201 height 22
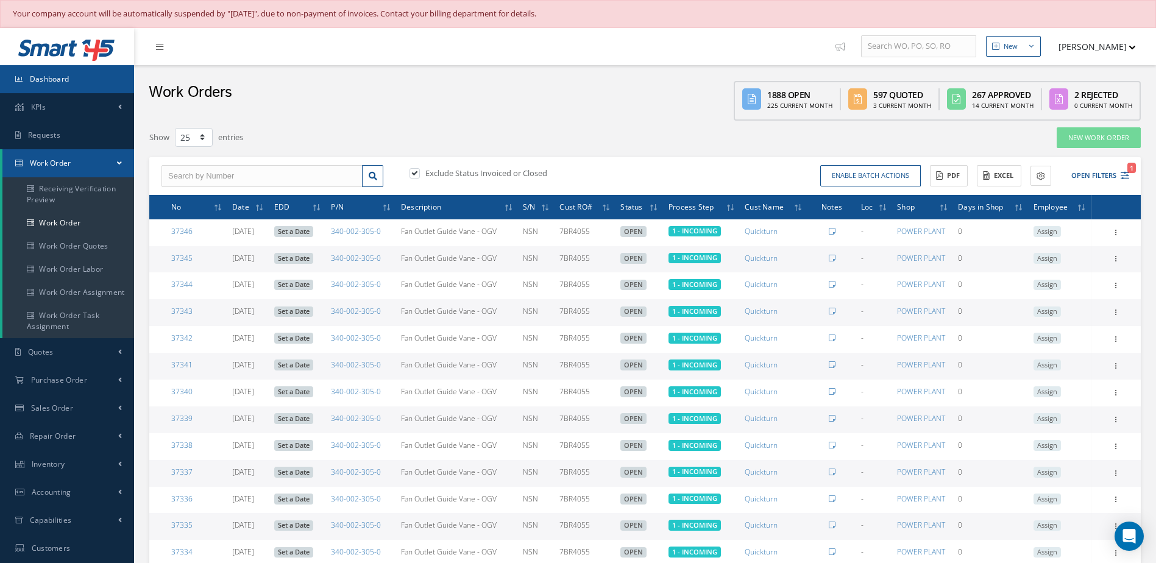
click at [73, 79] on link "Dashboard" at bounding box center [67, 79] width 134 height 28
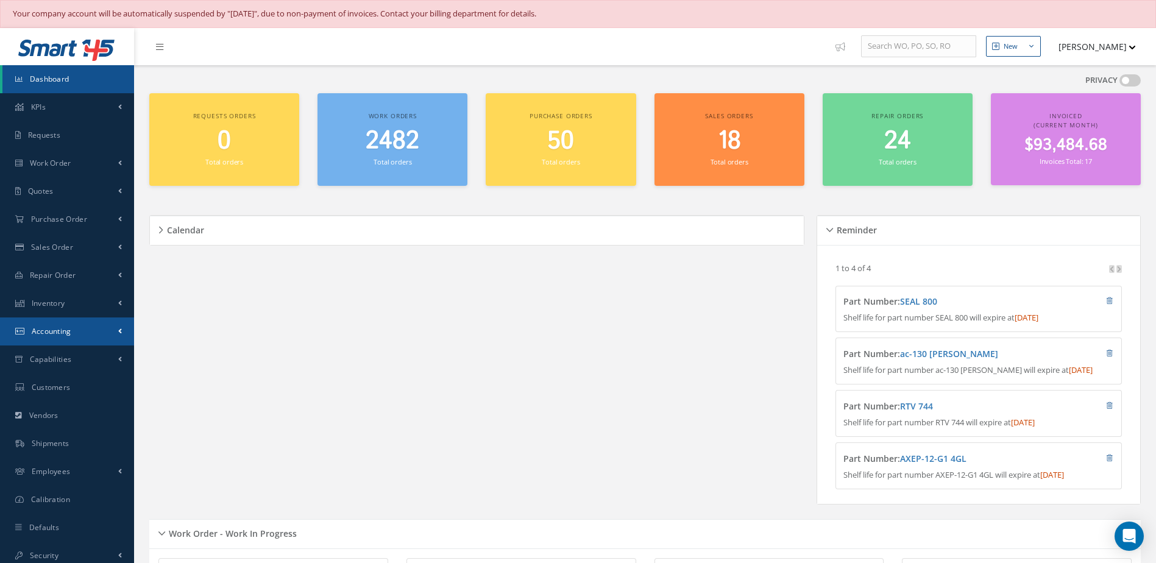
click at [55, 338] on link "Accounting" at bounding box center [67, 332] width 134 height 28
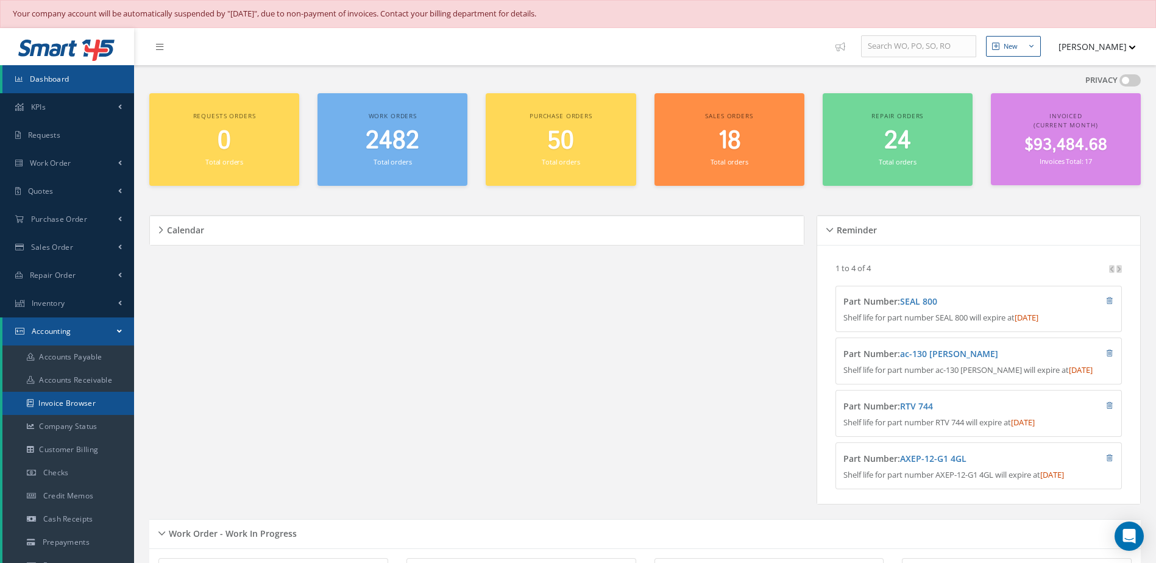
click at [64, 407] on link "Invoice Browser" at bounding box center [68, 403] width 132 height 23
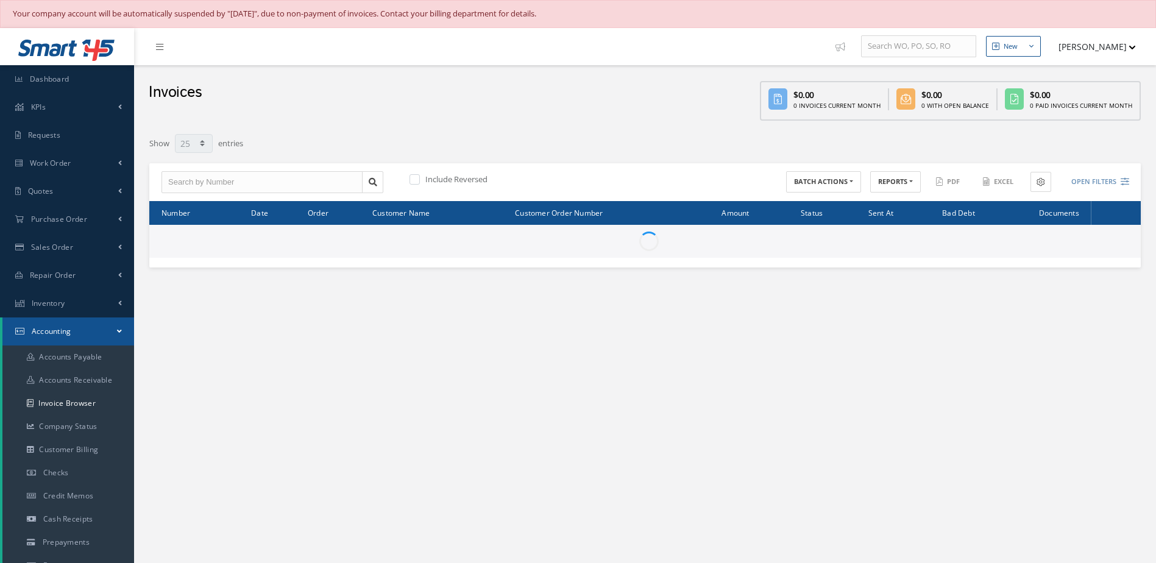
select select "25"
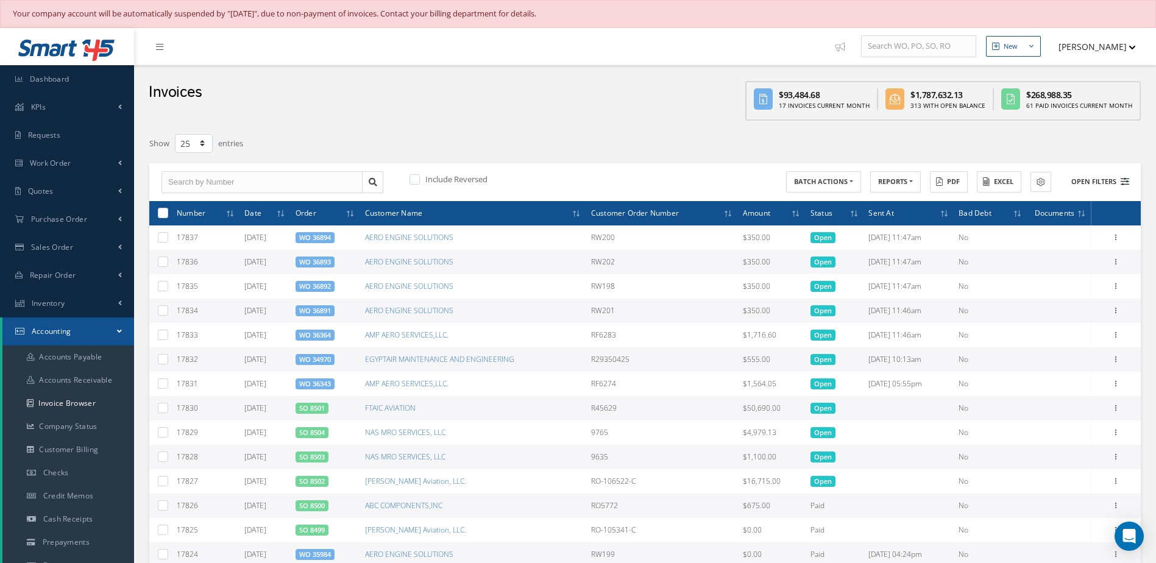
click at [1094, 185] on button "Open Filters" at bounding box center [1095, 182] width 69 height 20
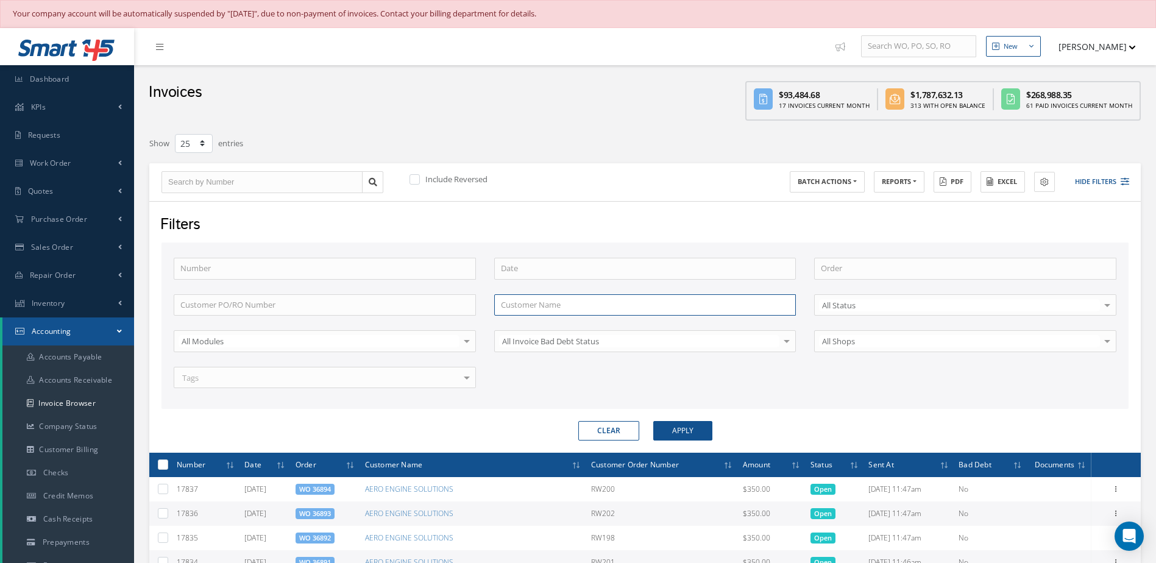
click at [582, 308] on input "text" at bounding box center [645, 305] width 302 height 22
type input "volaris"
click at [664, 424] on button "Apply" at bounding box center [683, 431] width 59 height 20
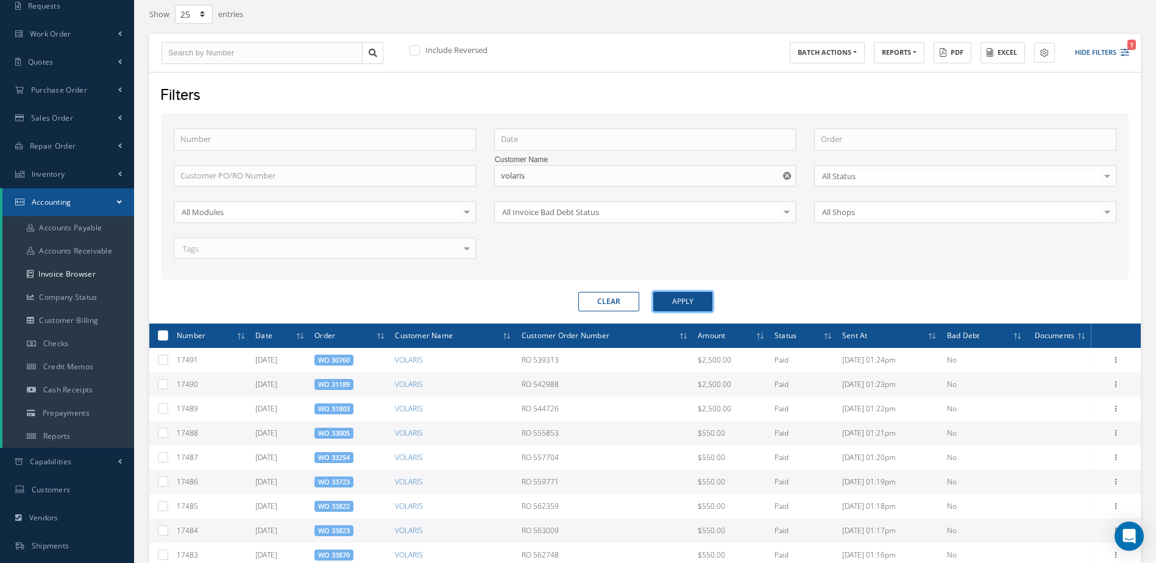
scroll to position [7, 0]
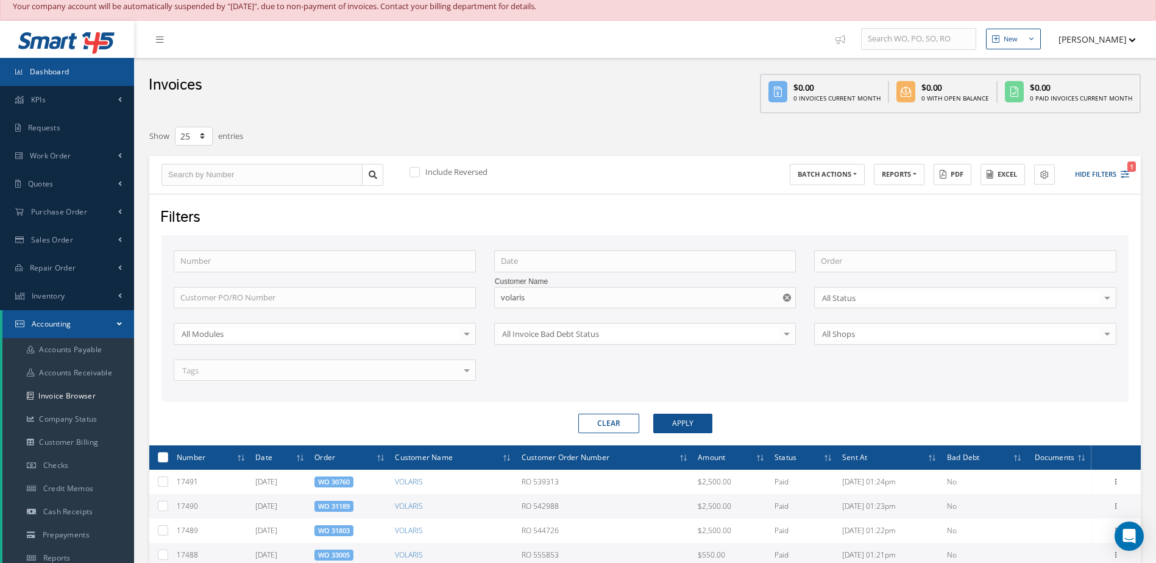
click at [53, 69] on span "Dashboard" at bounding box center [50, 71] width 40 height 10
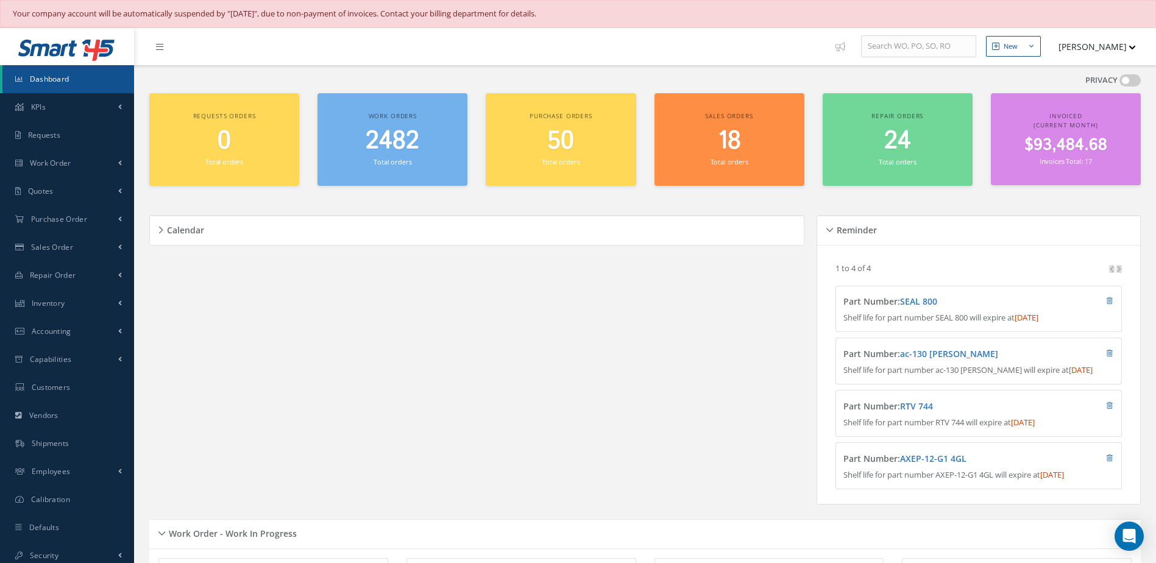
click at [48, 82] on span "Dashboard" at bounding box center [50, 79] width 40 height 10
